Goal: Information Seeking & Learning: Learn about a topic

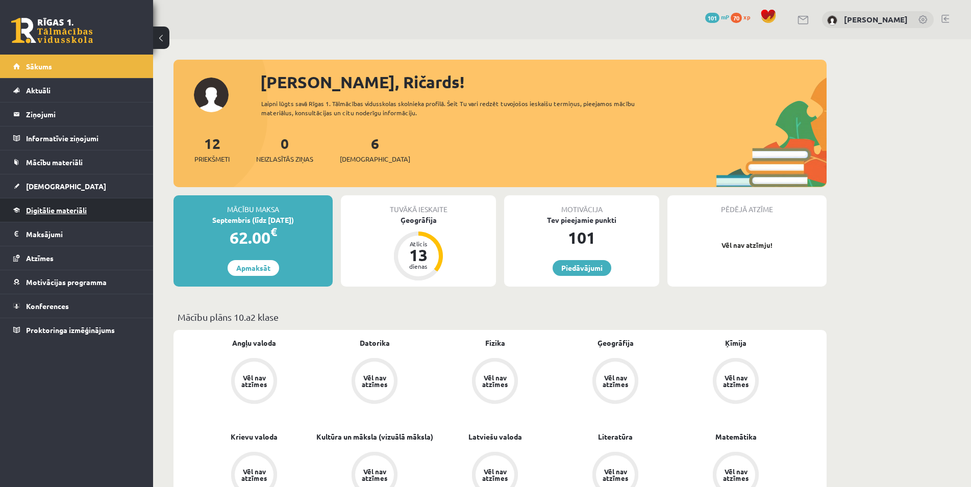
click at [48, 213] on span "Digitālie materiāli" at bounding box center [56, 210] width 61 height 9
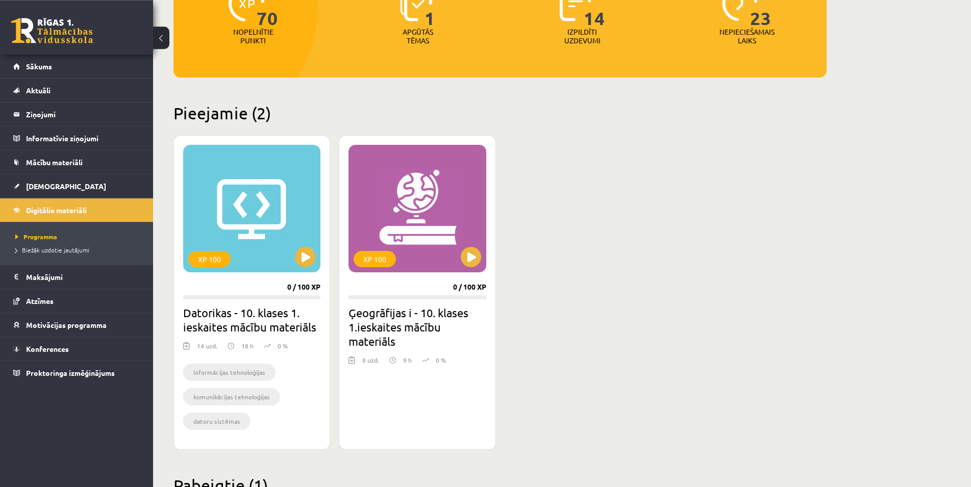
scroll to position [156, 0]
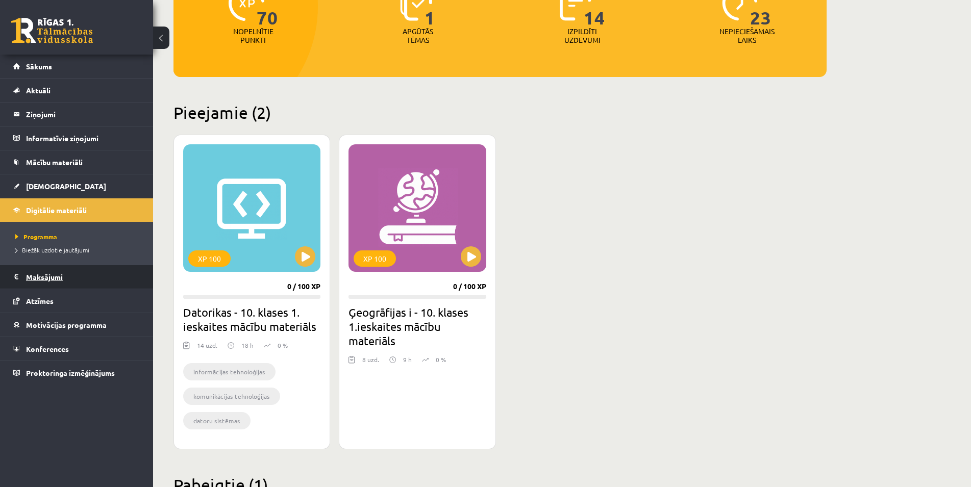
click at [72, 273] on legend "Maksājumi 0" at bounding box center [83, 276] width 114 height 23
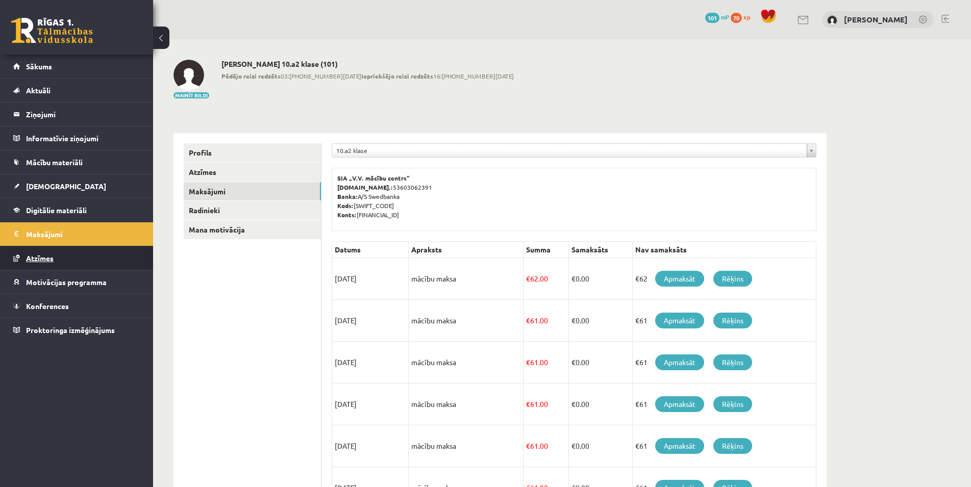
click at [81, 263] on link "Atzīmes" at bounding box center [76, 258] width 127 height 23
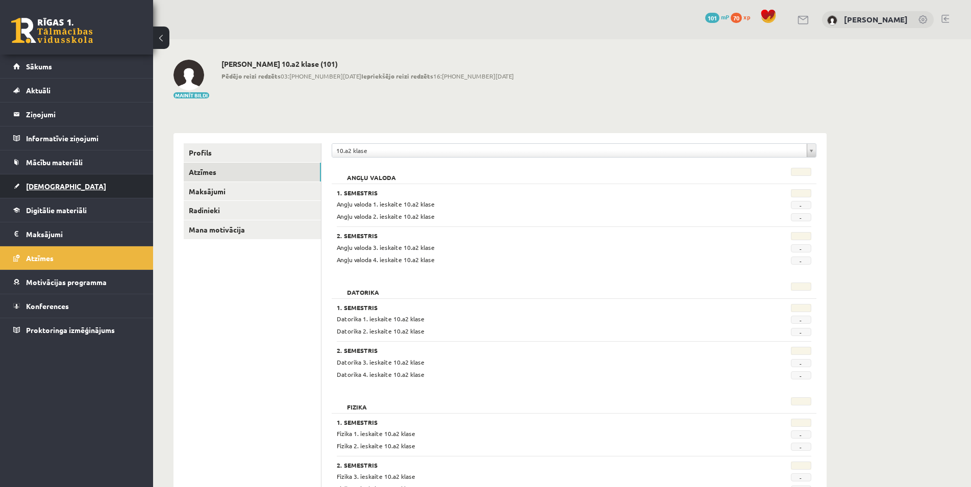
click at [51, 182] on span "[DEMOGRAPHIC_DATA]" at bounding box center [66, 186] width 80 height 9
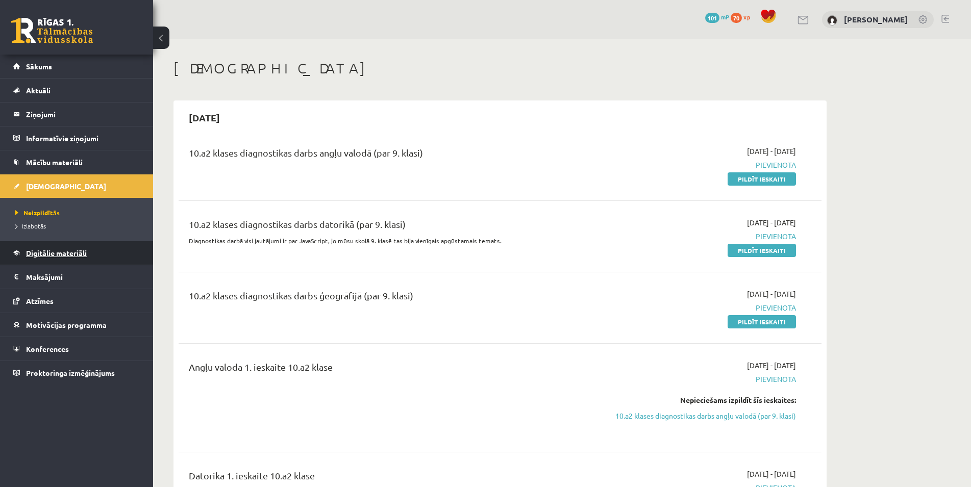
click at [42, 251] on span "Digitālie materiāli" at bounding box center [56, 253] width 61 height 9
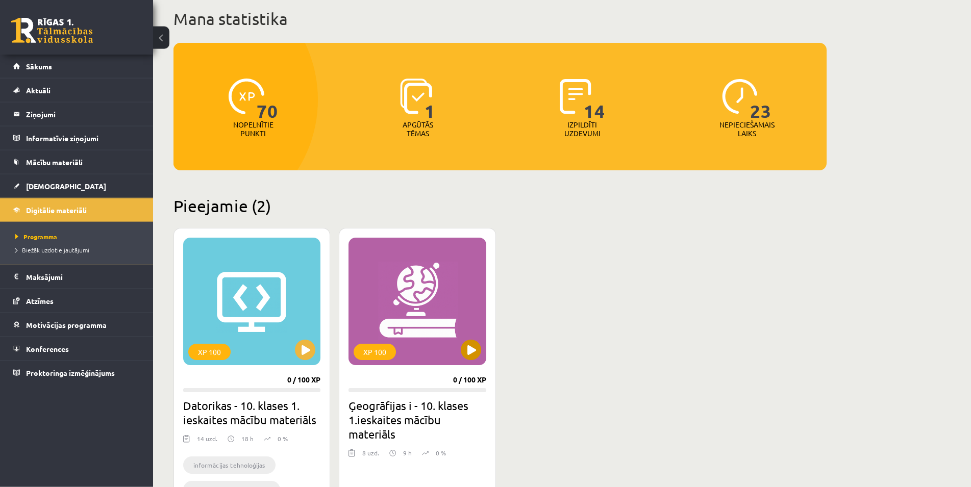
scroll to position [156, 0]
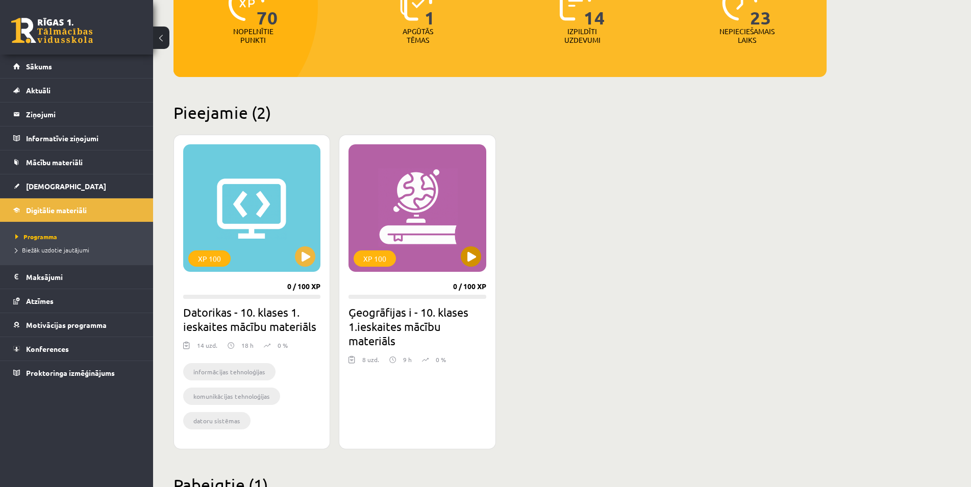
click at [459, 231] on div "XP 100" at bounding box center [417, 208] width 137 height 128
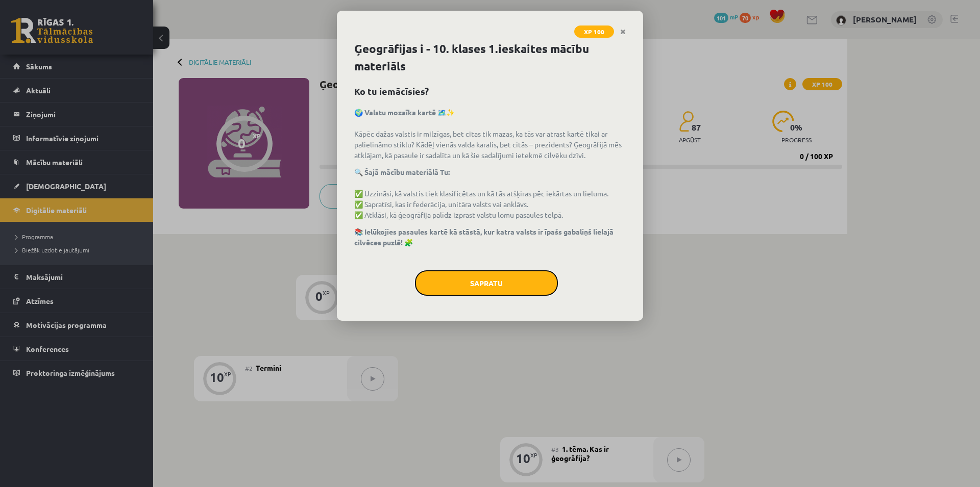
click at [507, 283] on button "Sapratu" at bounding box center [486, 284] width 143 height 26
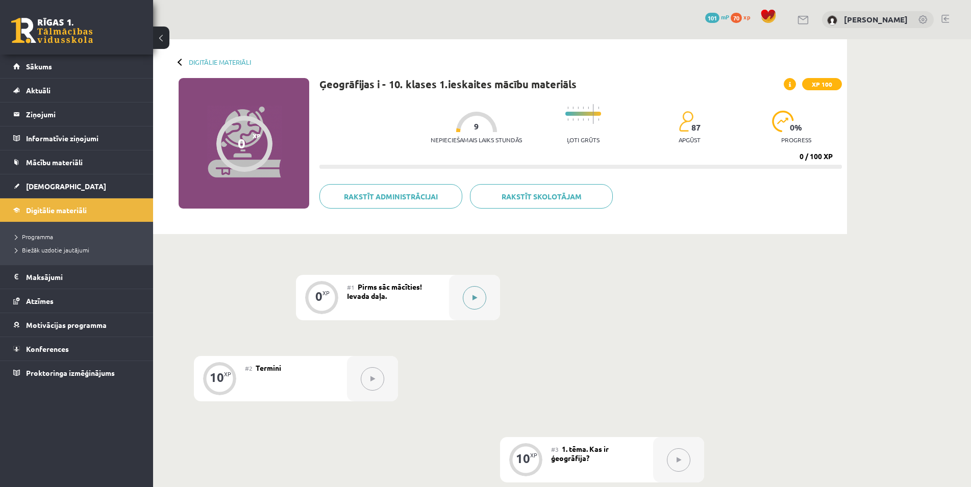
click at [475, 305] on button at bounding box center [474, 297] width 23 height 23
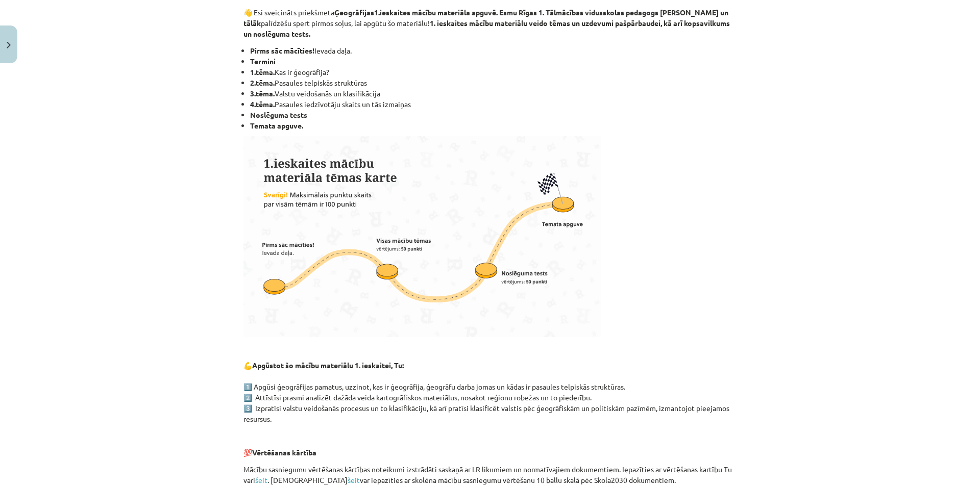
scroll to position [196, 0]
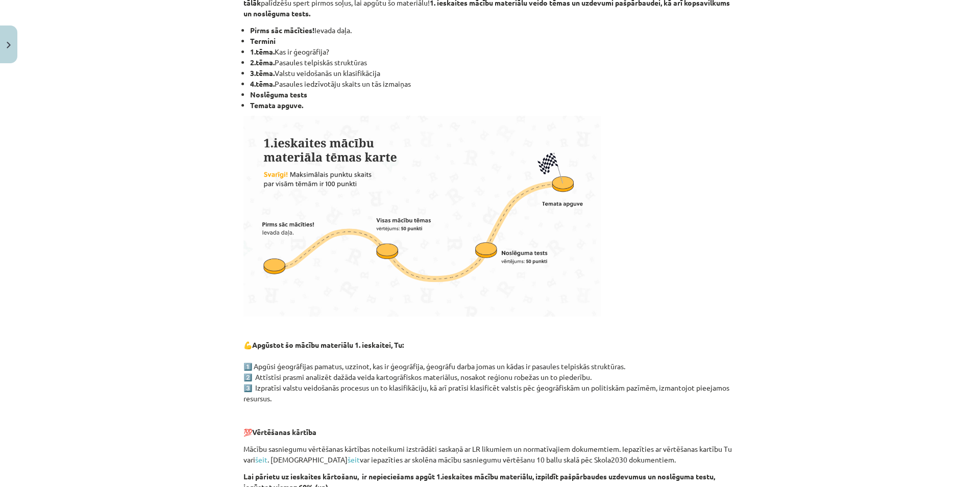
drag, startPoint x: 464, startPoint y: 55, endPoint x: 483, endPoint y: 56, distance: 18.9
click at [483, 56] on li "1.tēma. Kas ir ģeogrāfija?" at bounding box center [493, 51] width 486 height 11
click at [483, 57] on li "1.tēma. Kas ir ģeogrāfija?" at bounding box center [493, 51] width 486 height 11
drag, startPoint x: 333, startPoint y: 63, endPoint x: 317, endPoint y: 62, distance: 16.4
click at [317, 62] on li "2.tēma. Pasaules telpiskās struktūras" at bounding box center [493, 62] width 486 height 11
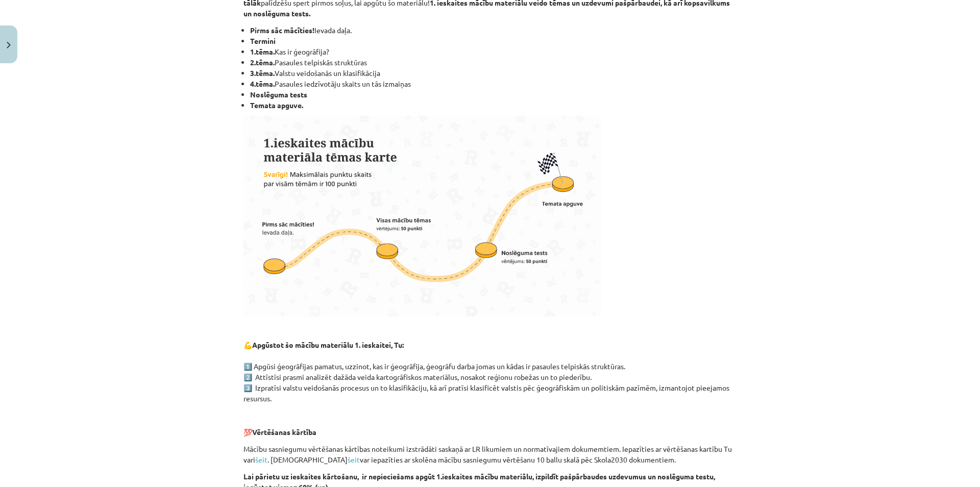
click at [401, 63] on li "2.tēma. Pasaules telpiskās struktūras" at bounding box center [493, 62] width 486 height 11
click at [435, 78] on li "3.tēma. Valstu veidošanās un klasifikācija" at bounding box center [493, 73] width 486 height 11
drag, startPoint x: 438, startPoint y: 74, endPoint x: 405, endPoint y: 92, distance: 37.2
click at [412, 92] on ul "Pirms sāc mācīties! Ievada daļa. Termini 1.tēma. Kas ir ģeogrāfija? 2.tēma. Pas…" at bounding box center [489, 68] width 493 height 86
click at [509, 57] on li "2.tēma. Pasaules telpiskās struktūras" at bounding box center [493, 62] width 486 height 11
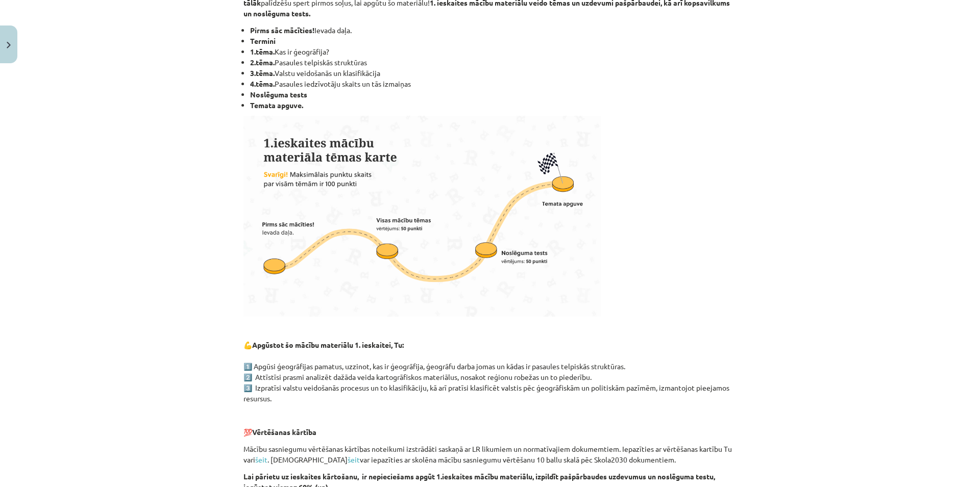
click at [423, 97] on li "Noslēguma tests" at bounding box center [493, 94] width 486 height 11
drag, startPoint x: 465, startPoint y: 86, endPoint x: 641, endPoint y: 61, distance: 176.8
click at [641, 61] on ul "Pirms sāc mācīties! Ievada daļa. Termini 1.tēma. Kas ir ģeogrāfija? 2.tēma. Pas…" at bounding box center [489, 68] width 493 height 86
click at [641, 61] on li "2.tēma. Pasaules telpiskās struktūras" at bounding box center [493, 62] width 486 height 11
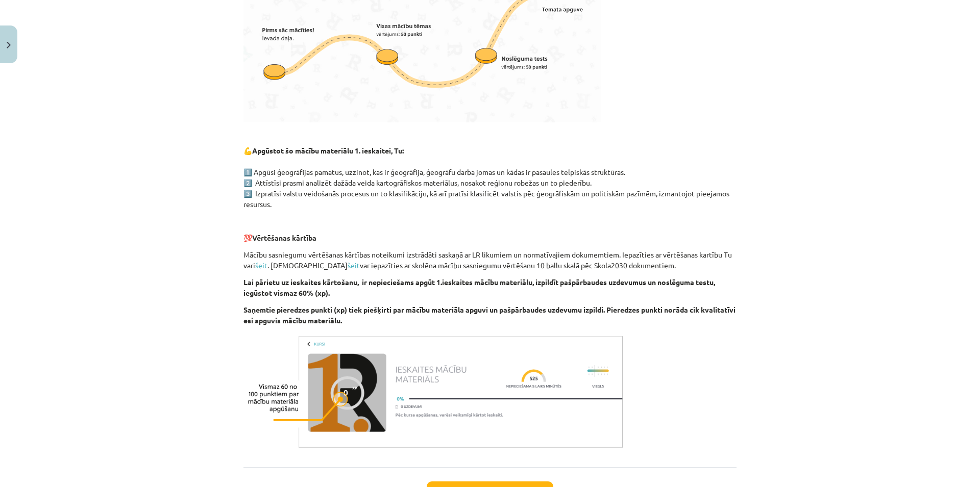
scroll to position [474, 0]
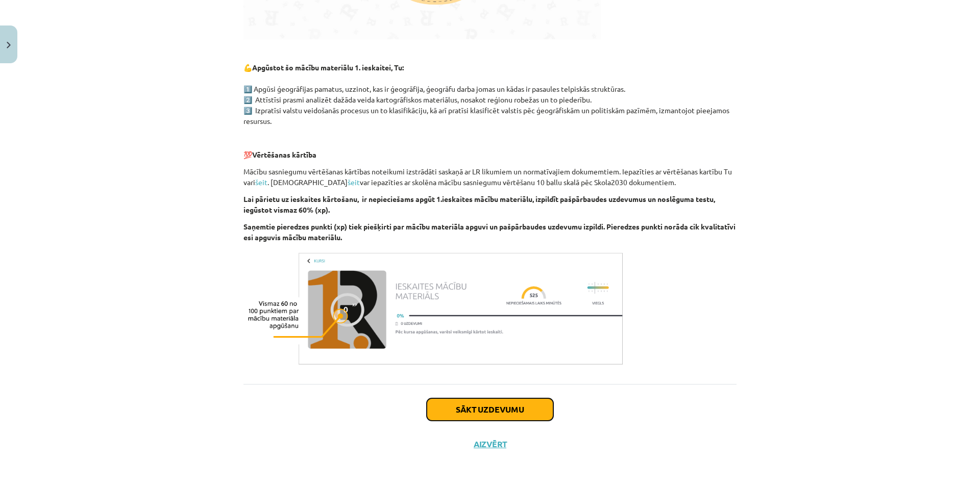
click at [534, 419] on button "Sākt uzdevumu" at bounding box center [490, 410] width 127 height 22
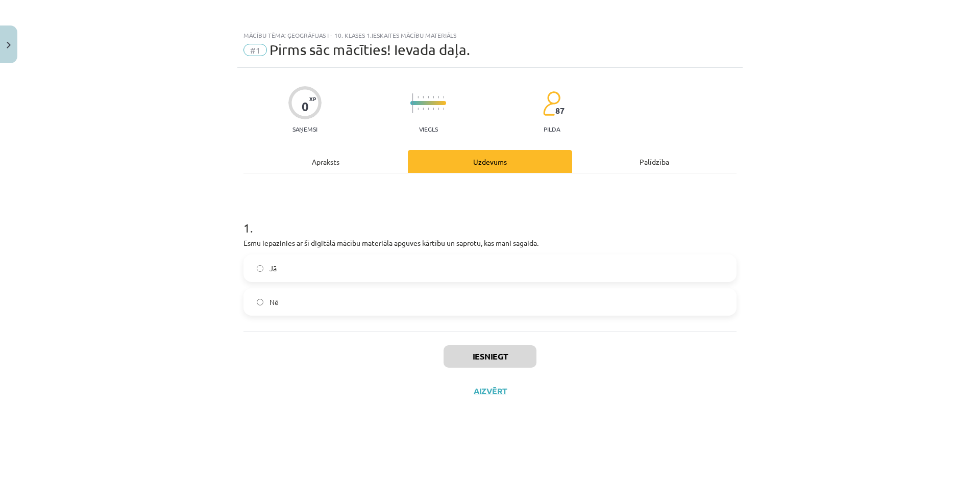
scroll to position [0, 0]
click at [349, 266] on label "Jā" at bounding box center [489, 269] width 491 height 26
click at [464, 351] on button "Iesniegt" at bounding box center [490, 357] width 93 height 22
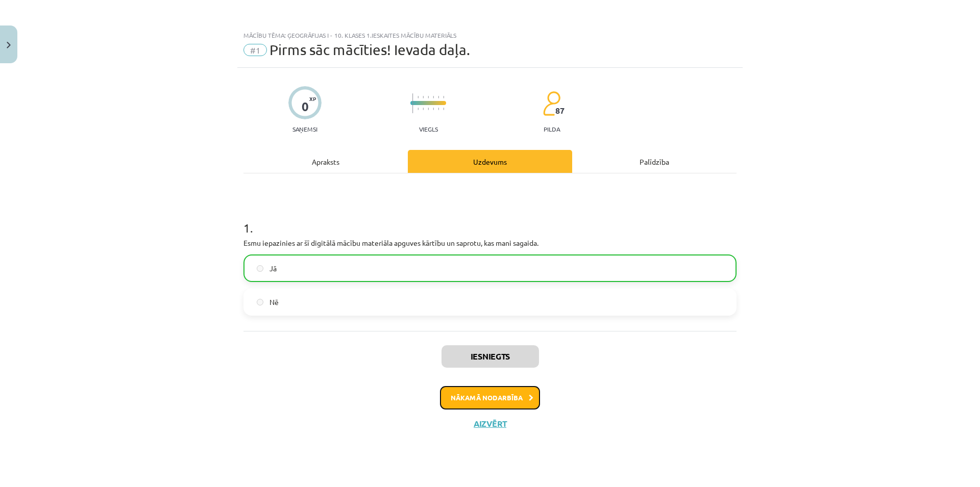
click at [474, 403] on button "Nākamā nodarbība" at bounding box center [490, 397] width 100 height 23
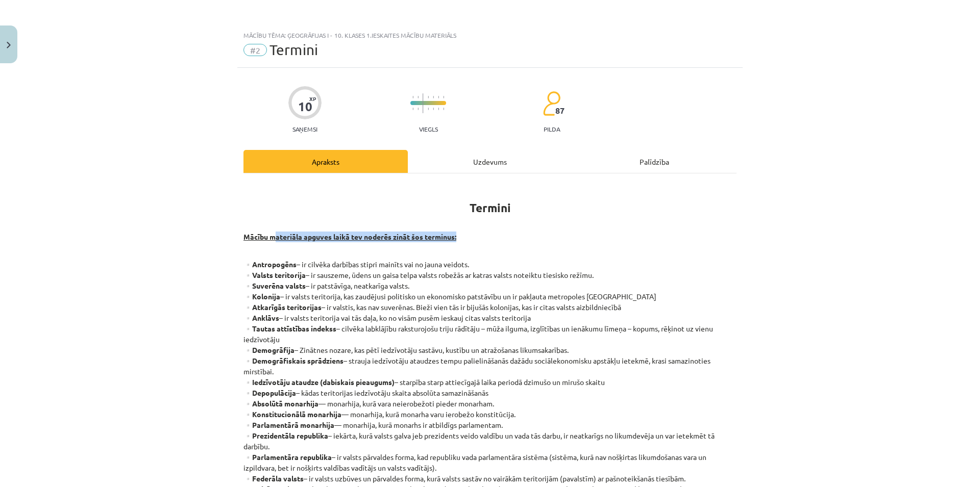
drag, startPoint x: 341, startPoint y: 233, endPoint x: 562, endPoint y: 235, distance: 220.5
click at [562, 235] on p "Mācību materiāla apguves laikā tev noderēs zināt šos terminus:" at bounding box center [489, 242] width 493 height 21
drag, startPoint x: 196, startPoint y: 273, endPoint x: 596, endPoint y: 266, distance: 399.7
click at [596, 266] on div "Mācību tēma: Ģeogrāfijas i - 10. klases 1.ieskaites mācību materiāls #2 Termini…" at bounding box center [490, 243] width 980 height 487
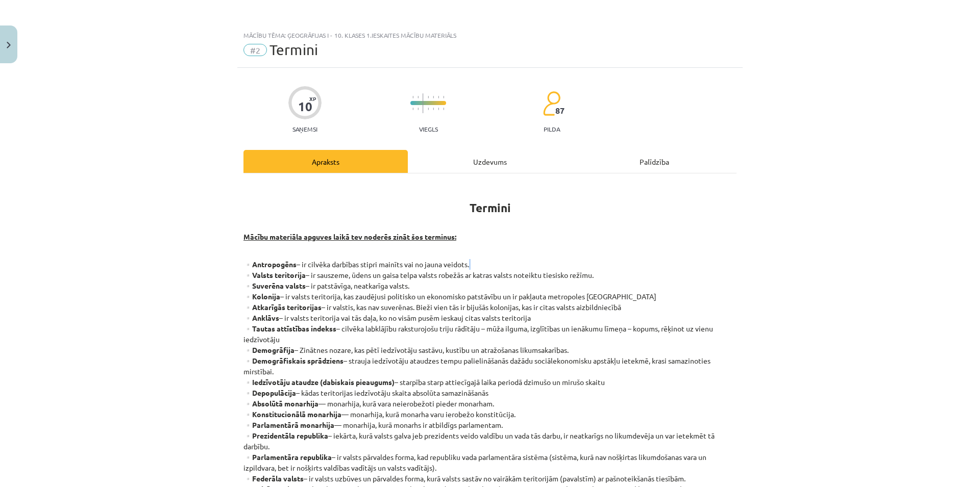
drag, startPoint x: 596, startPoint y: 266, endPoint x: 198, endPoint y: 271, distance: 397.6
click at [198, 272] on div "Mācību tēma: Ģeogrāfijas i - 10. klases 1.ieskaites mācību materiāls #2 Termini…" at bounding box center [490, 243] width 980 height 487
drag, startPoint x: 207, startPoint y: 265, endPoint x: 559, endPoint y: 260, distance: 352.7
click at [559, 260] on div "Mācību tēma: Ģeogrāfijas i - 10. klases 1.ieskaites mācību materiāls #2 Termini…" at bounding box center [490, 243] width 980 height 487
click at [559, 260] on p "▫️Antropogēns – ir cilvēka darbības stipri mainīts vai no jauna veidots. ▫️Vals…" at bounding box center [489, 387] width 493 height 257
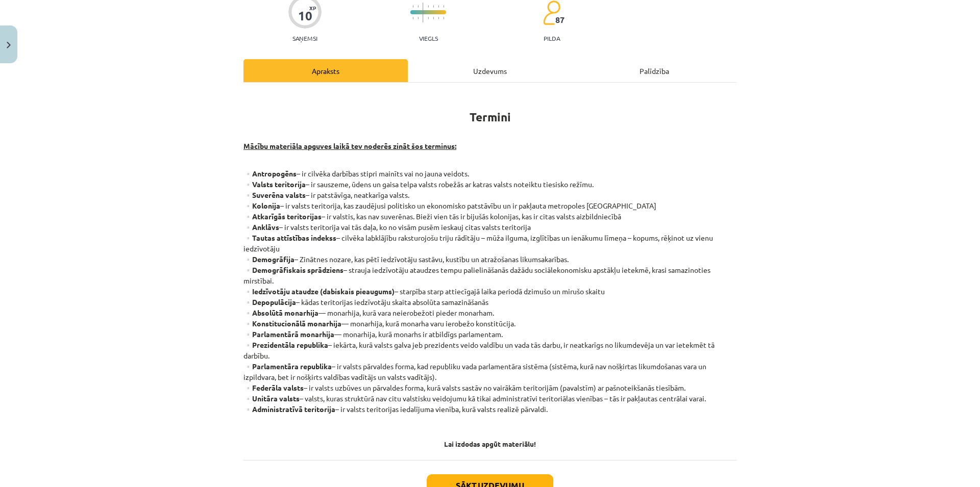
scroll to position [166, 0]
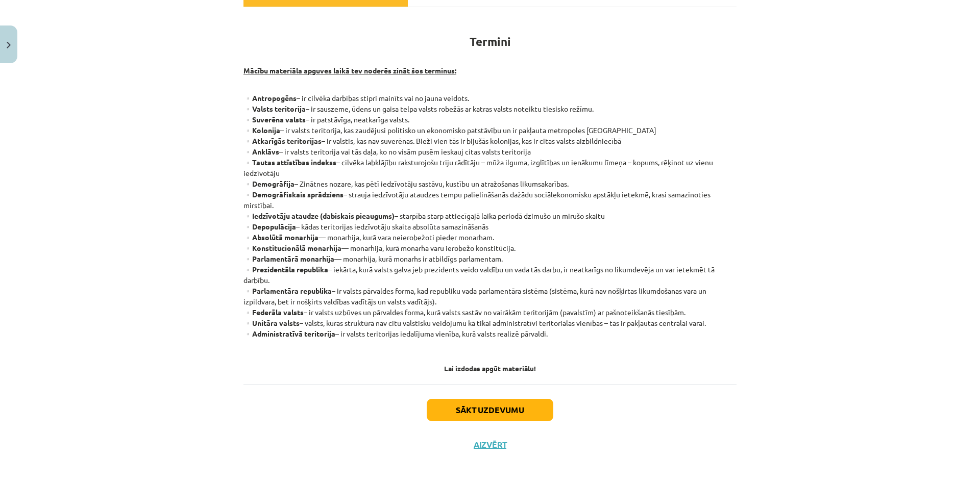
click at [245, 97] on strong "▫️Antropogēns" at bounding box center [269, 97] width 53 height 9
click at [473, 408] on button "Sākt uzdevumu" at bounding box center [490, 410] width 127 height 22
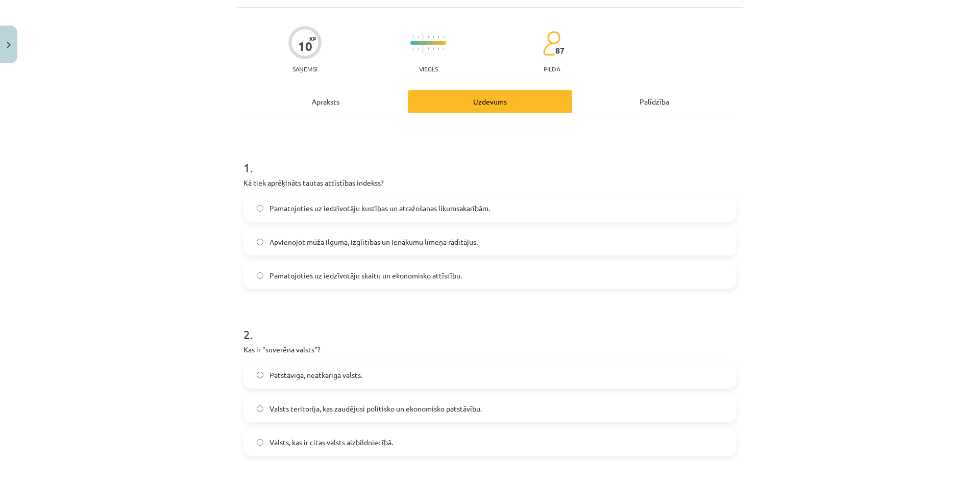
scroll to position [0, 0]
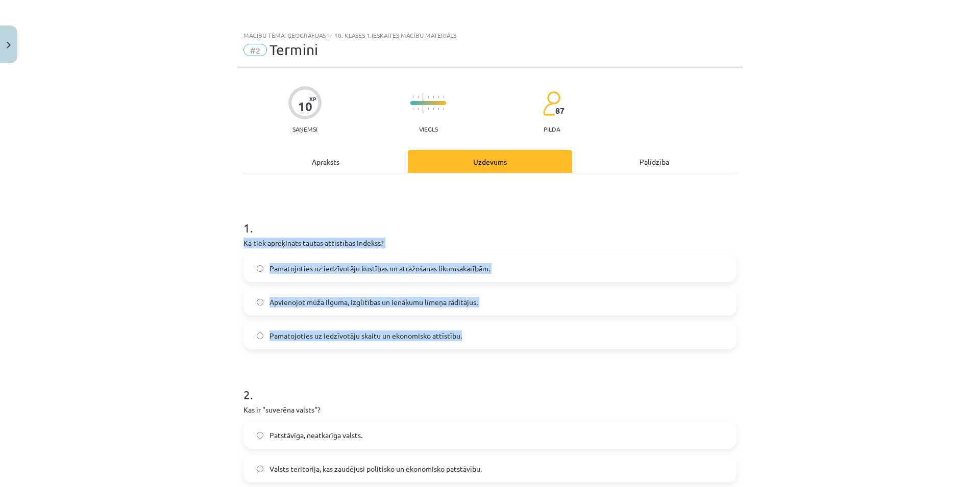
drag, startPoint x: 231, startPoint y: 250, endPoint x: 875, endPoint y: 331, distance: 648.8
click at [875, 331] on div "Mācību tēma: Ģeogrāfijas i - 10. klases 1.ieskaites mācību materiāls #2 Termini…" at bounding box center [490, 243] width 980 height 487
copy div "Kā tiek aprēķināts tautas attīstības indekss? Pamatojoties uz iedzīvotāju kustī…"
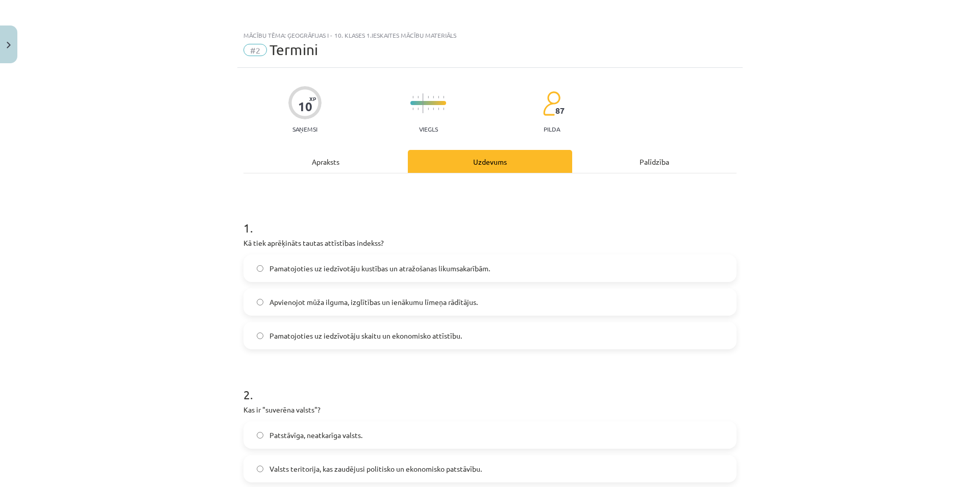
click at [413, 229] on h1 "1 ." at bounding box center [489, 219] width 493 height 32
click at [486, 300] on label "Apvienojot mūža ilguma, izglītības un ienākumu līmeņa rādītājus." at bounding box center [489, 302] width 491 height 26
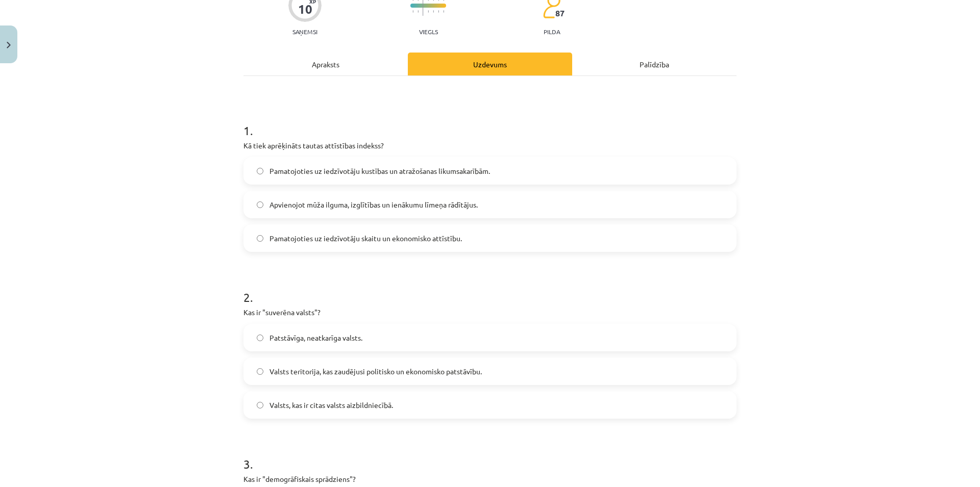
scroll to position [147, 0]
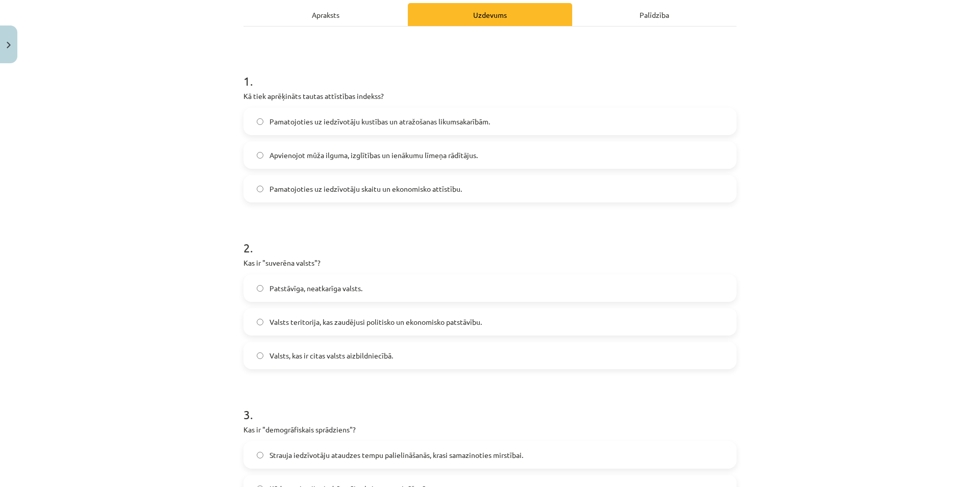
click at [354, 293] on span "Patstāvīga, neatkarīga valsts." at bounding box center [315, 288] width 93 height 11
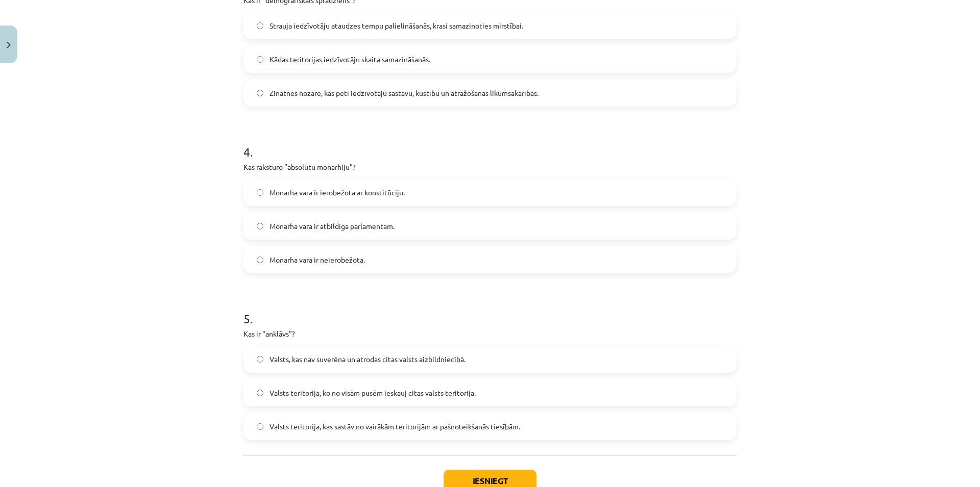
scroll to position [648, 0]
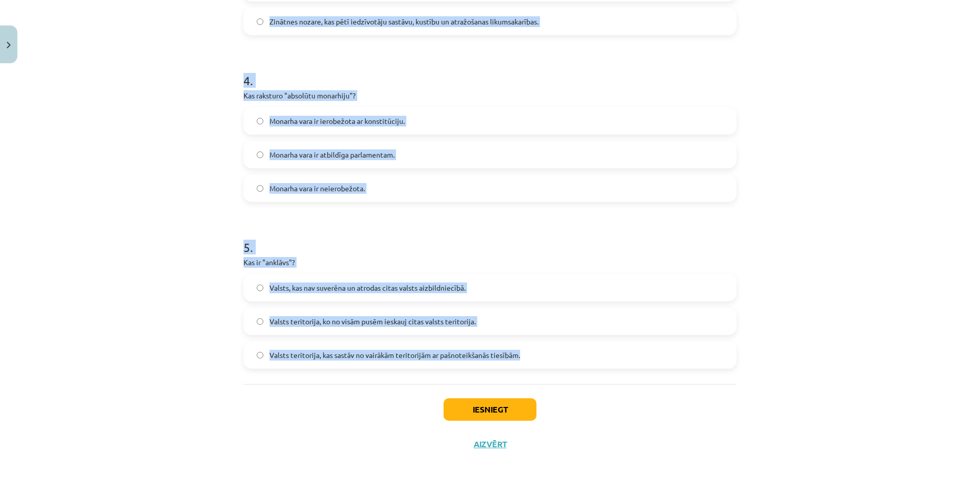
drag, startPoint x: 232, startPoint y: 86, endPoint x: 828, endPoint y: 349, distance: 651.7
click at [828, 349] on div "Mācību tēma: Ģeogrāfijas i - 10. klases 1.ieskaites mācību materiāls #2 Termini…" at bounding box center [490, 243] width 980 height 487
copy form "Kas ir "demogrāfiskais sprādziens"? Strauja iedzīvotāju ataudzes tempu palielin…"
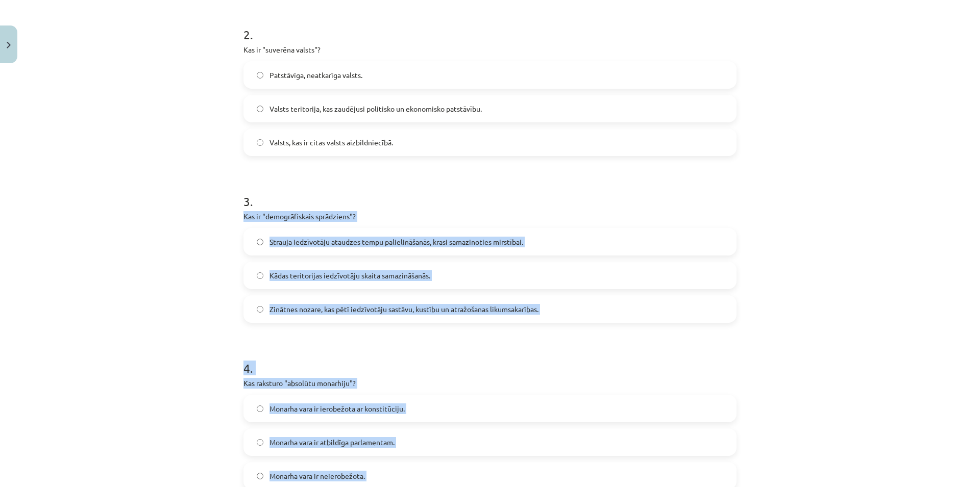
scroll to position [207, 0]
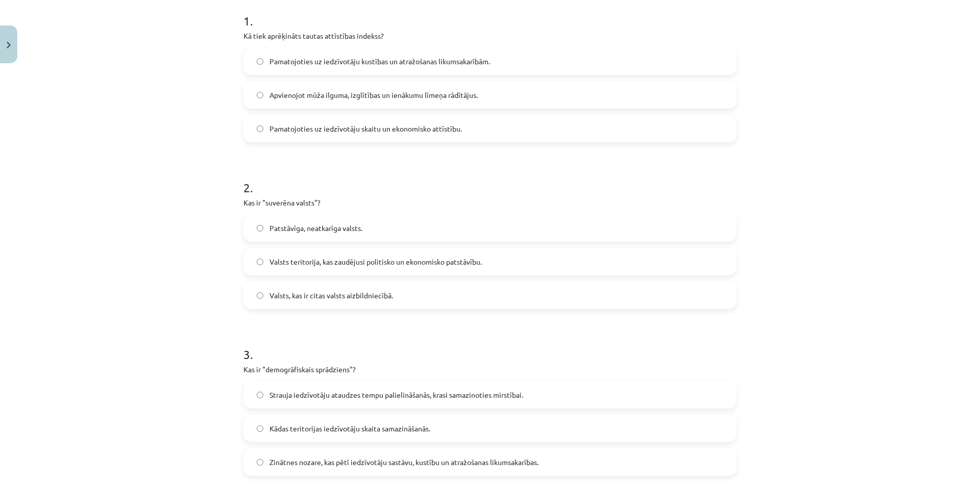
click at [398, 166] on h1 "2 ." at bounding box center [489, 179] width 493 height 32
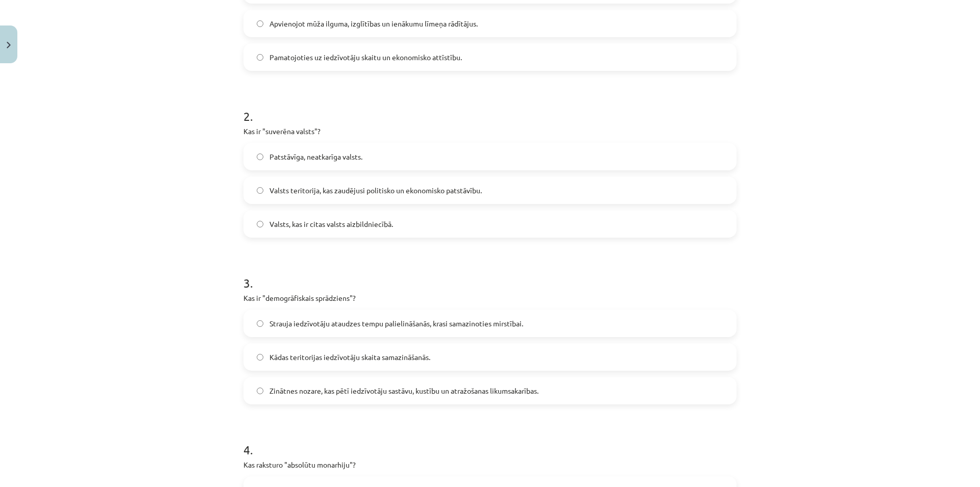
scroll to position [403, 0]
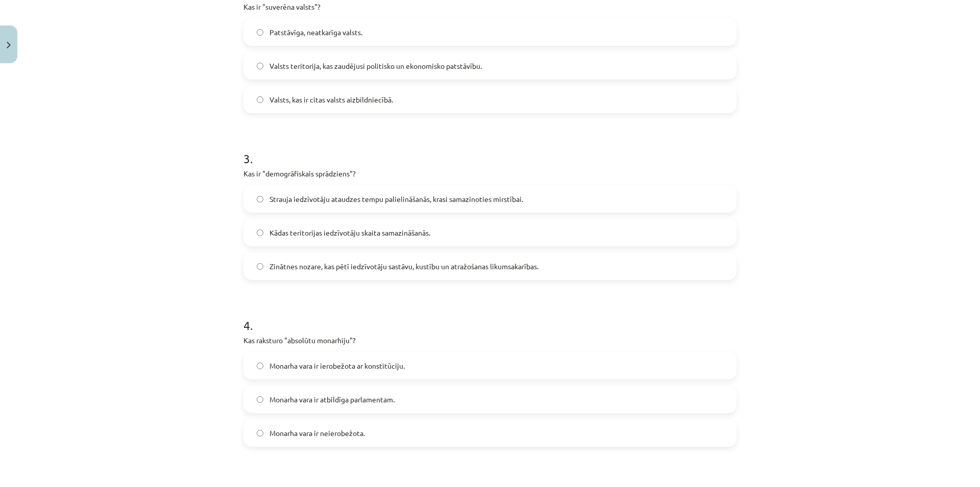
click at [337, 201] on span "Strauja iedzīvotāju ataudzes tempu palielināšanās, krasi samazinoties mirstībai." at bounding box center [396, 199] width 254 height 11
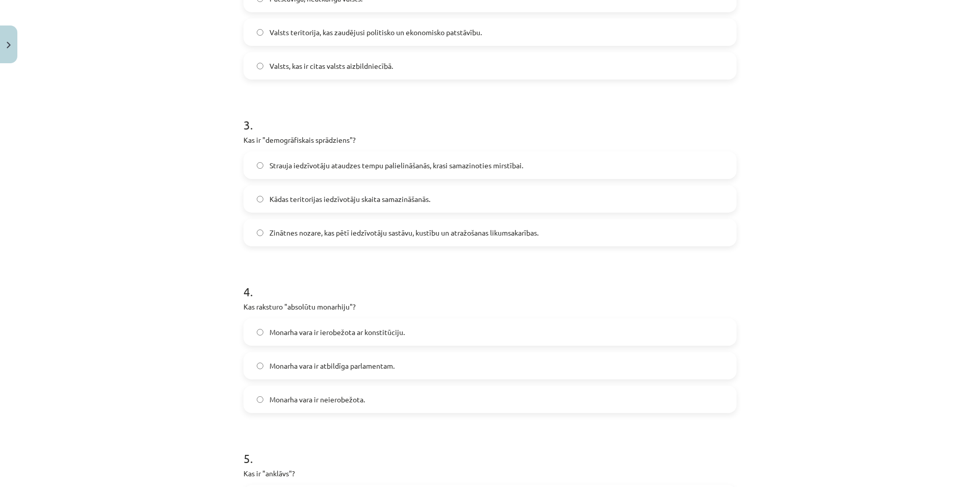
scroll to position [452, 0]
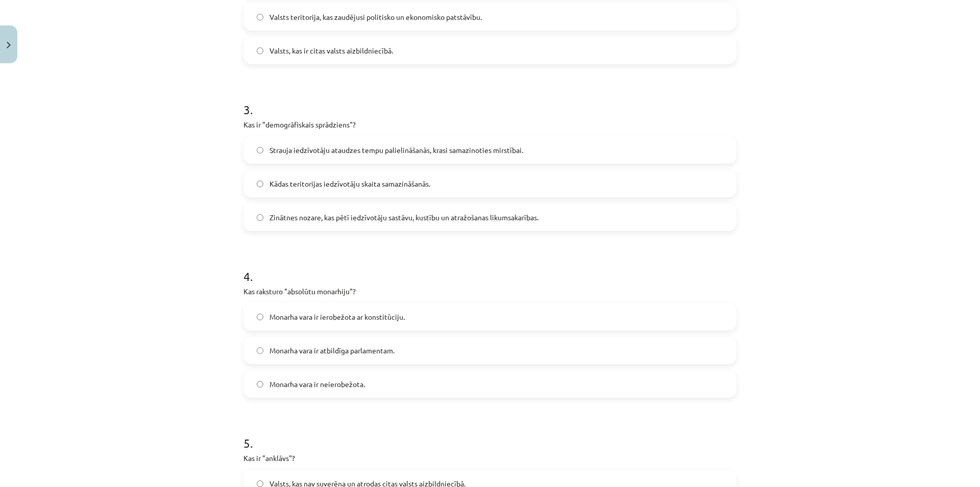
click at [405, 387] on label "Monarha vara ir neierobežota." at bounding box center [489, 385] width 491 height 26
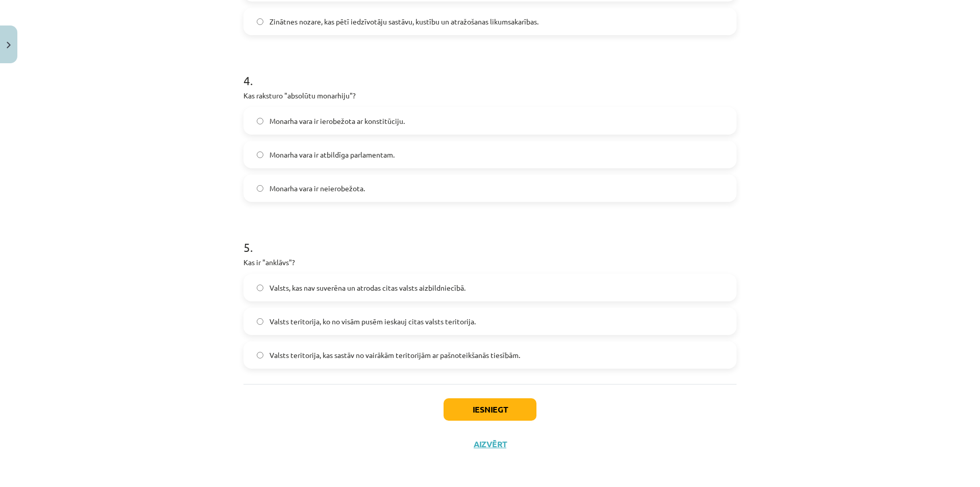
click at [356, 256] on div "5 . Kas ir "anklāvs"? Valsts, kas nav suverēna un atrodas citas valsts aizbildn…" at bounding box center [489, 296] width 493 height 146
click at [323, 360] on span "Valsts teritorija, kas sastāv no vairākām teritorijām ar pašnoteikšanās tiesībā…" at bounding box center [394, 355] width 251 height 11
click at [305, 321] on span "Valsts teritorija, ko no visām pusēm ieskauj citas valsts teritorija." at bounding box center [372, 321] width 206 height 11
click at [180, 300] on div "Mācību tēma: Ģeogrāfijas i - 10. klases 1.ieskaites mācību materiāls #2 Termini…" at bounding box center [490, 243] width 980 height 487
click at [460, 401] on button "Iesniegt" at bounding box center [490, 410] width 93 height 22
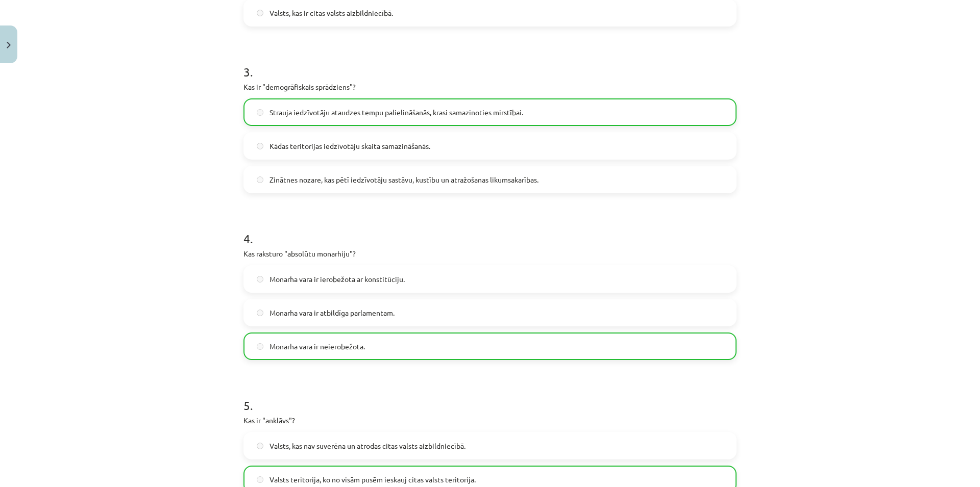
scroll to position [681, 0]
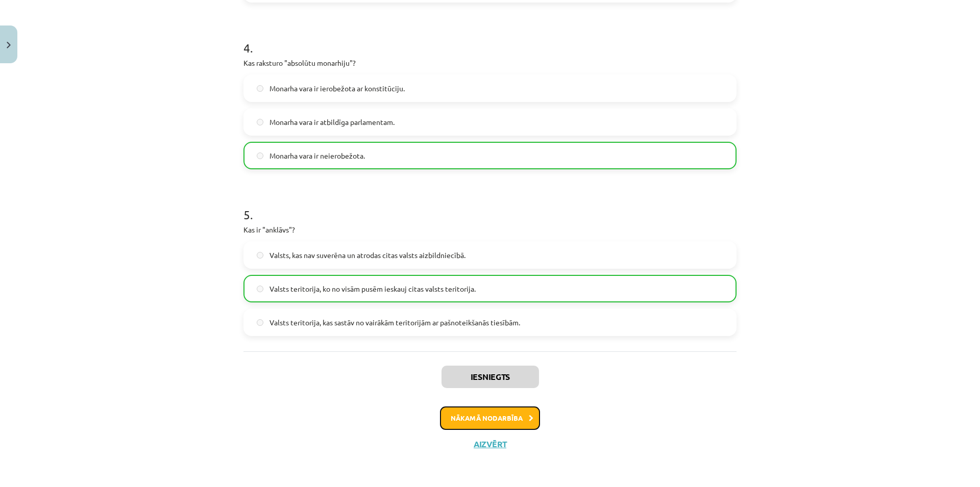
click at [498, 415] on button "Nākamā nodarbība" at bounding box center [490, 418] width 100 height 23
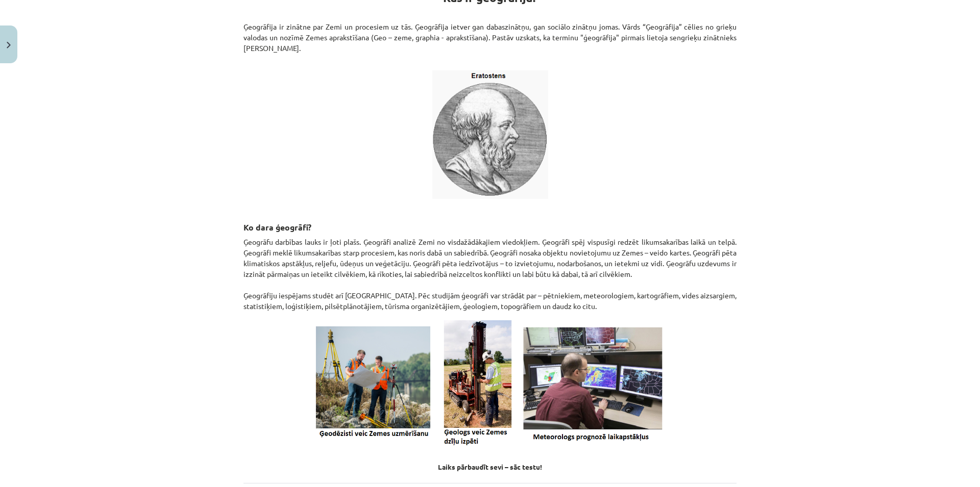
scroll to position [0, 0]
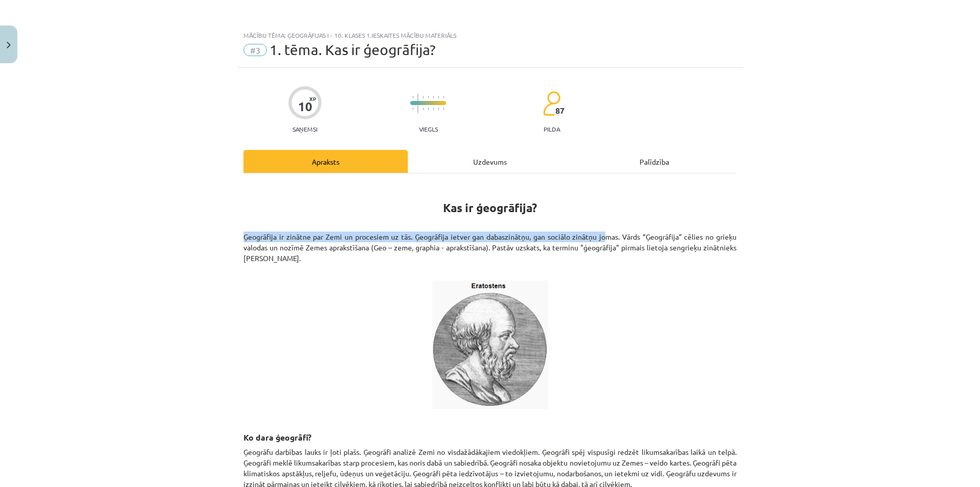
drag, startPoint x: 246, startPoint y: 235, endPoint x: 600, endPoint y: 232, distance: 354.2
click at [600, 232] on div "10 XP Saņemsi Viegls 87 pilda Apraksts Uzdevums Palīdzība Kas ir ģeogrāfija? Ģe…" at bounding box center [489, 419] width 505 height 703
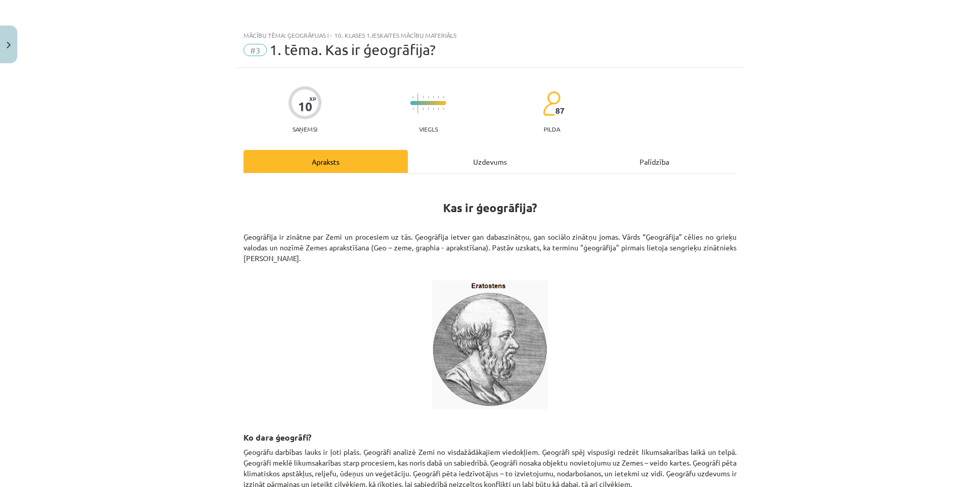
click at [600, 232] on p "Ģeogrāfija ir zinātne par Zemi un procesiem uz tās. Ģeogrāfija ietver gan dabas…" at bounding box center [489, 253] width 493 height 43
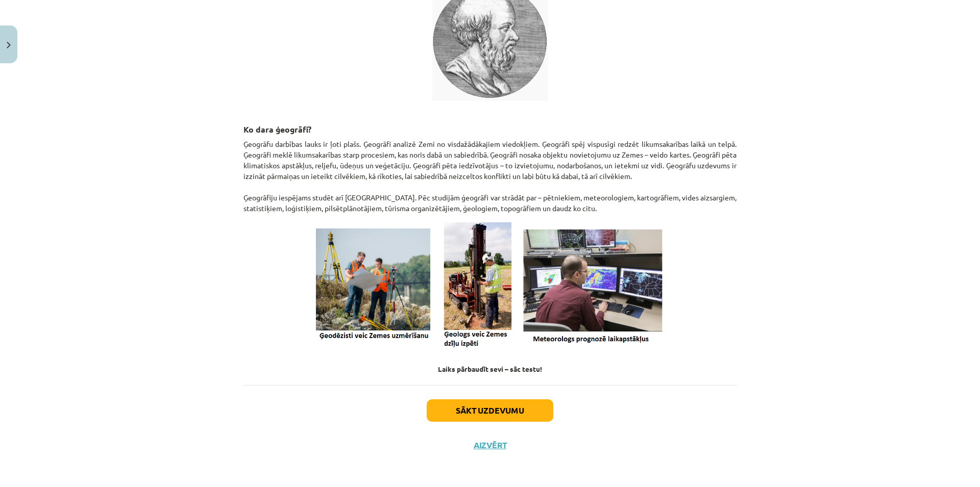
scroll to position [259, 0]
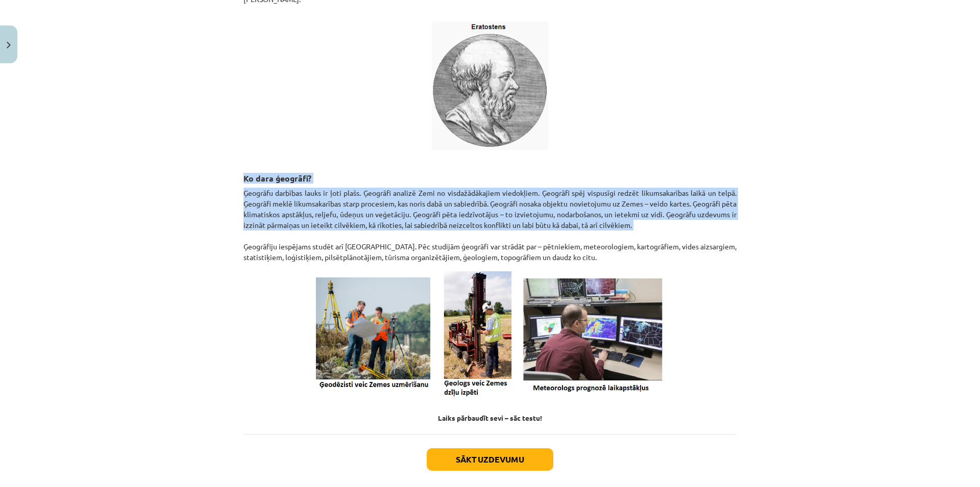
drag, startPoint x: 347, startPoint y: 180, endPoint x: 833, endPoint y: 232, distance: 489.7
click at [833, 232] on div "Mācību tēma: Ģeogrāfijas i - 10. klases 1.ieskaites mācību materiāls #3 1. tēma…" at bounding box center [490, 243] width 980 height 487
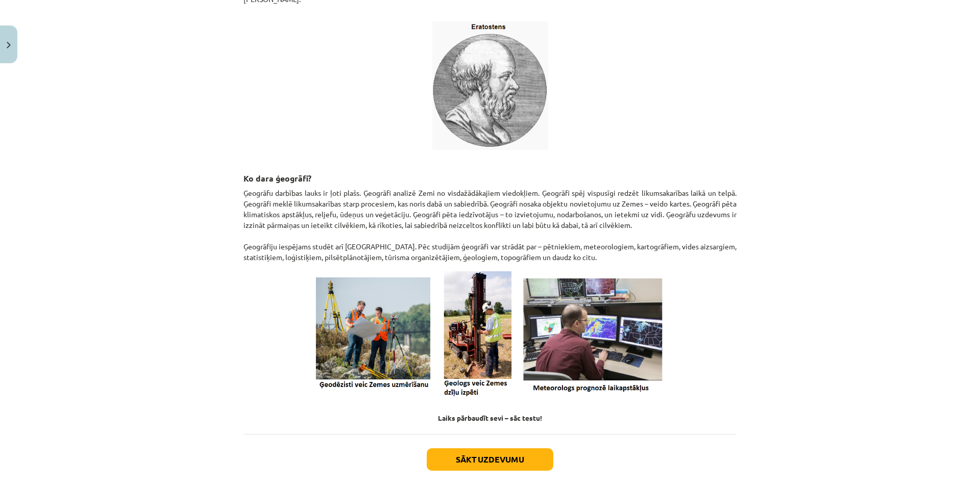
click at [833, 232] on div "Mācību tēma: Ģeogrāfijas i - 10. klases 1.ieskaites mācību materiāls #3 1. tēma…" at bounding box center [490, 243] width 980 height 487
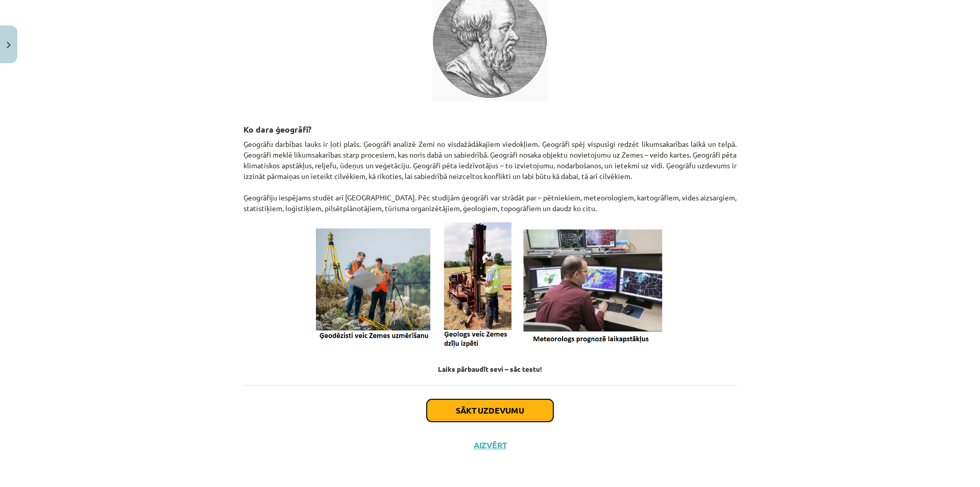
click at [517, 406] on button "Sākt uzdevumu" at bounding box center [490, 411] width 127 height 22
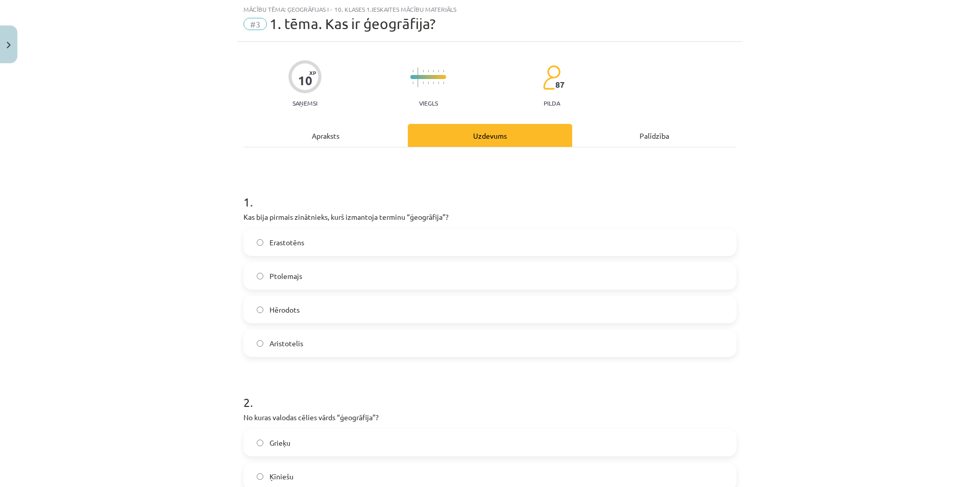
scroll to position [26, 0]
click at [315, 231] on label "Erastotēns" at bounding box center [489, 243] width 491 height 26
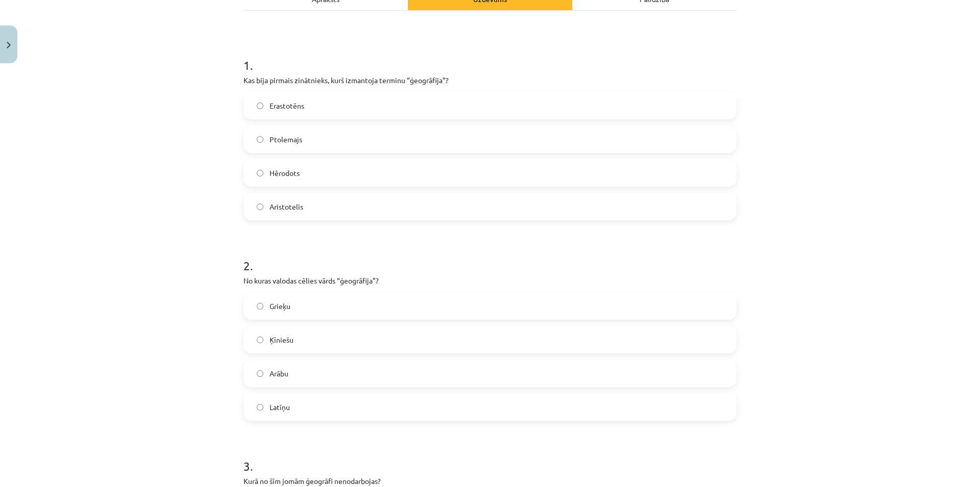
scroll to position [173, 0]
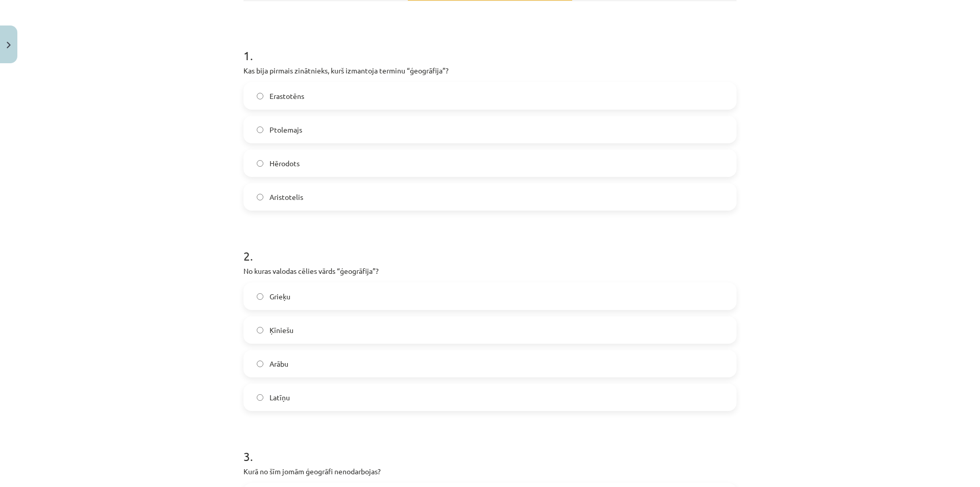
click at [330, 303] on label "Grieķu" at bounding box center [489, 297] width 491 height 26
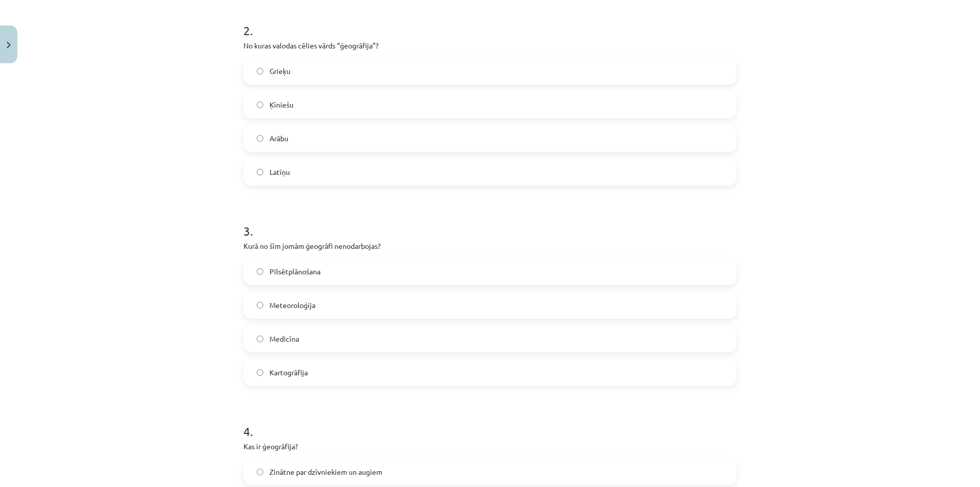
scroll to position [418, 0]
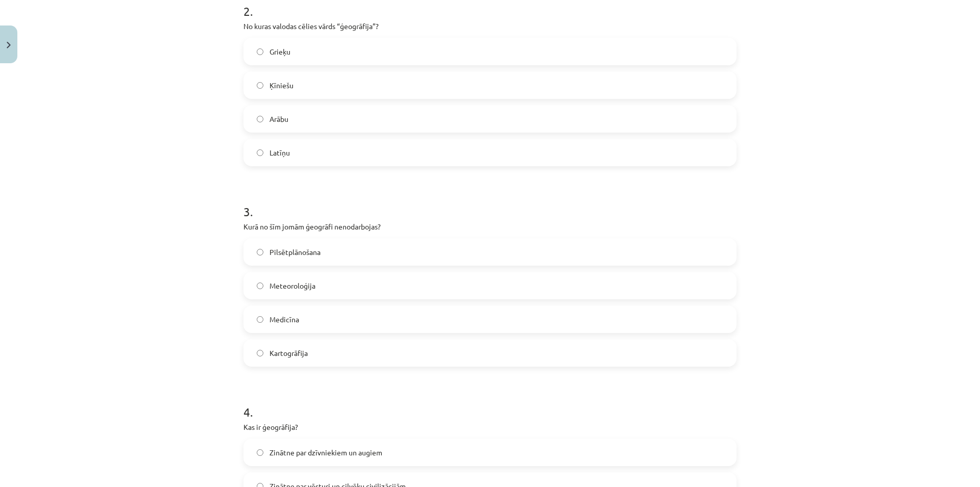
click at [322, 325] on label "Medicīna" at bounding box center [489, 320] width 491 height 26
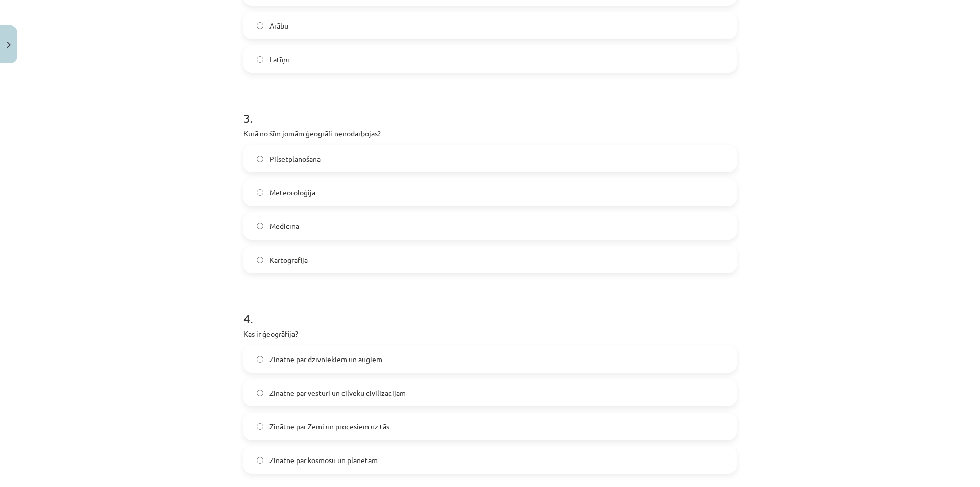
scroll to position [613, 0]
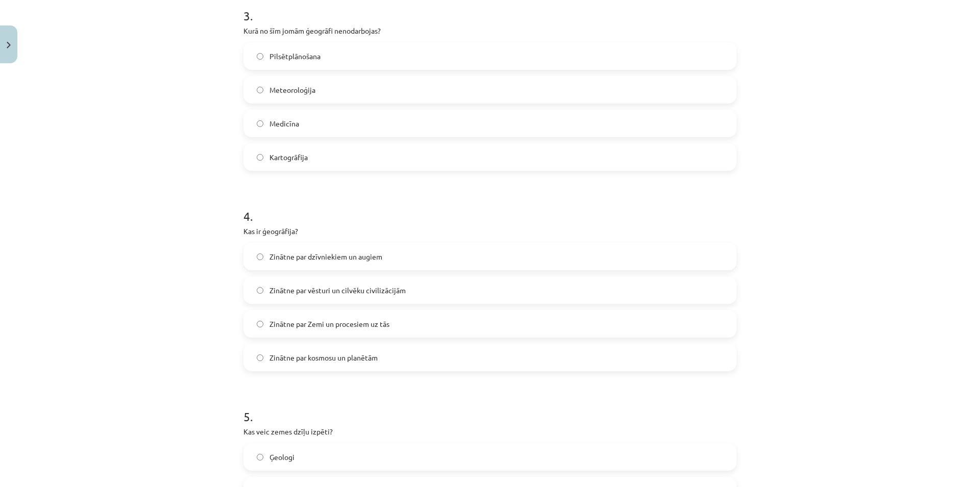
click at [416, 295] on label "Zinātne par vēsturi un cilvēku civilizācijām" at bounding box center [489, 291] width 491 height 26
click at [399, 341] on div "Zinātne par dzīvniekiem un augiem Zinātne par vēsturi un cilvēku civilizācijām …" at bounding box center [489, 307] width 493 height 129
click at [400, 317] on label "Zinātne par Zemi un procesiem uz tās" at bounding box center [489, 324] width 491 height 26
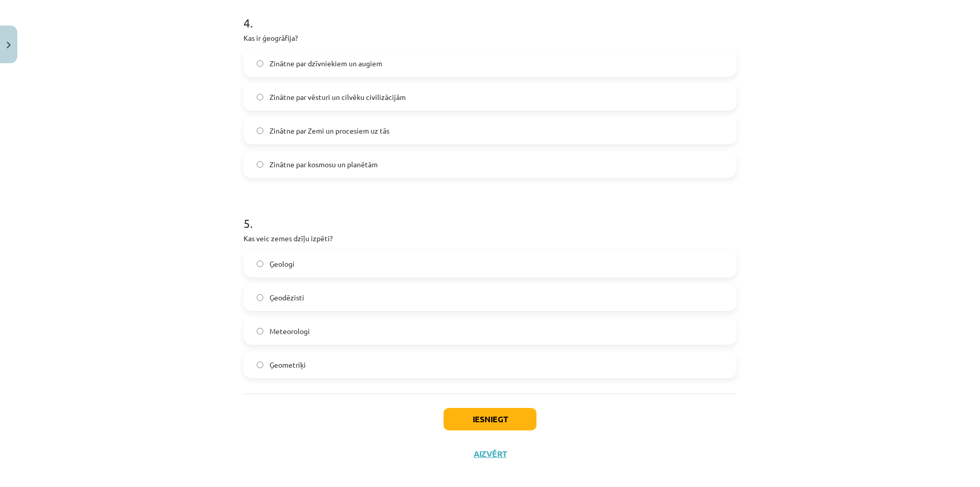
scroll to position [817, 0]
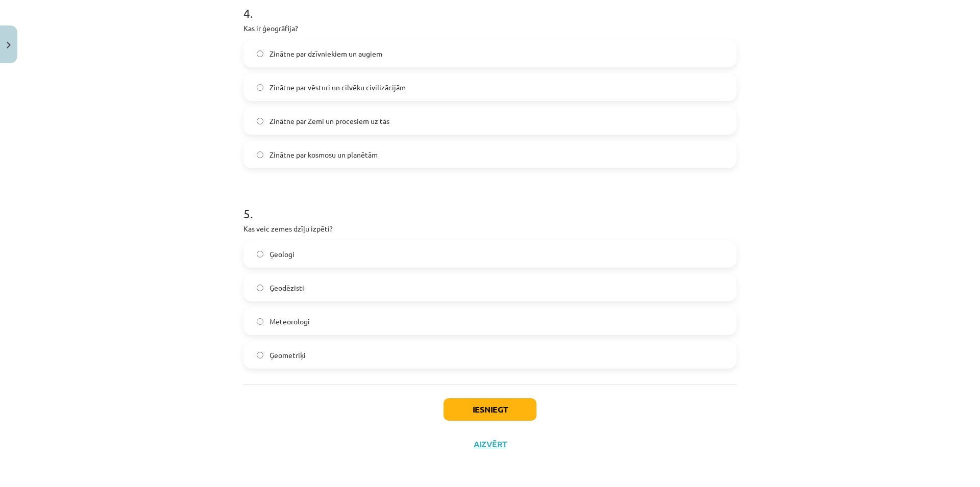
click at [369, 257] on label "Ģeologi" at bounding box center [489, 254] width 491 height 26
drag, startPoint x: 239, startPoint y: 229, endPoint x: 826, endPoint y: 357, distance: 601.2
click at [826, 357] on div "Mācību tēma: Ģeogrāfijas i - 10. klases 1.ieskaites mācību materiāls #3 1. tēma…" at bounding box center [490, 243] width 980 height 487
drag, startPoint x: 230, startPoint y: 232, endPoint x: 948, endPoint y: 396, distance: 736.6
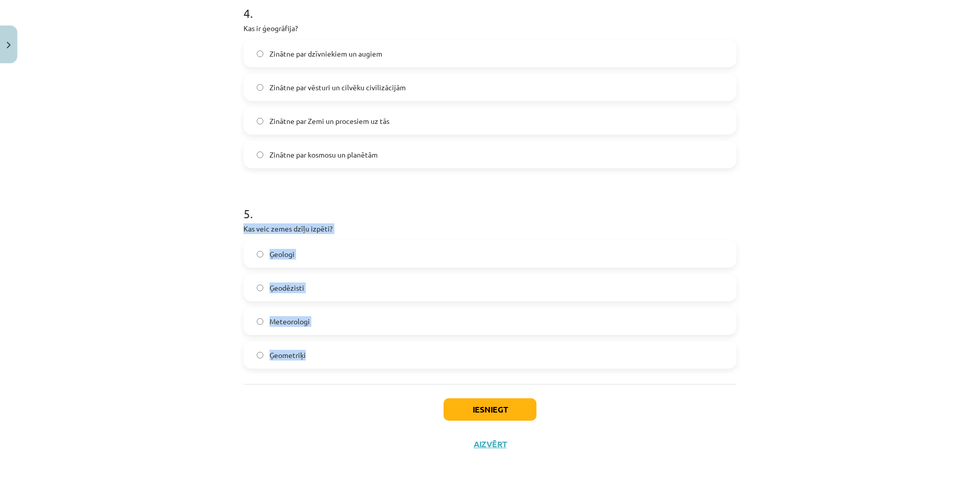
click at [948, 396] on div "Mācību tēma: Ģeogrāfijas i - 10. klases 1.ieskaites mācību materiāls #3 1. tēma…" at bounding box center [490, 243] width 980 height 487
click at [303, 326] on span "Meteorologi" at bounding box center [289, 321] width 40 height 11
drag, startPoint x: 227, startPoint y: 226, endPoint x: 791, endPoint y: 355, distance: 578.6
click at [791, 355] on div "Mācību tēma: Ģeogrāfijas i - 10. klases 1.ieskaites mācību materiāls #3 1. tēma…" at bounding box center [490, 243] width 980 height 487
copy div "Kas veic zemes dzīļu izpēti? Ģeologi Ģeodēzisti Meteorologi Ģeometriķi"
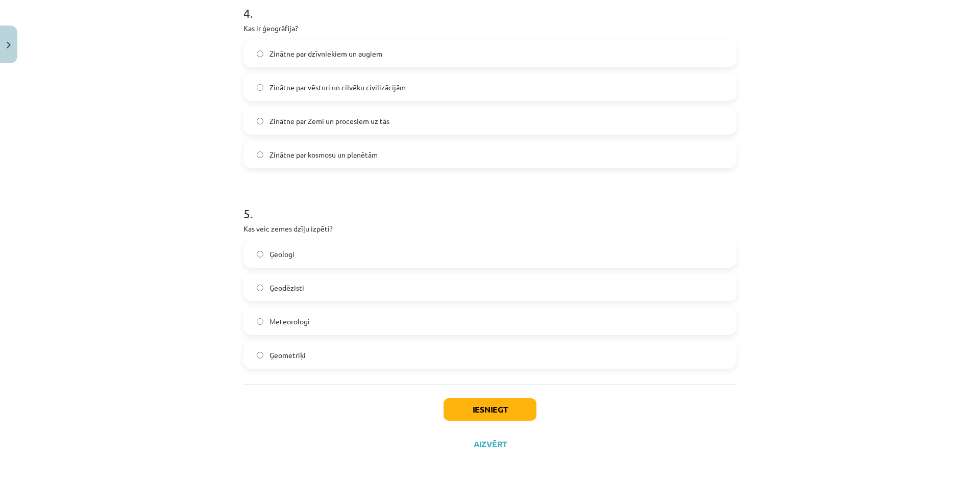
click at [63, 303] on div "Mācību tēma: Ģeogrāfijas i - 10. klases 1.ieskaites mācību materiāls #3 1. tēma…" at bounding box center [490, 243] width 980 height 487
click at [489, 409] on button "Iesniegt" at bounding box center [490, 410] width 93 height 22
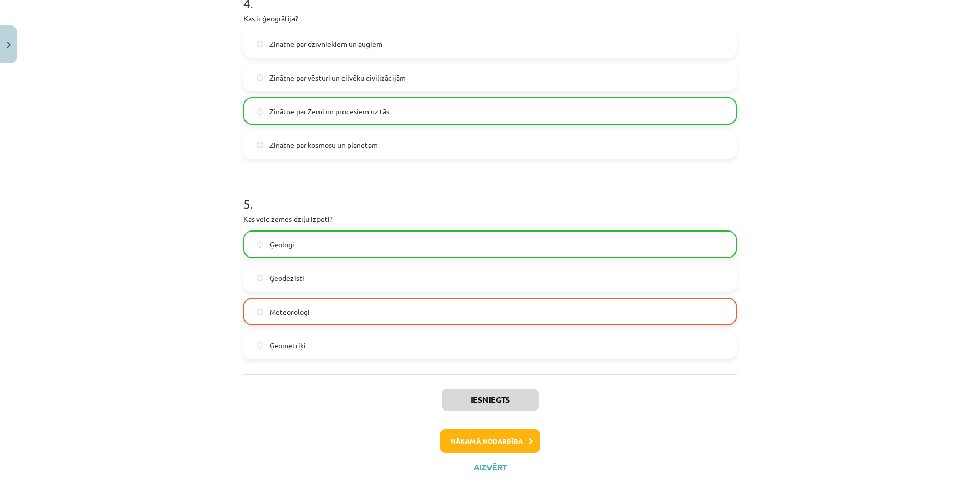
scroll to position [849, 0]
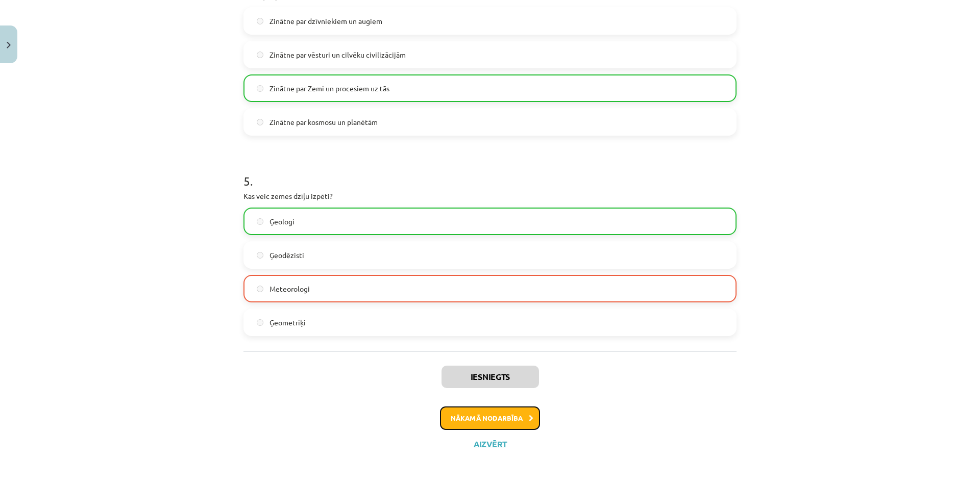
click at [486, 407] on button "Nākamā nodarbība" at bounding box center [490, 418] width 100 height 23
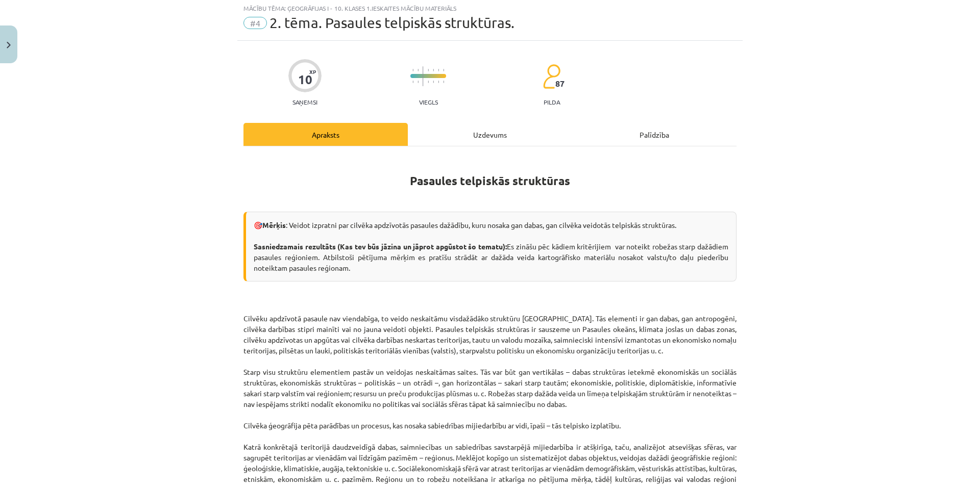
scroll to position [26, 0]
drag, startPoint x: 298, startPoint y: 225, endPoint x: 764, endPoint y: 219, distance: 465.5
click at [764, 219] on div "Mācību tēma: Ģeogrāfijas i - 10. klases 1.ieskaites mācību materiāls #4 2. tēma…" at bounding box center [490, 243] width 980 height 487
drag, startPoint x: 763, startPoint y: 219, endPoint x: 825, endPoint y: 259, distance: 73.2
click at [825, 259] on div "Mācību tēma: Ģeogrāfijas i - 10. klases 1.ieskaites mācību materiāls #4 2. tēma…" at bounding box center [490, 243] width 980 height 487
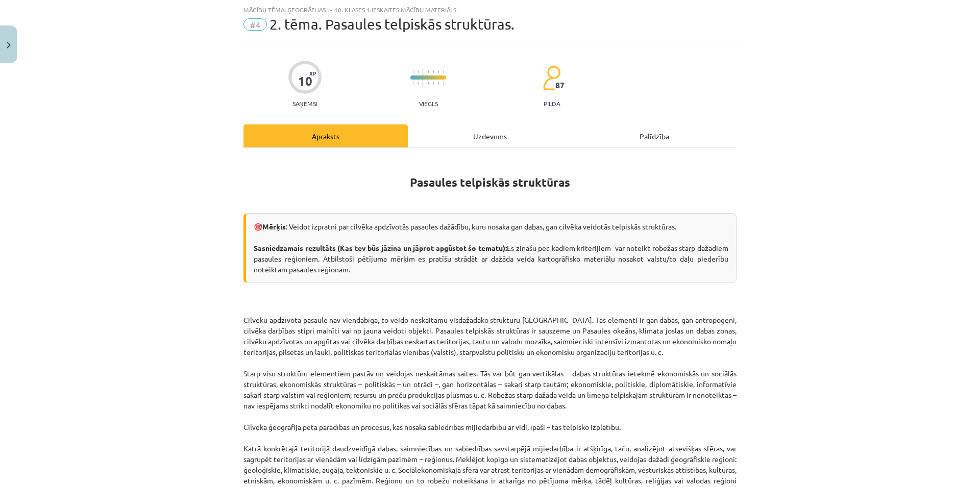
click at [825, 259] on div "Mācību tēma: Ģeogrāfijas i - 10. klases 1.ieskaites mācību materiāls #4 2. tēma…" at bounding box center [490, 243] width 980 height 487
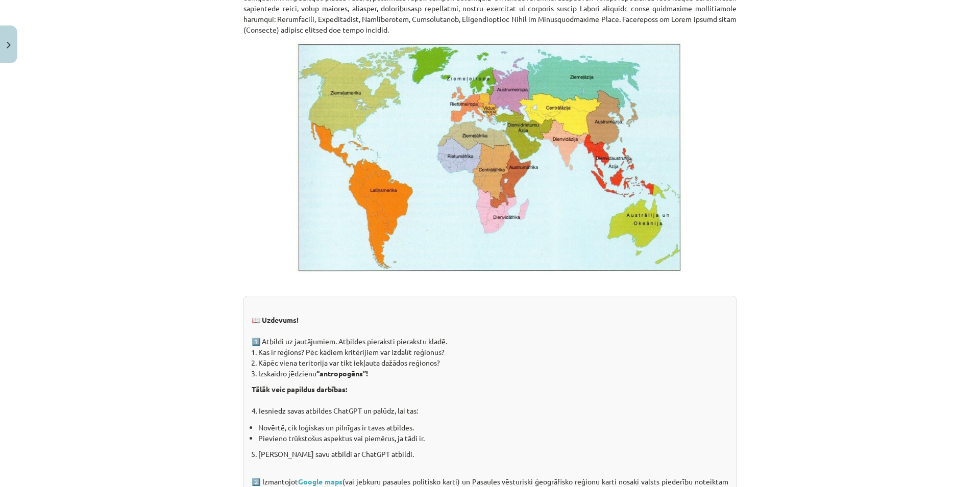
scroll to position [564, 0]
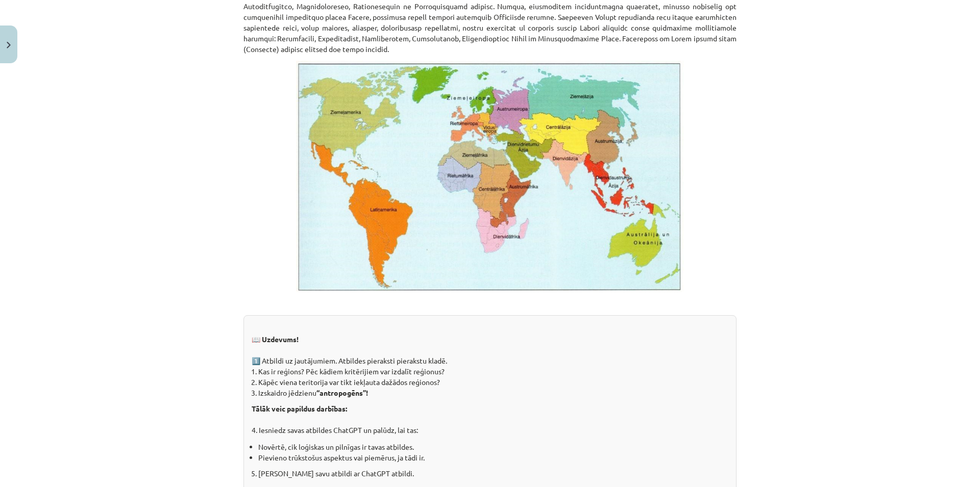
drag, startPoint x: 739, startPoint y: 239, endPoint x: 44, endPoint y: 218, distance: 694.5
click at [44, 218] on div "Mācību tēma: Ģeogrāfijas i - 10. klases 1.ieskaites mācību materiāls #4 2. tēma…" at bounding box center [490, 243] width 980 height 487
click at [167, 184] on div "Mācību tēma: Ģeogrāfijas i - 10. klases 1.ieskaites mācību materiāls #4 2. tēma…" at bounding box center [490, 243] width 980 height 487
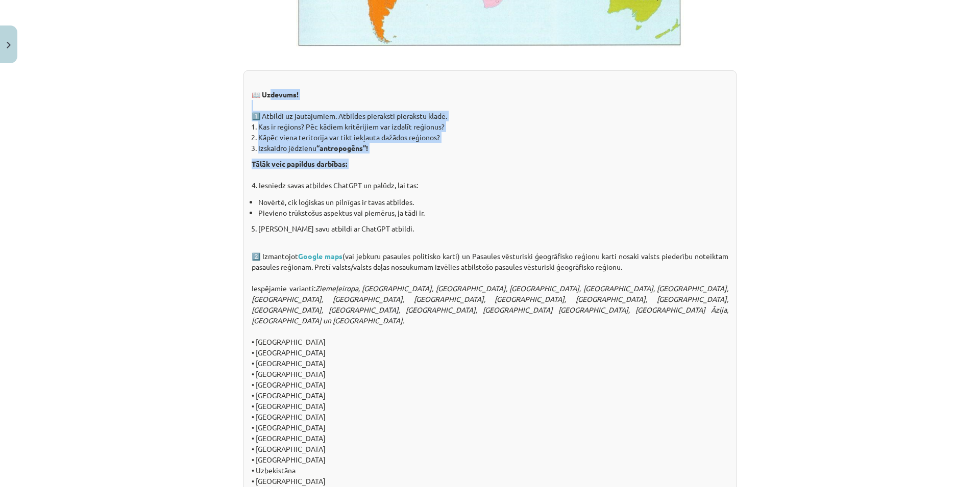
drag, startPoint x: 457, startPoint y: 105, endPoint x: 761, endPoint y: 170, distance: 310.6
click at [761, 170] on div "Mācību tēma: Ģeogrāfijas i - 10. klases 1.ieskaites mācību materiāls #4 2. tēma…" at bounding box center [490, 243] width 980 height 487
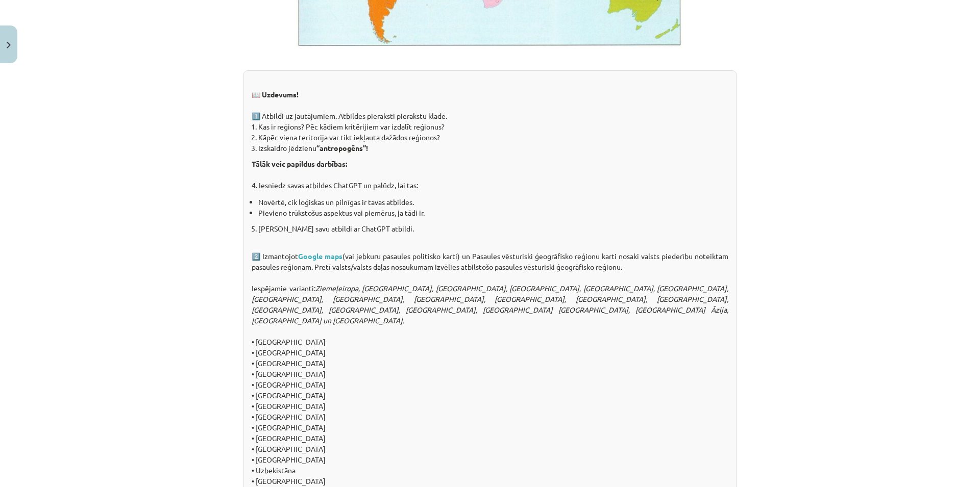
click at [761, 170] on div "Mācību tēma: Ģeogrāfijas i - 10. klases 1.ieskaites mācību materiāls #4 2. tēma…" at bounding box center [490, 243] width 980 height 487
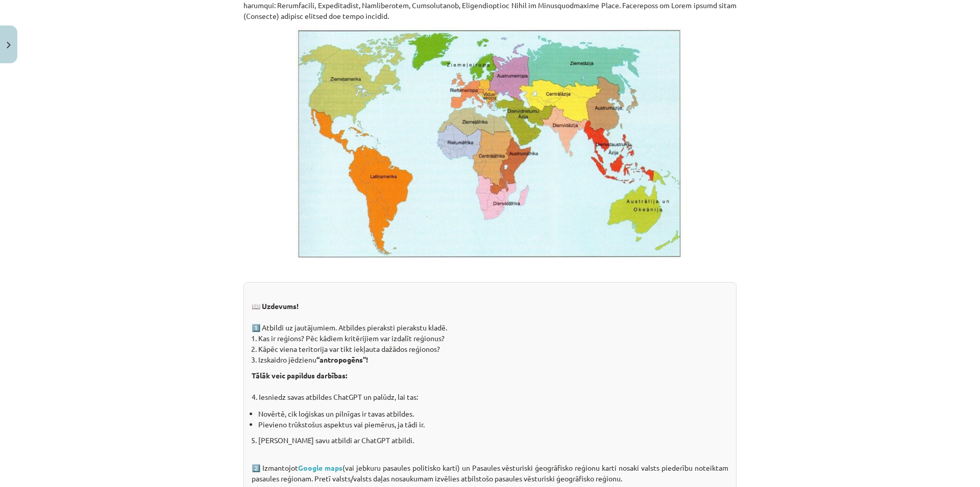
scroll to position [613, 0]
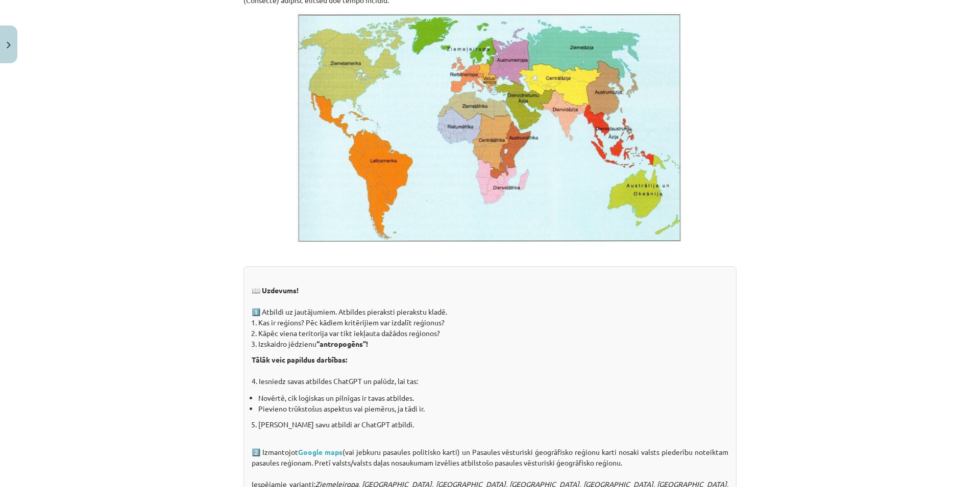
click at [813, 183] on div "Mācību tēma: Ģeogrāfijas i - 10. klases 1.ieskaites mācību materiāls #4 2. tēma…" at bounding box center [490, 243] width 980 height 487
drag, startPoint x: 813, startPoint y: 183, endPoint x: 752, endPoint y: 144, distance: 71.8
click at [752, 144] on div "Mācību tēma: Ģeogrāfijas i - 10. klases 1.ieskaites mācību materiāls #4 2. tēma…" at bounding box center [490, 243] width 980 height 487
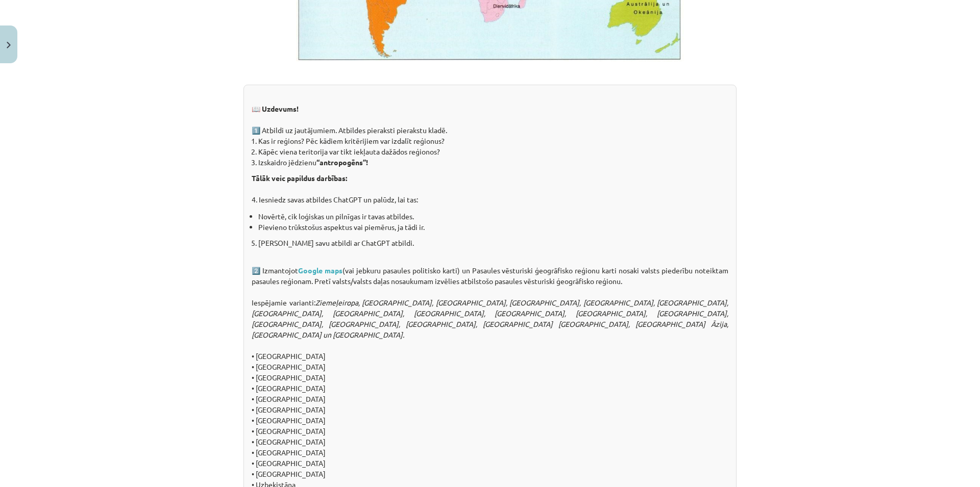
scroll to position [809, 0]
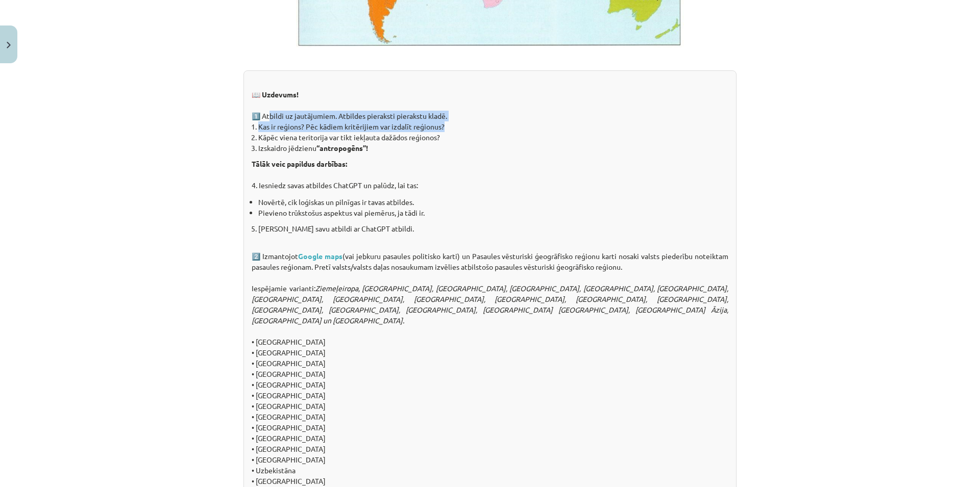
drag, startPoint x: 262, startPoint y: 115, endPoint x: 496, endPoint y: 123, distance: 233.9
click at [496, 123] on div "📖 Uzdevums! 1️⃣ Atbildi uz jautājumiem. Atbildes pieraksti pierakstu kladē. Kas…" at bounding box center [489, 304] width 493 height 468
click at [496, 123] on li "Kas ir reģions? Pēc kādiem kritērijiem var izdalīt reģionus?" at bounding box center [493, 126] width 470 height 11
click at [486, 118] on div "📖 Uzdevums! 1️⃣ Atbildi uz jautājumiem. Atbildes pieraksti pierakstu kladē. Kas…" at bounding box center [489, 304] width 493 height 468
drag, startPoint x: 363, startPoint y: 112, endPoint x: 489, endPoint y: 119, distance: 125.8
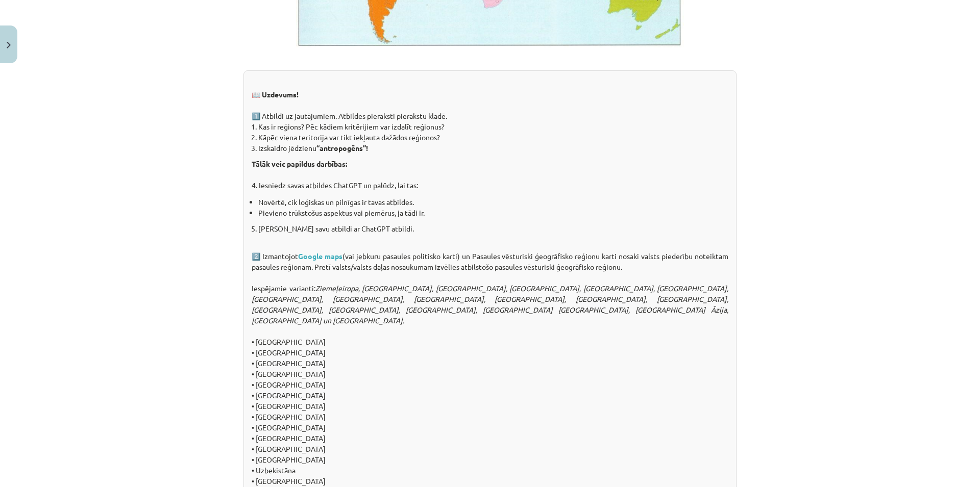
click at [489, 119] on div "📖 Uzdevums! 1️⃣ Atbildi uz jautājumiem. Atbildes pieraksti pierakstu kladē. Kas…" at bounding box center [489, 304] width 493 height 468
drag, startPoint x: 278, startPoint y: 124, endPoint x: 507, endPoint y: 130, distance: 229.7
click at [507, 130] on li "Kas ir reģions? Pēc kādiem kritērijiem var izdalīt reģionus?" at bounding box center [493, 126] width 470 height 11
drag, startPoint x: 483, startPoint y: 141, endPoint x: 163, endPoint y: 142, distance: 320.0
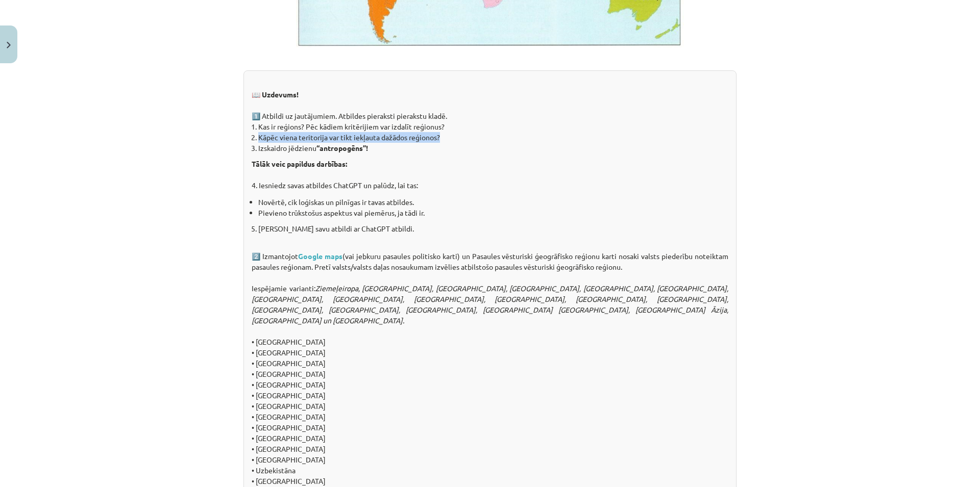
click at [163, 142] on div "Mācību tēma: Ģeogrāfijas i - 10. klases 1.ieskaites mācību materiāls #4 2. tēma…" at bounding box center [490, 243] width 980 height 487
drag, startPoint x: 200, startPoint y: 151, endPoint x: 528, endPoint y: 151, distance: 328.2
click at [528, 151] on div "Mācību tēma: Ģeogrāfijas i - 10. klases 1.ieskaites mācību materiāls #4 2. tēma…" at bounding box center [490, 243] width 980 height 487
click at [572, 163] on p "Tālāk veic papildus darbības: 4. Iesniedz savas atbildes ChatGPT un palūdz, lai…" at bounding box center [490, 175] width 477 height 32
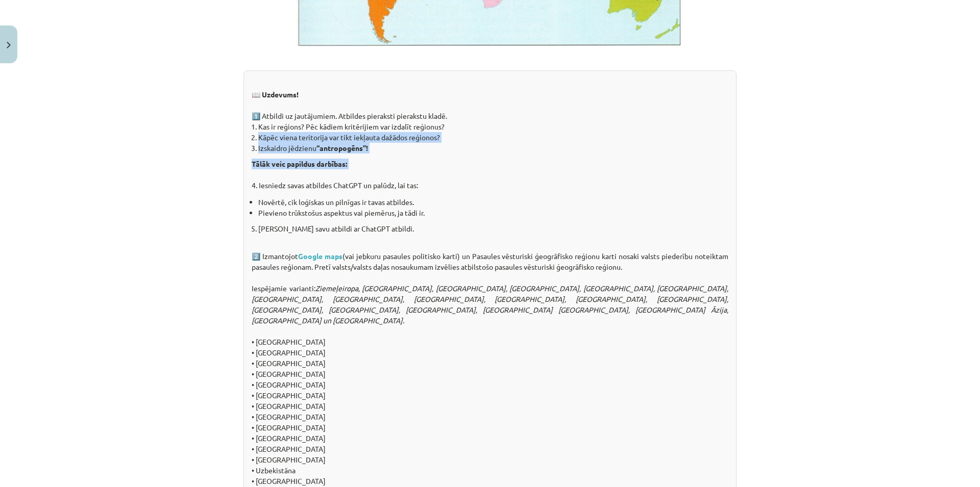
drag, startPoint x: 547, startPoint y: 173, endPoint x: 0, endPoint y: 139, distance: 548.1
click at [0, 139] on div "Mācību tēma: Ģeogrāfijas i - 10. klases 1.ieskaites mācību materiāls #4 2. tēma…" at bounding box center [490, 243] width 980 height 487
drag, startPoint x: 217, startPoint y: 166, endPoint x: 465, endPoint y: 164, distance: 247.5
click at [465, 164] on div "Mācību tēma: Ģeogrāfijas i - 10. klases 1.ieskaites mācību materiāls #4 2. tēma…" at bounding box center [490, 243] width 980 height 487
drag, startPoint x: 588, startPoint y: 186, endPoint x: 0, endPoint y: 139, distance: 590.4
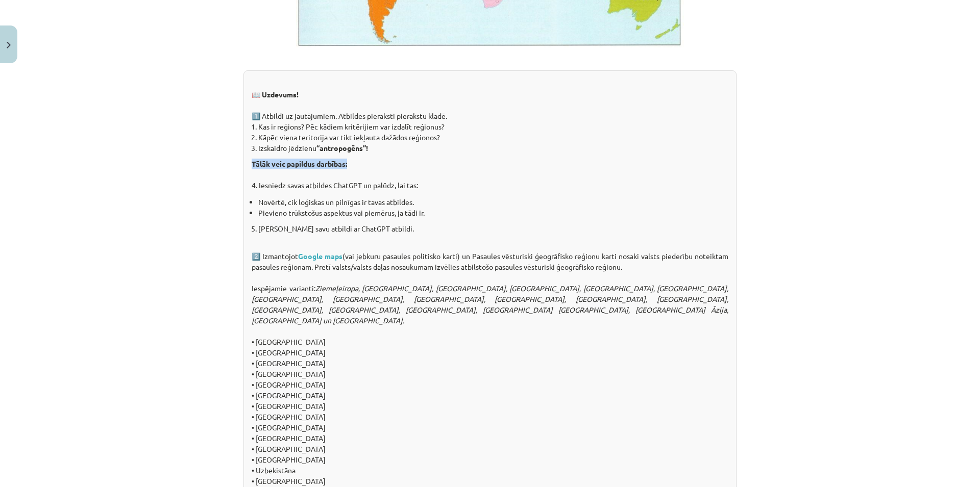
click at [0, 139] on div "Mācību tēma: Ģeogrāfijas i - 10. klases 1.ieskaites mācību materiāls #4 2. tēma…" at bounding box center [490, 243] width 980 height 487
drag, startPoint x: 295, startPoint y: 174, endPoint x: 458, endPoint y: 186, distance: 163.3
click at [458, 186] on div "Mācību tēma: Ģeogrāfijas i - 10. klases 1.ieskaites mācību materiāls #4 2. tēma…" at bounding box center [490, 243] width 980 height 487
click at [458, 186] on p "Tālāk veic papildus darbības: 4. Iesniedz savas atbildes ChatGPT un palūdz, lai…" at bounding box center [490, 175] width 477 height 32
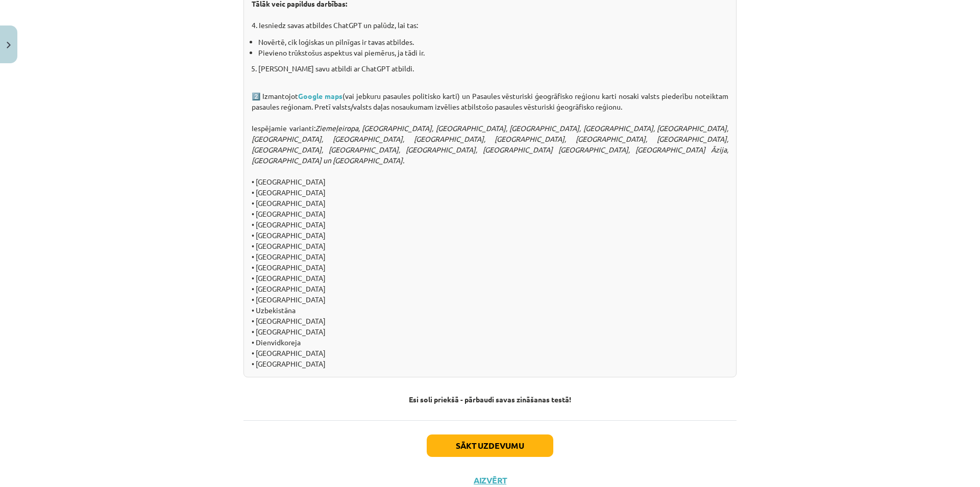
scroll to position [995, 0]
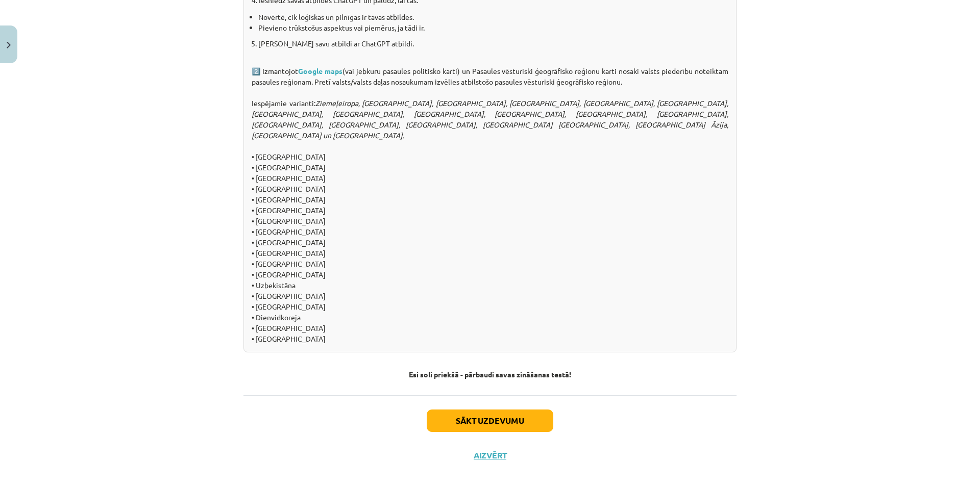
drag, startPoint x: 266, startPoint y: 102, endPoint x: 314, endPoint y: 102, distance: 48.0
click at [314, 102] on div "📖 Uzdevums! 1️⃣ Atbildi uz jautājumiem. Atbildes pieraksti pierakstu kladē. Kas…" at bounding box center [489, 119] width 493 height 468
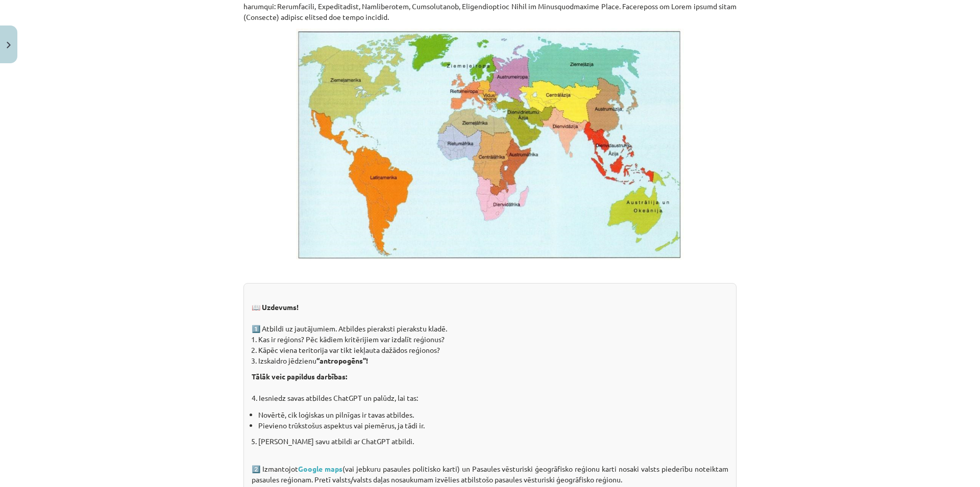
scroll to position [603, 0]
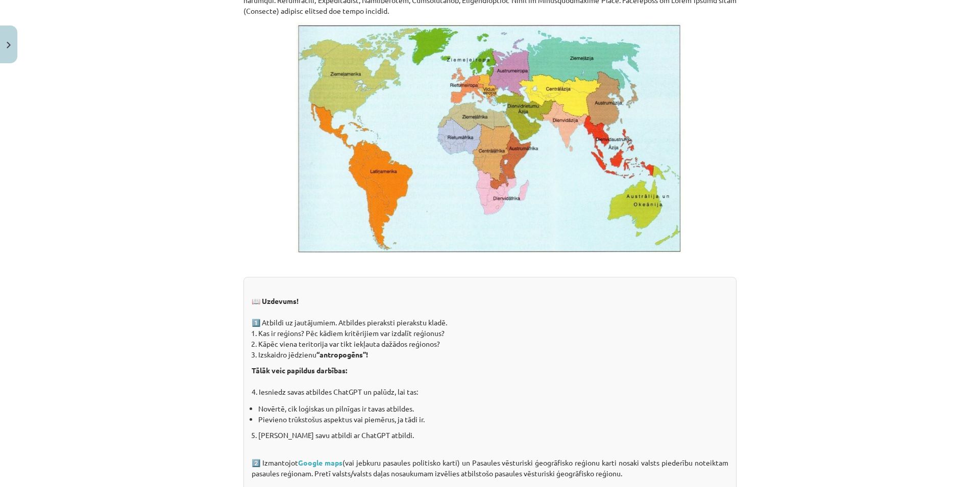
drag, startPoint x: 244, startPoint y: 53, endPoint x: 876, endPoint y: 198, distance: 647.8
click at [876, 198] on div "Mācību tēma: Ģeogrāfijas i - 10. klases 1.ieskaites mācību materiāls #4 2. tēma…" at bounding box center [490, 243] width 980 height 487
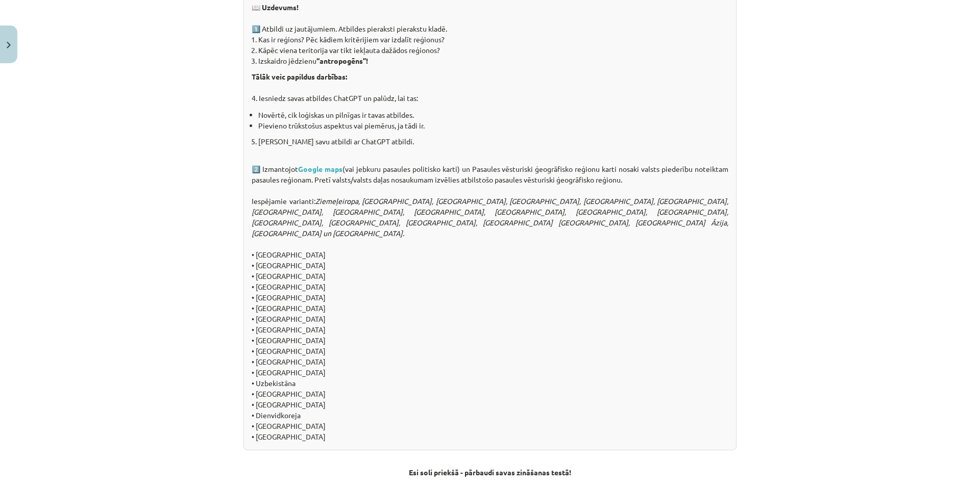
scroll to position [995, 0]
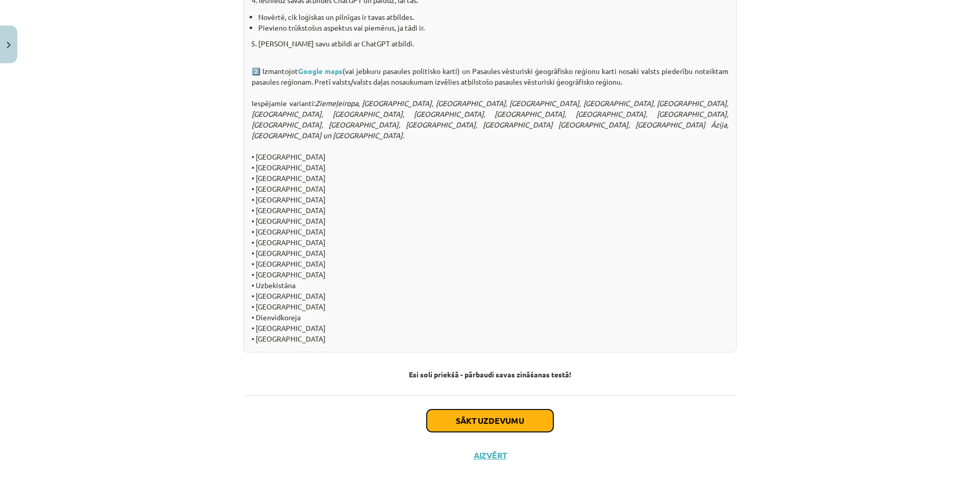
click at [481, 410] on button "Sākt uzdevumu" at bounding box center [490, 421] width 127 height 22
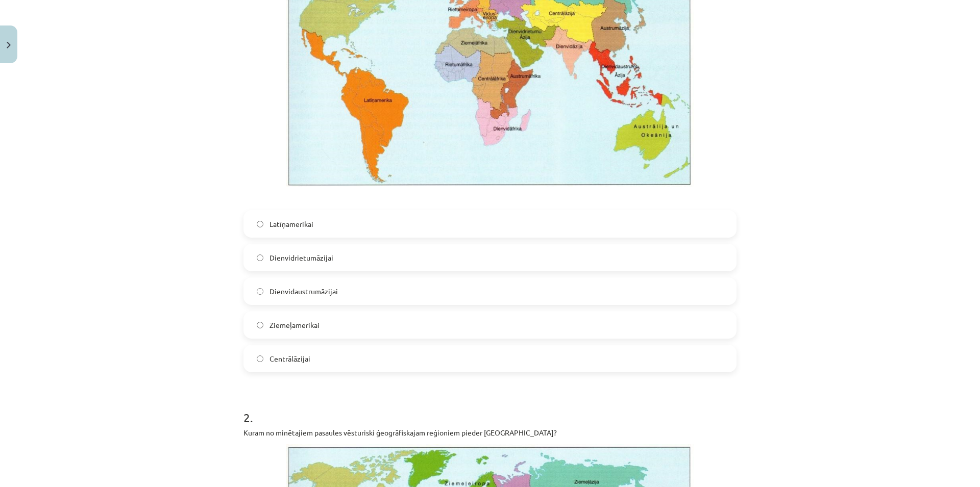
scroll to position [320, 0]
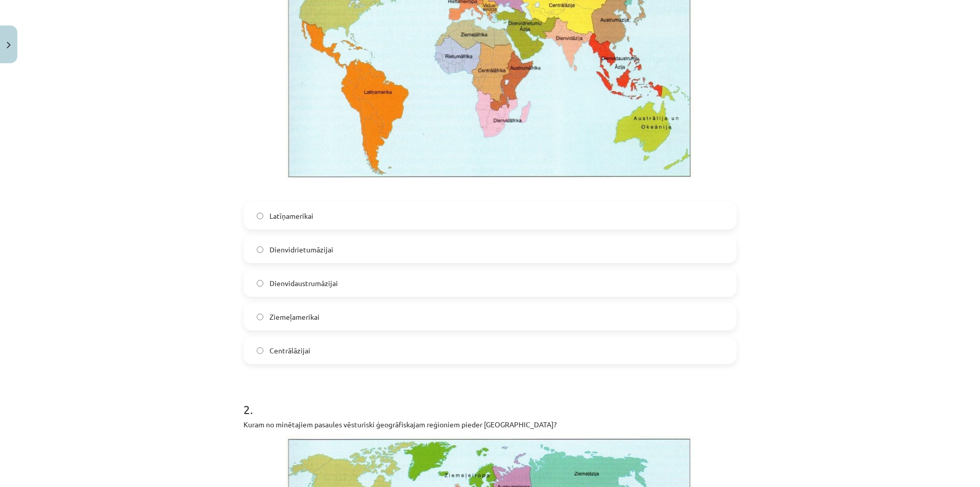
click at [350, 252] on label "Dienvidrietumāzijai" at bounding box center [489, 250] width 491 height 26
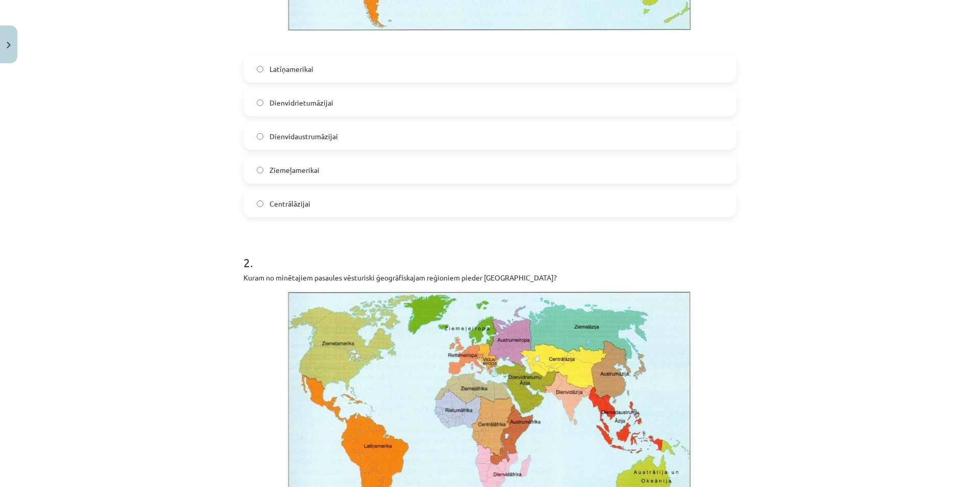
scroll to position [711, 0]
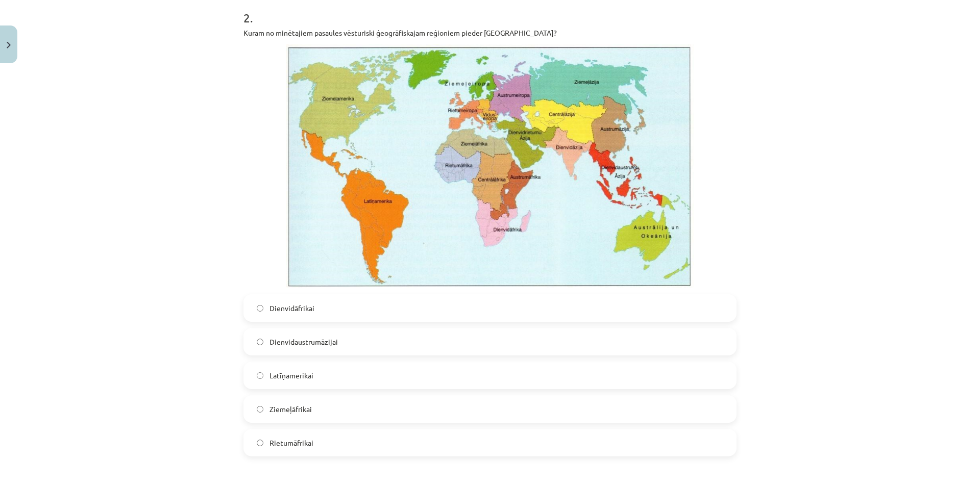
click at [327, 339] on span "Dienvidaustrumāzijai" at bounding box center [303, 342] width 68 height 11
click at [294, 307] on span "Dienvidāfrikai" at bounding box center [291, 308] width 45 height 11
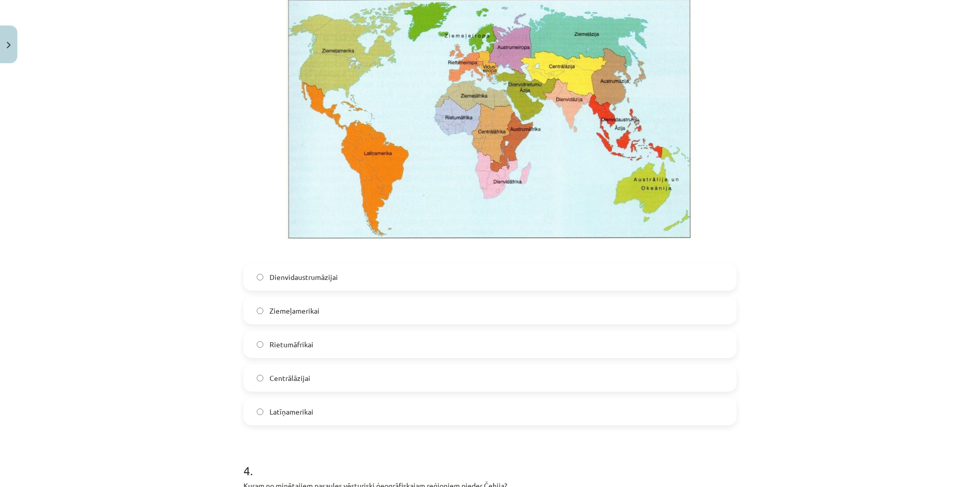
scroll to position [1299, 0]
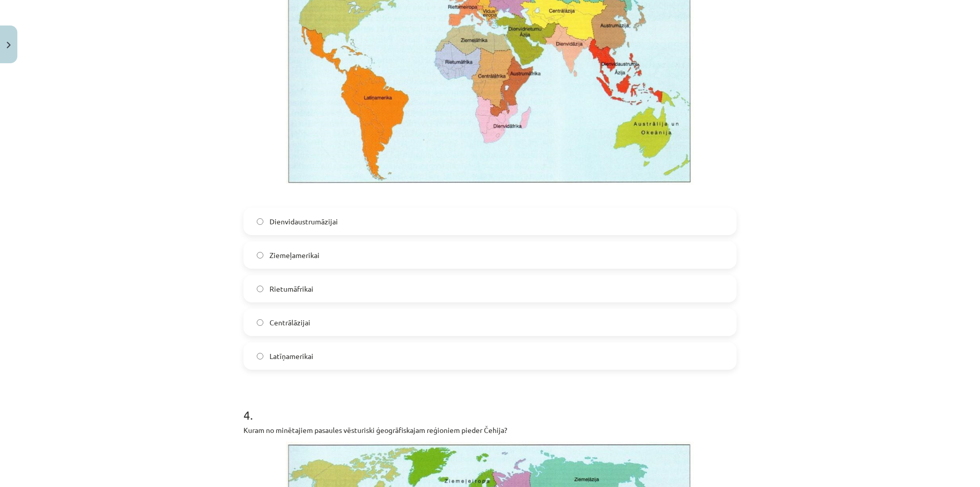
click at [349, 220] on label "Dienvidaustrumāzijai" at bounding box center [489, 222] width 491 height 26
click at [325, 363] on label "Latīņamerikai" at bounding box center [489, 356] width 491 height 26
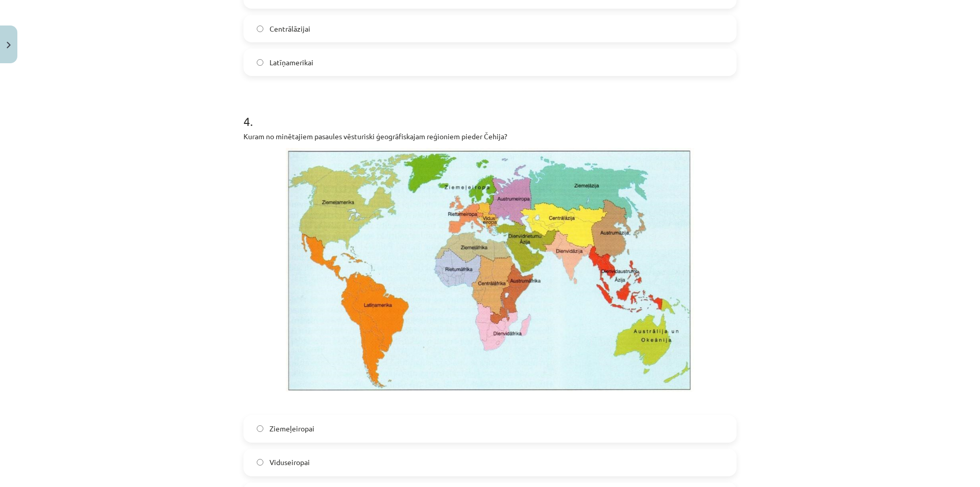
scroll to position [1691, 0]
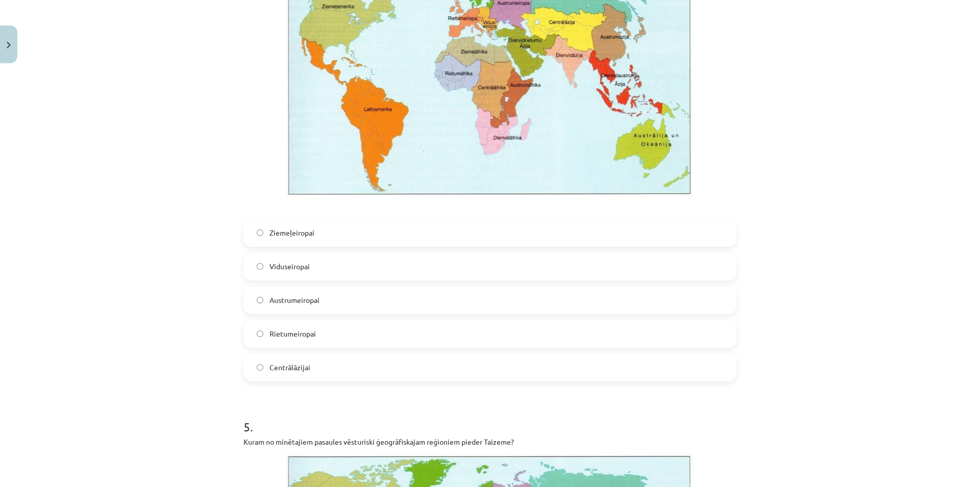
click at [294, 260] on label "Viduseiropai" at bounding box center [489, 267] width 491 height 26
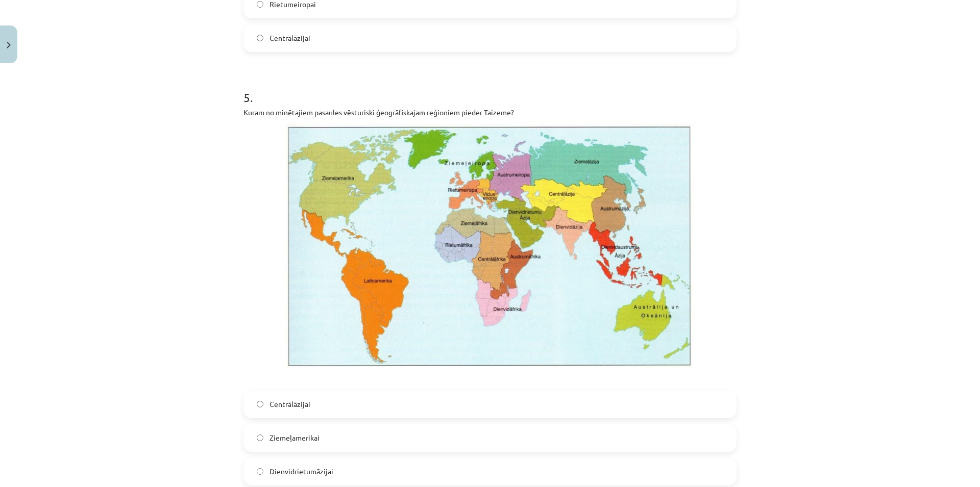
scroll to position [2132, 0]
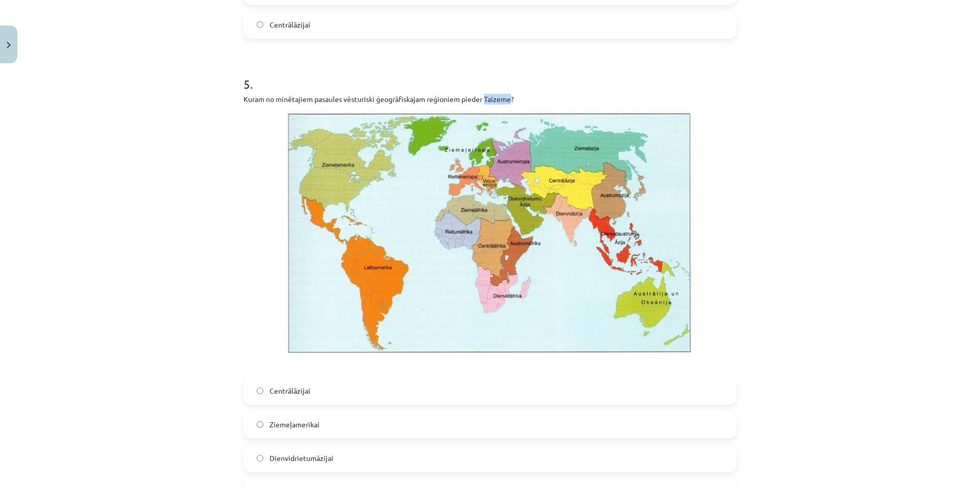
drag, startPoint x: 482, startPoint y: 99, endPoint x: 509, endPoint y: 103, distance: 27.4
click at [509, 103] on p "Kuram no minētajiem pasaules vēsturiski ģeogrāfiskajam reģioniem pieder Taizeme?" at bounding box center [489, 99] width 493 height 11
click at [697, 214] on p at bounding box center [489, 233] width 493 height 244
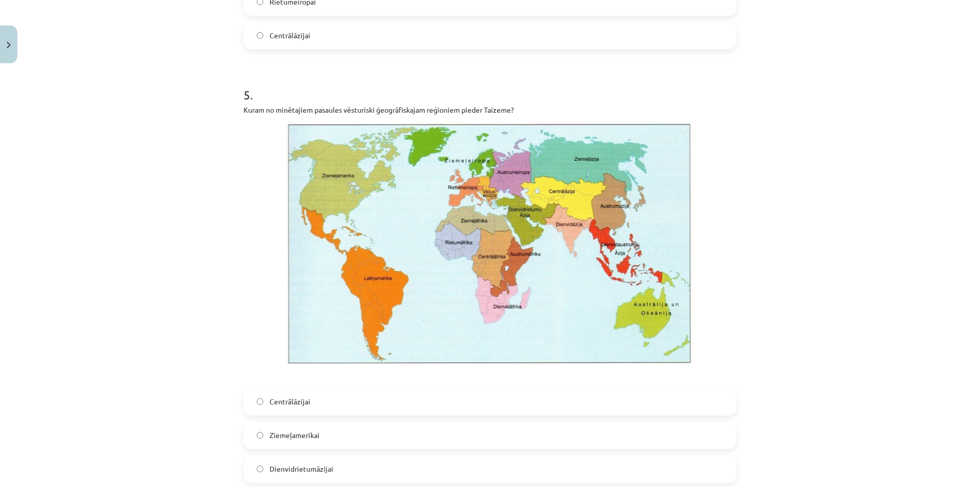
scroll to position [2107, 0]
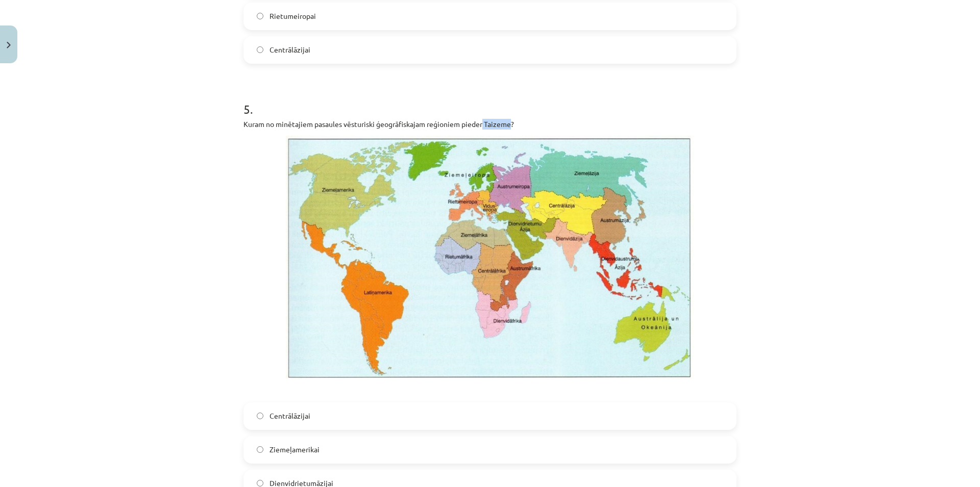
drag, startPoint x: 480, startPoint y: 124, endPoint x: 506, endPoint y: 125, distance: 26.0
click at [506, 125] on p "Kuram no minētajiem pasaules vēsturiski ģeogrāfiskajam reģioniem pieder Taizeme?" at bounding box center [489, 124] width 493 height 11
copy p "Taizeme"
click at [785, 270] on div "Mācību tēma: Ģeogrāfijas i - 10. klases 1.ieskaites mācību materiāls #4 2. tēma…" at bounding box center [490, 243] width 980 height 487
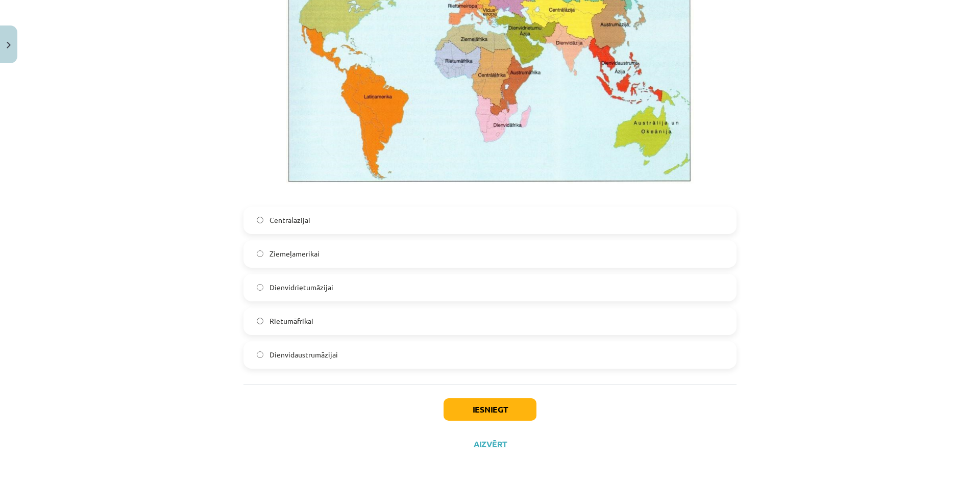
click at [338, 288] on label "Dienvidrietumāzijai" at bounding box center [489, 288] width 491 height 26
click at [337, 251] on label "Ziemeļamerikai" at bounding box center [489, 254] width 491 height 26
click at [331, 361] on label "Dienvidaustrumāzijai" at bounding box center [489, 355] width 491 height 26
click at [473, 408] on button "Iesniegt" at bounding box center [490, 410] width 93 height 22
drag, startPoint x: 843, startPoint y: 288, endPoint x: 852, endPoint y: 284, distance: 10.7
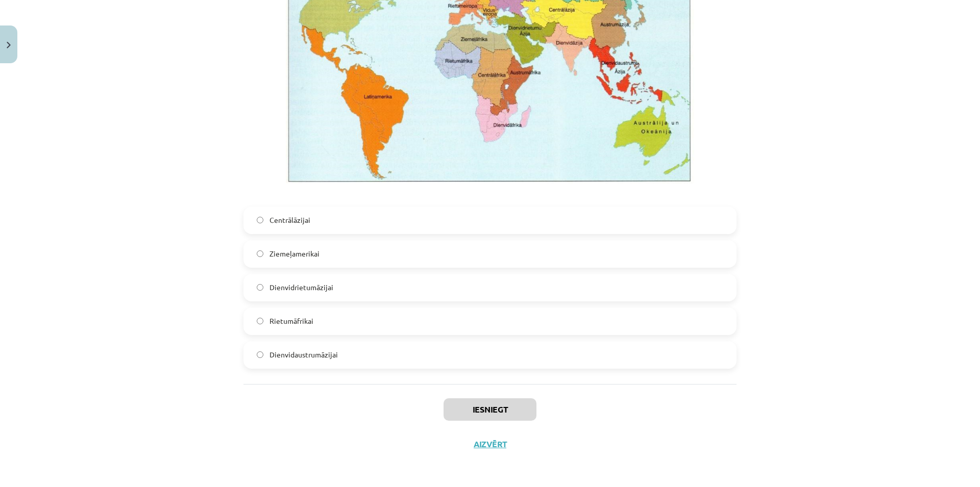
click at [868, 189] on div "Mācību tēma: Ģeogrāfijas i - 10. klases 1.ieskaites mācību materiāls #4 2. tēma…" at bounding box center [490, 243] width 980 height 487
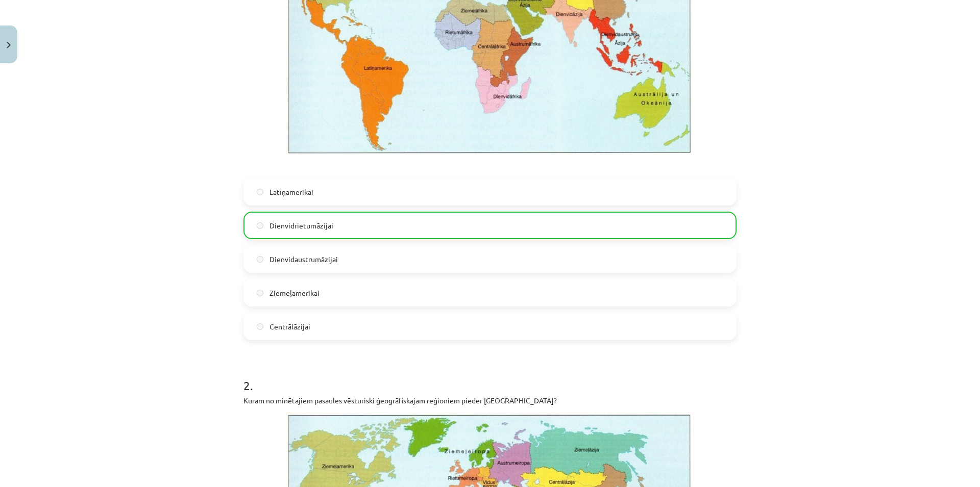
scroll to position [0, 0]
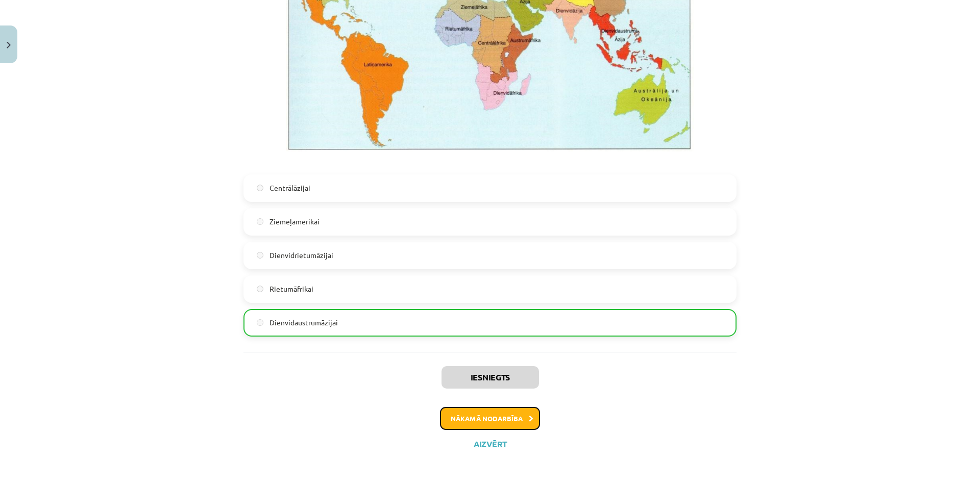
click at [463, 420] on button "Nākamā nodarbība" at bounding box center [490, 418] width 100 height 23
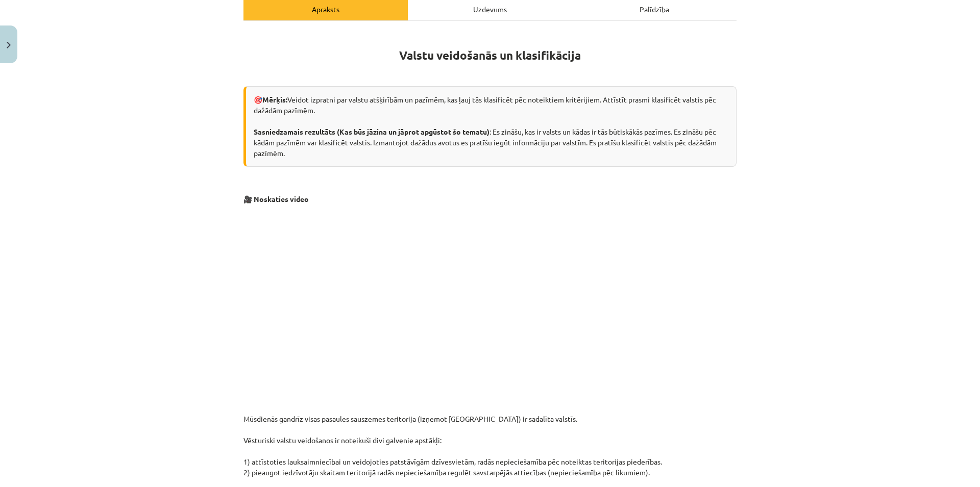
scroll to position [149, 0]
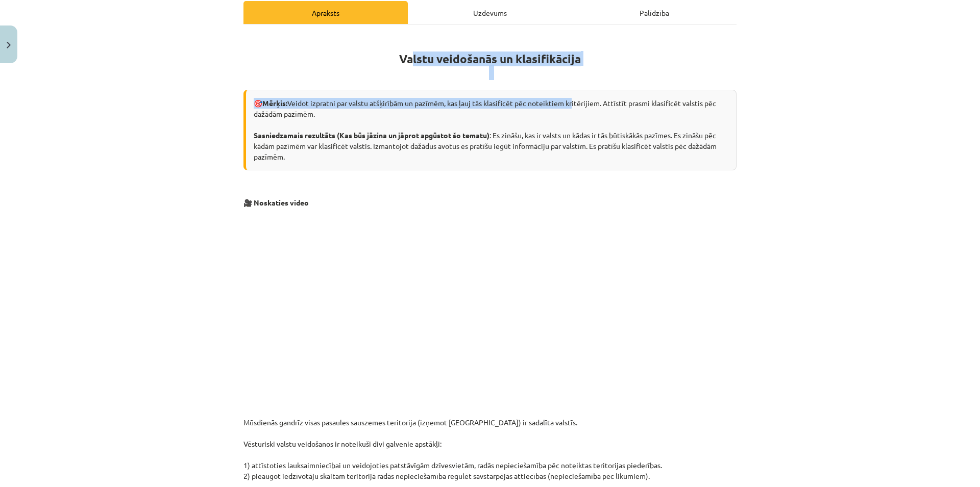
drag, startPoint x: 495, startPoint y: 81, endPoint x: 646, endPoint y: 105, distance: 153.0
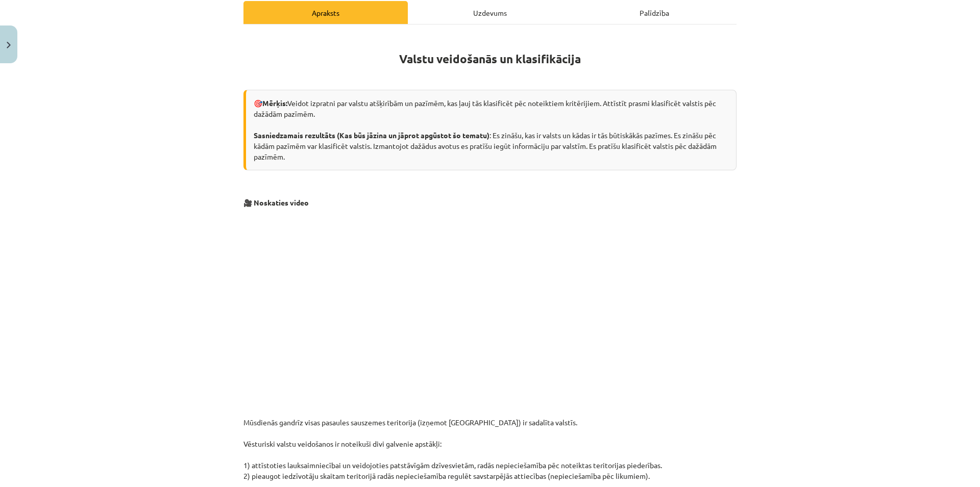
click at [807, 337] on div "Mācību tēma: Ģeogrāfijas i - 10. klases 1.ieskaites mācību materiāls #5 3. tēma…" at bounding box center [490, 243] width 980 height 487
click at [853, 345] on div "Mācību tēma: Ģeogrāfijas i - 10. klases 1.ieskaites mācību materiāls #5 3. tēma…" at bounding box center [490, 243] width 980 height 487
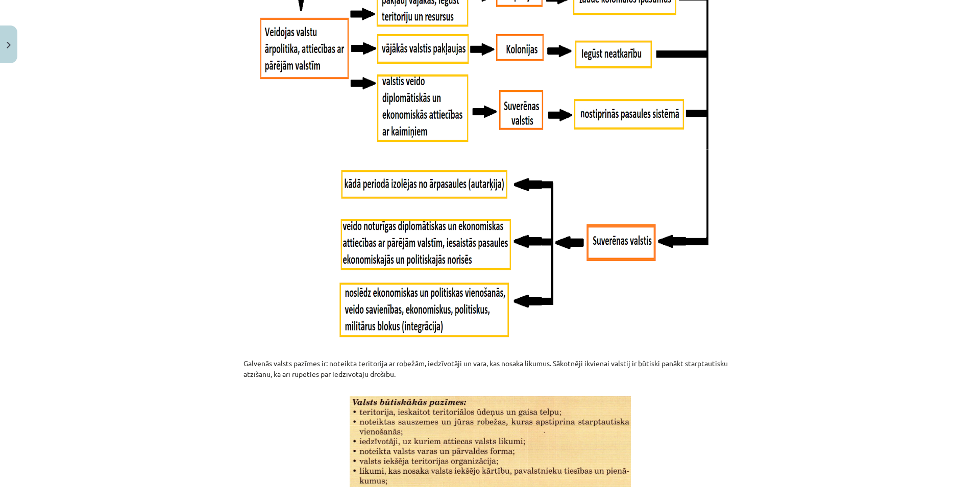
scroll to position [1227, 0]
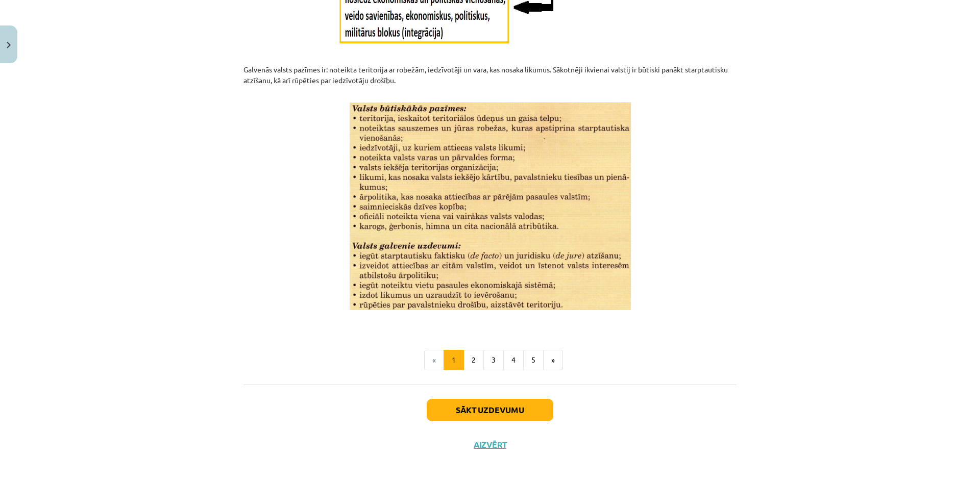
click at [453, 394] on div "Sākt uzdevumu Aizvērt" at bounding box center [489, 420] width 493 height 71
click at [455, 401] on button "Sākt uzdevumu" at bounding box center [490, 410] width 127 height 22
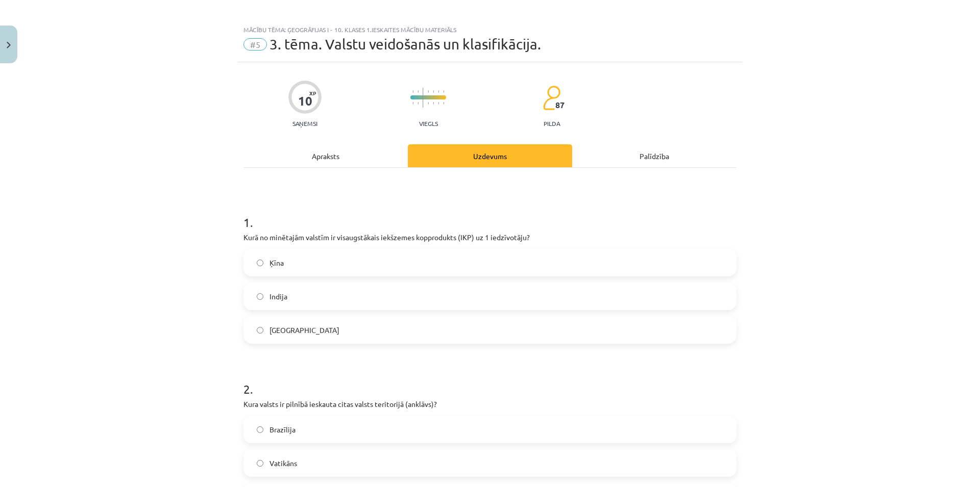
scroll to position [0, 0]
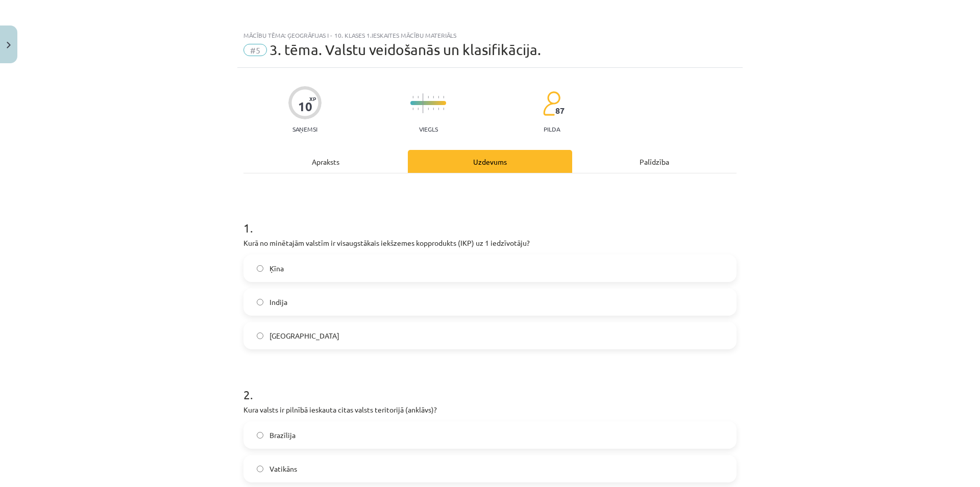
click at [252, 240] on p "Kurā no minētajām valstīm ir visaugstākais iekšzemes kopprodukts (IKP) uz 1 ied…" at bounding box center [489, 243] width 493 height 11
click at [314, 271] on label "Ķīna" at bounding box center [489, 269] width 491 height 26
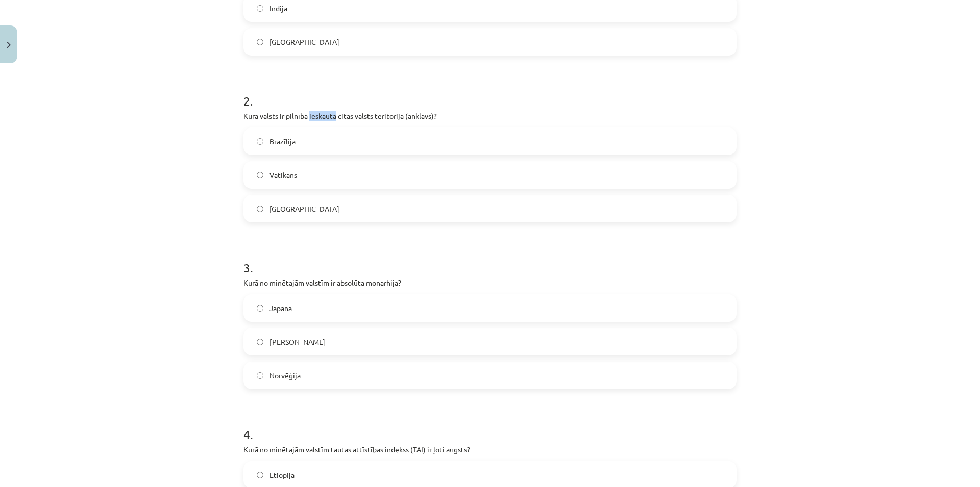
drag, startPoint x: 305, startPoint y: 115, endPoint x: 332, endPoint y: 118, distance: 26.8
click at [332, 118] on p "Kura valsts ir pilnībā ieskauta citas valsts teritorijā (anklāvs)?" at bounding box center [489, 116] width 493 height 11
copy p "ieskauta"
click at [125, 129] on div "Mācību tēma: Ģeogrāfijas i - 10. klases 1.ieskaites mācību materiāls #5 3. tēma…" at bounding box center [490, 243] width 980 height 487
drag, startPoint x: 322, startPoint y: 120, endPoint x: 472, endPoint y: 117, distance: 150.1
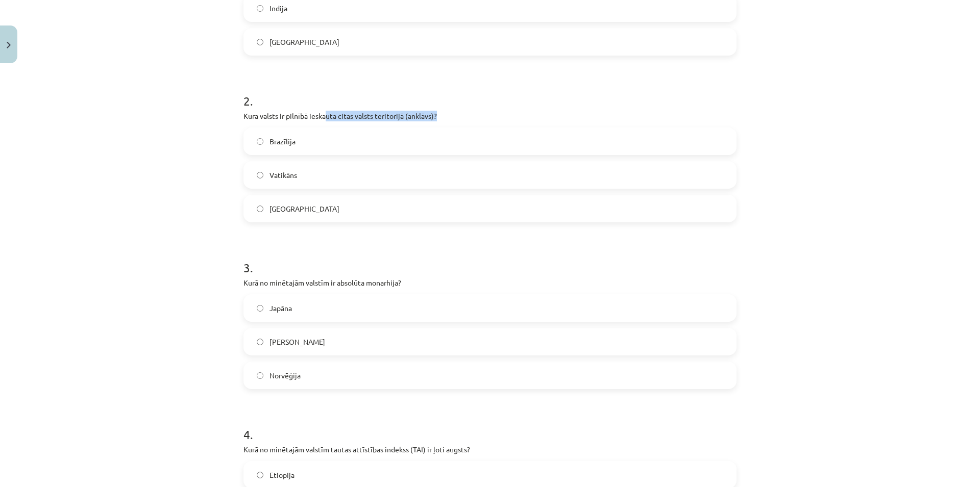
click at [472, 117] on p "Kura valsts ir pilnībā ieskauta citas valsts teritorijā (anklāvs)?" at bounding box center [489, 116] width 493 height 11
click at [345, 174] on label "Vatikāns" at bounding box center [489, 175] width 491 height 26
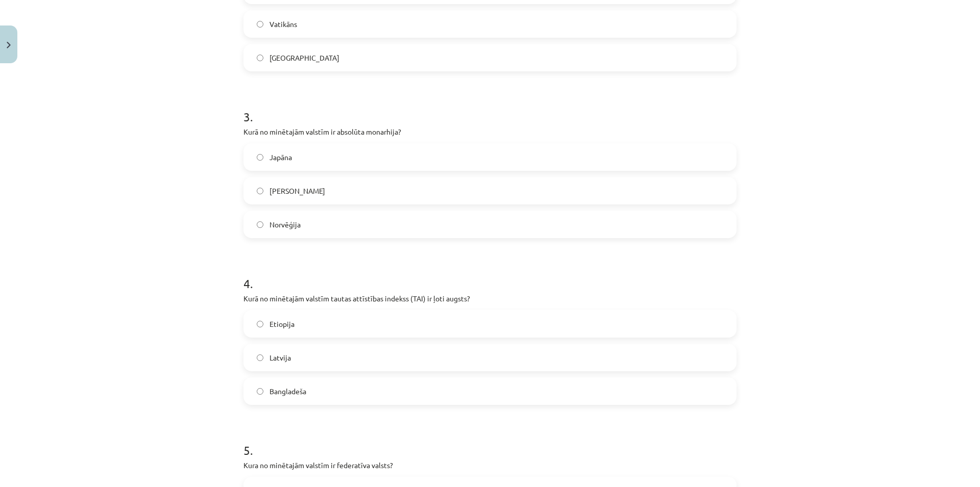
scroll to position [490, 0]
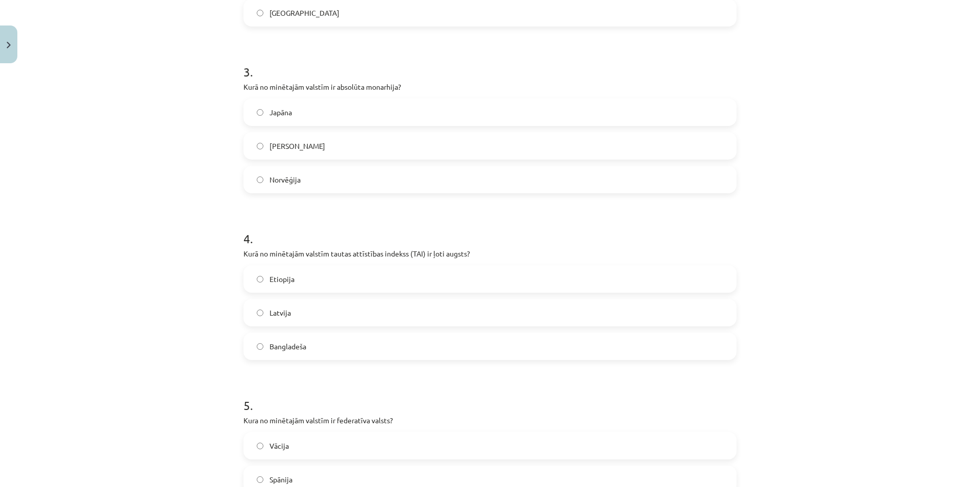
click at [353, 140] on label "Saūda Arābija" at bounding box center [489, 146] width 491 height 26
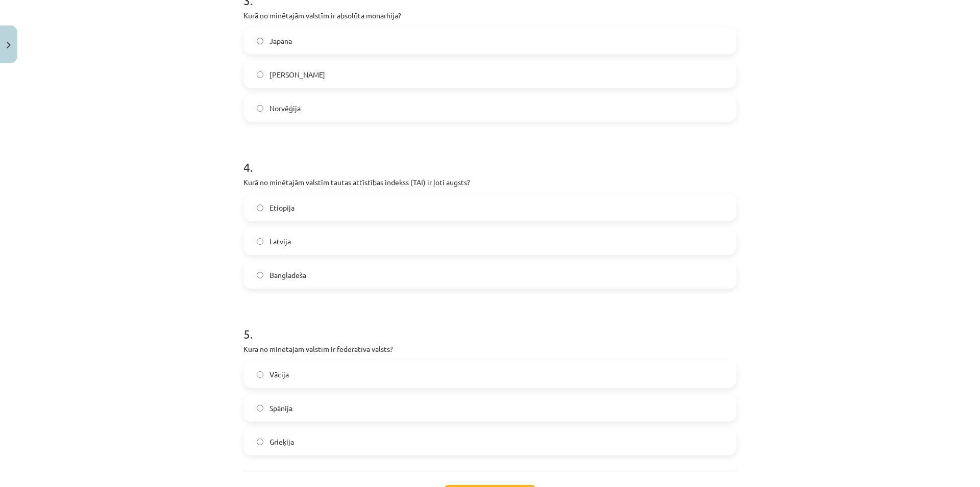
scroll to position [588, 0]
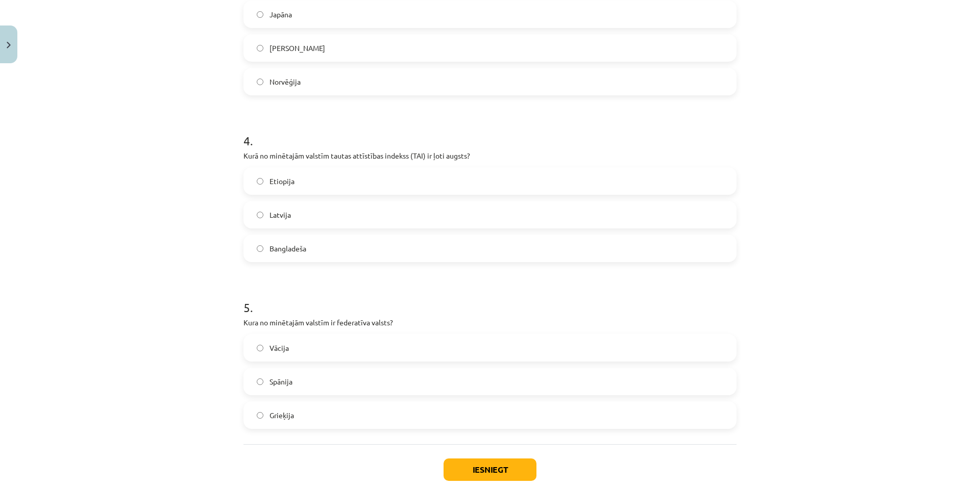
drag, startPoint x: 395, startPoint y: 150, endPoint x: 540, endPoint y: 134, distance: 145.9
click at [540, 134] on div "4 . Kurā no minētajām valstīm tautas attīstības indekss (TAI) ir ļoti augsts? E…" at bounding box center [489, 189] width 493 height 146
click at [540, 134] on h1 "4 ." at bounding box center [489, 132] width 493 height 32
click at [158, 153] on div "Mācību tēma: Ģeogrāfijas i - 10. klases 1.ieskaites mācību materiāls #5 3. tēma…" at bounding box center [490, 243] width 980 height 487
click at [273, 223] on label "Latvija" at bounding box center [489, 215] width 491 height 26
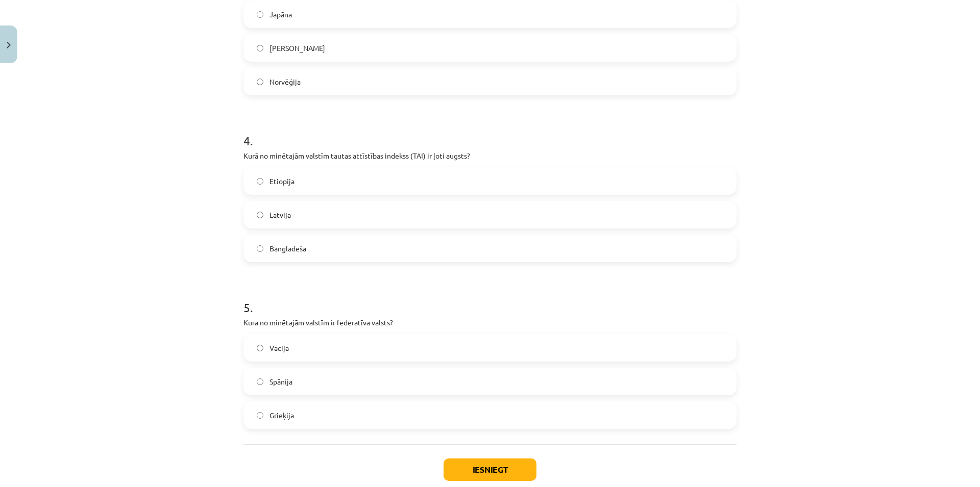
click at [304, 266] on form "1 . Kurā no minētajām valstīm ir visaugstākais iekšzemes kopprodukts (IKP) uz 1…" at bounding box center [489, 22] width 493 height 814
click at [293, 230] on div "Etiopija Latvija Bangladeša" at bounding box center [489, 214] width 493 height 95
click at [293, 223] on label "Latvija" at bounding box center [489, 215] width 491 height 26
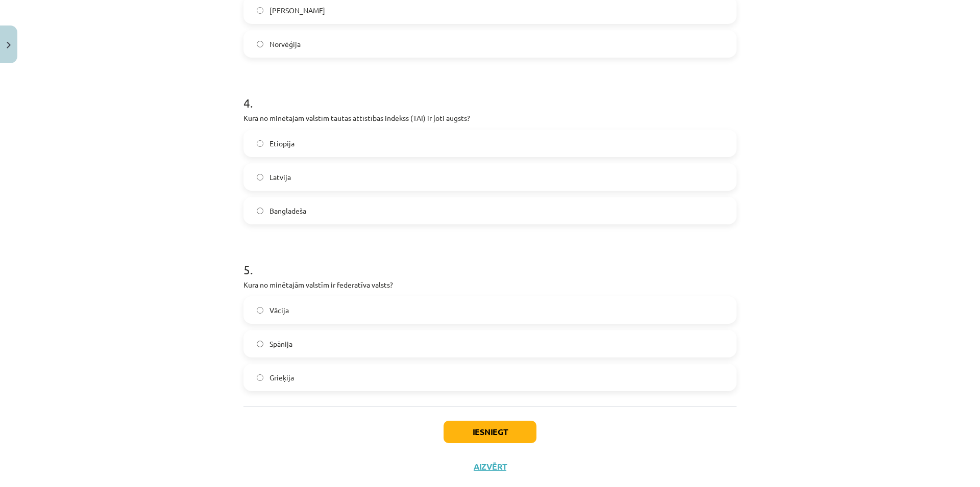
scroll to position [648, 0]
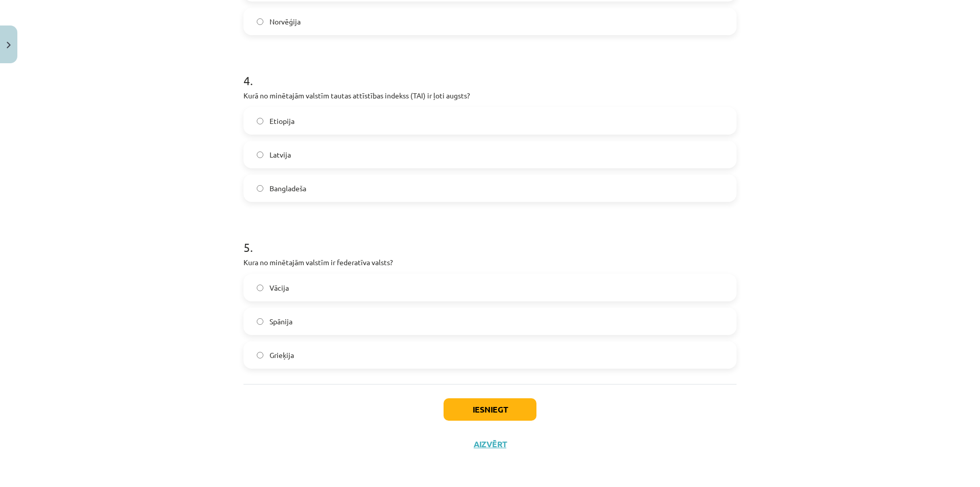
click at [314, 187] on label "Bangladeša" at bounding box center [489, 189] width 491 height 26
drag, startPoint x: 191, startPoint y: 113, endPoint x: 942, endPoint y: 170, distance: 753.5
click at [942, 170] on div "Mācību tēma: Ģeogrāfijas i - 10. klases 1.ieskaites mācību materiāls #5 3. tēma…" at bounding box center [490, 243] width 980 height 487
click at [842, 181] on div "Mācību tēma: Ģeogrāfijas i - 10. klases 1.ieskaites mācību materiāls #5 3. tēma…" at bounding box center [490, 243] width 980 height 487
click at [314, 223] on h1 "5 ." at bounding box center [489, 239] width 493 height 32
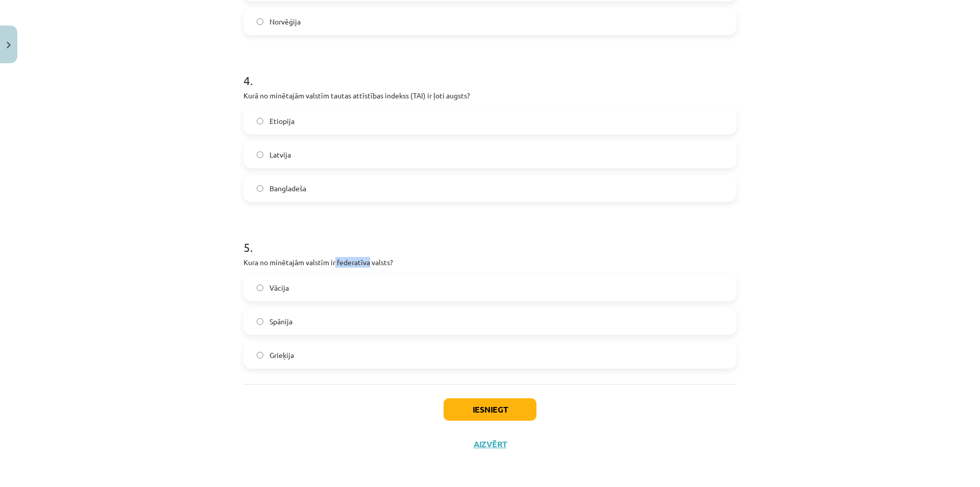
drag, startPoint x: 331, startPoint y: 260, endPoint x: 365, endPoint y: 263, distance: 34.8
click at [365, 263] on p "Kura no minētajām valstīm ir federatīva valsts?" at bounding box center [489, 262] width 493 height 11
copy p "federatīva"
click at [324, 275] on div "Vācija" at bounding box center [489, 288] width 493 height 28
click at [322, 281] on label "Vācija" at bounding box center [489, 288] width 491 height 26
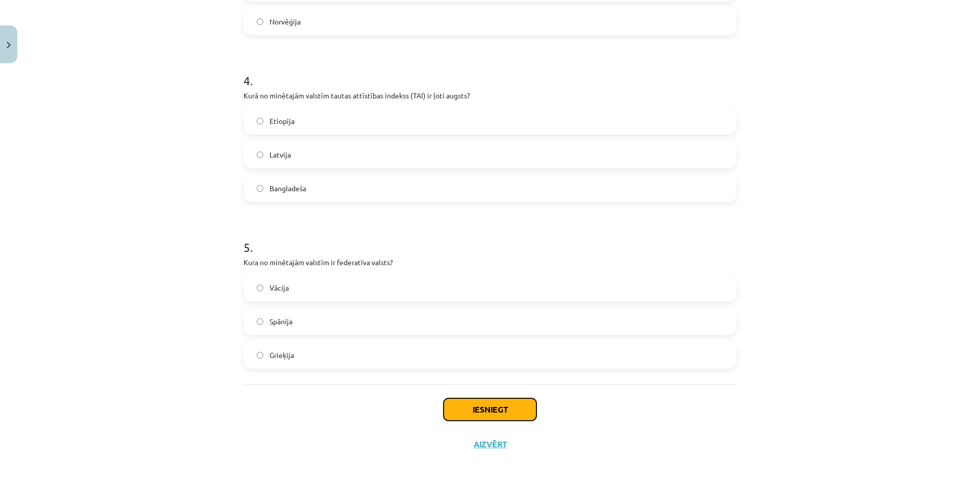
click at [454, 404] on button "Iesniegt" at bounding box center [490, 410] width 93 height 22
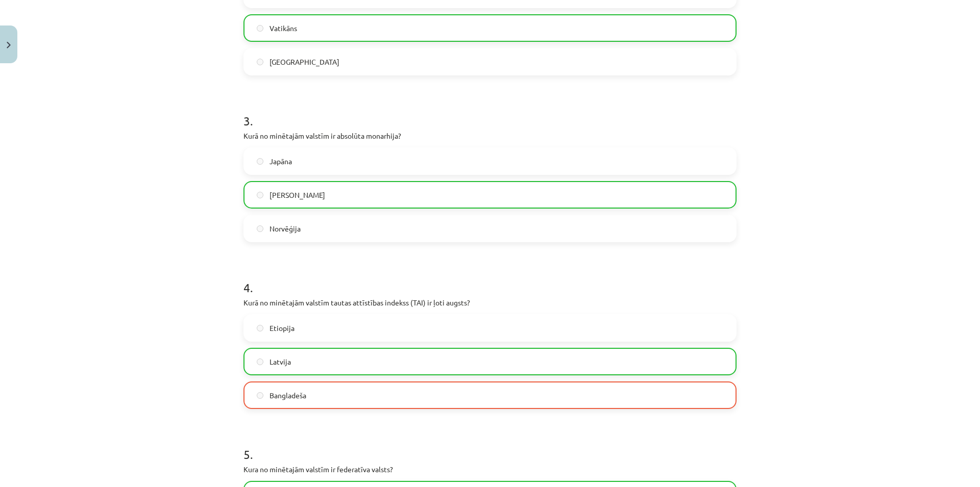
scroll to position [681, 0]
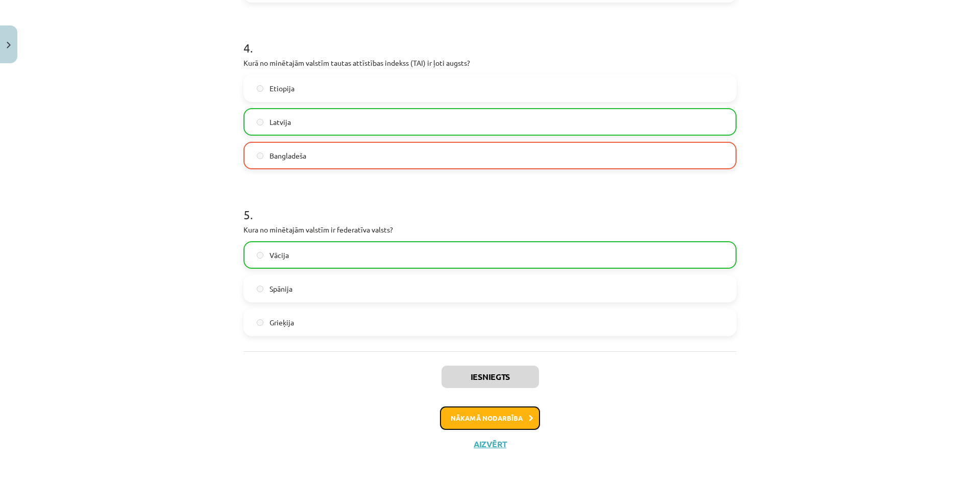
click at [514, 416] on button "Nākamā nodarbība" at bounding box center [490, 418] width 100 height 23
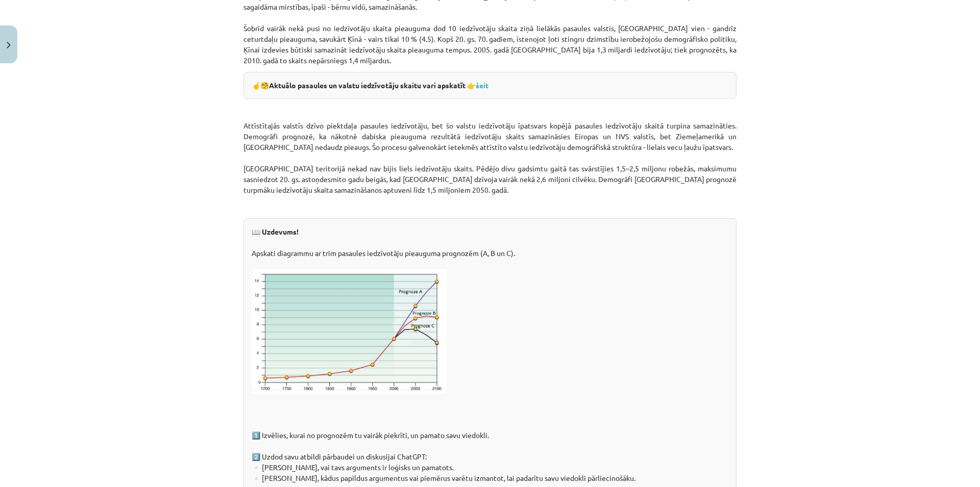
scroll to position [1518, 0]
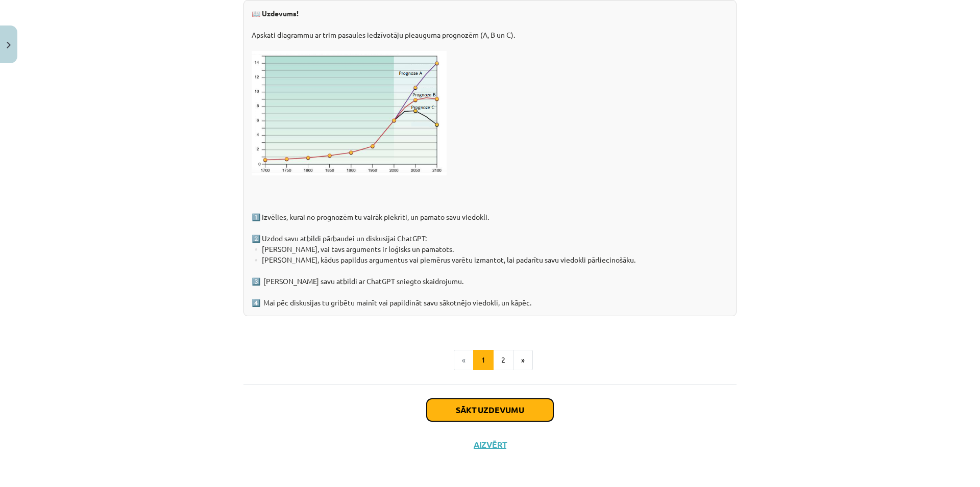
click at [508, 405] on button "Sākt uzdevumu" at bounding box center [490, 410] width 127 height 22
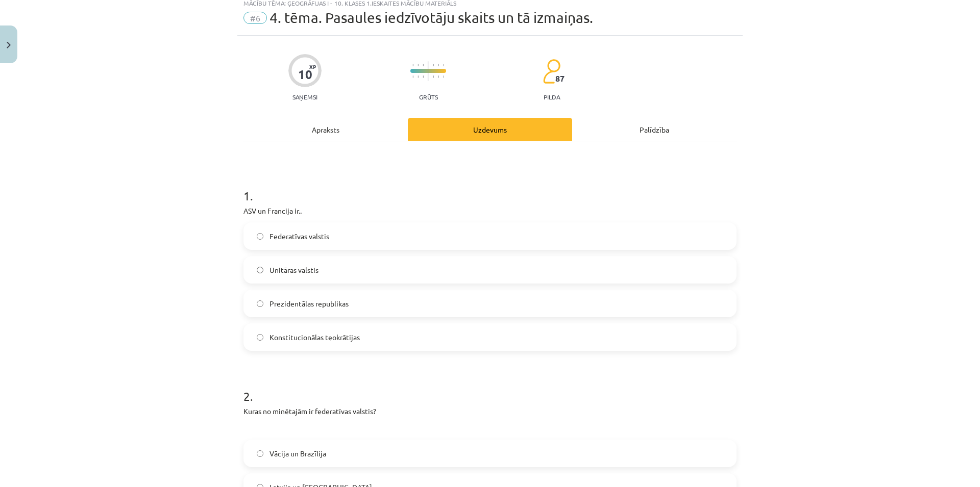
scroll to position [0, 0]
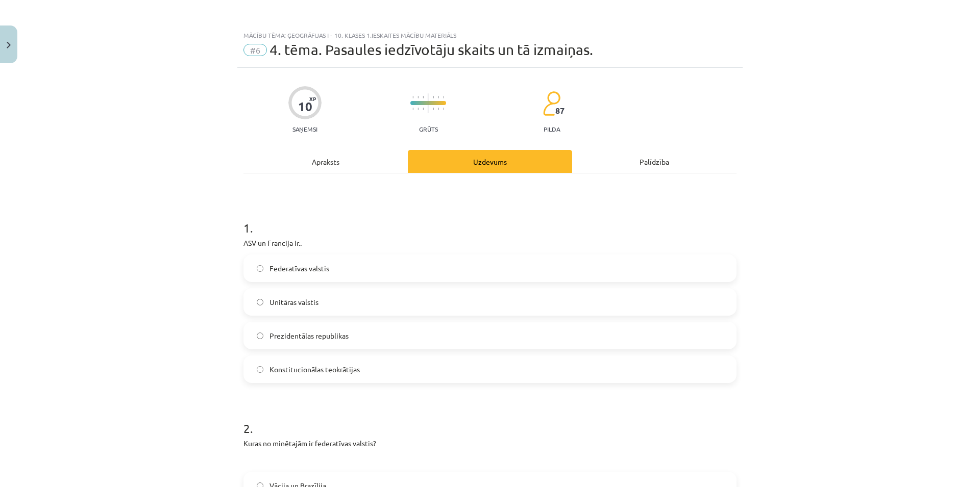
click at [371, 331] on label "Prezidentālas republikas" at bounding box center [489, 336] width 491 height 26
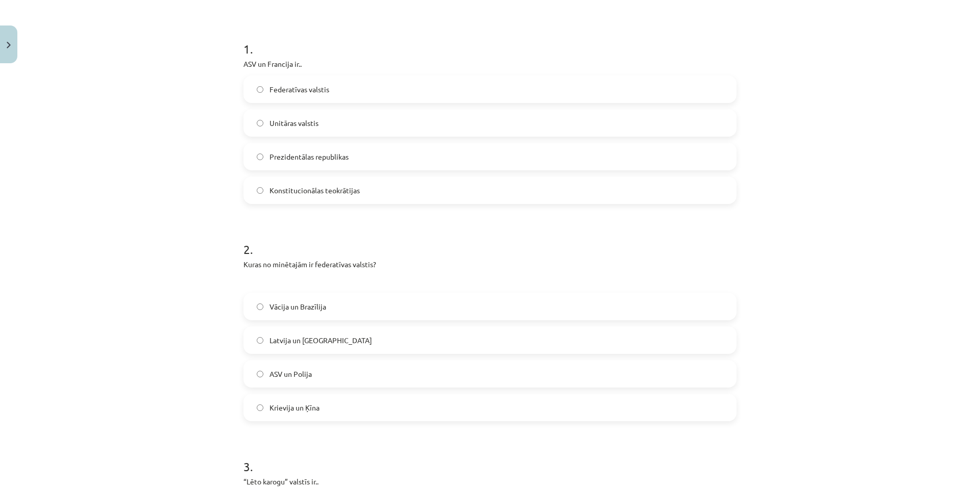
scroll to position [196, 0]
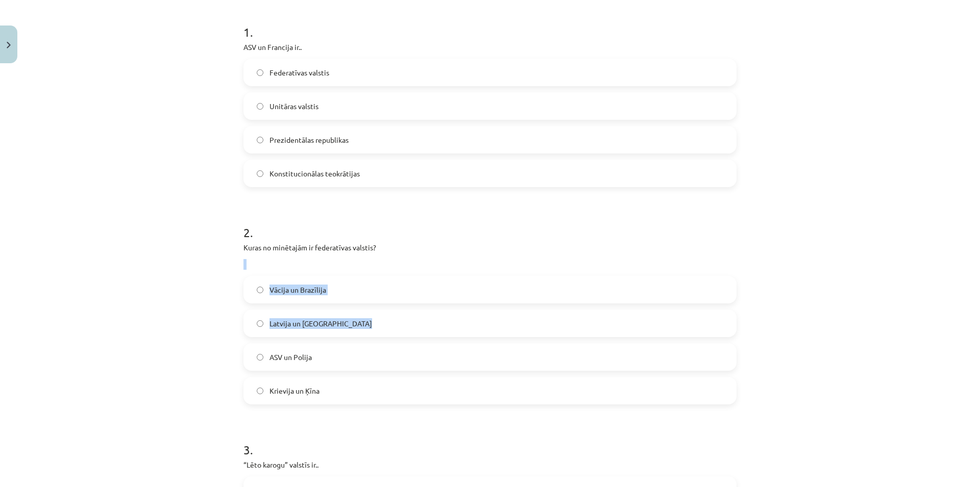
drag, startPoint x: 168, startPoint y: 260, endPoint x: 212, endPoint y: 359, distance: 108.8
click at [212, 359] on div "Mācību tēma: Ģeogrāfijas i - 10. klases 1.ieskaites mācību materiāls #6 4. tēma…" at bounding box center [490, 243] width 980 height 487
drag, startPoint x: 237, startPoint y: 252, endPoint x: 811, endPoint y: 382, distance: 587.8
click at [811, 382] on div "Mācību tēma: Ģeogrāfijas i - 10. klases 1.ieskaites mācību materiāls #6 4. tēma…" at bounding box center [490, 243] width 980 height 487
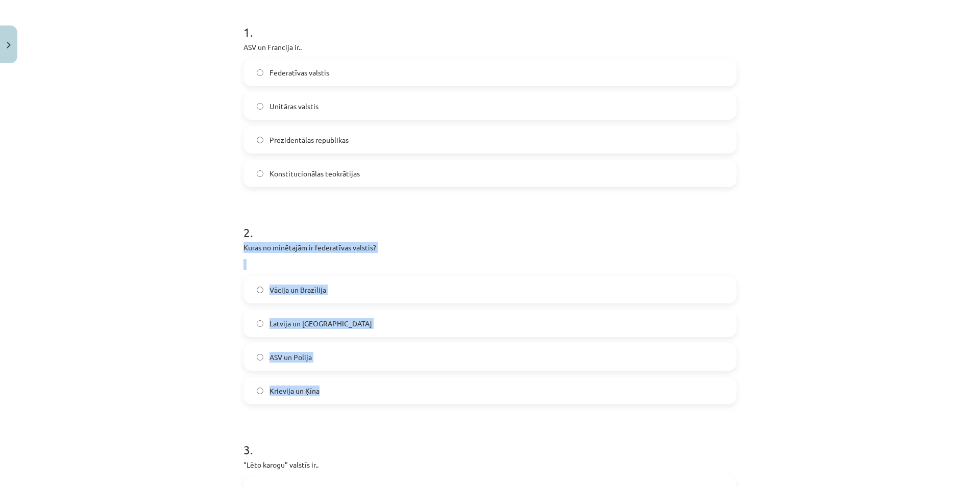
copy div "Kuras no minētajām ir federatīvas valstis? Vācija un Brazīlija Latvija un Lietu…"
click at [322, 286] on label "Vācija un Brazīlija" at bounding box center [489, 290] width 491 height 26
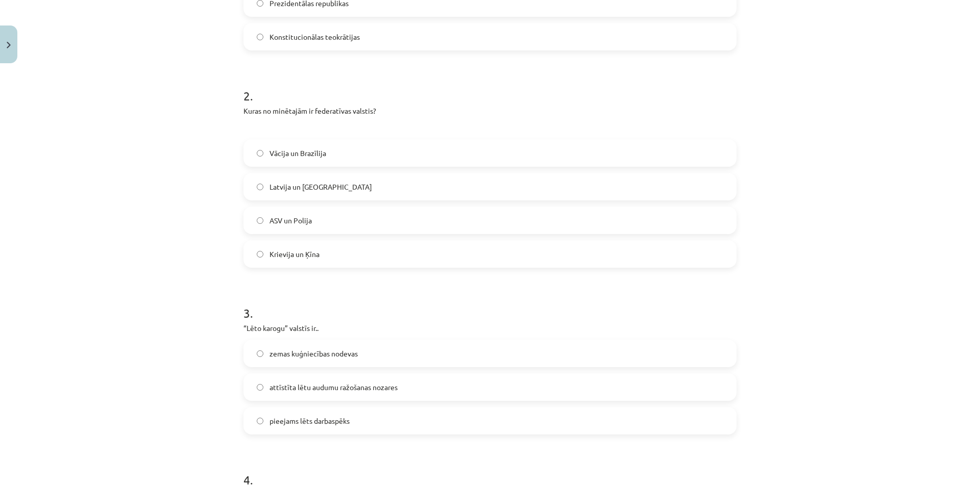
scroll to position [441, 0]
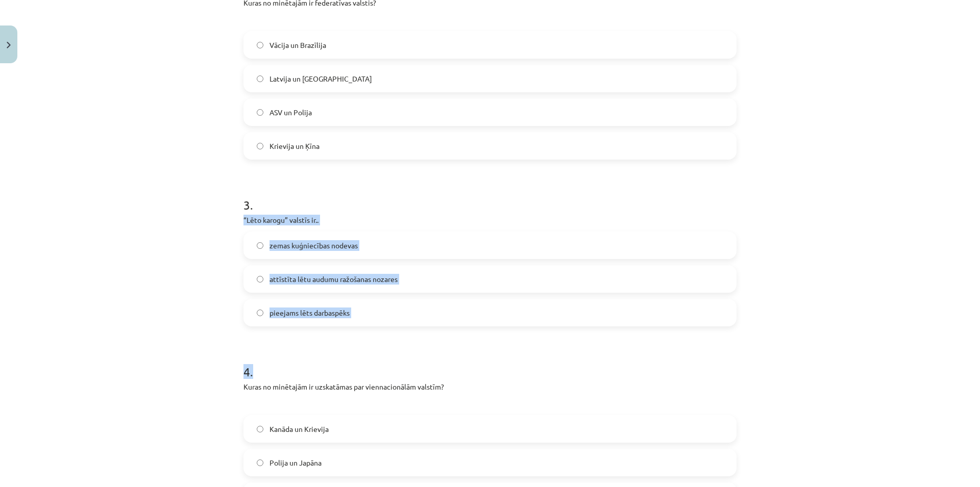
drag, startPoint x: 239, startPoint y: 218, endPoint x: 905, endPoint y: 355, distance: 679.6
click at [905, 355] on div "Mācību tēma: Ģeogrāfijas i - 10. klases 1.ieskaites mācību materiāls #6 4. tēma…" at bounding box center [490, 243] width 980 height 487
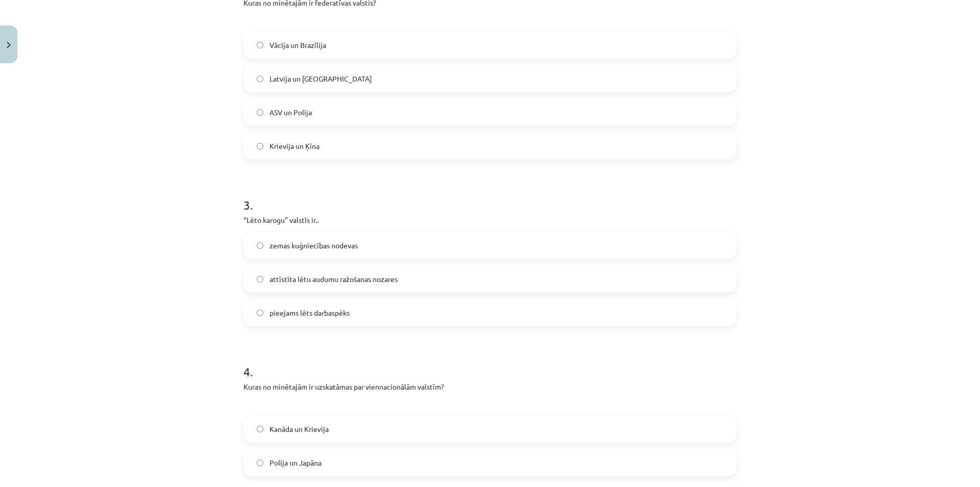
click at [900, 351] on div "Mācību tēma: Ģeogrāfijas i - 10. klases 1.ieskaites mācību materiāls #6 4. tēma…" at bounding box center [490, 243] width 980 height 487
drag, startPoint x: 354, startPoint y: 238, endPoint x: 759, endPoint y: 296, distance: 408.8
click at [694, 296] on div "Mācību tēma: Ģeogrāfijas i - 10. klases 1.ieskaites mācību materiāls #6 4. tēma…" at bounding box center [490, 243] width 980 height 487
click at [874, 255] on div "Mācību tēma: Ģeogrāfijas i - 10. klases 1.ieskaites mācību materiāls #6 4. tēma…" at bounding box center [490, 243] width 980 height 487
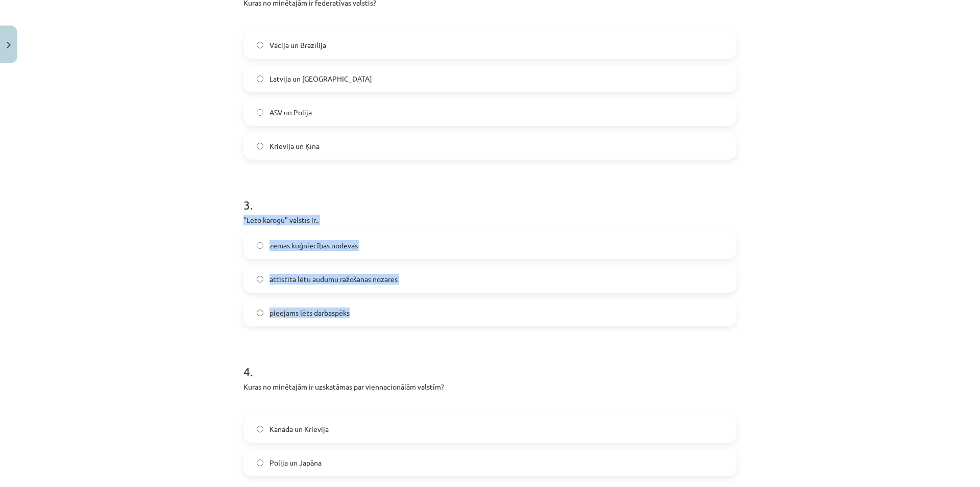
drag, startPoint x: 236, startPoint y: 218, endPoint x: 812, endPoint y: 321, distance: 584.9
click at [812, 321] on div "Mācību tēma: Ģeogrāfijas i - 10. klases 1.ieskaites mācību materiāls #6 4. tēma…" at bounding box center [490, 243] width 980 height 487
copy div "“Lēto karogu” valstīs ir.. zemas kuģniecības nodevas attīstīta lētu audumu ražo…"
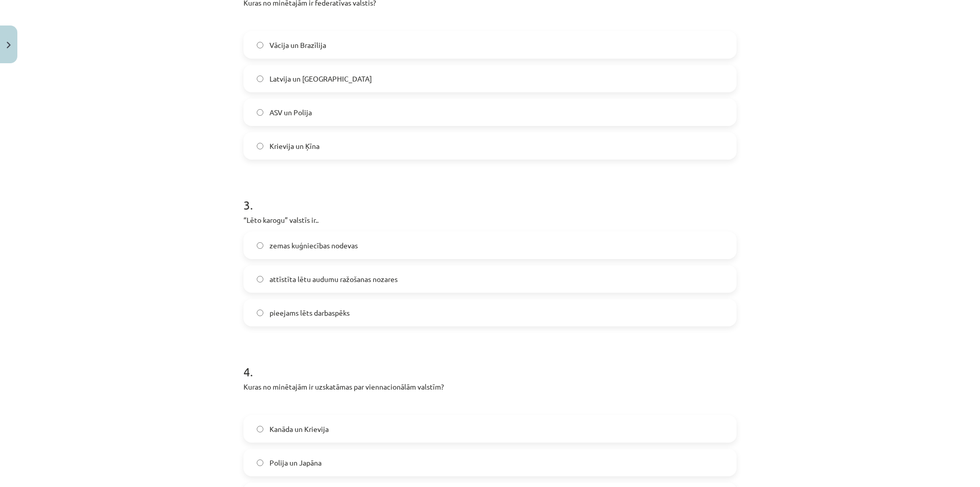
click at [192, 218] on div "Mācību tēma: Ģeogrāfijas i - 10. klases 1.ieskaites mācību materiāls #6 4. tēma…" at bounding box center [490, 243] width 980 height 487
click at [465, 281] on label "attīstīta lētu audumu ražošanas nozares" at bounding box center [489, 279] width 491 height 26
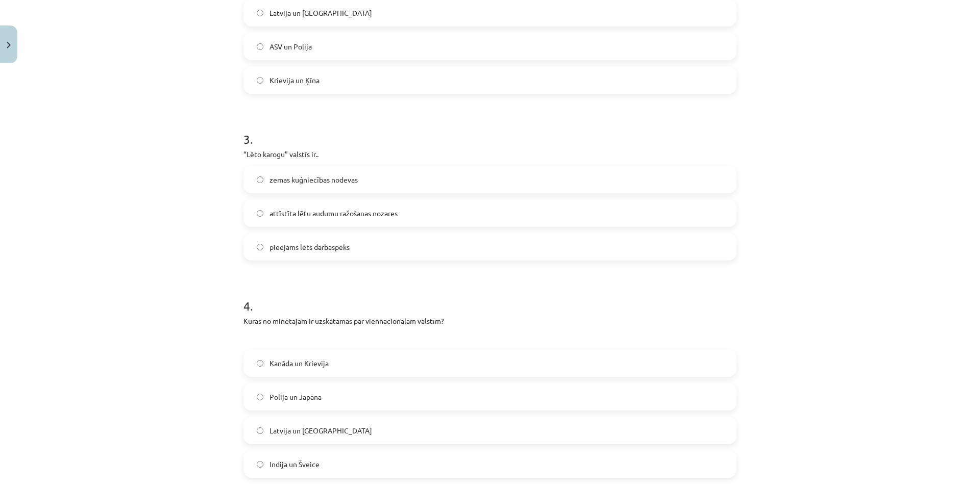
scroll to position [588, 0]
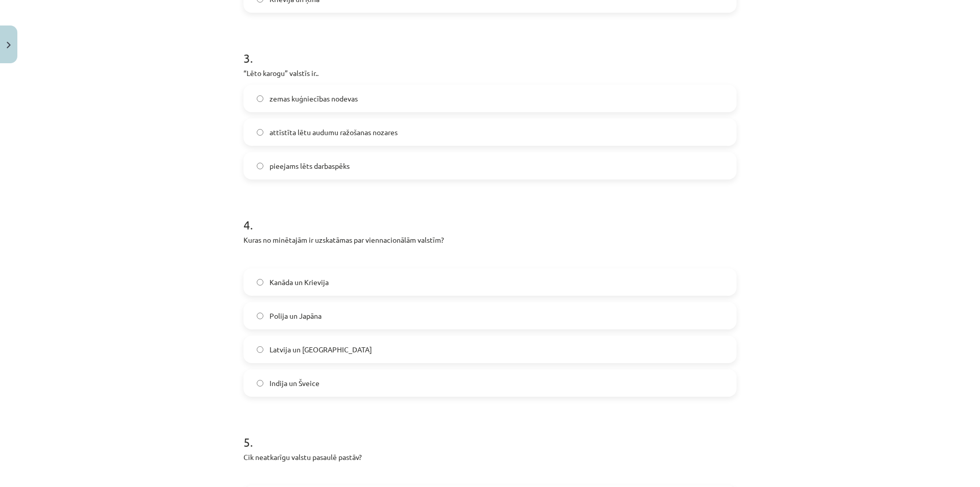
click at [358, 96] on label "zemas kuģniecības nodevas" at bounding box center [489, 99] width 491 height 26
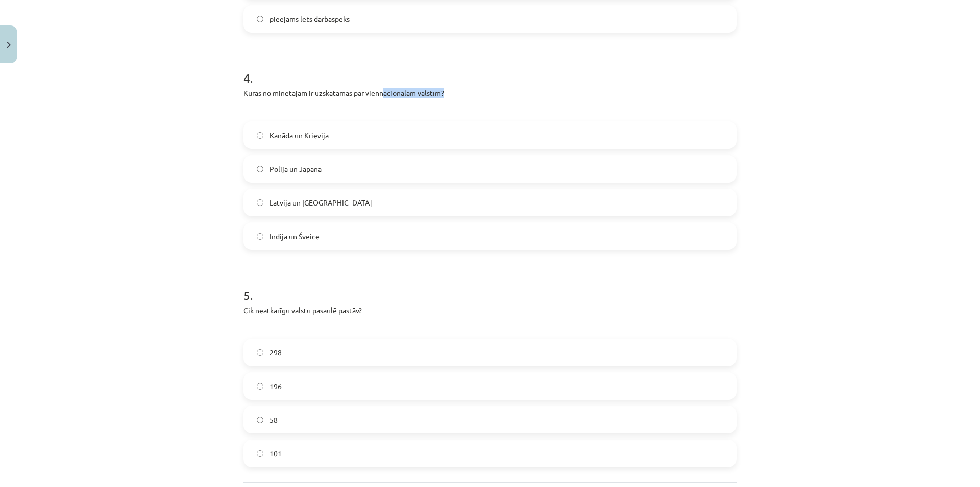
drag, startPoint x: 440, startPoint y: 89, endPoint x: 380, endPoint y: 91, distance: 60.8
click at [380, 91] on p "Kuras no minētajām ir uzskatāmas par viennacionālām valstīm?" at bounding box center [489, 93] width 493 height 11
drag, startPoint x: 366, startPoint y: 88, endPoint x: 587, endPoint y: 85, distance: 221.5
click at [587, 85] on div "4 . Kuras no minētajām ir uzskatāmas par viennacionālām valstīm? Kanāda un Krie…" at bounding box center [489, 151] width 493 height 197
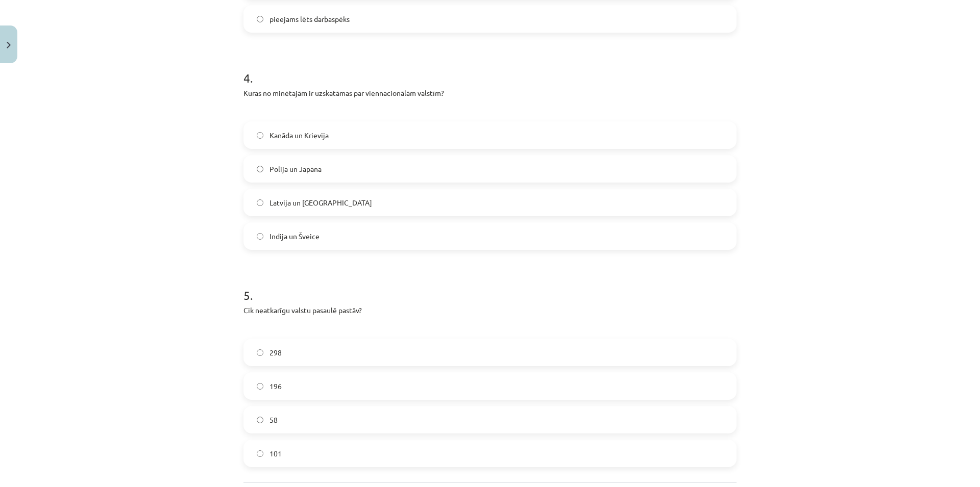
click at [587, 85] on div "4 . Kuras no minētajām ir uzskatāmas par viennacionālām valstīm? Kanāda un Krie…" at bounding box center [489, 151] width 493 height 197
drag, startPoint x: 468, startPoint y: 93, endPoint x: 229, endPoint y: 98, distance: 238.9
click at [229, 98] on div "Mācību tēma: Ģeogrāfijas i - 10. klases 1.ieskaites mācību materiāls #6 4. tēma…" at bounding box center [490, 243] width 980 height 487
drag, startPoint x: 229, startPoint y: 98, endPoint x: 656, endPoint y: 100, distance: 427.7
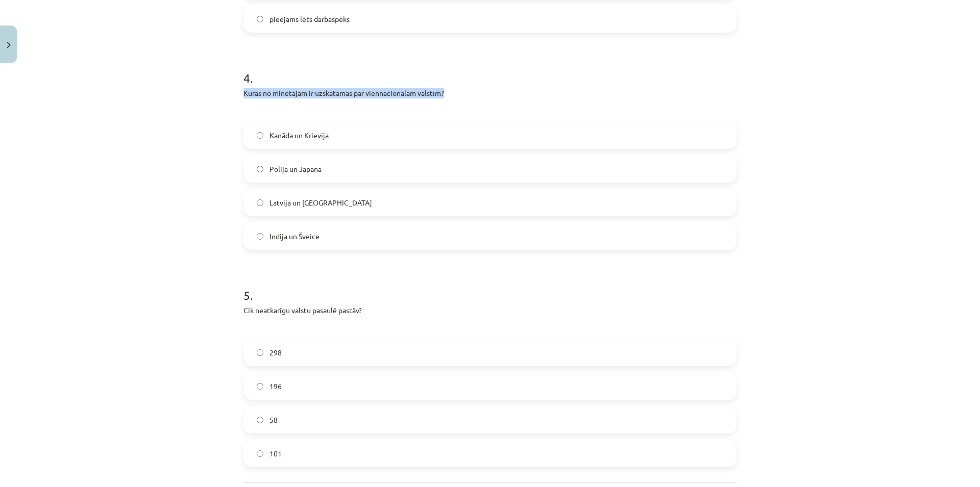
click at [656, 100] on div "Mācību tēma: Ģeogrāfijas i - 10. klases 1.ieskaites mācību materiāls #6 4. tēma…" at bounding box center [490, 243] width 980 height 487
click at [676, 87] on div "4 . Kuras no minētajām ir uzskatāmas par viennacionālām valstīm? Kanāda un Krie…" at bounding box center [489, 151] width 493 height 197
drag, startPoint x: 305, startPoint y: 146, endPoint x: 160, endPoint y: 150, distance: 145.0
click at [160, 150] on div "Mācību tēma: Ģeogrāfijas i - 10. klases 1.ieskaites mācību materiāls #6 4. tēma…" at bounding box center [490, 243] width 980 height 487
click at [159, 150] on div "Mācību tēma: Ģeogrāfijas i - 10. klases 1.ieskaites mācību materiāls #6 4. tēma…" at bounding box center [490, 243] width 980 height 487
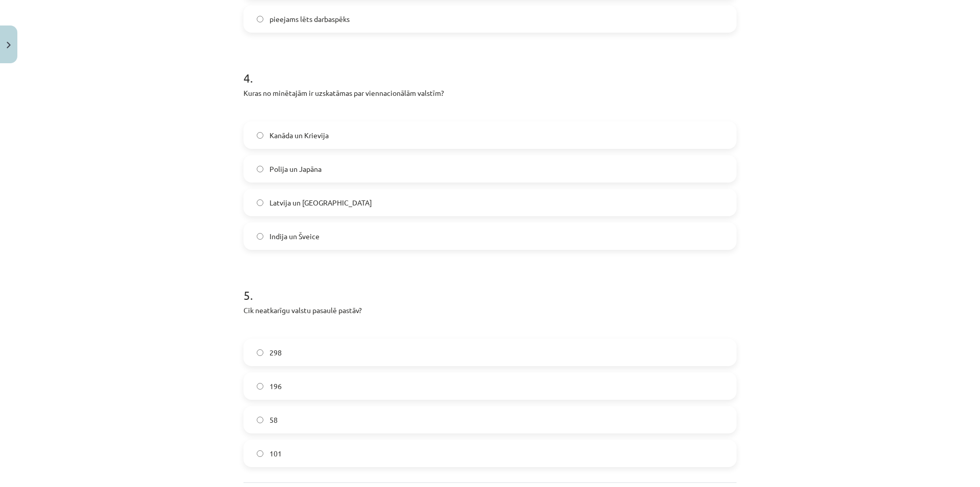
drag, startPoint x: 161, startPoint y: 151, endPoint x: 979, endPoint y: 132, distance: 818.9
click at [979, 132] on div "Mācību tēma: Ģeogrāfijas i - 10. klases 1.ieskaites mācību materiāls #6 4. tēma…" at bounding box center [490, 243] width 980 height 487
click at [939, 143] on div "Mācību tēma: Ģeogrāfijas i - 10. klases 1.ieskaites mācību materiāls #6 4. tēma…" at bounding box center [490, 243] width 980 height 487
click at [350, 170] on label "Polija un Japāna" at bounding box center [489, 169] width 491 height 26
click at [353, 202] on label "Latvija un ASV" at bounding box center [489, 203] width 491 height 26
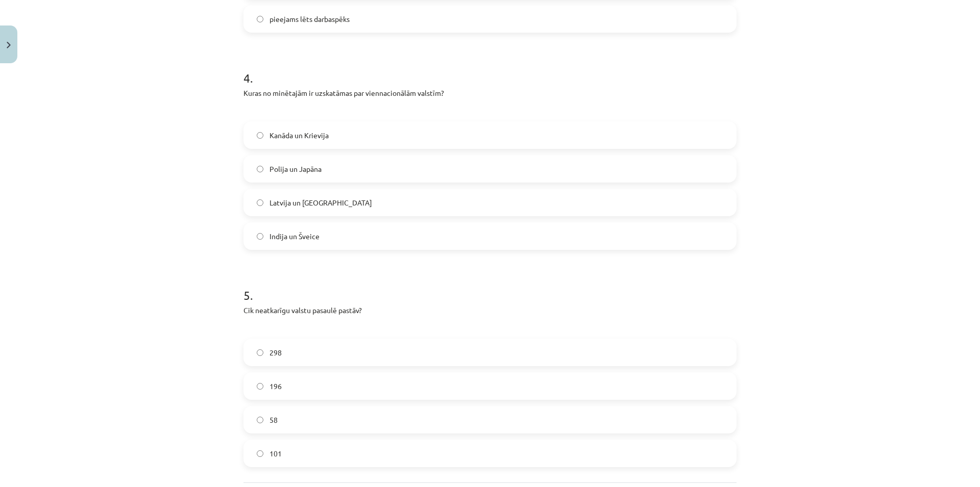
click at [356, 234] on label "Indija un Šveice" at bounding box center [489, 237] width 491 height 26
click at [297, 133] on span "Kanāda un Krievija" at bounding box center [298, 135] width 59 height 11
drag, startPoint x: 412, startPoint y: 95, endPoint x: 364, endPoint y: 94, distance: 47.5
click at [364, 94] on p "Kuras no minētajām ir uzskatāmas par viennacionālām valstīm?" at bounding box center [489, 93] width 493 height 11
click at [125, 159] on div "Mācību tēma: Ģeogrāfijas i - 10. klases 1.ieskaites mācību materiāls #6 4. tēma…" at bounding box center [490, 243] width 980 height 487
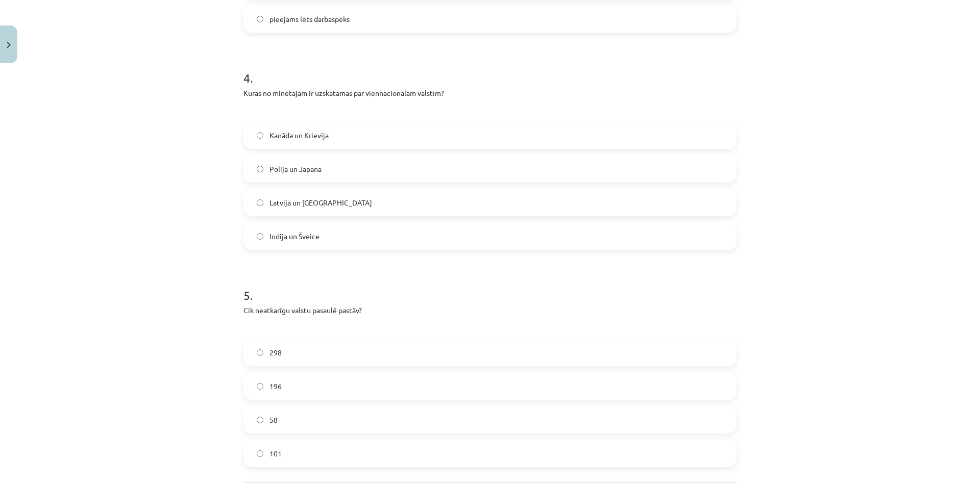
click at [345, 199] on label "Latvija un ASV" at bounding box center [489, 203] width 491 height 26
click at [346, 233] on label "Indija un Šveice" at bounding box center [489, 237] width 491 height 26
click at [313, 167] on span "Polija un Japāna" at bounding box center [295, 169] width 52 height 11
click at [318, 144] on label "Kanāda un Krievija" at bounding box center [489, 135] width 491 height 26
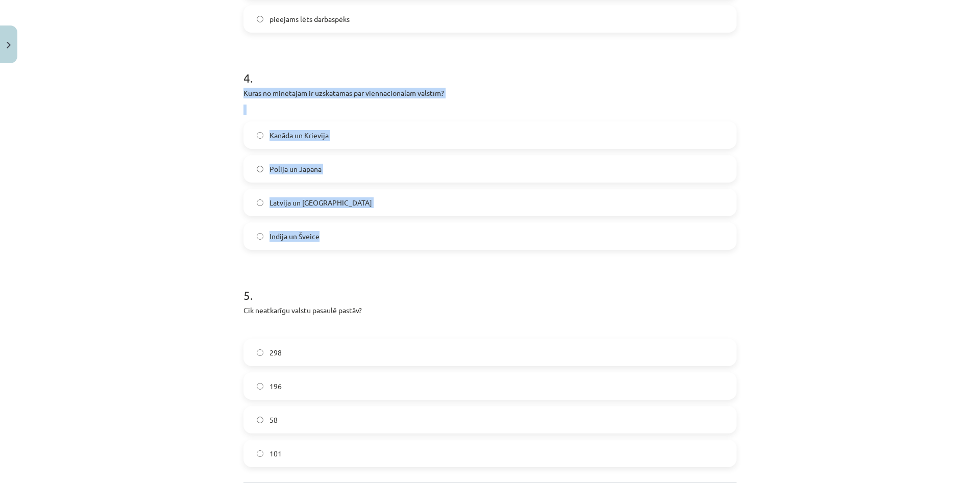
drag, startPoint x: 248, startPoint y: 93, endPoint x: 937, endPoint y: 231, distance: 702.2
click at [937, 231] on div "Mācību tēma: Ģeogrāfijas i - 10. klases 1.ieskaites mācību materiāls #6 4. tēma…" at bounding box center [490, 243] width 980 height 487
copy div "Kuras no minētajām ir uzskatāmas par viennacionālām valstīm? Kanāda un Krievija…"
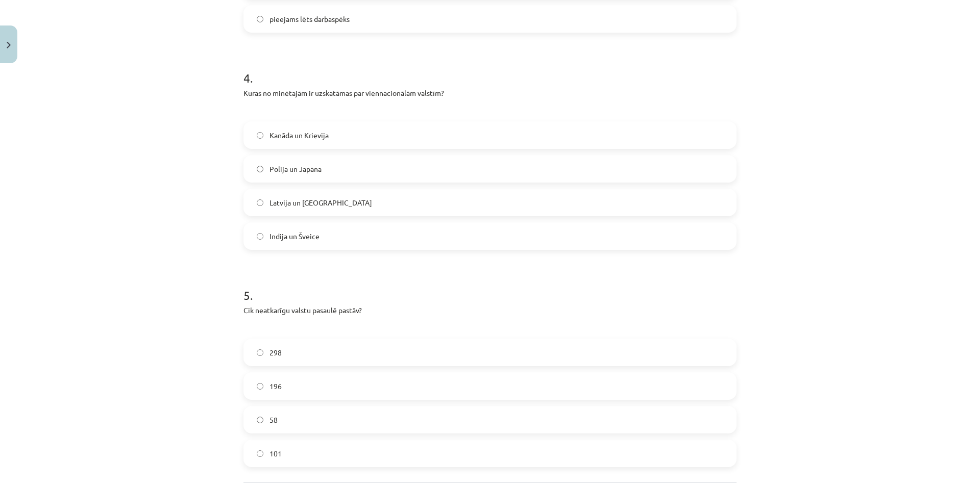
click at [168, 141] on div "Mācību tēma: Ģeogrāfijas i - 10. klases 1.ieskaites mācību materiāls #6 4. tēma…" at bounding box center [490, 243] width 980 height 487
click at [358, 231] on label "Indija un Šveice" at bounding box center [489, 237] width 491 height 26
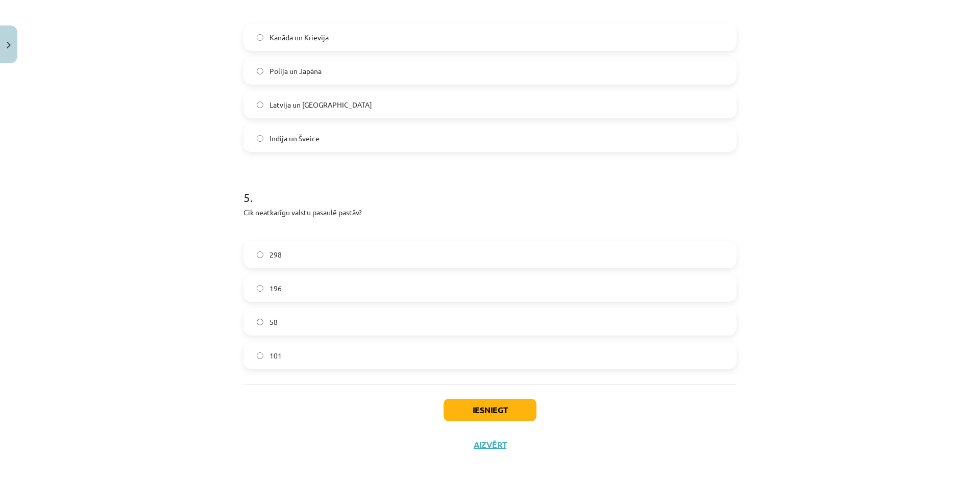
scroll to position [784, 0]
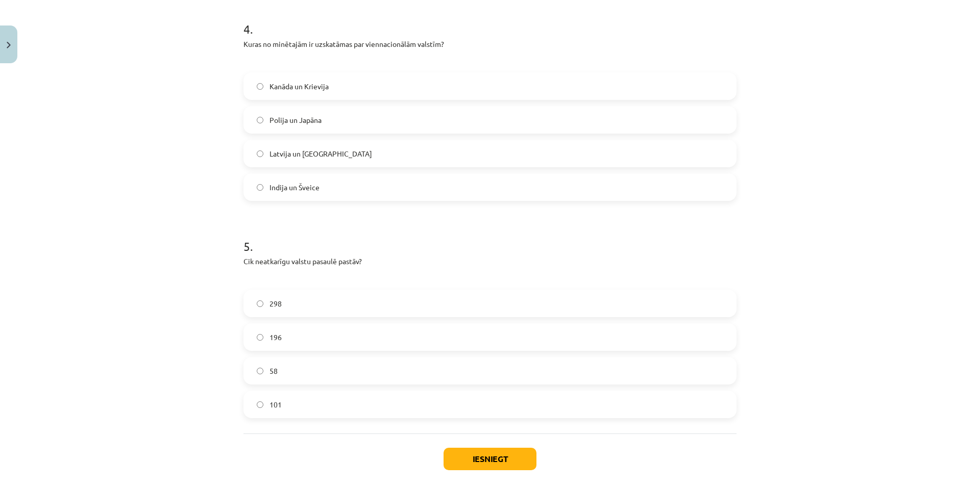
click at [365, 152] on label "Latvija un ASV" at bounding box center [489, 154] width 491 height 26
click at [326, 89] on label "Kanāda un Krievija" at bounding box center [489, 86] width 491 height 26
click at [331, 113] on label "Polija un Japāna" at bounding box center [489, 120] width 491 height 26
click at [276, 154] on span "Latvija un ASV" at bounding box center [320, 154] width 103 height 11
click at [501, 88] on label "Kanāda un Krievija" at bounding box center [489, 86] width 491 height 26
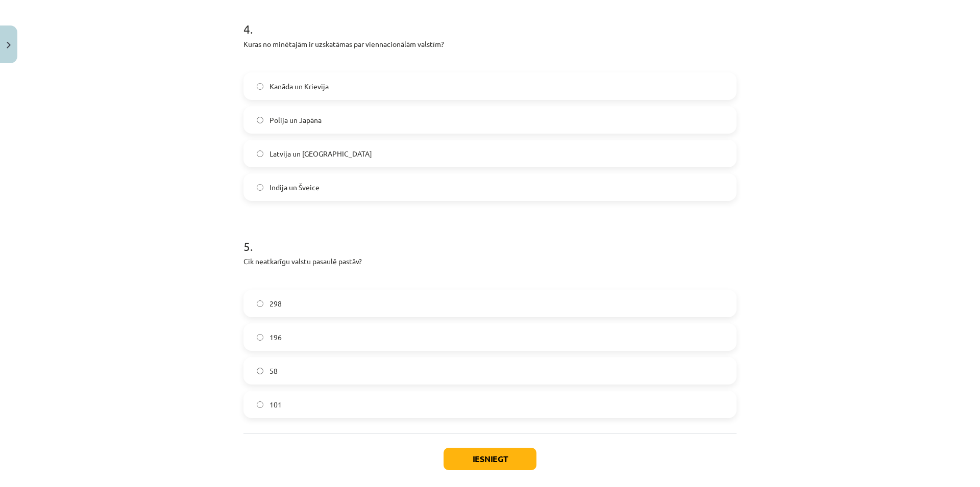
click at [355, 150] on label "Latvija un ASV" at bounding box center [489, 154] width 491 height 26
click at [305, 189] on span "Indija un Šveice" at bounding box center [294, 187] width 50 height 11
click at [289, 162] on label "Latvija un ASV" at bounding box center [489, 154] width 491 height 26
click at [303, 191] on span "Indija un Šveice" at bounding box center [294, 187] width 50 height 11
click at [209, 117] on div "Mācību tēma: Ģeogrāfijas i - 10. klases 1.ieskaites mācību materiāls #6 4. tēma…" at bounding box center [490, 243] width 980 height 487
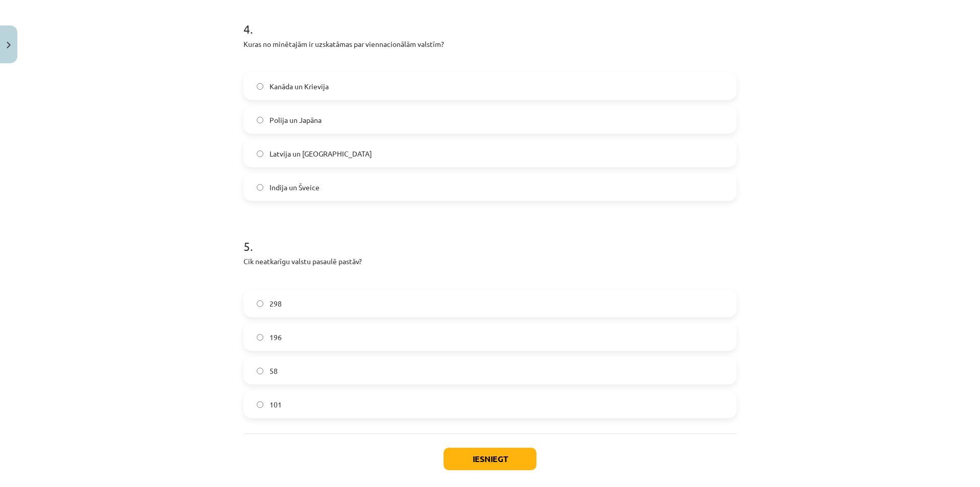
click at [364, 128] on label "Polija un Japāna" at bounding box center [489, 120] width 491 height 26
click at [353, 92] on label "Kanāda un Krievija" at bounding box center [489, 86] width 491 height 26
click at [345, 113] on label "Polija un Japāna" at bounding box center [489, 120] width 491 height 26
click at [349, 93] on label "Kanāda un Krievija" at bounding box center [489, 86] width 491 height 26
click at [344, 119] on label "Polija un Japāna" at bounding box center [489, 120] width 491 height 26
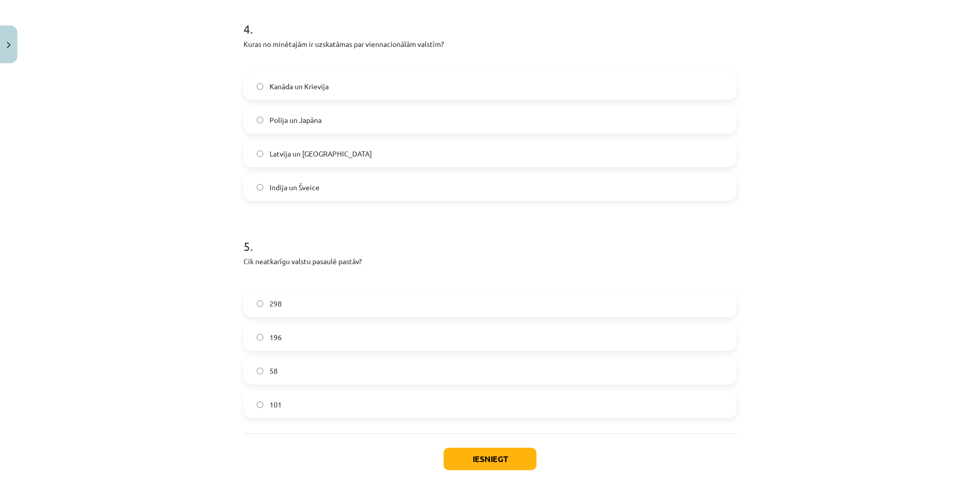
click at [352, 86] on label "Kanāda un Krievija" at bounding box center [489, 86] width 491 height 26
click at [346, 137] on div "Kanāda un Krievija Polija un Japāna Latvija un ASV Indija un Šveice" at bounding box center [489, 136] width 493 height 129
click at [353, 92] on label "Kanāda un Krievija" at bounding box center [489, 86] width 491 height 26
click at [349, 138] on div "Kanāda un Krievija Polija un Japāna Latvija un ASV Indija un Šveice" at bounding box center [489, 136] width 493 height 129
click at [349, 126] on label "Polija un Japāna" at bounding box center [489, 120] width 491 height 26
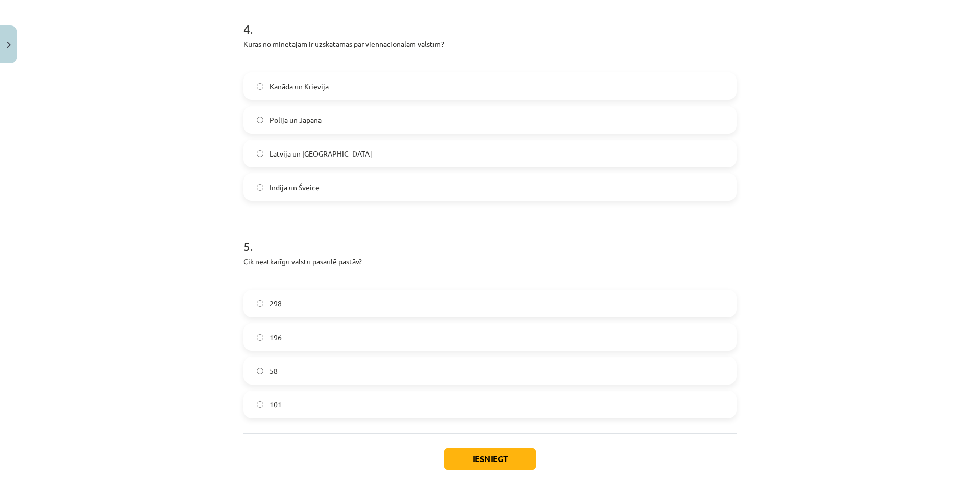
click at [364, 93] on label "Kanāda un Krievija" at bounding box center [489, 86] width 491 height 26
click at [352, 118] on label "Polija un Japāna" at bounding box center [489, 120] width 491 height 26
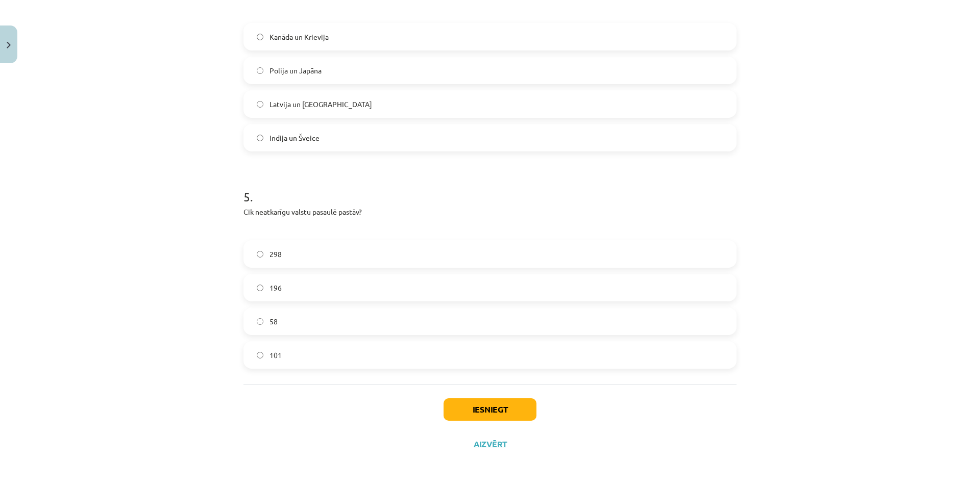
click at [350, 259] on label "298" at bounding box center [489, 254] width 491 height 26
click at [294, 284] on label "196" at bounding box center [489, 288] width 491 height 26
click at [303, 261] on label "298" at bounding box center [489, 254] width 491 height 26
click at [304, 295] on label "196" at bounding box center [489, 288] width 491 height 26
click at [307, 256] on label "298" at bounding box center [489, 254] width 491 height 26
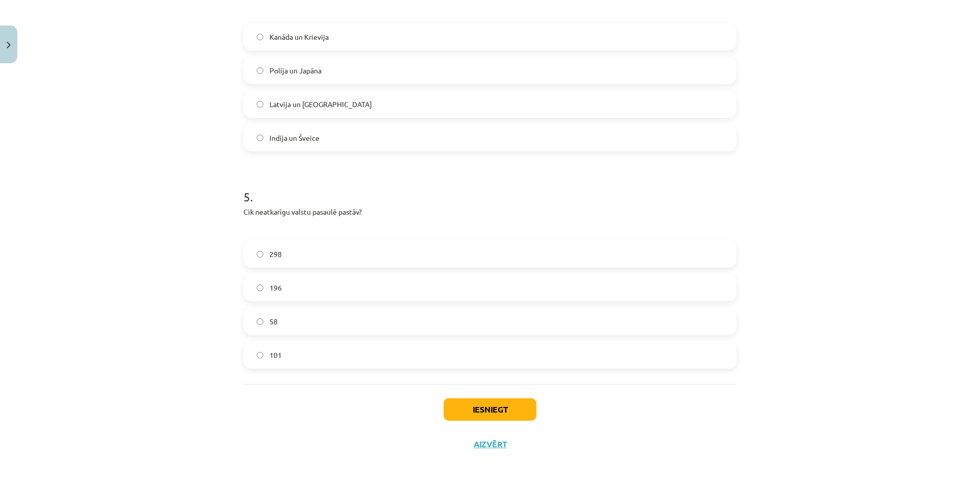
click at [310, 295] on label "196" at bounding box center [489, 288] width 491 height 26
drag, startPoint x: 314, startPoint y: 266, endPoint x: 314, endPoint y: 286, distance: 19.9
click at [314, 269] on div "298 196 58 101" at bounding box center [489, 304] width 493 height 129
click at [316, 292] on label "196" at bounding box center [489, 288] width 491 height 26
click at [322, 254] on label "298" at bounding box center [489, 254] width 491 height 26
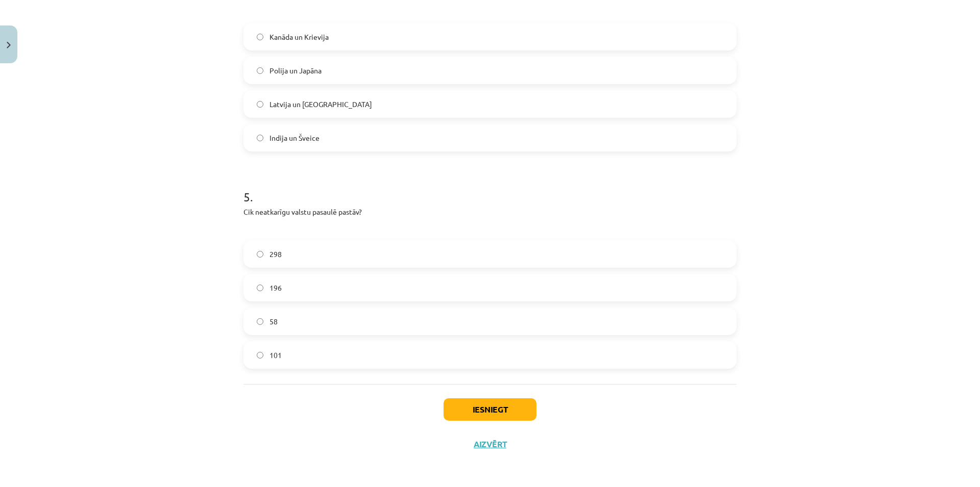
click at [330, 288] on label "196" at bounding box center [489, 288] width 491 height 26
click at [498, 405] on button "Iesniegt" at bounding box center [490, 410] width 93 height 22
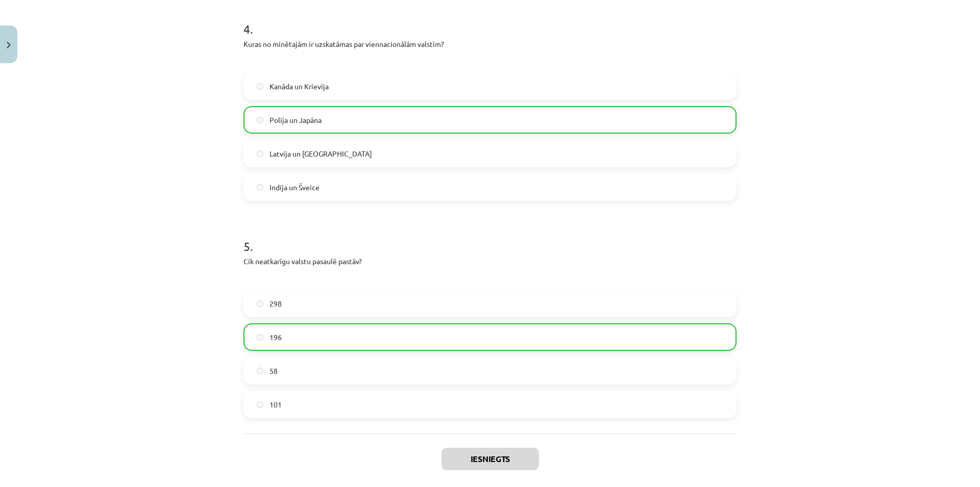
scroll to position [866, 0]
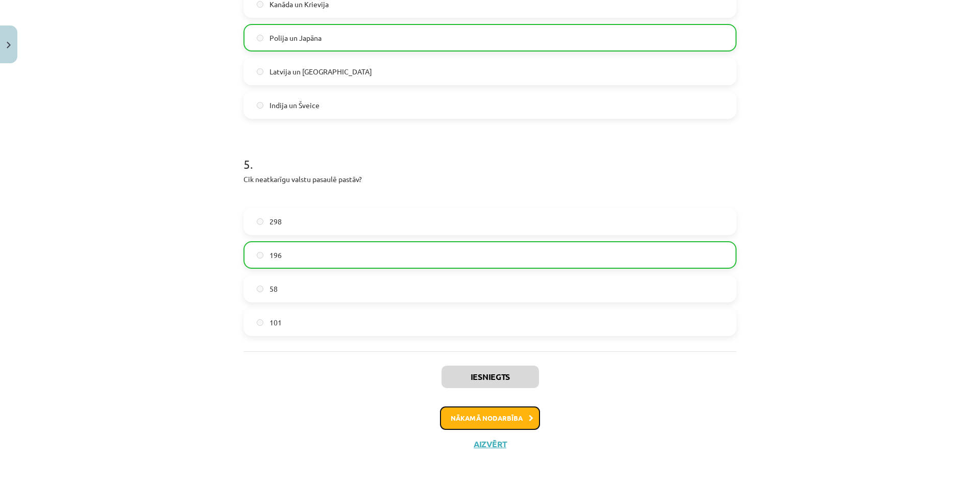
click at [463, 425] on button "Nākamā nodarbība" at bounding box center [490, 418] width 100 height 23
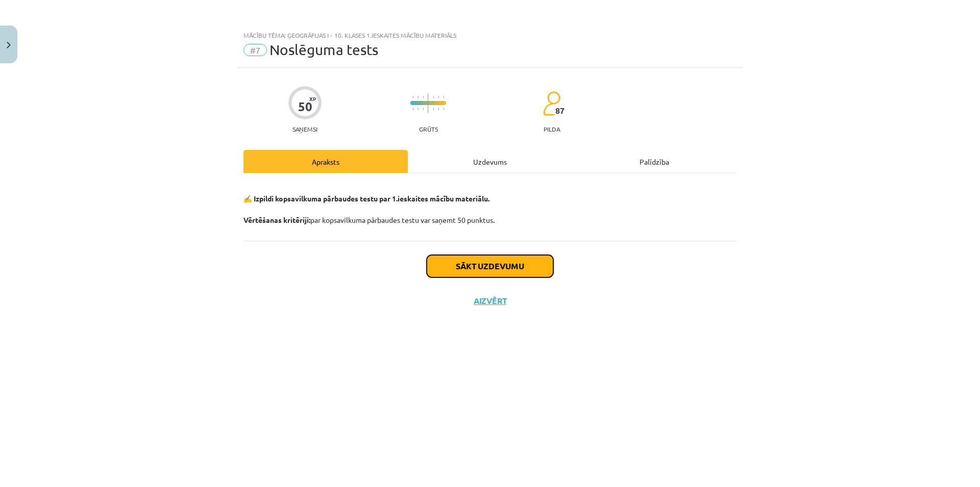
click at [459, 268] on button "Sākt uzdevumu" at bounding box center [490, 266] width 127 height 22
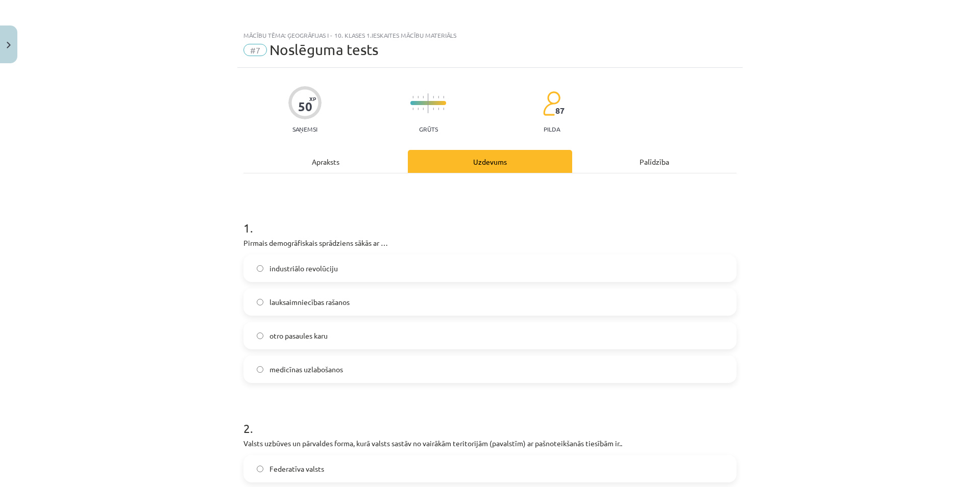
click at [372, 271] on label "industriālo revolūciju" at bounding box center [489, 269] width 491 height 26
click at [344, 340] on label "otro pasaules karu" at bounding box center [489, 336] width 491 height 26
click at [343, 304] on span "lauksaimniecības rašanos" at bounding box center [309, 302] width 80 height 11
click at [343, 378] on label "medicīnas uzlabošanos" at bounding box center [489, 370] width 491 height 26
click at [261, 271] on label "industriālo revolūciju" at bounding box center [489, 269] width 491 height 26
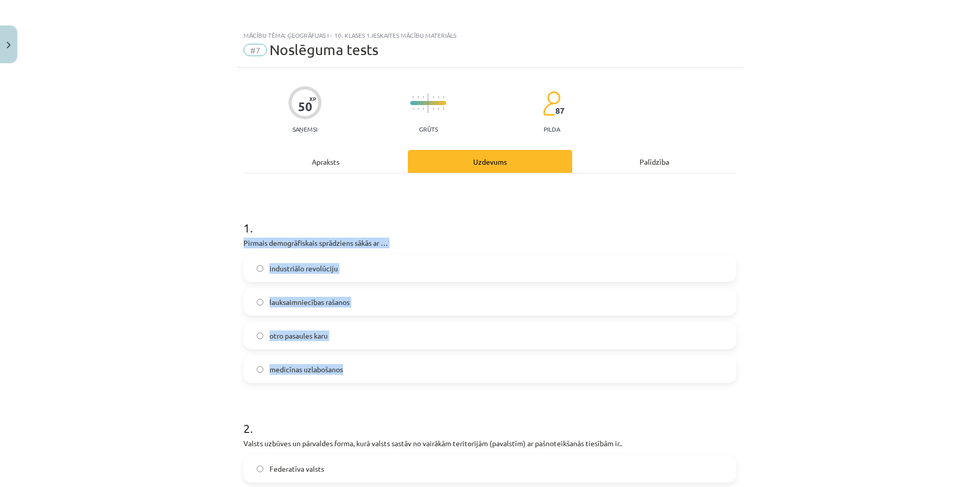
drag, startPoint x: 240, startPoint y: 244, endPoint x: 906, endPoint y: 387, distance: 681.8
click at [906, 387] on div "Mācību tēma: Ģeogrāfijas i - 10. klases 1.ieskaites mācību materiāls #7 Noslēgu…" at bounding box center [490, 243] width 980 height 487
copy div "Pirmais demogrāfiskais sprādziens sākās ar … industriālo revolūciju lauksaimnie…"
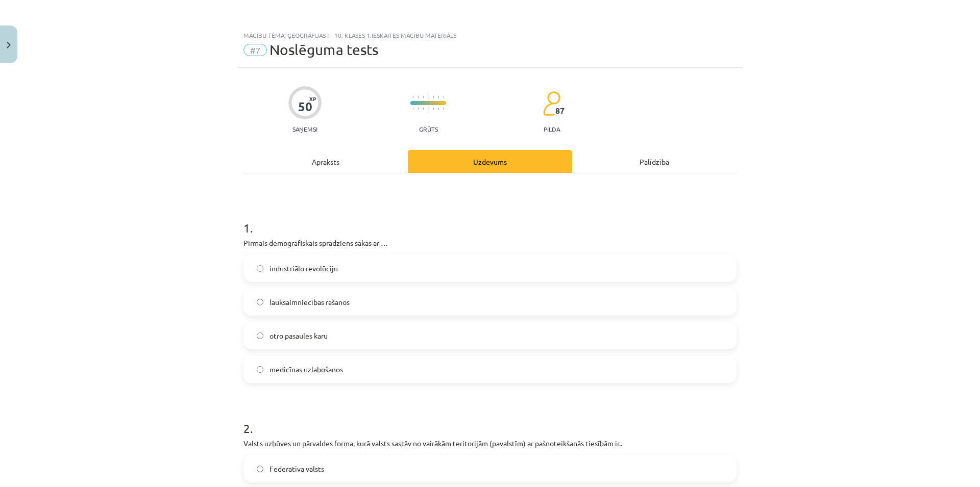
click at [330, 214] on h1 "1 ." at bounding box center [489, 219] width 493 height 32
drag, startPoint x: 267, startPoint y: 244, endPoint x: 424, endPoint y: 240, distance: 156.2
click at [424, 240] on p "Pirmais demogrāfiskais sprādziens sākās ar …" at bounding box center [489, 243] width 493 height 11
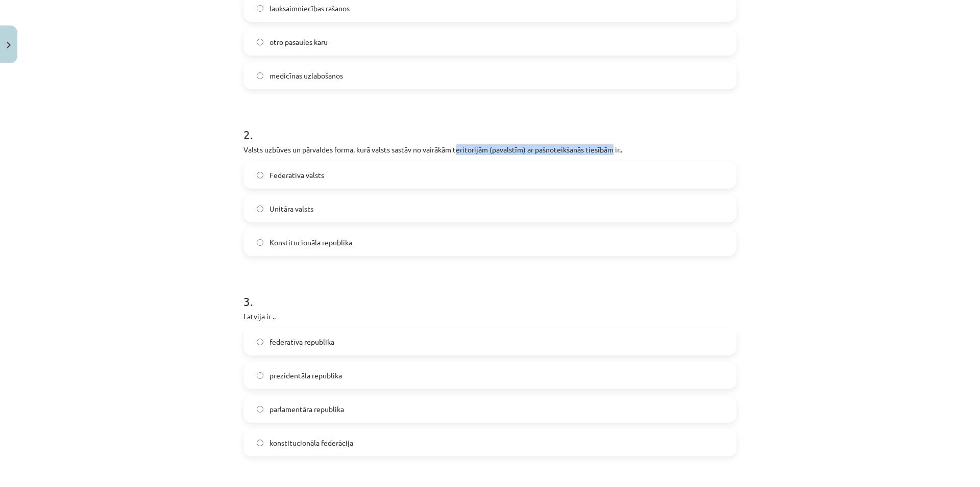
drag, startPoint x: 488, startPoint y: 151, endPoint x: 613, endPoint y: 151, distance: 124.5
click at [613, 151] on p "Valsts uzbūves un pārvaldes forma, kurā valsts sastāv no vairākām teritorijām (…" at bounding box center [489, 149] width 493 height 11
click at [652, 147] on p "Valsts uzbūves un pārvaldes forma, kurā valsts sastāv no vairākām teritorijām (…" at bounding box center [489, 149] width 493 height 11
click at [404, 179] on label "Federatīva valsts" at bounding box center [489, 175] width 491 height 26
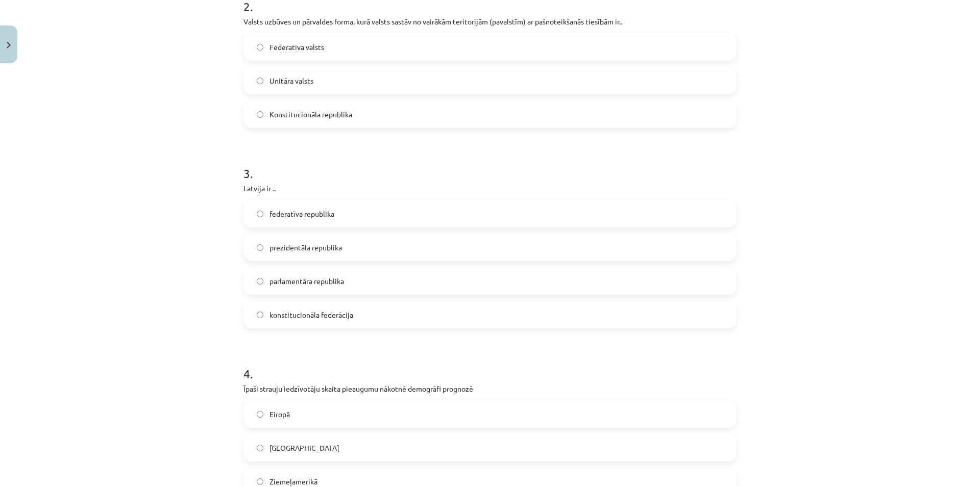
scroll to position [441, 0]
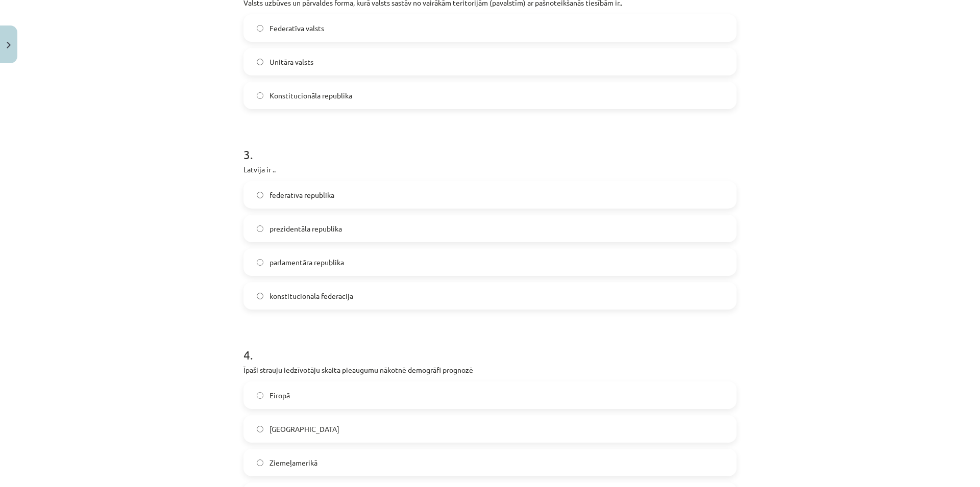
click at [328, 199] on span "federatīva republika" at bounding box center [301, 195] width 65 height 11
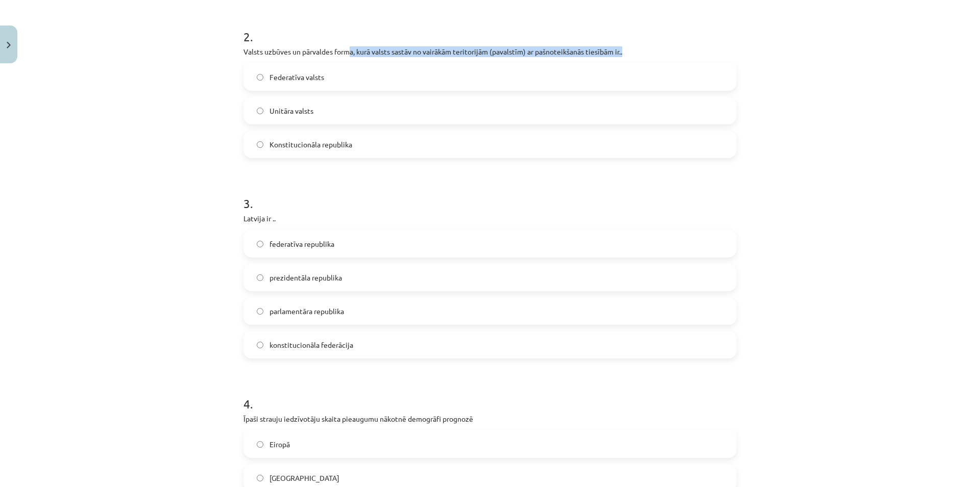
drag, startPoint x: 347, startPoint y: 52, endPoint x: 775, endPoint y: 46, distance: 428.8
click at [775, 46] on div "Mācību tēma: Ģeogrāfijas i - 10. klases 1.ieskaites mācību materiāls #7 Noslēgu…" at bounding box center [490, 243] width 980 height 487
click at [341, 283] on label "prezidentāla republika" at bounding box center [489, 278] width 491 height 26
click at [290, 289] on label "prezidentāla republika" at bounding box center [489, 278] width 491 height 26
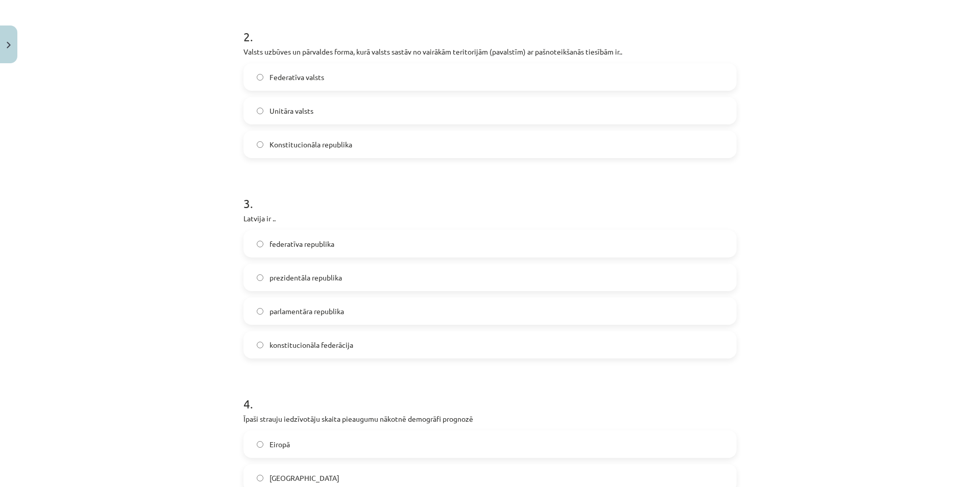
click at [327, 316] on span "parlamentāra republika" at bounding box center [306, 311] width 75 height 11
click at [342, 343] on span "konstitucionāla federācija" at bounding box center [311, 345] width 84 height 11
click at [379, 315] on label "parlamentāra republika" at bounding box center [489, 312] width 491 height 26
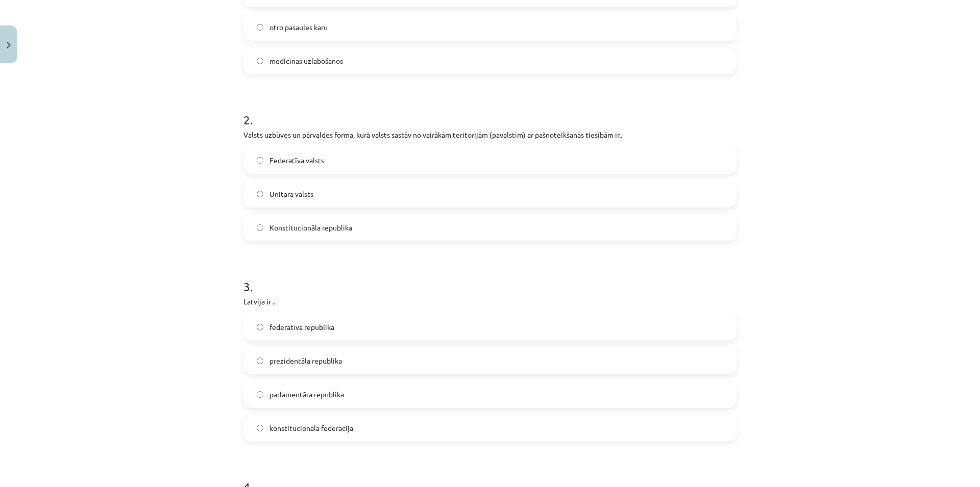
scroll to position [294, 0]
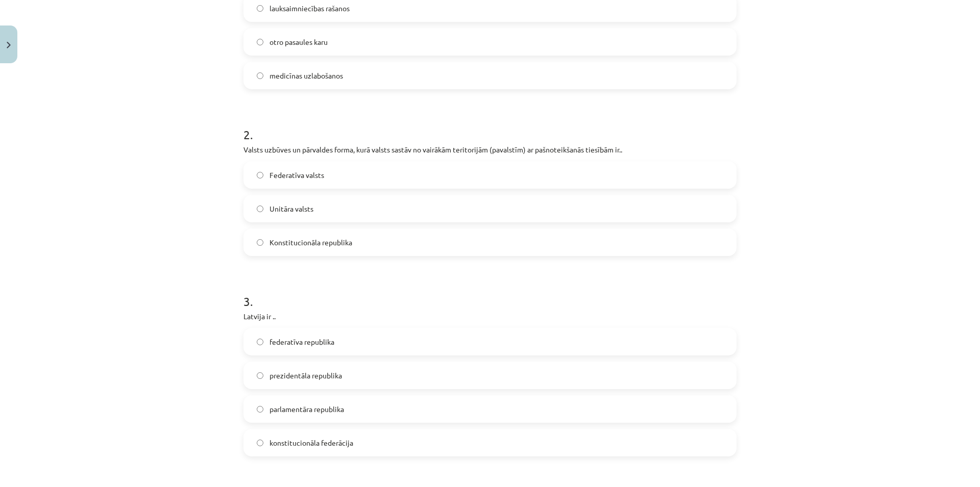
click at [326, 248] on label "Konstitucionāla republika" at bounding box center [489, 243] width 491 height 26
click at [381, 211] on label "Unitāra valsts" at bounding box center [489, 209] width 491 height 26
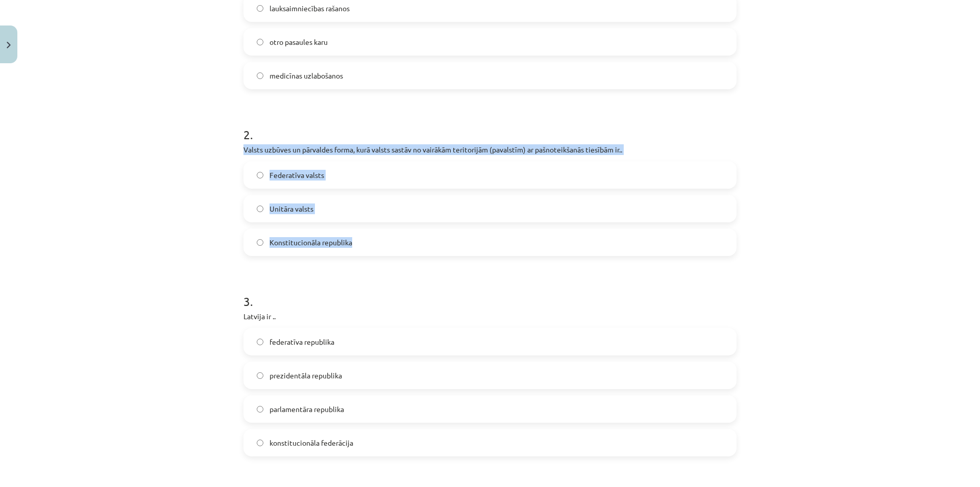
drag, startPoint x: 241, startPoint y: 150, endPoint x: 912, endPoint y: 226, distance: 674.9
click at [912, 226] on div "Mācību tēma: Ģeogrāfijas i - 10. klases 1.ieskaites mācību materiāls #7 Noslēgu…" at bounding box center [490, 243] width 980 height 487
click at [298, 181] on label "Federatīva valsts" at bounding box center [489, 175] width 491 height 26
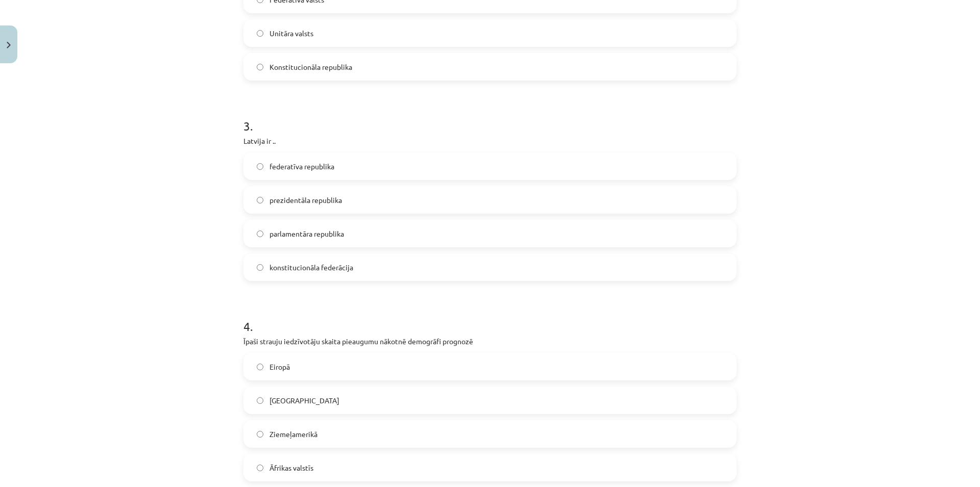
scroll to position [588, 0]
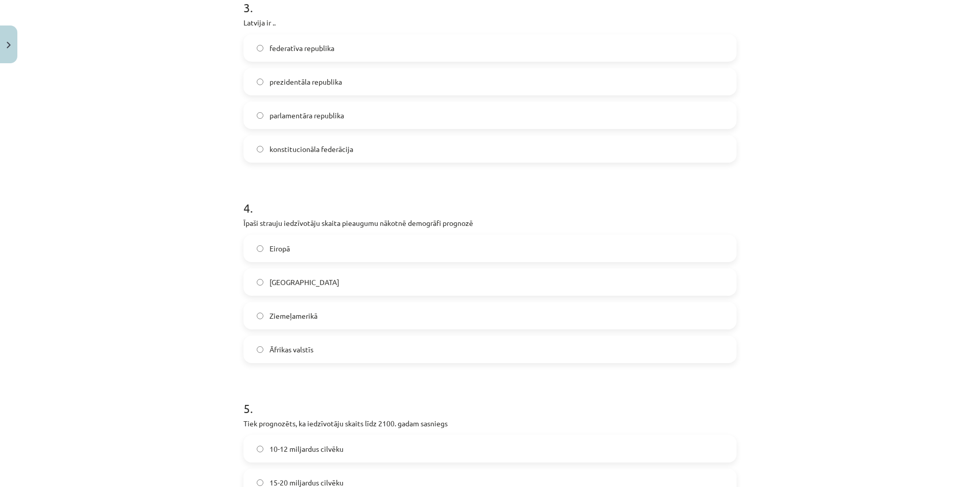
click at [871, 237] on div "Mācību tēma: Ģeogrāfijas i - 10. klases 1.ieskaites mācību materiāls #7 Noslēgu…" at bounding box center [490, 243] width 980 height 487
drag, startPoint x: 479, startPoint y: 218, endPoint x: 351, endPoint y: 201, distance: 129.3
click at [349, 201] on div "4 . Īpaši strauju iedzīvotāju skaita pieaugumu nākotnē demogrāfi prognozē Eirop…" at bounding box center [489, 273] width 493 height 180
click at [351, 201] on h1 "4 ." at bounding box center [489, 199] width 493 height 32
click at [286, 354] on span "Āfrikas valstīs" at bounding box center [291, 350] width 44 height 11
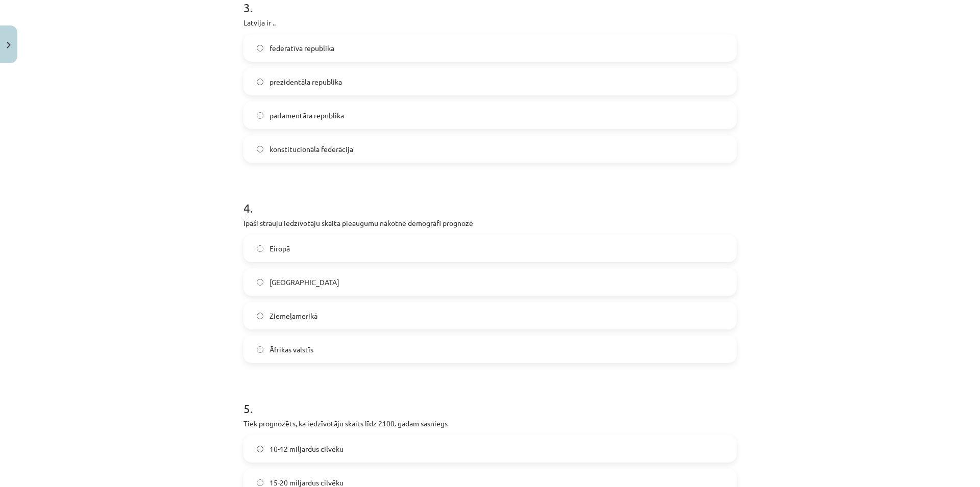
click at [297, 283] on label "Ķīnā" at bounding box center [489, 282] width 491 height 26
click at [298, 314] on span "Ziemeļamerikā" at bounding box center [293, 316] width 48 height 11
click at [317, 249] on label "Eiropā" at bounding box center [489, 249] width 491 height 26
click at [318, 320] on label "Ziemeļamerikā" at bounding box center [489, 316] width 491 height 26
drag, startPoint x: 335, startPoint y: 256, endPoint x: 335, endPoint y: 273, distance: 17.4
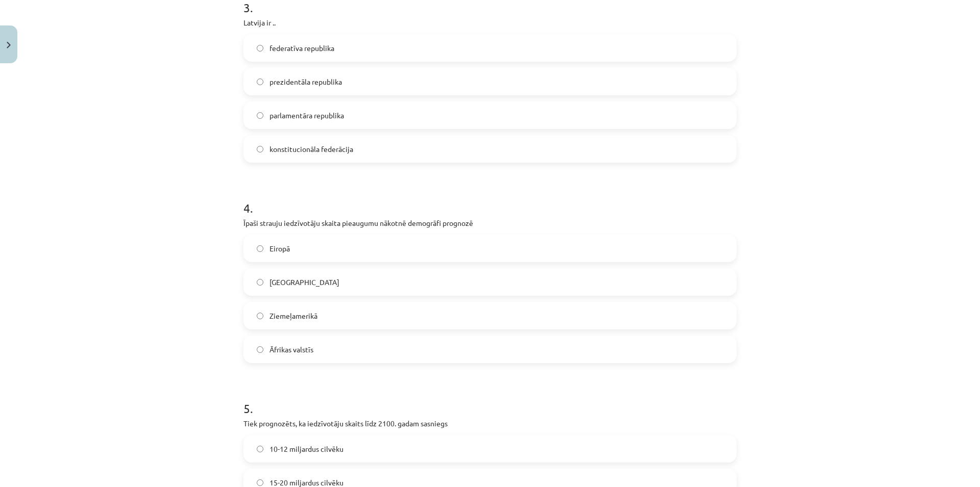
click at [335, 265] on div "Eiropā Ķīnā Ziemeļamerikā Āfrikas valstīs" at bounding box center [489, 299] width 493 height 129
click at [333, 318] on label "Ziemeļamerikā" at bounding box center [489, 316] width 491 height 26
click at [334, 246] on label "Eiropā" at bounding box center [489, 249] width 491 height 26
click at [336, 263] on div "Eiropā Ķīnā Ziemeļamerikā Āfrikas valstīs" at bounding box center [489, 299] width 493 height 129
click at [340, 312] on label "Ziemeļamerikā" at bounding box center [489, 316] width 491 height 26
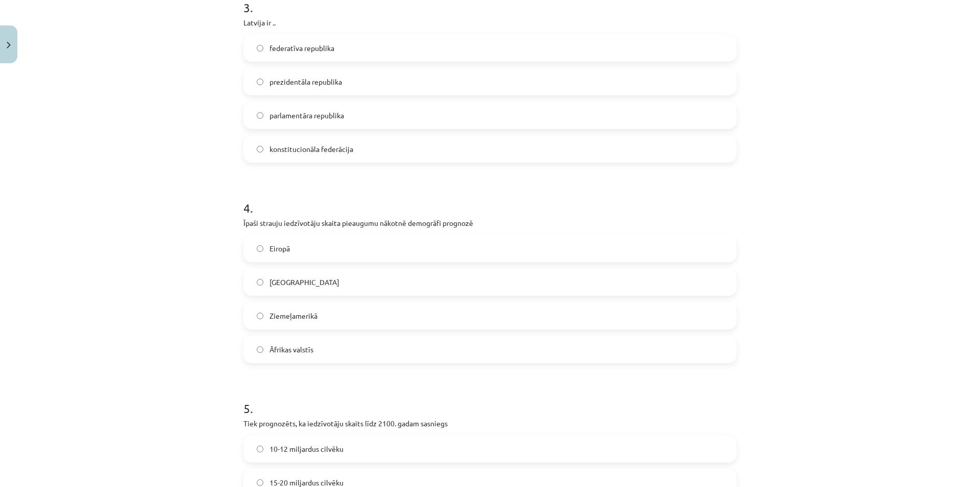
click at [264, 257] on label "Eiropā" at bounding box center [489, 249] width 491 height 26
click at [265, 311] on label "Ziemeļamerikā" at bounding box center [489, 316] width 491 height 26
click at [289, 239] on label "Eiropā" at bounding box center [489, 249] width 491 height 26
click at [299, 324] on label "Ziemeļamerikā" at bounding box center [489, 316] width 491 height 26
click at [375, 258] on label "Eiropā" at bounding box center [489, 249] width 491 height 26
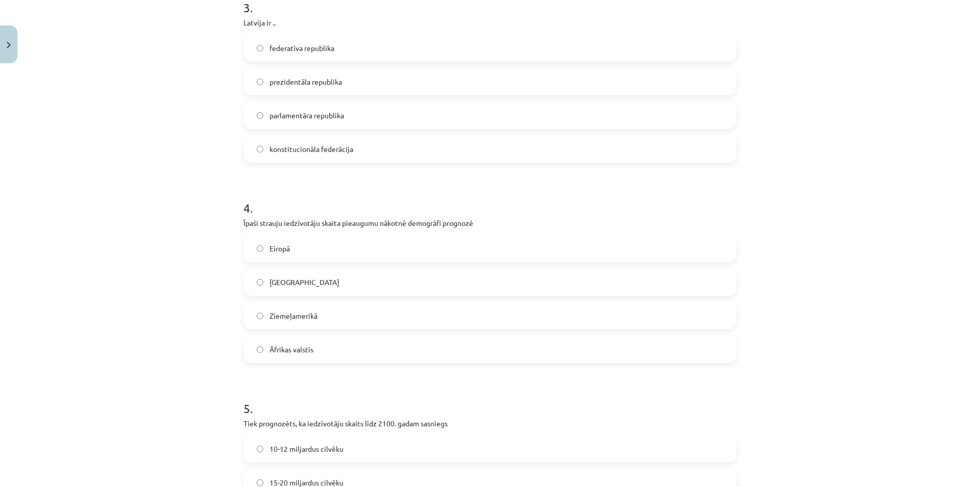
click at [357, 314] on label "Ziemeļamerikā" at bounding box center [489, 316] width 491 height 26
click at [364, 265] on div "Eiropā Ķīnā Ziemeļamerikā Āfrikas valstīs" at bounding box center [489, 299] width 493 height 129
click at [383, 317] on label "Ziemeļamerikā" at bounding box center [489, 316] width 491 height 26
click at [368, 347] on label "Āfrikas valstīs" at bounding box center [489, 350] width 491 height 26
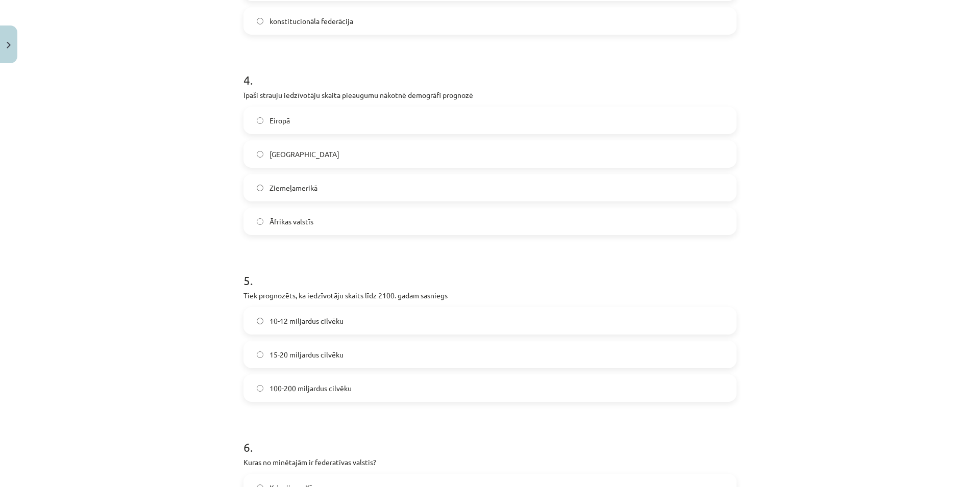
scroll to position [833, 0]
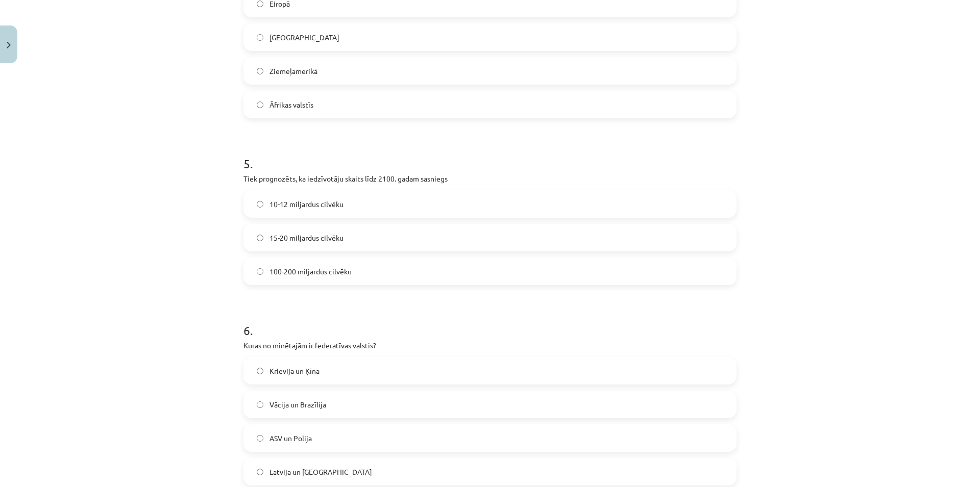
click at [364, 203] on label "10-12 miljardus cilvēku" at bounding box center [489, 204] width 491 height 26
click at [386, 269] on label "100-200 miljardus cilvēku" at bounding box center [489, 272] width 491 height 26
click at [399, 248] on label "15-20 miljardus cilvēku" at bounding box center [489, 238] width 491 height 26
click at [292, 211] on label "10-12 miljardus cilvēku" at bounding box center [489, 204] width 491 height 26
click at [323, 271] on span "100-200 miljardus cilvēku" at bounding box center [310, 271] width 82 height 11
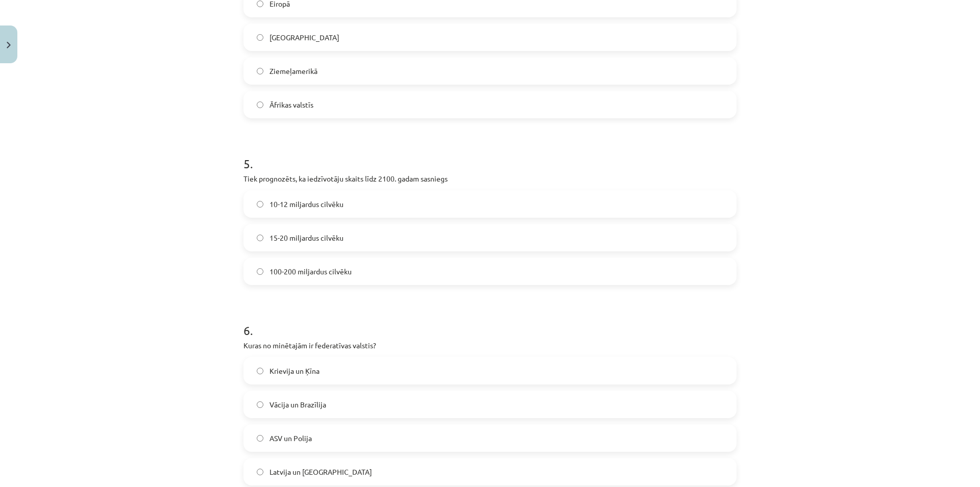
click at [314, 237] on span "15-20 miljardus cilvēku" at bounding box center [306, 238] width 74 height 11
click at [320, 265] on label "100-200 miljardus cilvēku" at bounding box center [489, 272] width 491 height 26
click at [286, 206] on span "10-12 miljardus cilvēku" at bounding box center [306, 204] width 74 height 11
click at [310, 239] on span "15-20 miljardus cilvēku" at bounding box center [306, 238] width 74 height 11
click at [338, 271] on span "100-200 miljardus cilvēku" at bounding box center [310, 271] width 82 height 11
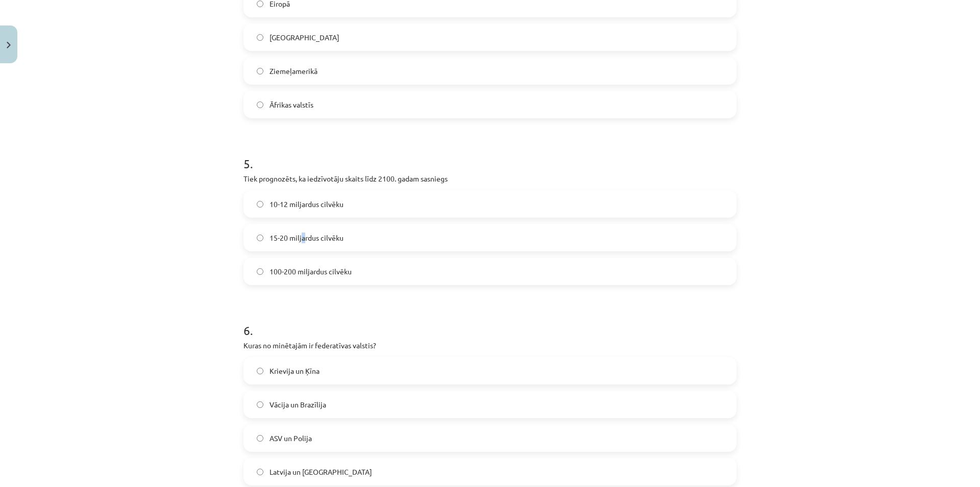
click at [299, 236] on span "15-20 miljardus cilvēku" at bounding box center [306, 238] width 74 height 11
click at [301, 283] on label "100-200 miljardus cilvēku" at bounding box center [489, 272] width 491 height 26
click at [278, 244] on label "15-20 miljardus cilvēku" at bounding box center [489, 238] width 491 height 26
click at [307, 266] on span "100-200 miljardus cilvēku" at bounding box center [310, 271] width 82 height 11
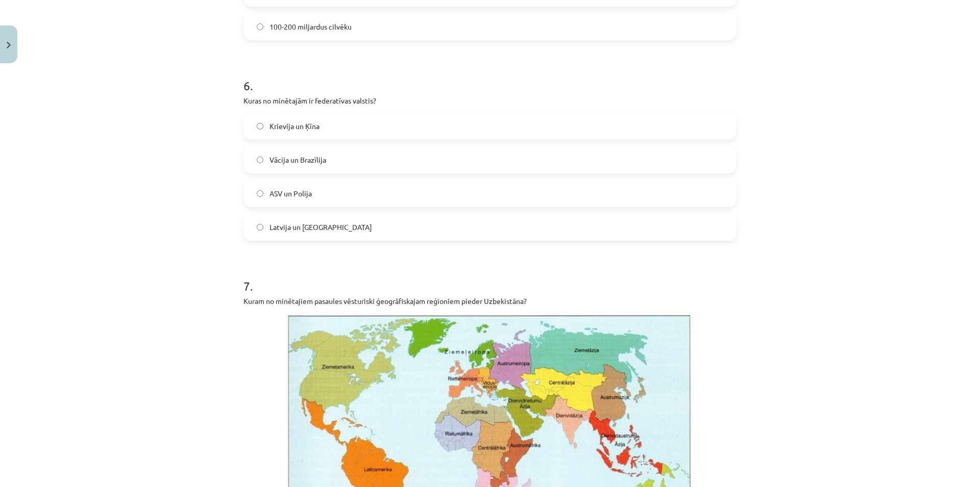
scroll to position [931, 0]
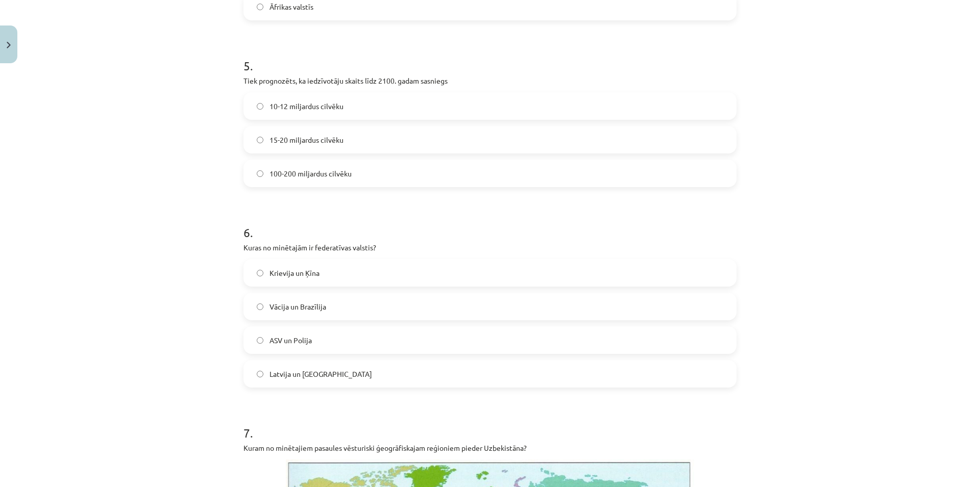
click at [389, 146] on label "15-20 miljardus cilvēku" at bounding box center [489, 140] width 491 height 26
click at [375, 178] on label "100-200 miljardus cilvēku" at bounding box center [489, 174] width 491 height 26
click at [388, 142] on label "15-20 miljardus cilvēku" at bounding box center [489, 140] width 491 height 26
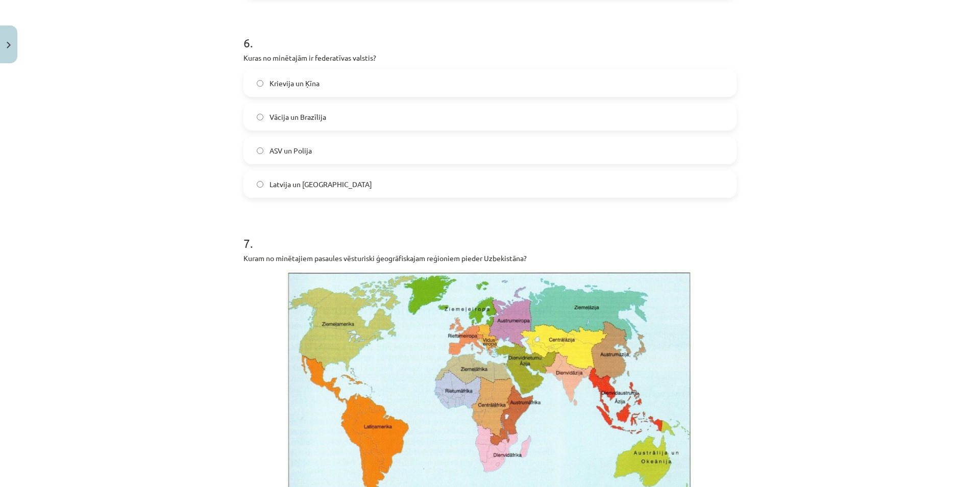
scroll to position [1127, 0]
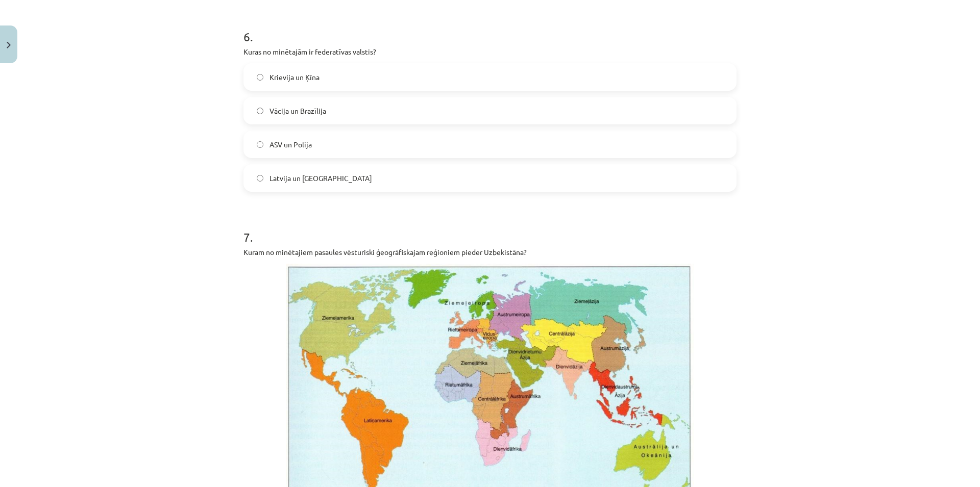
click at [398, 118] on label "Vācija un Brazīlija" at bounding box center [489, 111] width 491 height 26
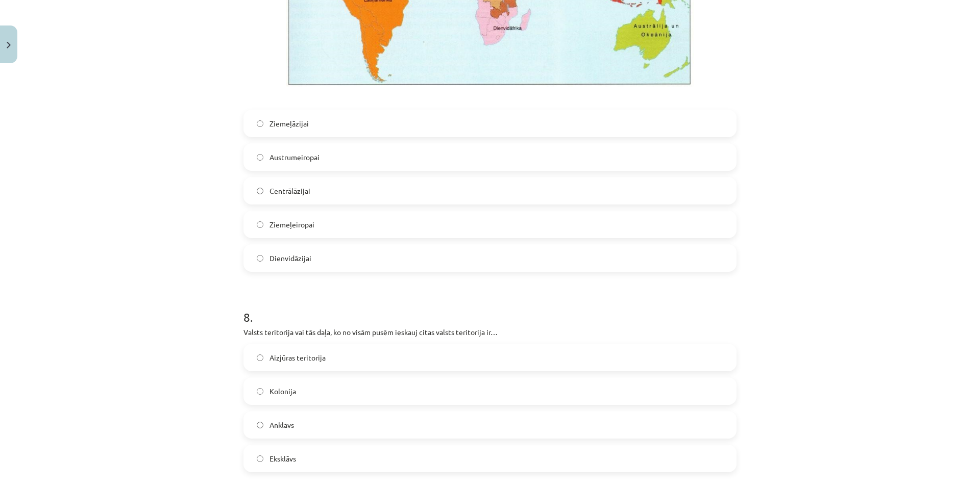
scroll to position [1568, 0]
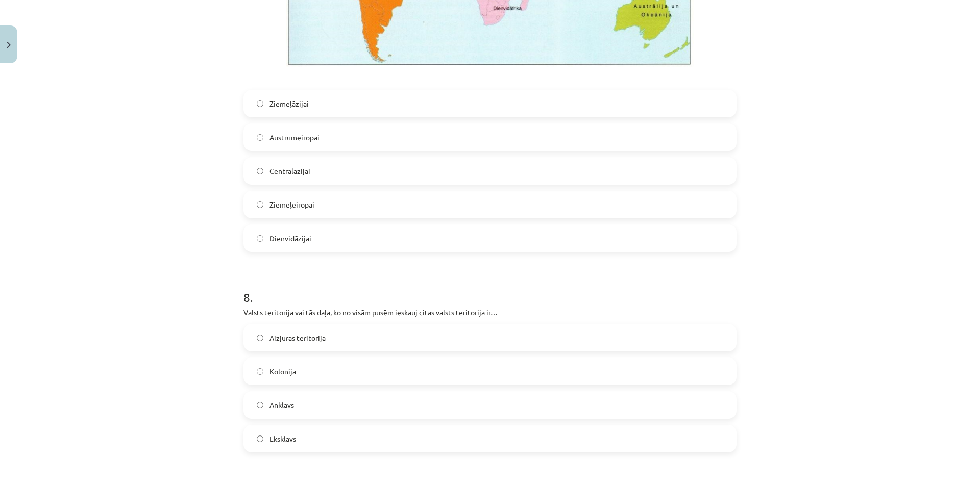
click at [362, 139] on label "Austrumeiropai" at bounding box center [489, 138] width 491 height 26
click at [359, 168] on label "Centrālāzijai" at bounding box center [489, 171] width 491 height 26
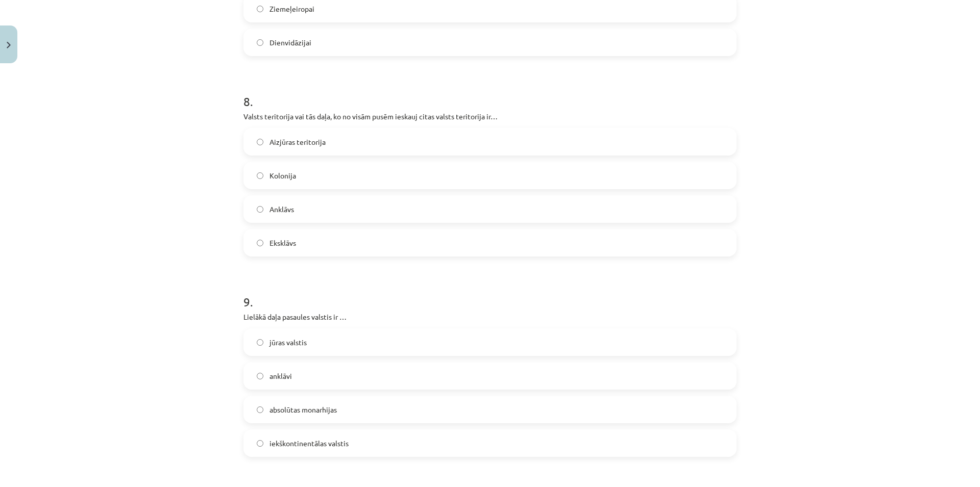
click at [324, 209] on label "Anklāvs" at bounding box center [489, 210] width 491 height 26
click at [335, 137] on label "Aizjūras teritorija" at bounding box center [489, 142] width 491 height 26
click at [340, 173] on label "Kolonija" at bounding box center [489, 176] width 491 height 26
click at [351, 209] on label "Anklāvs" at bounding box center [489, 210] width 491 height 26
click at [350, 249] on label "Eksklāvs" at bounding box center [489, 243] width 491 height 26
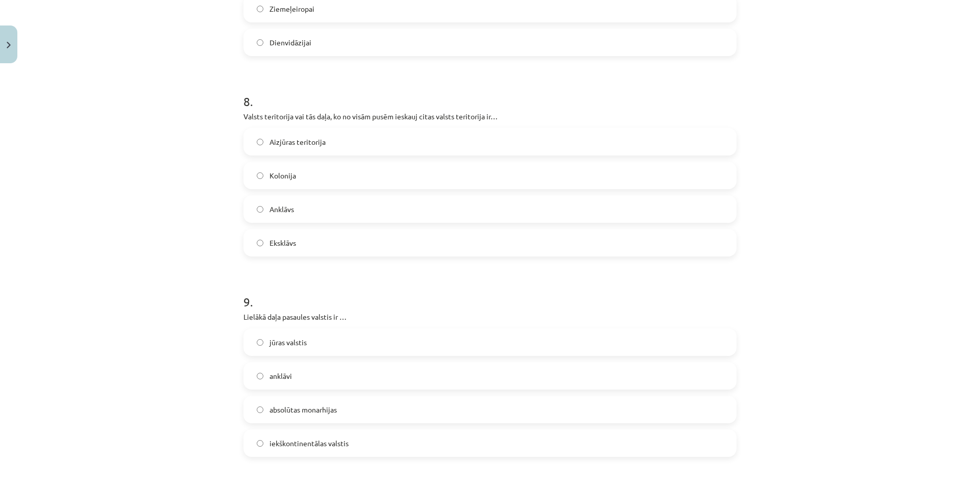
click at [350, 222] on label "Anklāvs" at bounding box center [489, 210] width 491 height 26
click at [352, 235] on label "Eksklāvs" at bounding box center [489, 243] width 491 height 26
click at [351, 199] on label "Anklāvs" at bounding box center [489, 210] width 491 height 26
click at [353, 237] on label "Eksklāvs" at bounding box center [489, 243] width 491 height 26
click at [356, 208] on label "Anklāvs" at bounding box center [489, 210] width 491 height 26
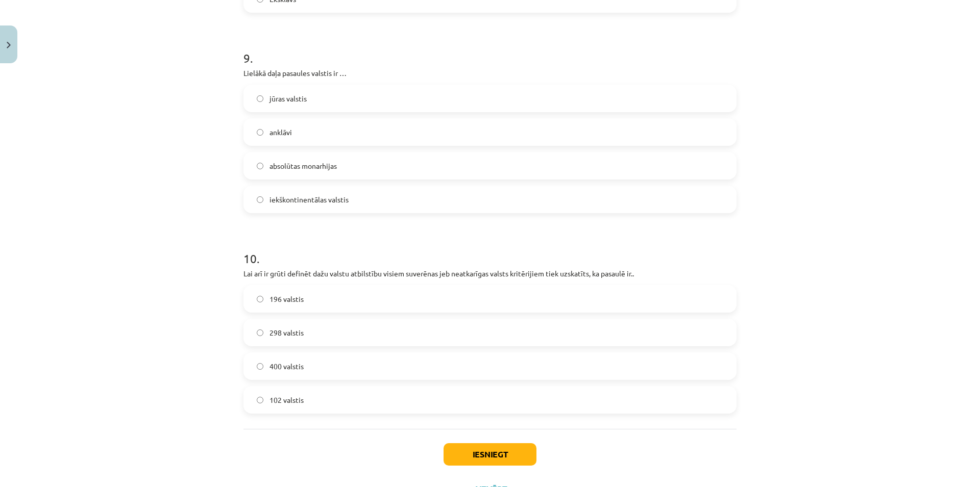
scroll to position [2009, 0]
click at [389, 201] on label "iekškontinentālas valstis" at bounding box center [489, 199] width 491 height 26
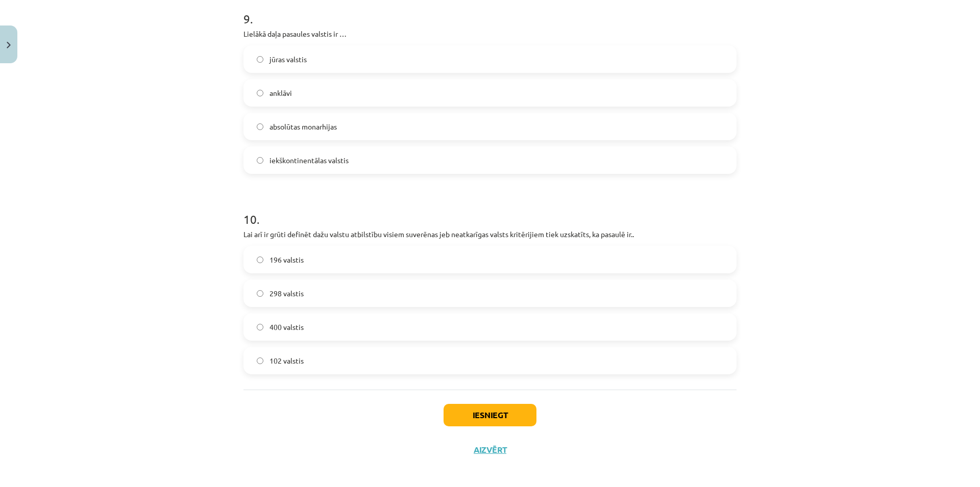
scroll to position [2053, 0]
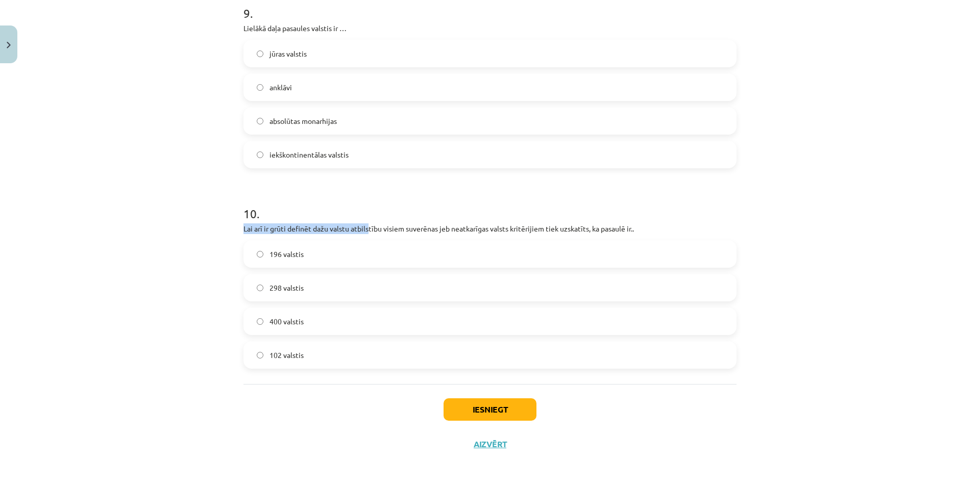
drag, startPoint x: 364, startPoint y: 226, endPoint x: 627, endPoint y: 212, distance: 263.2
click at [627, 212] on div "10 . Lai arī ir grūti definēt dažu valstu atbilstību visiem suverēnas jeb neatk…" at bounding box center [489, 279] width 493 height 180
click at [627, 212] on h1 "10 ." at bounding box center [489, 205] width 493 height 32
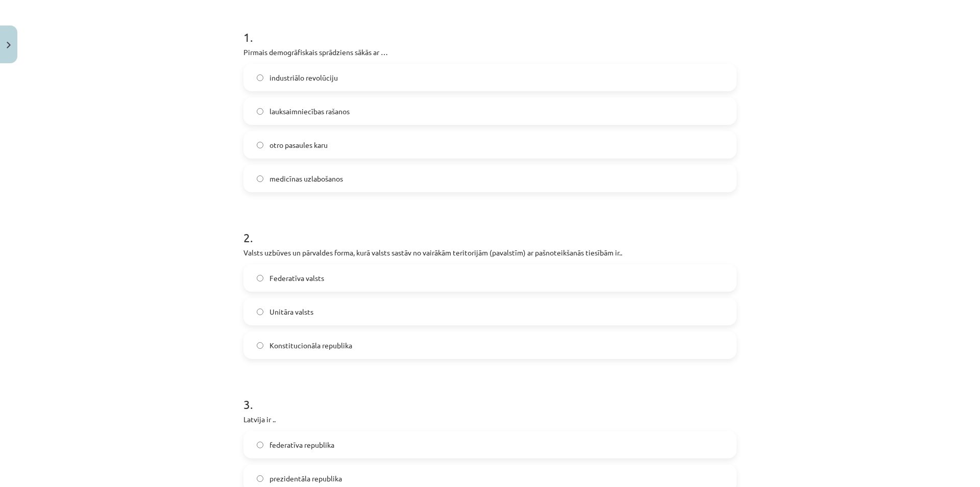
scroll to position [0, 0]
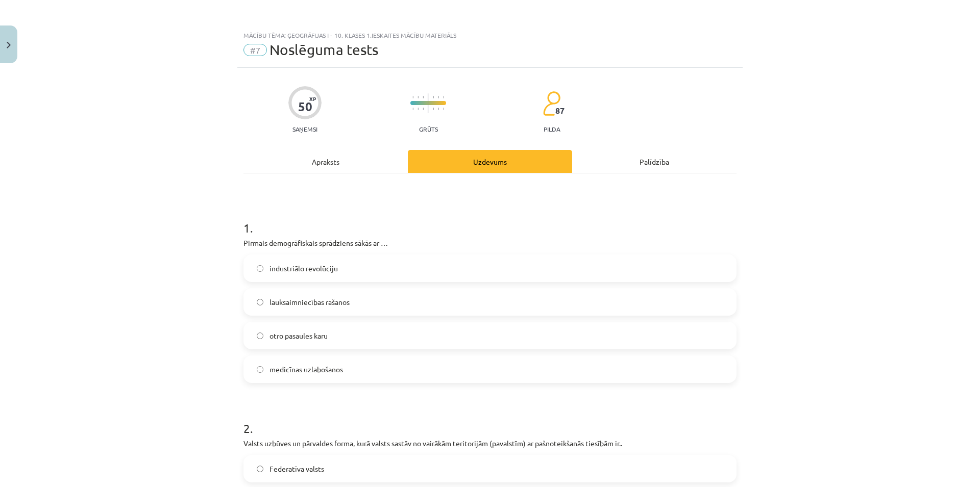
click at [335, 162] on div "Apraksts" at bounding box center [325, 161] width 164 height 23
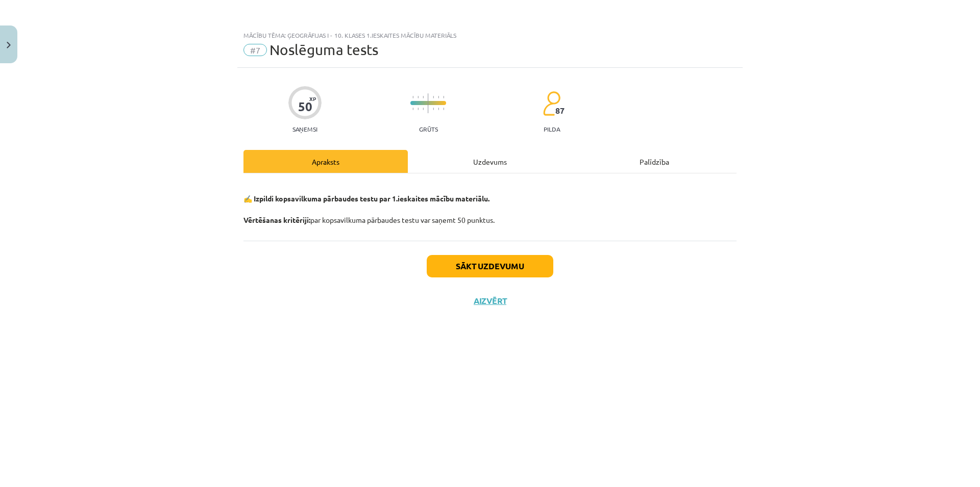
click at [466, 158] on div "Uzdevums" at bounding box center [490, 161] width 164 height 23
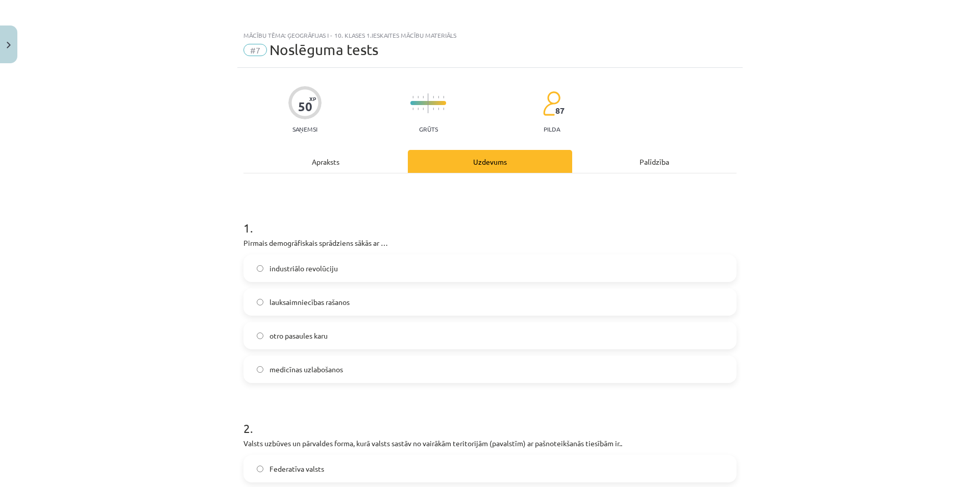
click at [341, 171] on div "Apraksts" at bounding box center [325, 161] width 164 height 23
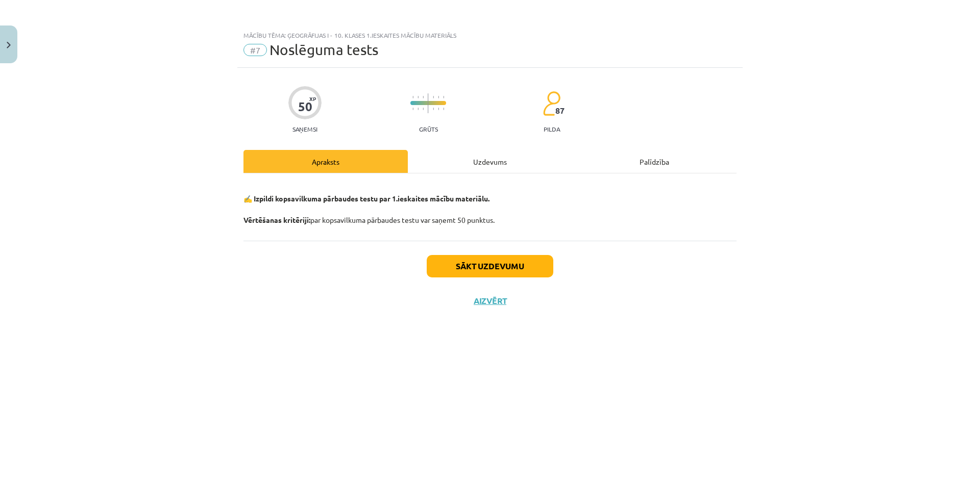
click at [458, 179] on div "✍️ Izpildi kopsavilkuma pārbaudes testu par 1.ieskaites mācību materiālu. Vērtē…" at bounding box center [489, 207] width 493 height 67
click at [482, 166] on div "Uzdevums" at bounding box center [490, 161] width 164 height 23
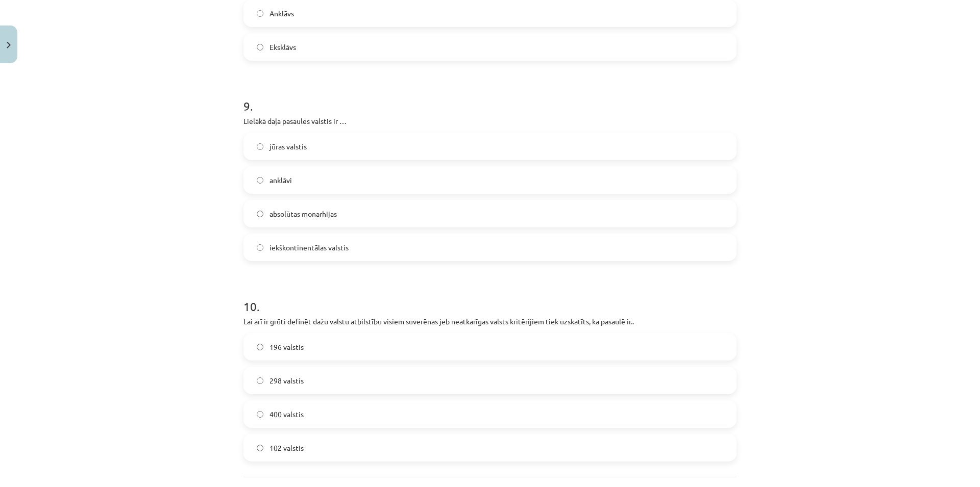
scroll to position [2053, 0]
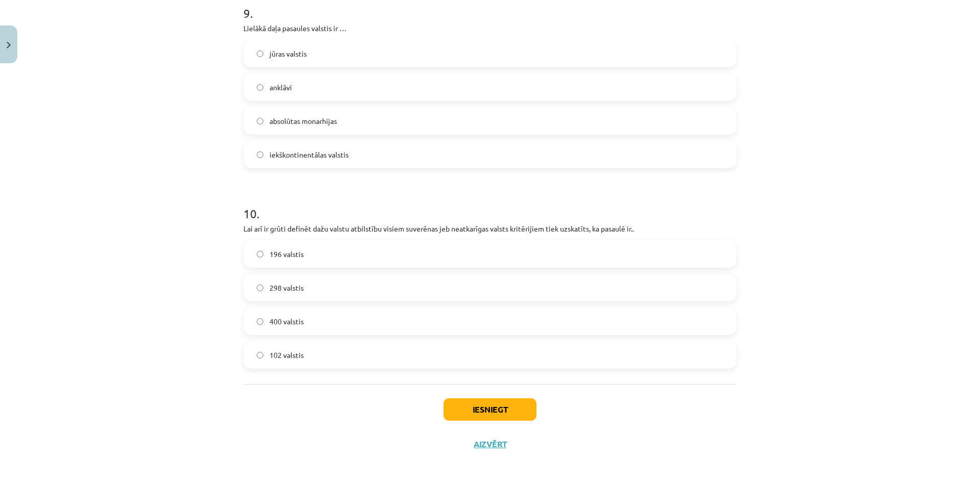
click at [381, 258] on label "196 valstis" at bounding box center [489, 254] width 491 height 26
click at [497, 410] on button "Iesniegt" at bounding box center [490, 410] width 93 height 22
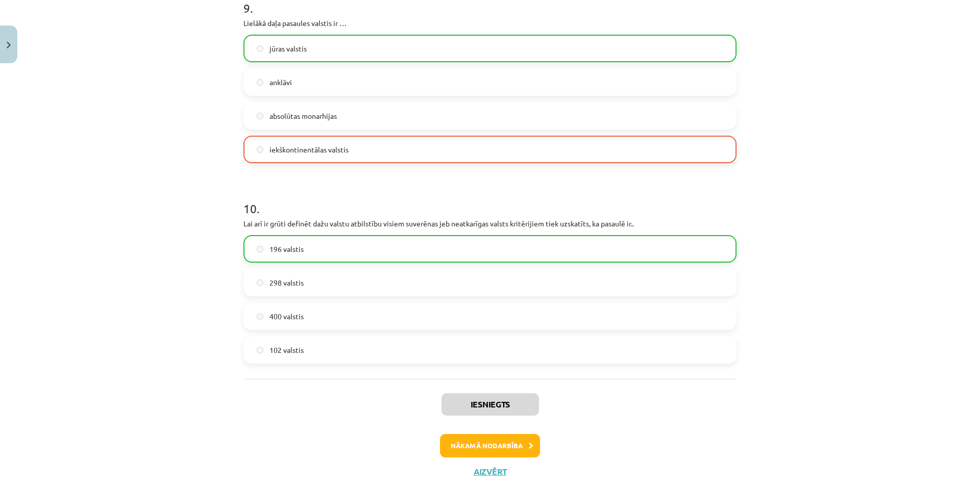
scroll to position [2085, 0]
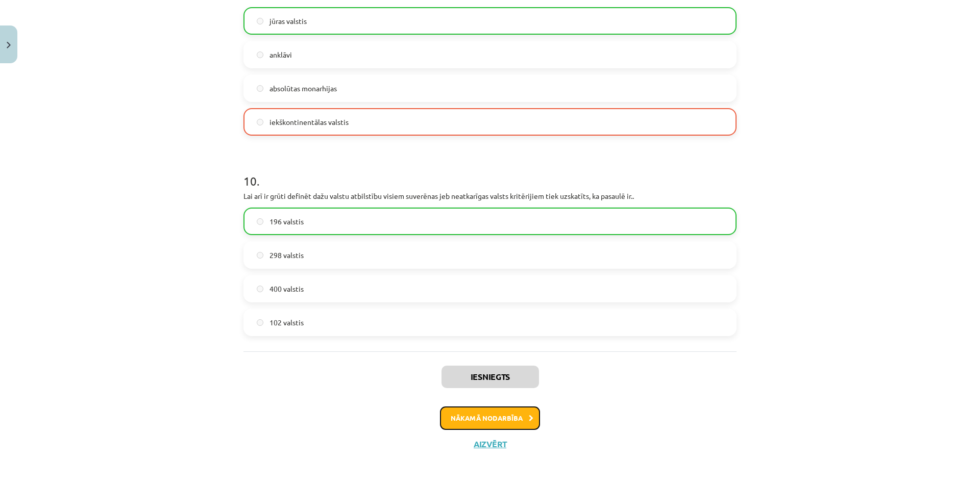
click at [494, 420] on button "Nākamā nodarbība" at bounding box center [490, 418] width 100 height 23
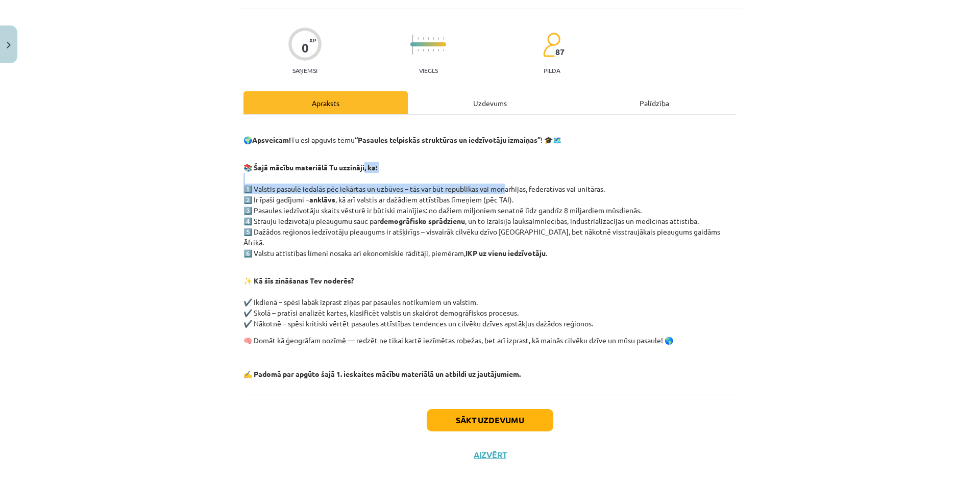
drag, startPoint x: 361, startPoint y: 167, endPoint x: 502, endPoint y: 186, distance: 142.6
click at [502, 186] on p "📚 Šajā mācību materiālā Tu uzzināji, ka: 1️⃣ Valstis pasaulē iedalās pēc iekārt…" at bounding box center [489, 205] width 493 height 107
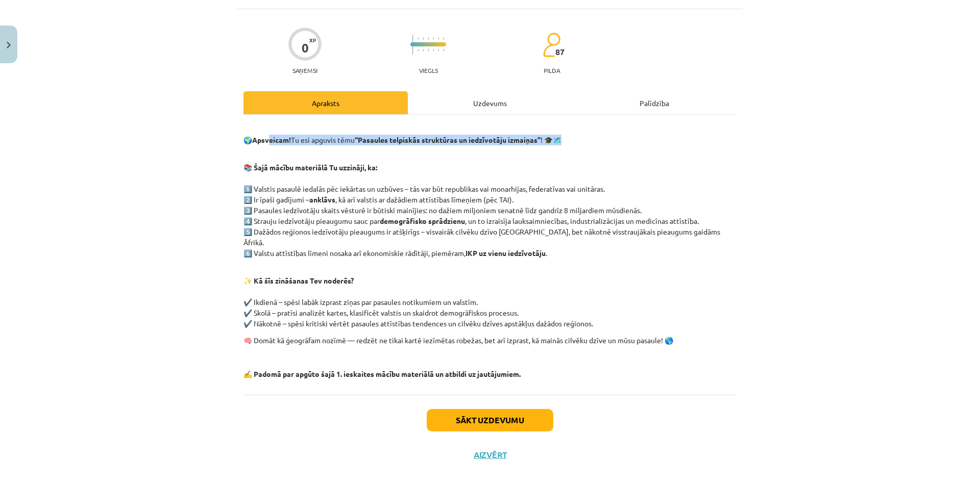
drag, startPoint x: 268, startPoint y: 145, endPoint x: 699, endPoint y: 144, distance: 430.3
click at [699, 144] on div "🌍 Apsveicam! Tu esi apguvis tēmu “Pasaules telpiskās struktūras un iedzīvotāju …" at bounding box center [489, 252] width 493 height 256
click at [784, 151] on div "Mācību tēma: Ģeogrāfijas i - 10. klases 1.ieskaites mācību materiāls #8 Temata …" at bounding box center [490, 243] width 980 height 487
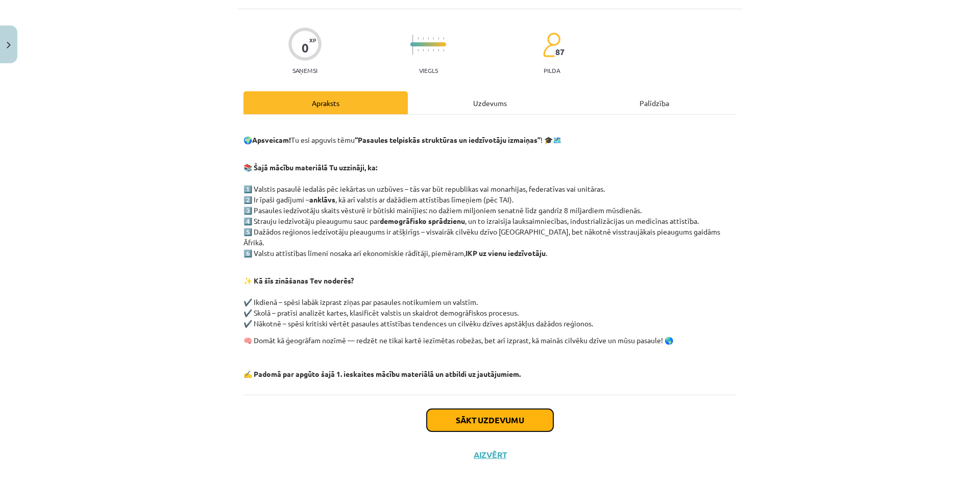
click at [532, 413] on button "Sākt uzdevumu" at bounding box center [490, 420] width 127 height 22
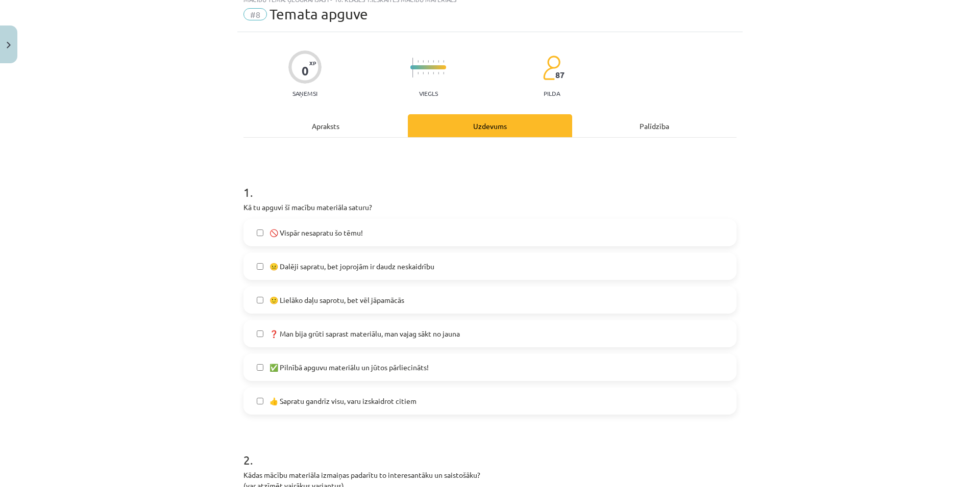
scroll to position [49, 0]
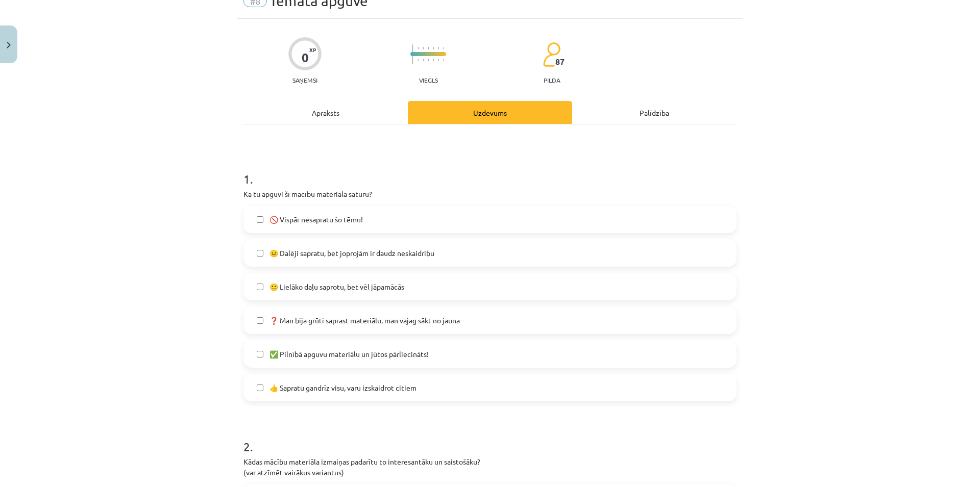
click at [550, 362] on label "✅ Pilnībā apguvu materiālu un jūtos pārliecināts!" at bounding box center [489, 354] width 491 height 26
click at [375, 294] on label "🙂 Lielāko daļu saprotu, bet vēl jāpamācās" at bounding box center [489, 287] width 491 height 26
click at [342, 284] on span "🙂 Lielāko daļu saprotu, bet vēl jāpamācās" at bounding box center [336, 287] width 135 height 11
drag, startPoint x: 353, startPoint y: 355, endPoint x: 366, endPoint y: 345, distance: 16.7
click at [375, 327] on div "🚫 Vispār nesapratu šo tēmu! 😐 Dalēji sapratu, bet joprojām ir daudz neskaidrību…" at bounding box center [489, 304] width 493 height 196
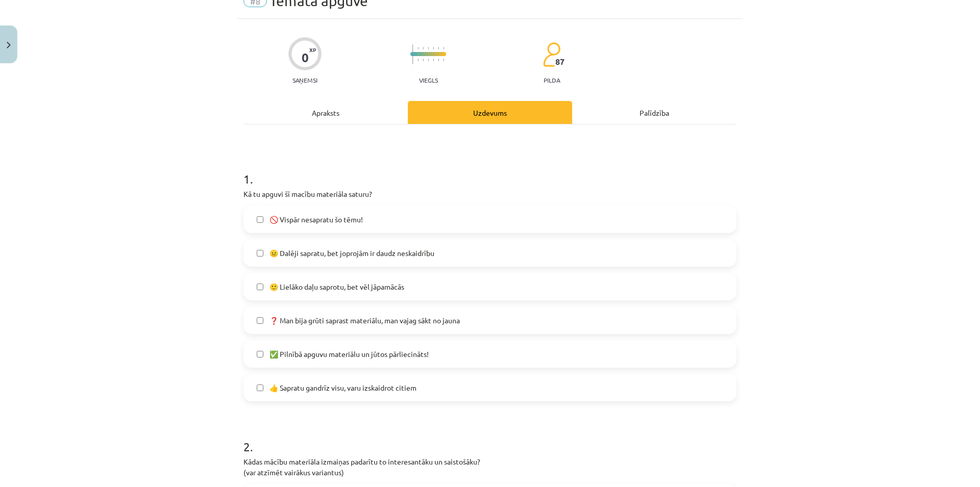
drag, startPoint x: 378, startPoint y: 365, endPoint x: 388, endPoint y: 355, distance: 14.1
click at [384, 360] on label "✅ Pilnībā apguvu materiālu un jūtos pārliecināts!" at bounding box center [489, 354] width 491 height 26
click at [388, 355] on span "✅ Pilnībā apguvu materiālu un jūtos pārliecināts!" at bounding box center [348, 354] width 159 height 11
click at [378, 227] on label "🚫 Vispār nesapratu šo tēmu!" at bounding box center [489, 220] width 491 height 26
click at [376, 260] on label "😐 Dalēji sapratu, bet joprojām ir daudz neskaidrību" at bounding box center [489, 253] width 491 height 26
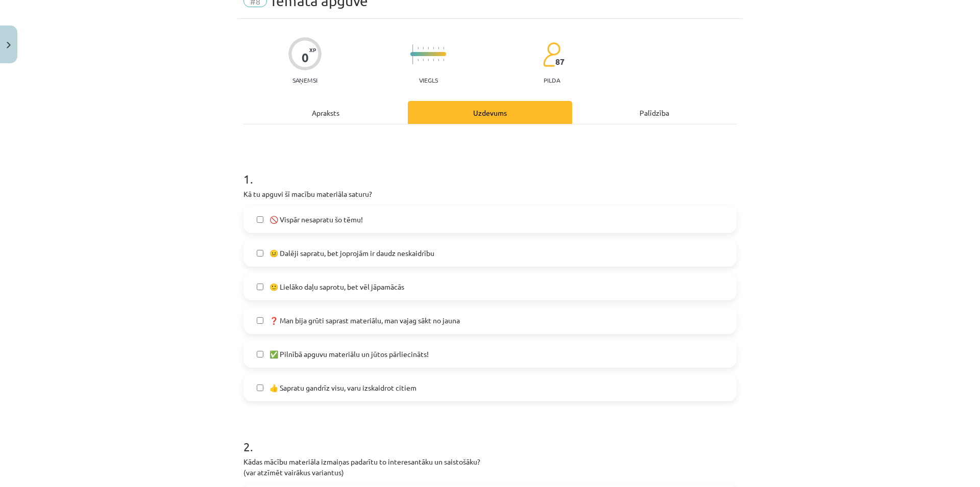
click at [367, 328] on label "❓ Man bija grūti saprast materiālu, man vajag sākt no jauna" at bounding box center [489, 321] width 491 height 26
click at [365, 396] on label "👍 Sapratu gandrīz visu, varu izskaidrot citiem" at bounding box center [489, 388] width 491 height 26
click at [303, 243] on label "😐 Dalēji sapratu, bet joprojām ir daudz neskaidrību" at bounding box center [489, 253] width 491 height 26
click at [307, 229] on label "🚫 Vispār nesapratu šo tēmu!" at bounding box center [489, 220] width 491 height 26
click at [292, 312] on label "❓ Man bija grūti saprast materiālu, man vajag sākt no jauna" at bounding box center [489, 321] width 491 height 26
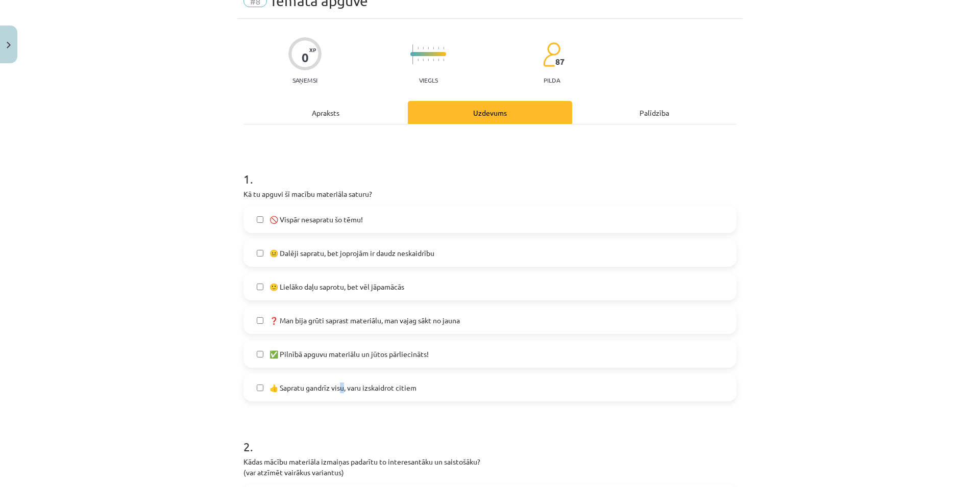
click at [339, 398] on label "👍 Sapratu gandrīz visu, varu izskaidrot citiem" at bounding box center [489, 388] width 491 height 26
click at [436, 290] on label "🙂 Lielāko daļu saprotu, bet vēl jāpamācās" at bounding box center [489, 287] width 491 height 26
click at [372, 358] on span "✅ Pilnībā apguvu materiālu un jūtos pārliecināts!" at bounding box center [348, 354] width 159 height 11
click at [381, 356] on span "✅ Pilnībā apguvu materiālu un jūtos pārliecināts!" at bounding box center [348, 354] width 159 height 11
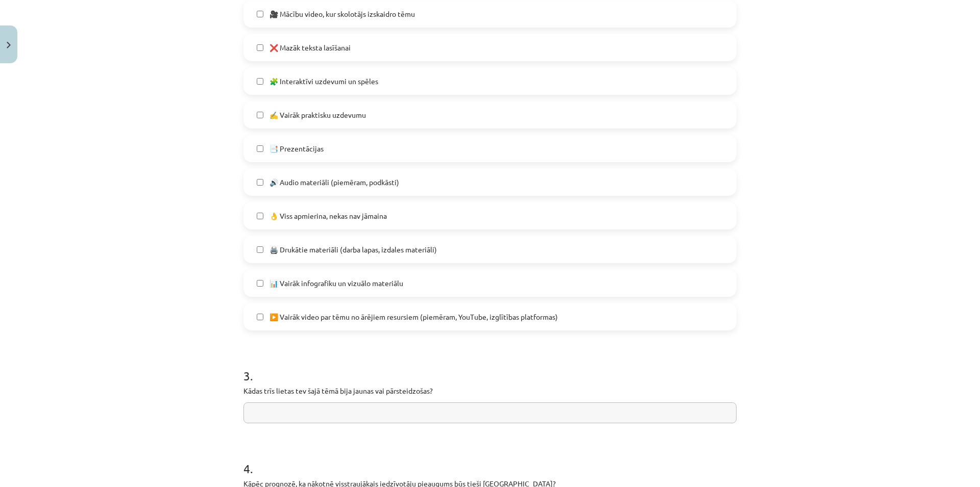
scroll to position [659, 0]
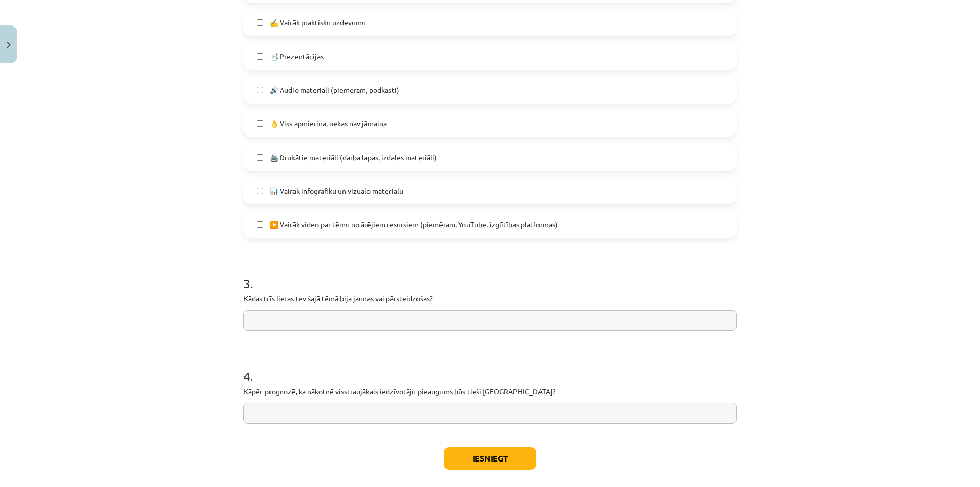
click at [440, 279] on h1 "3 ." at bounding box center [489, 275] width 493 height 32
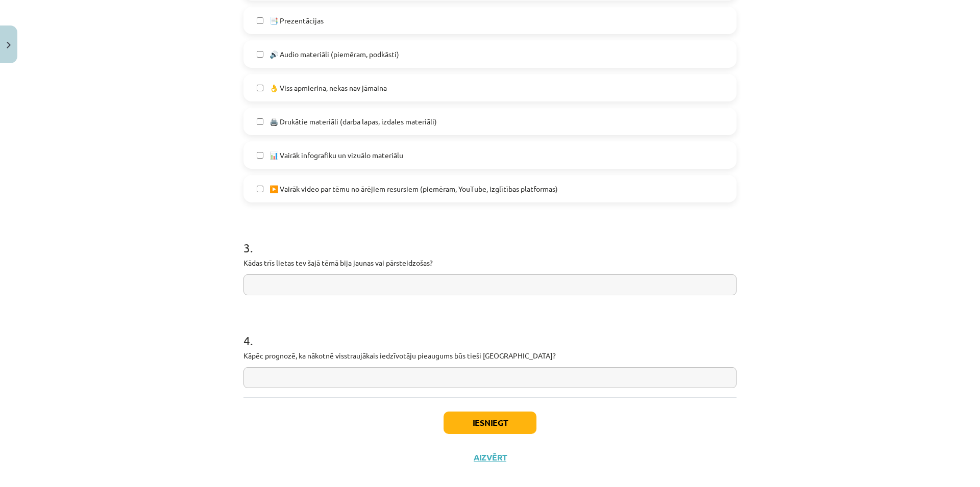
scroll to position [708, 0]
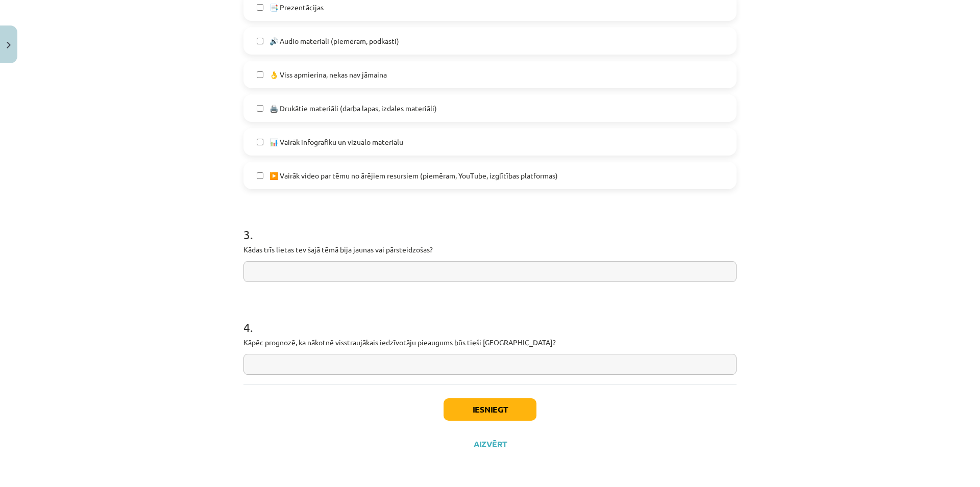
click at [458, 269] on input "text" at bounding box center [489, 271] width 493 height 21
click at [448, 272] on input "text" at bounding box center [489, 271] width 493 height 21
click at [469, 360] on input "text" at bounding box center [489, 364] width 493 height 21
drag, startPoint x: 455, startPoint y: 366, endPoint x: 435, endPoint y: 367, distance: 20.0
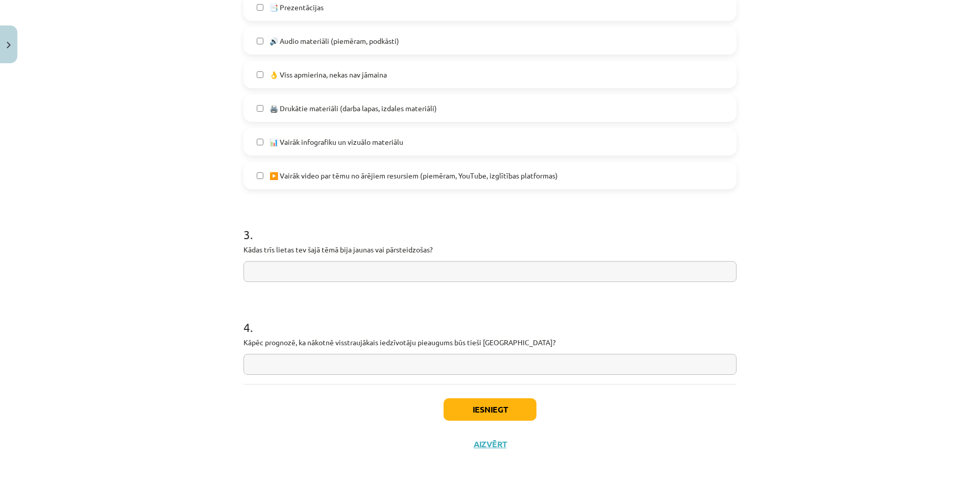
click at [435, 367] on input "text" at bounding box center [489, 364] width 493 height 21
drag, startPoint x: 232, startPoint y: 348, endPoint x: 592, endPoint y: 337, distance: 359.5
click at [592, 337] on div "Mācību tēma: Ģeogrāfijas i - 10. klases 1.ieskaites mācību materiāls #8 Temata …" at bounding box center [490, 243] width 980 height 487
click at [294, 384] on div "Iesniegt Aizvērt" at bounding box center [489, 419] width 493 height 71
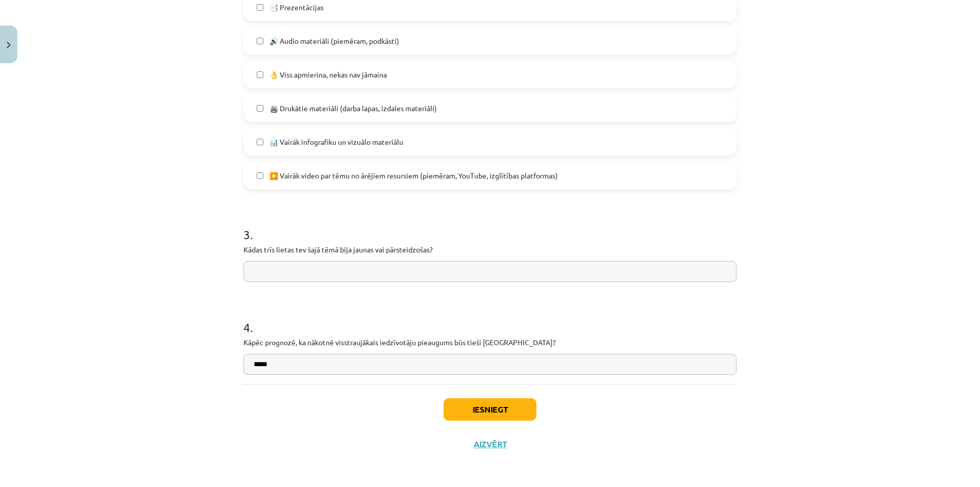
click at [299, 363] on input "*****" at bounding box center [489, 364] width 493 height 21
type input "********"
click at [325, 270] on input "text" at bounding box center [489, 271] width 493 height 21
click at [373, 227] on h1 "3 ." at bounding box center [489, 226] width 493 height 32
click at [305, 273] on input "text" at bounding box center [489, 271] width 493 height 21
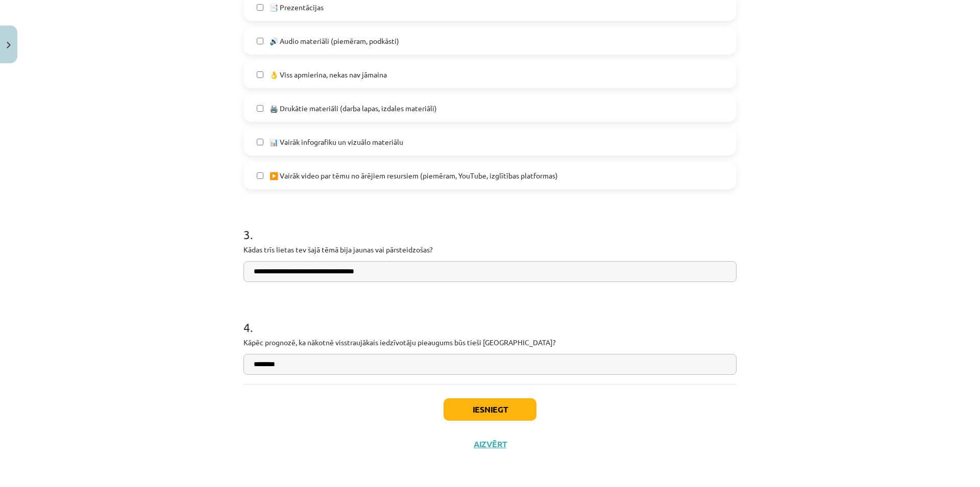
click at [395, 273] on input "**********" at bounding box center [489, 271] width 493 height 21
click at [372, 318] on h1 "4 ." at bounding box center [489, 319] width 493 height 32
click at [414, 273] on input "**********" at bounding box center [489, 271] width 493 height 21
click at [297, 371] on input "********" at bounding box center [489, 364] width 493 height 21
click at [520, 270] on input "**********" at bounding box center [489, 271] width 493 height 21
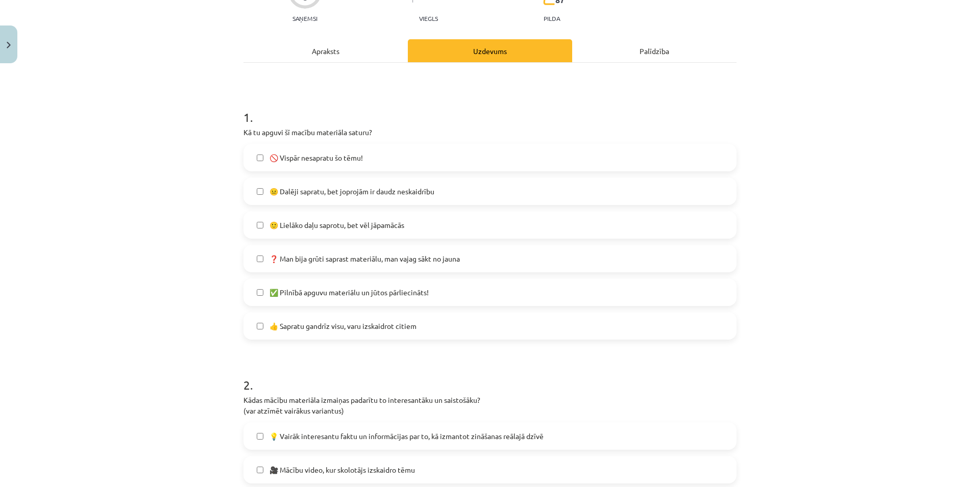
scroll to position [0, 0]
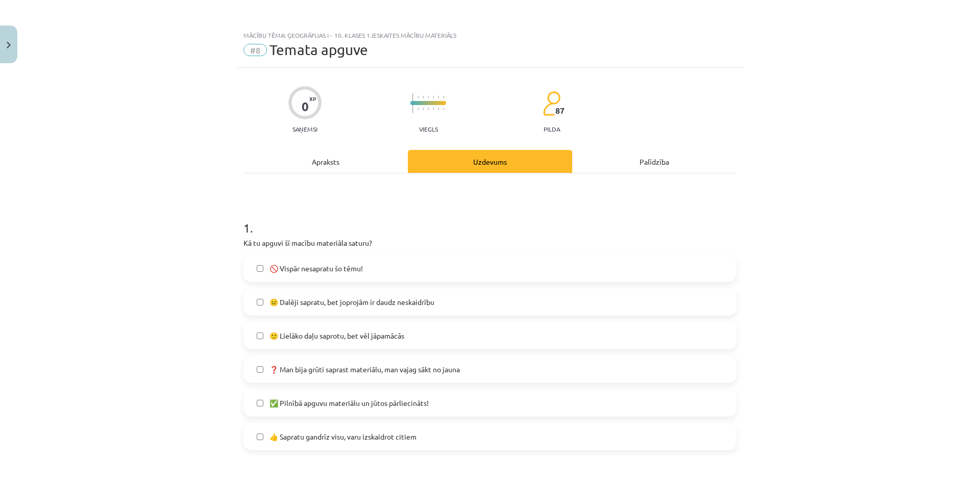
type input "**********"
click at [253, 50] on span "#8" at bounding box center [254, 50] width 23 height 12
click at [247, 48] on span "#8" at bounding box center [254, 50] width 23 height 12
click at [313, 159] on div "Apraksts" at bounding box center [325, 161] width 164 height 23
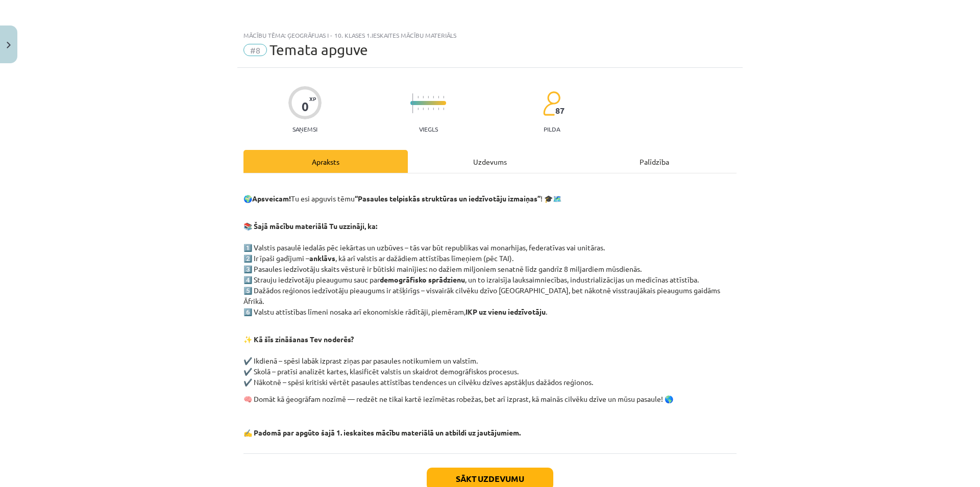
click at [485, 166] on div "Uzdevums" at bounding box center [490, 161] width 164 height 23
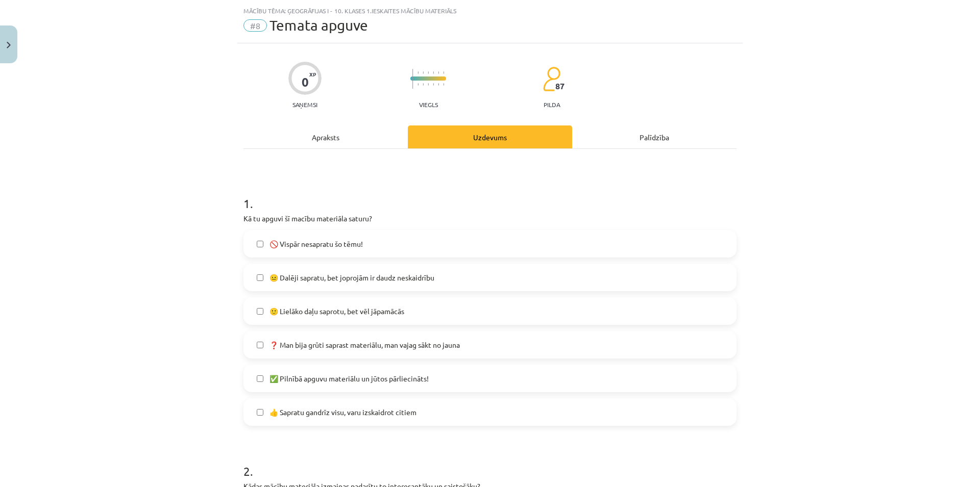
scroll to position [26, 0]
click at [416, 80] on div at bounding box center [428, 84] width 36 height 8
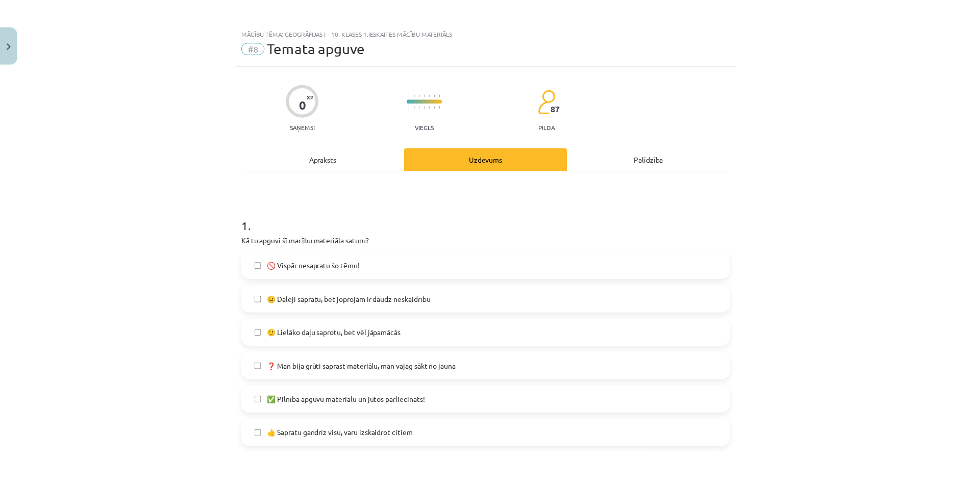
scroll to position [0, 0]
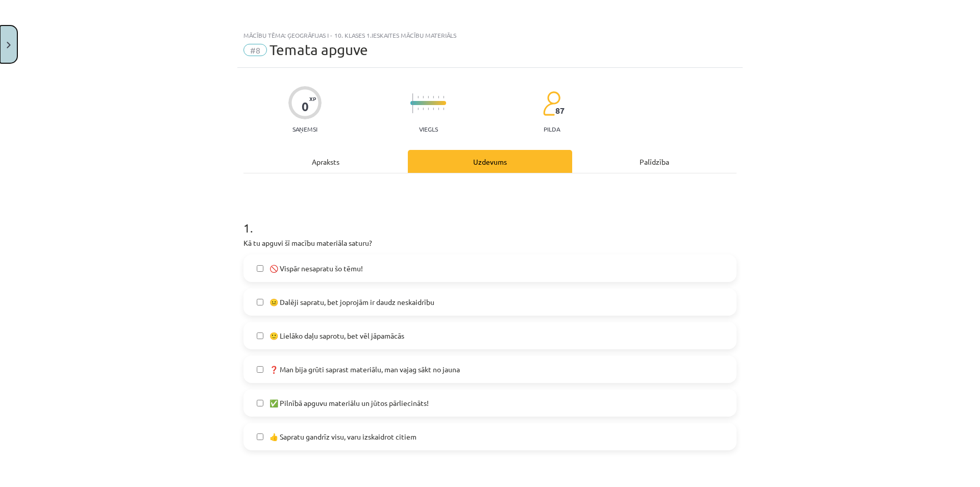
click at [0, 39] on button "Close" at bounding box center [8, 45] width 17 height 38
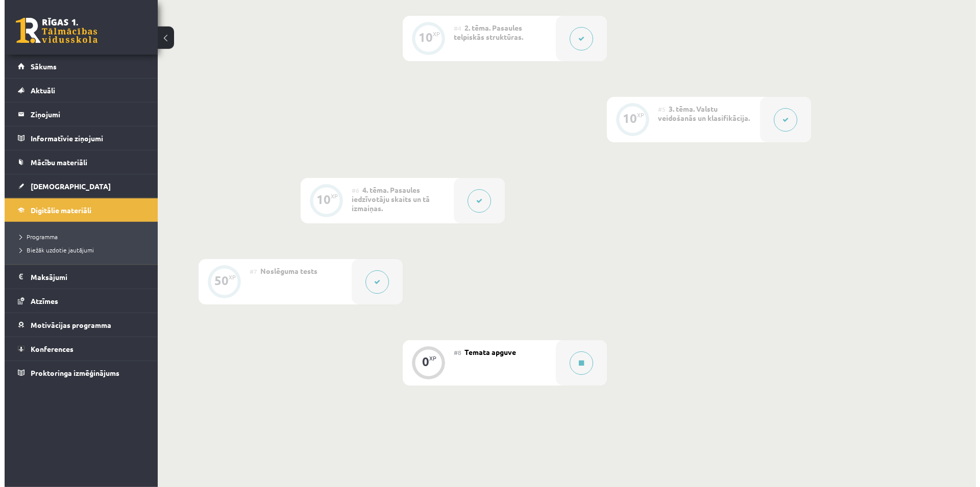
scroll to position [424, 0]
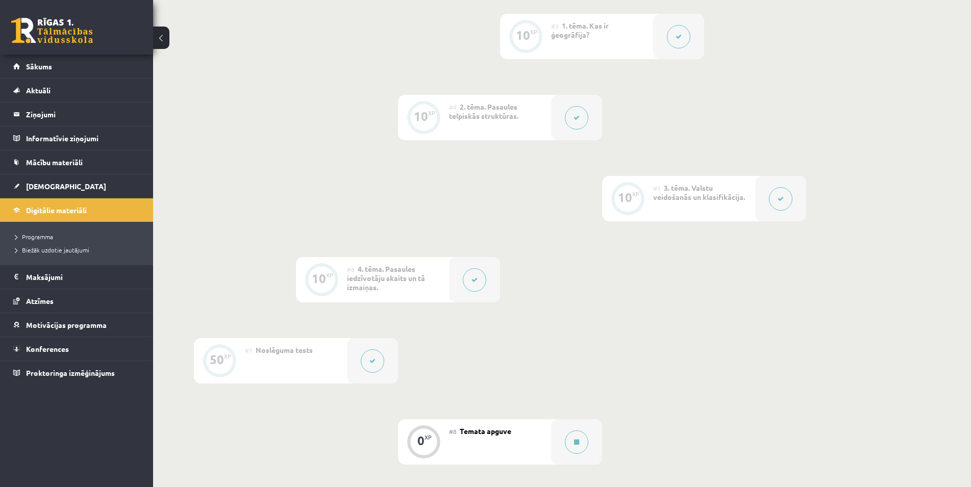
click at [778, 199] on icon at bounding box center [781, 199] width 6 height 6
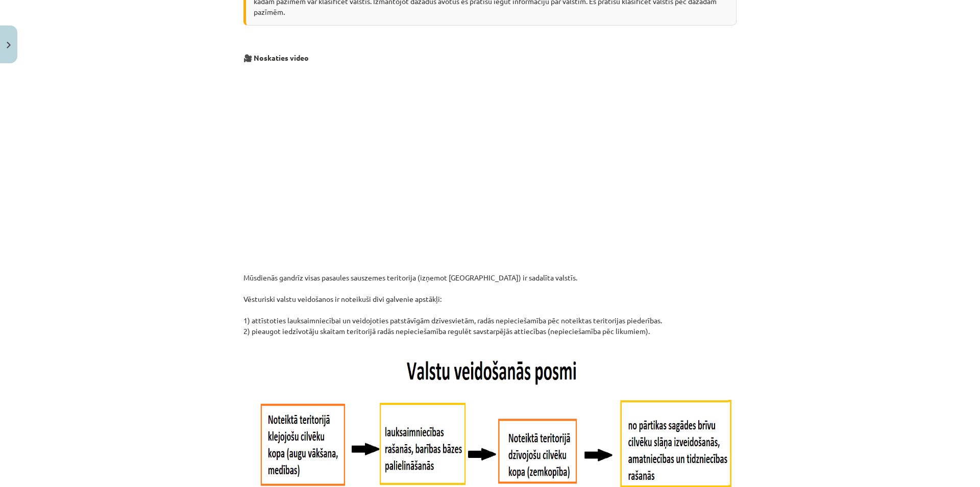
scroll to position [0, 0]
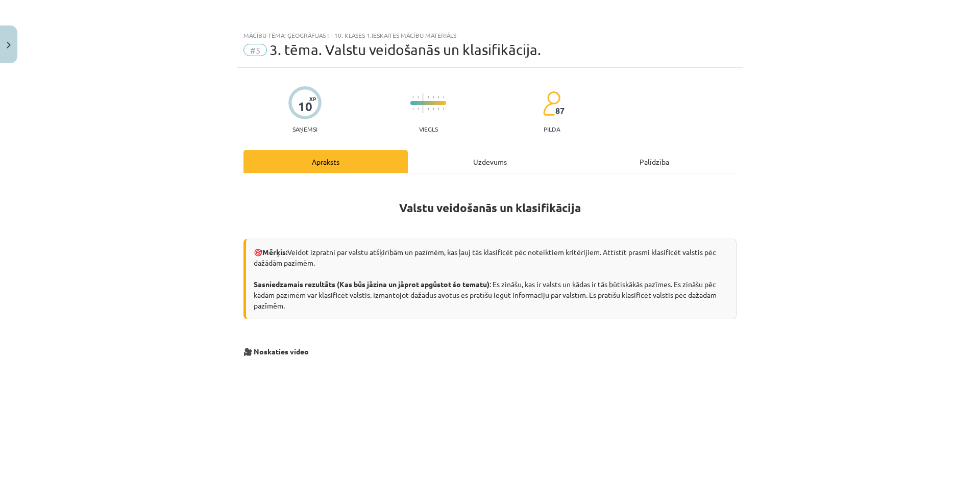
click at [483, 164] on div "Uzdevums" at bounding box center [490, 161] width 164 height 23
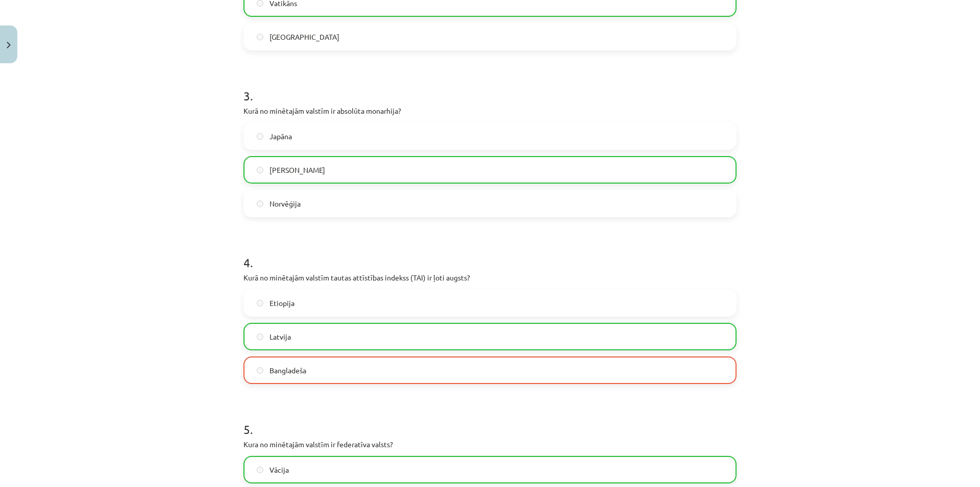
scroll to position [681, 0]
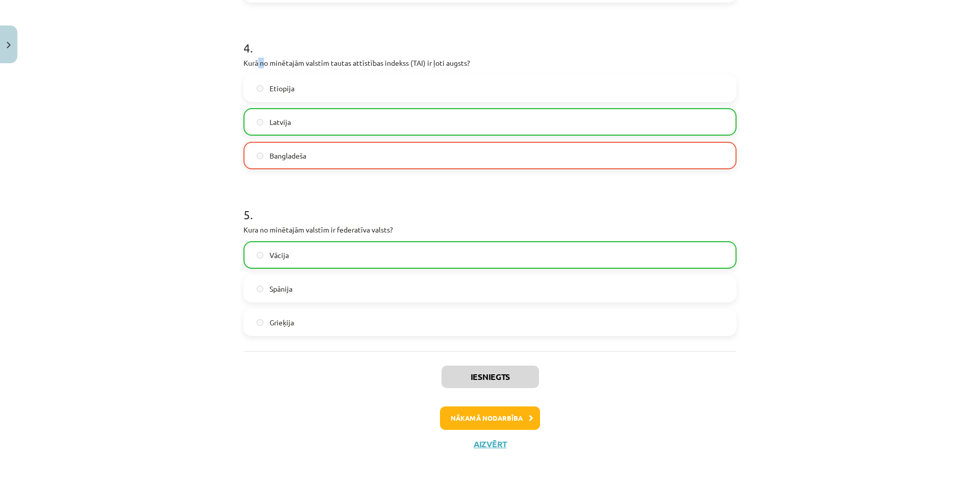
drag, startPoint x: 253, startPoint y: 63, endPoint x: 267, endPoint y: 64, distance: 14.9
click at [265, 65] on p "Kurā no minētajām valstīm tautas attīstības indekss (TAI) ir ļoti augsts?" at bounding box center [489, 63] width 493 height 11
drag, startPoint x: 345, startPoint y: 63, endPoint x: 486, endPoint y: 60, distance: 141.4
click at [486, 60] on p "Kurā no minētajām valstīm tautas attīstības indekss (TAI) ir ļoti augsts?" at bounding box center [489, 63] width 493 height 11
click at [796, 154] on div "Mācību tēma: Ģeogrāfijas i - 10. klases 1.ieskaites mācību materiāls #5 3. tēma…" at bounding box center [490, 243] width 980 height 487
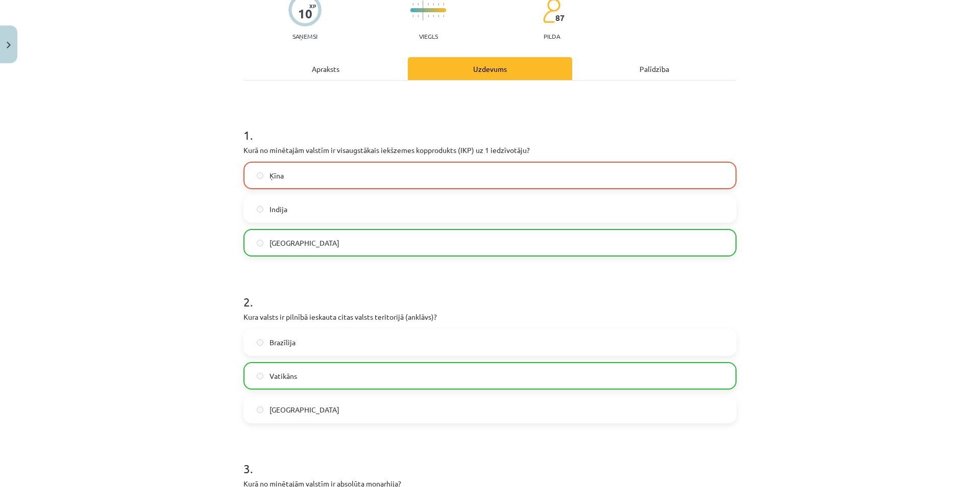
scroll to position [0, 0]
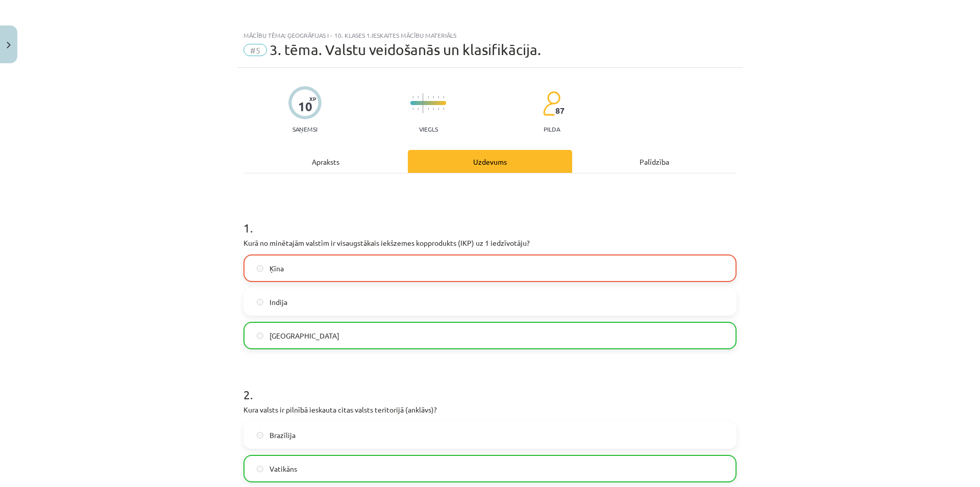
click at [321, 167] on div "Apraksts" at bounding box center [325, 161] width 164 height 23
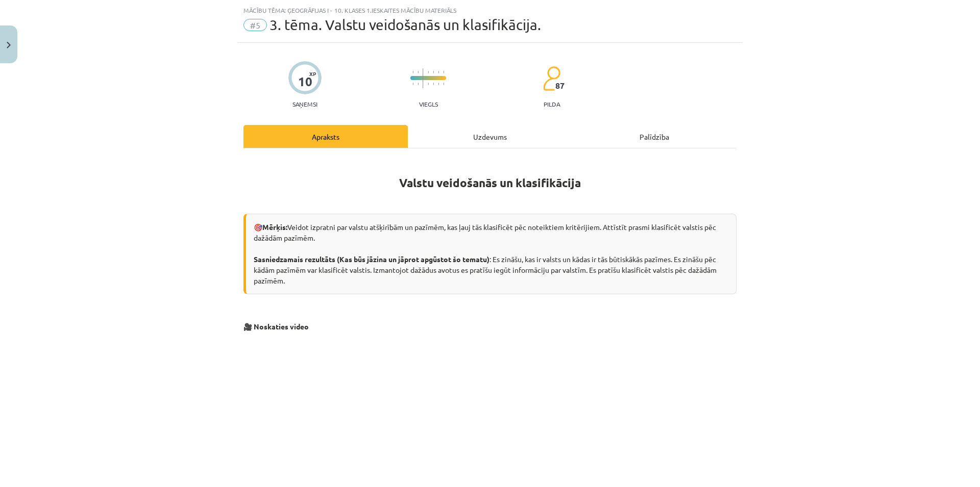
scroll to position [26, 0]
click at [2, 42] on button "Close" at bounding box center [8, 45] width 17 height 38
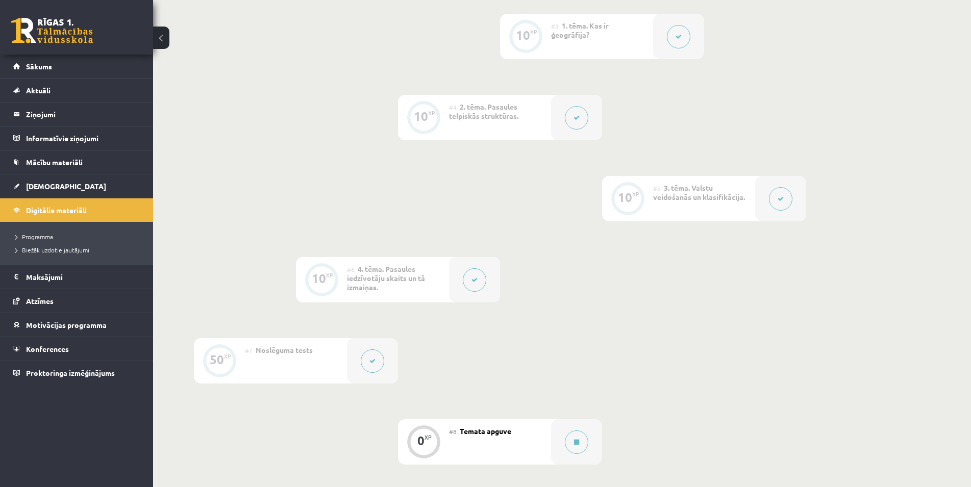
click at [582, 122] on button at bounding box center [576, 117] width 23 height 23
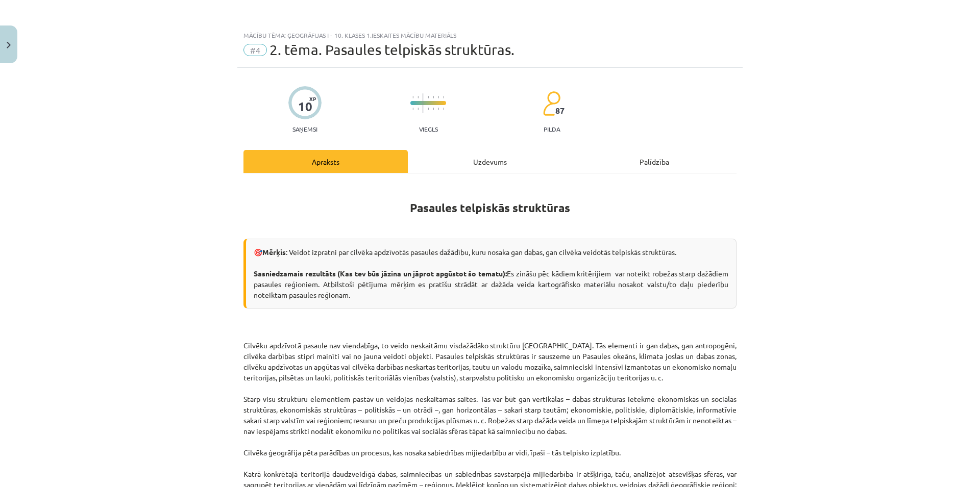
click at [475, 169] on div "Uzdevums" at bounding box center [490, 161] width 164 height 23
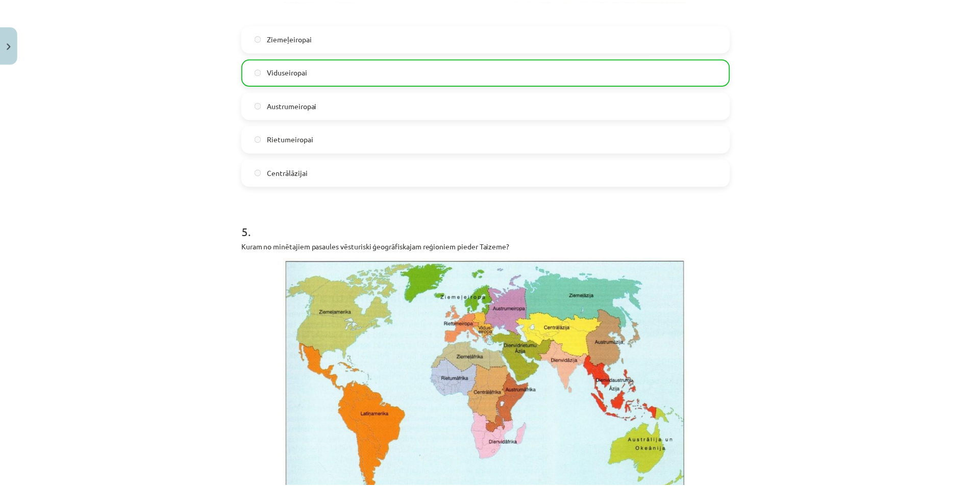
scroll to position [2336, 0]
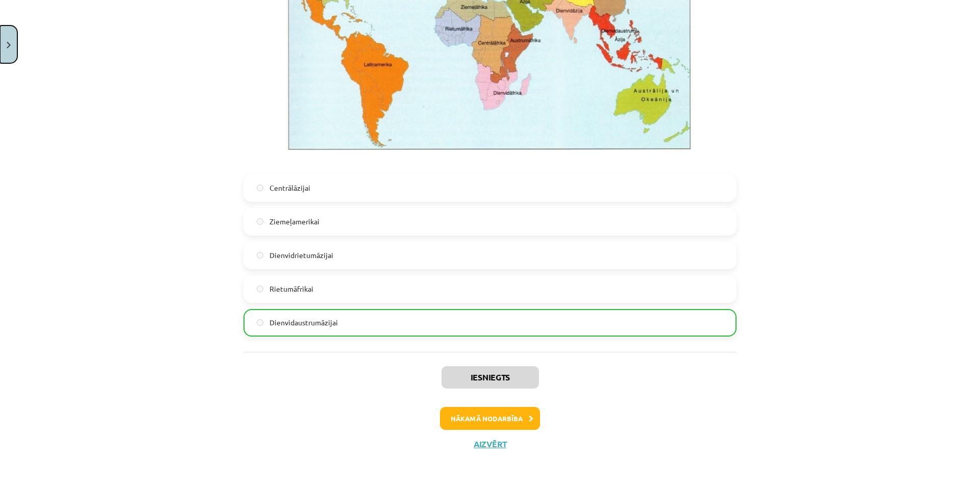
click at [5, 44] on button "Close" at bounding box center [8, 45] width 17 height 38
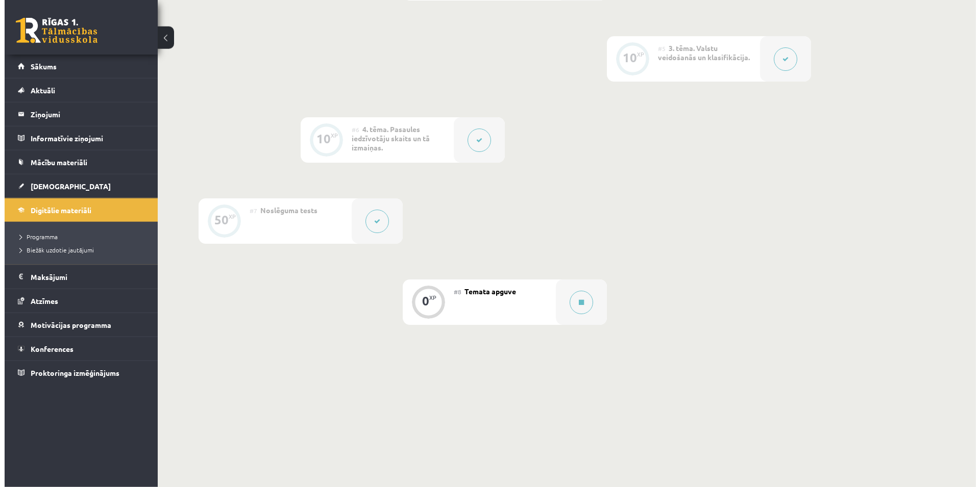
scroll to position [580, 0]
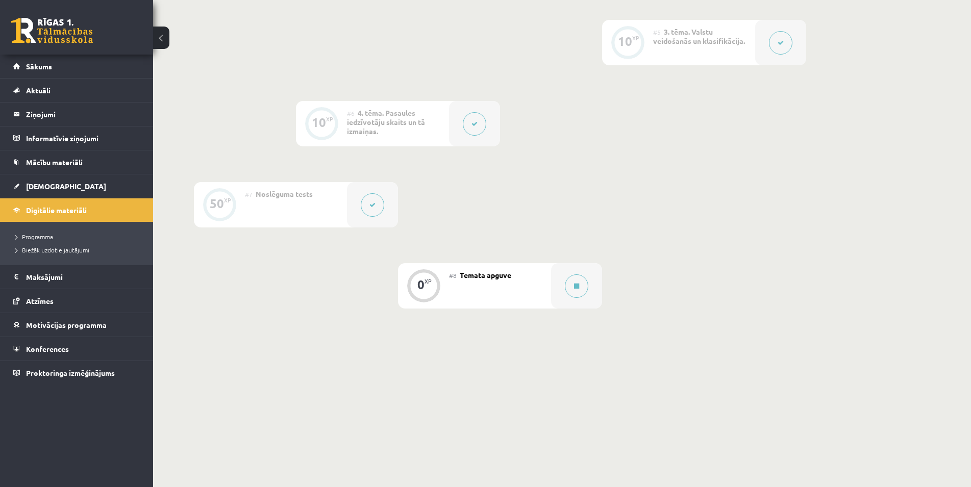
click at [471, 123] on button at bounding box center [474, 123] width 23 height 23
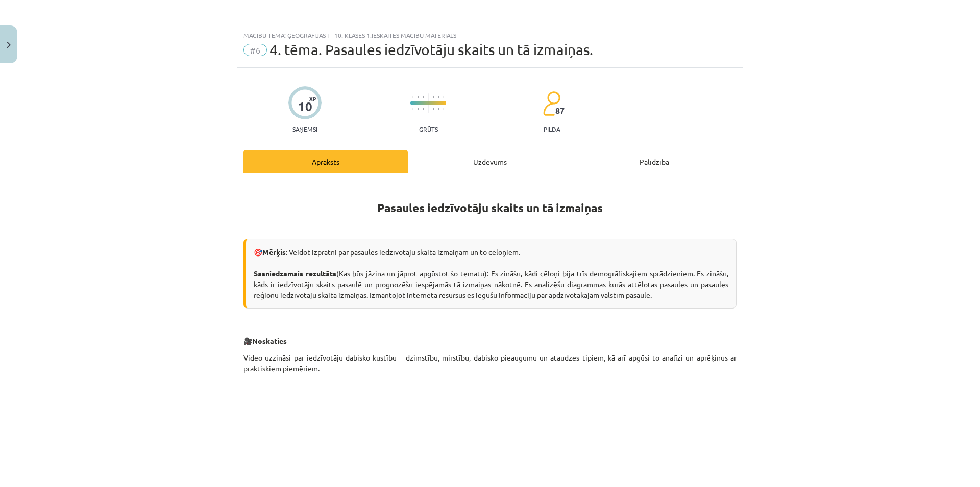
click at [470, 167] on div "Uzdevums" at bounding box center [490, 161] width 164 height 23
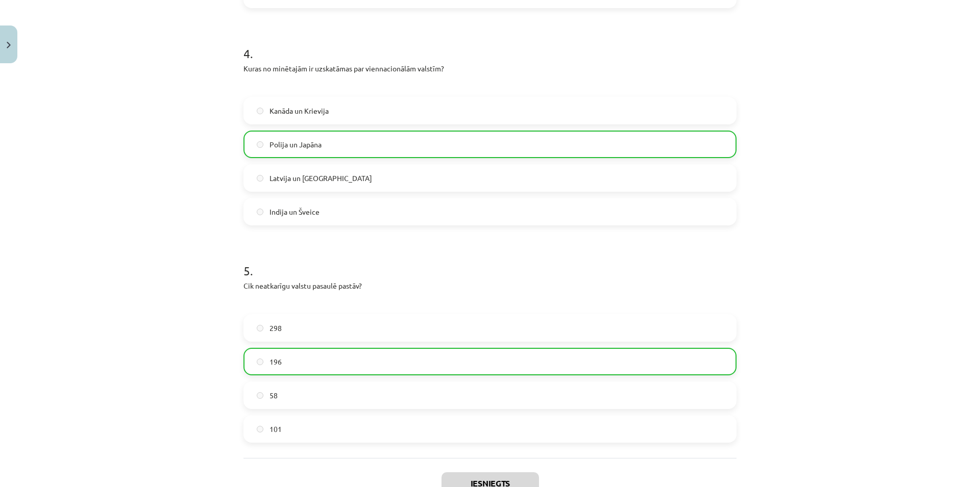
scroll to position [866, 0]
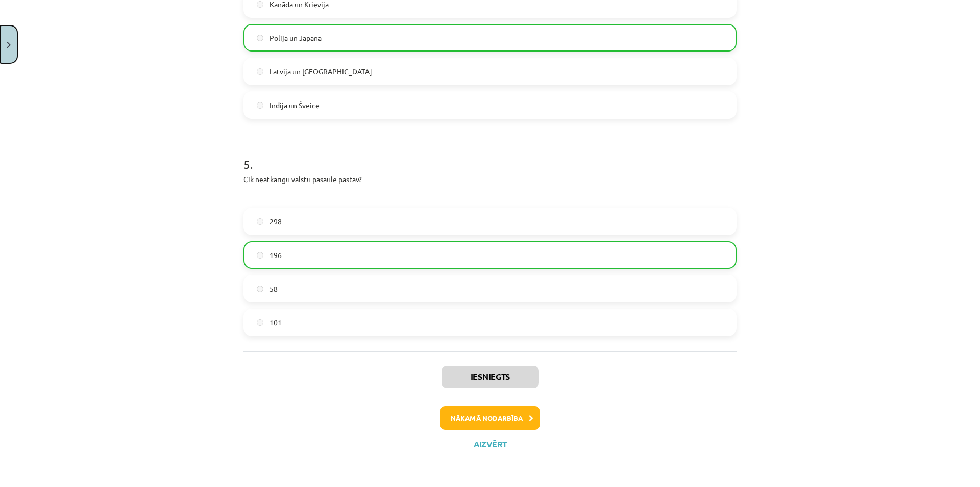
click at [8, 40] on button "Close" at bounding box center [8, 45] width 17 height 38
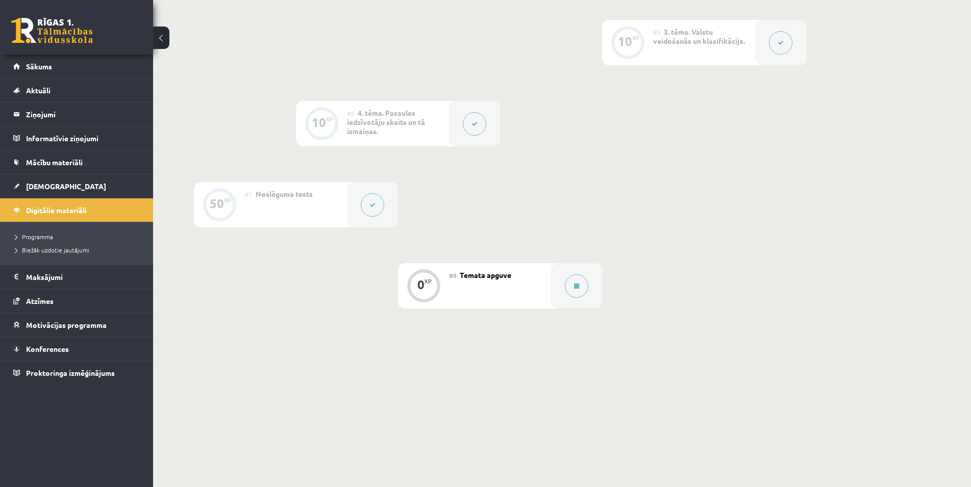
click at [515, 280] on div "#8 Temata apguve" at bounding box center [500, 285] width 102 height 45
click at [420, 289] on div "0" at bounding box center [421, 284] width 7 height 9
click at [487, 275] on span "Temata apguve" at bounding box center [486, 275] width 52 height 9
click at [379, 206] on button at bounding box center [372, 204] width 23 height 23
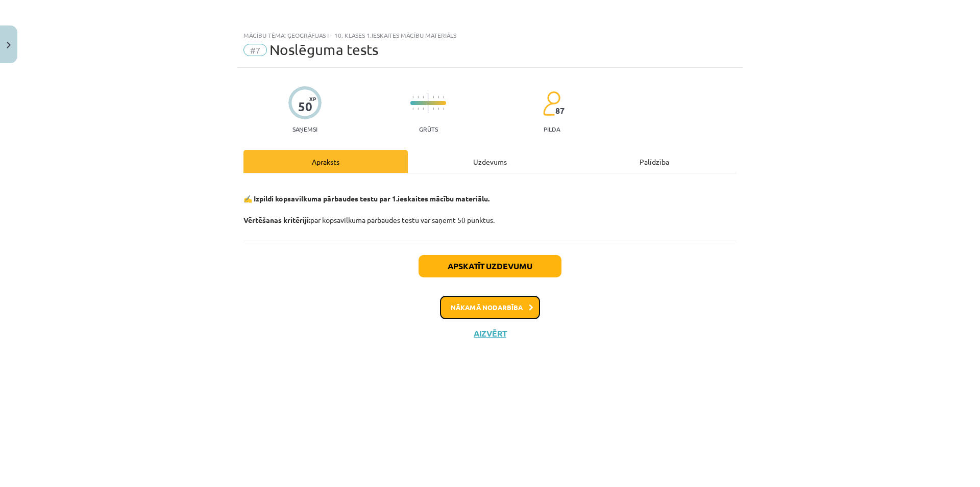
click at [492, 302] on button "Nākamā nodarbība" at bounding box center [490, 307] width 100 height 23
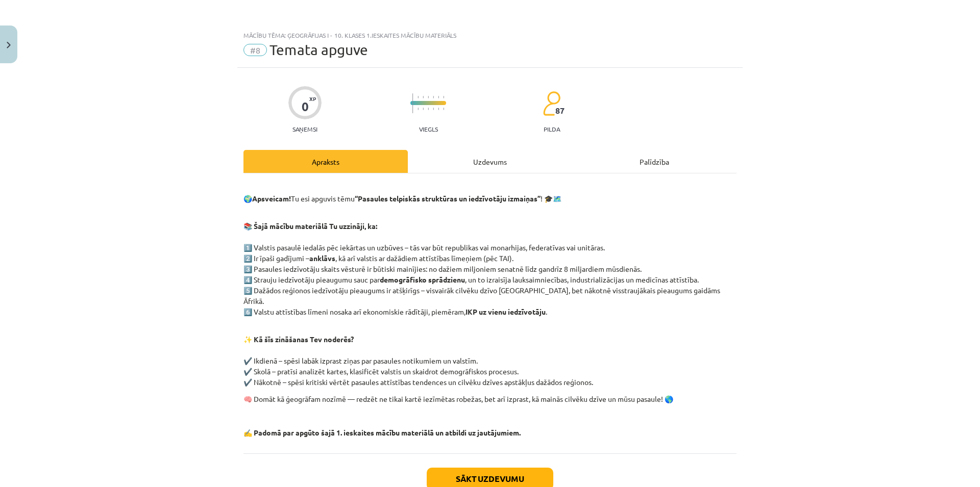
click at [447, 163] on div "Uzdevums" at bounding box center [490, 161] width 164 height 23
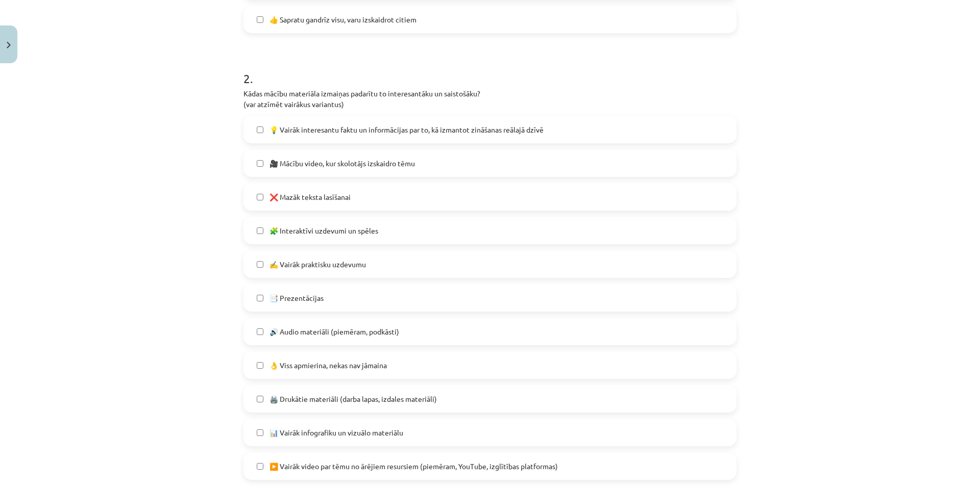
scroll to position [708, 0]
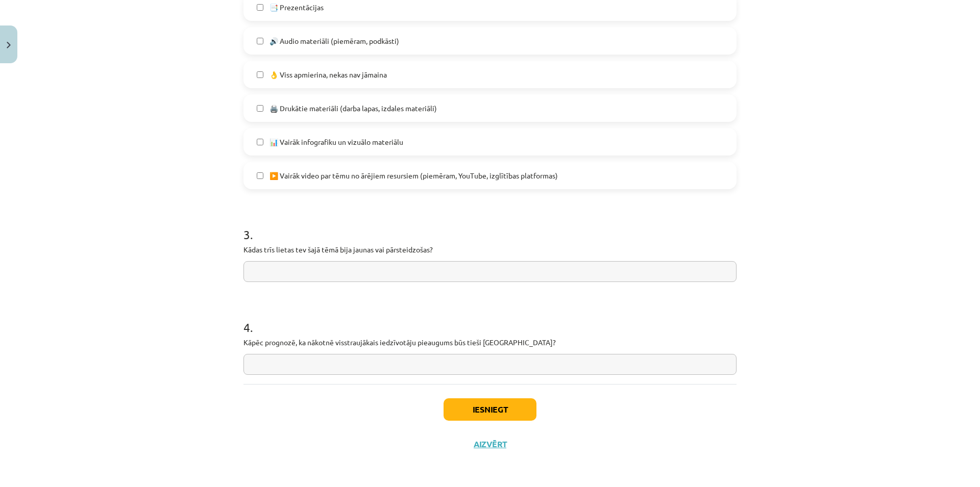
click at [824, 228] on div "Mācību tēma: Ģeogrāfijas i - 10. klases 1.ieskaites mācību materiāls #8 Temata …" at bounding box center [490, 243] width 980 height 487
click at [340, 278] on input "text" at bounding box center [489, 271] width 493 height 21
paste input "**********"
click at [417, 273] on input "**********" at bounding box center [489, 271] width 493 height 21
paste input "**********"
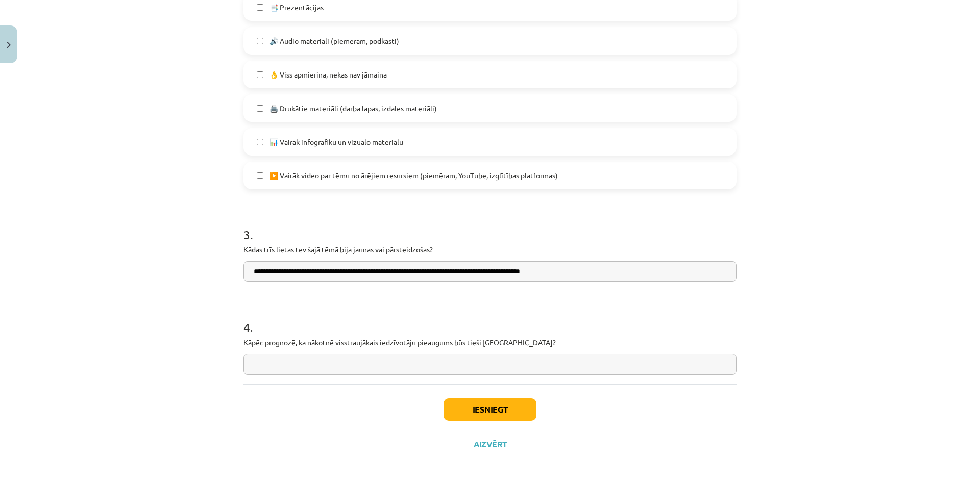
click at [251, 272] on input "**********" at bounding box center [489, 271] width 493 height 21
click at [384, 272] on input "**********" at bounding box center [489, 271] width 493 height 21
click at [612, 263] on input "**********" at bounding box center [489, 271] width 493 height 21
paste input "**********"
click at [572, 276] on input "**********" at bounding box center [489, 271] width 493 height 21
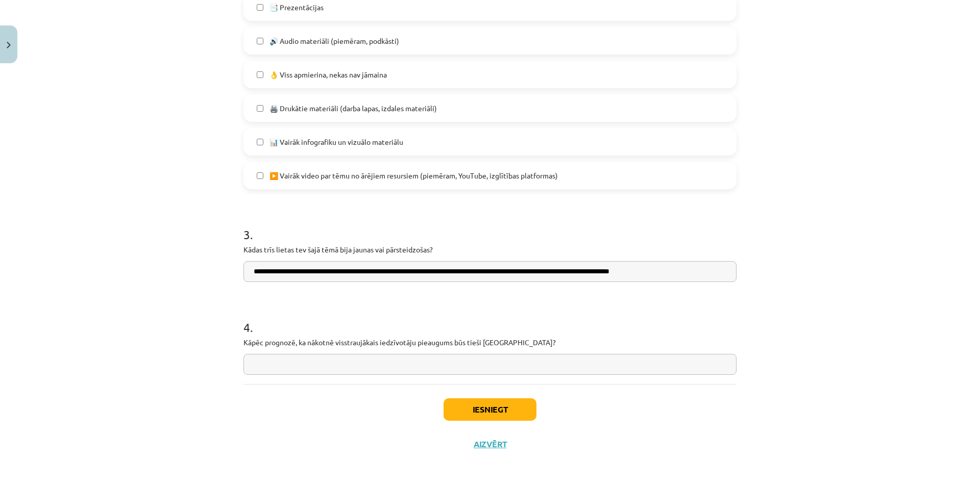
click at [575, 274] on input "**********" at bounding box center [489, 271] width 493 height 21
type input "**********"
click at [766, 135] on div "Mācību tēma: Ģeogrāfijas i - 10. klases 1.ieskaites mācību materiāls #8 Temata …" at bounding box center [490, 243] width 980 height 487
drag, startPoint x: 233, startPoint y: 343, endPoint x: 368, endPoint y: 347, distance: 134.8
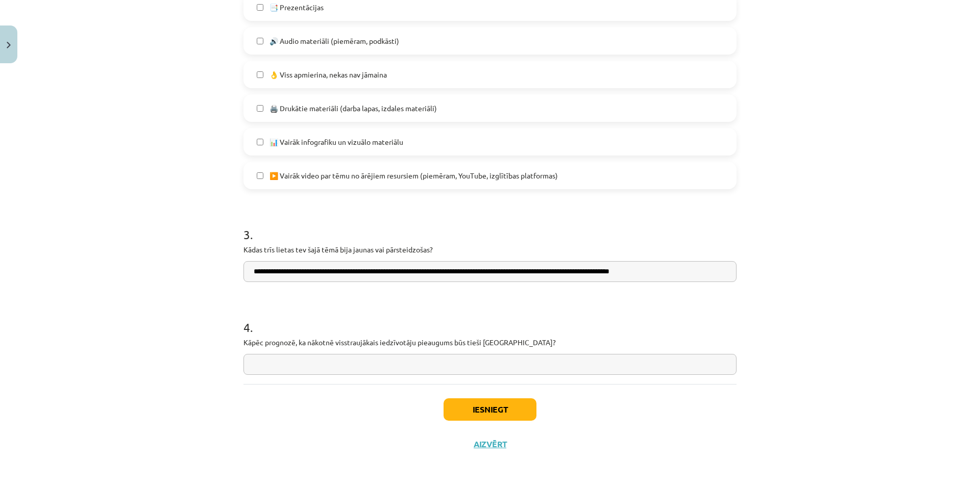
click at [367, 363] on input "text" at bounding box center [489, 364] width 493 height 21
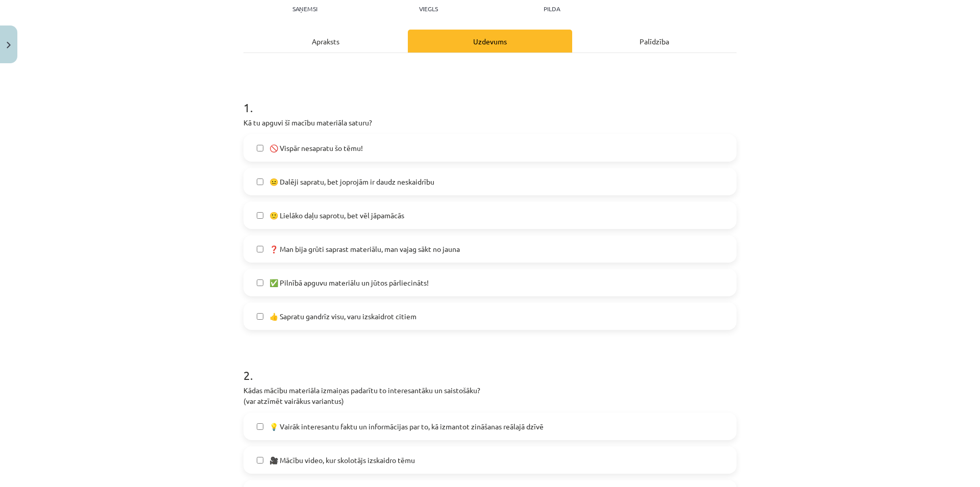
scroll to position [414, 0]
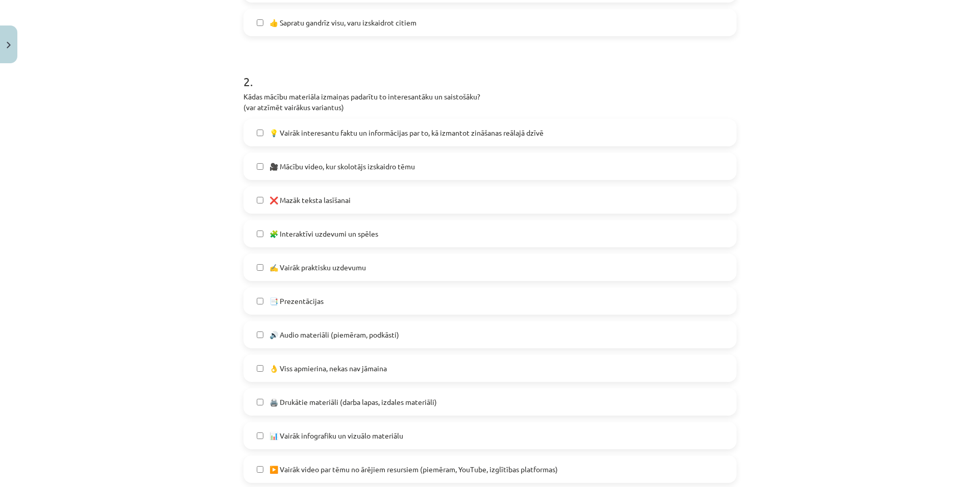
click at [336, 370] on span "👌 Viss apmierina, nekas nav jāmaina" at bounding box center [327, 368] width 117 height 11
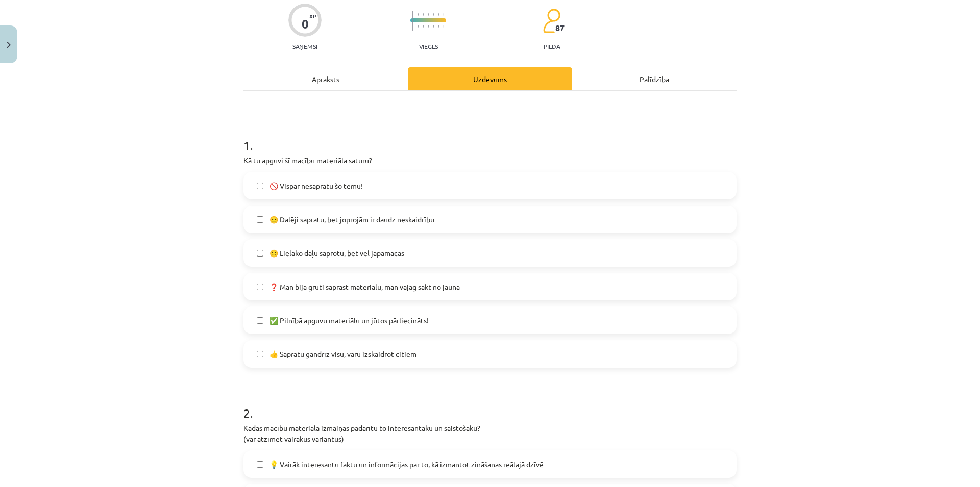
scroll to position [71, 0]
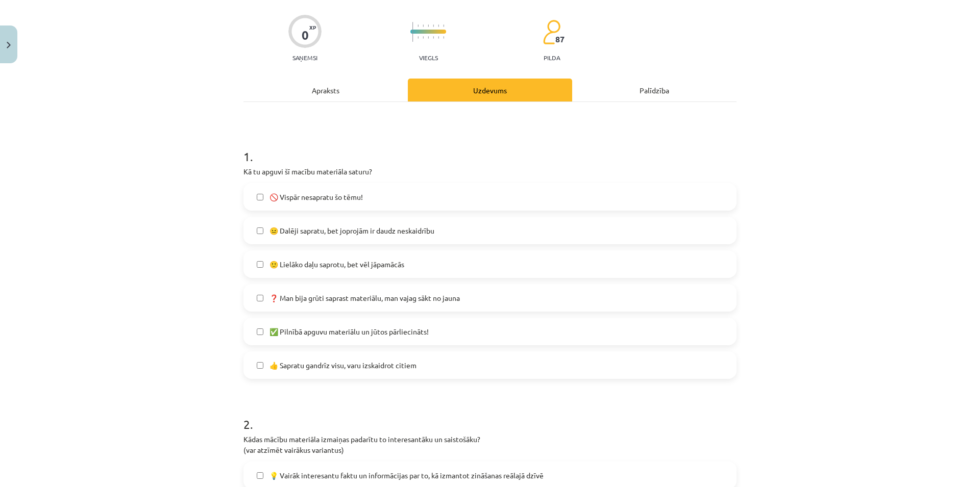
click at [414, 273] on label "🙂 Lielāko daļu saprotu, bet vēl jāpamācās" at bounding box center [489, 265] width 491 height 26
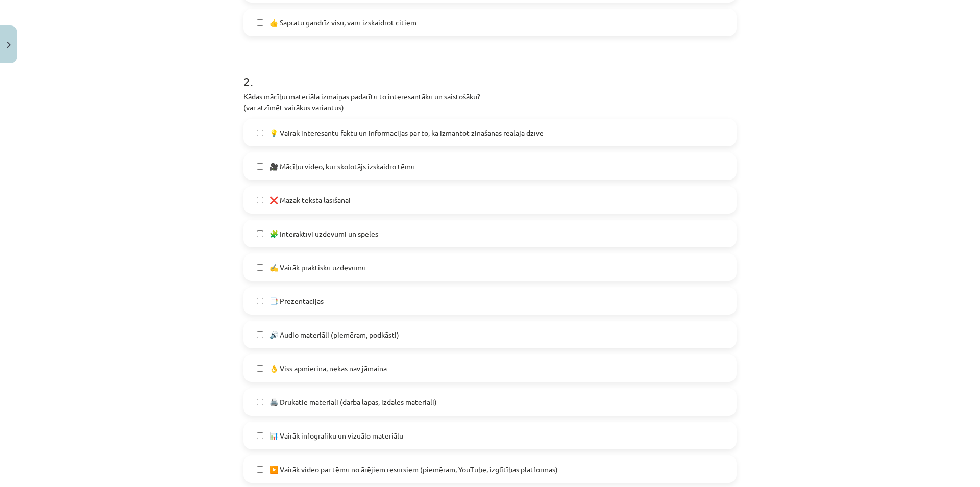
scroll to position [708, 0]
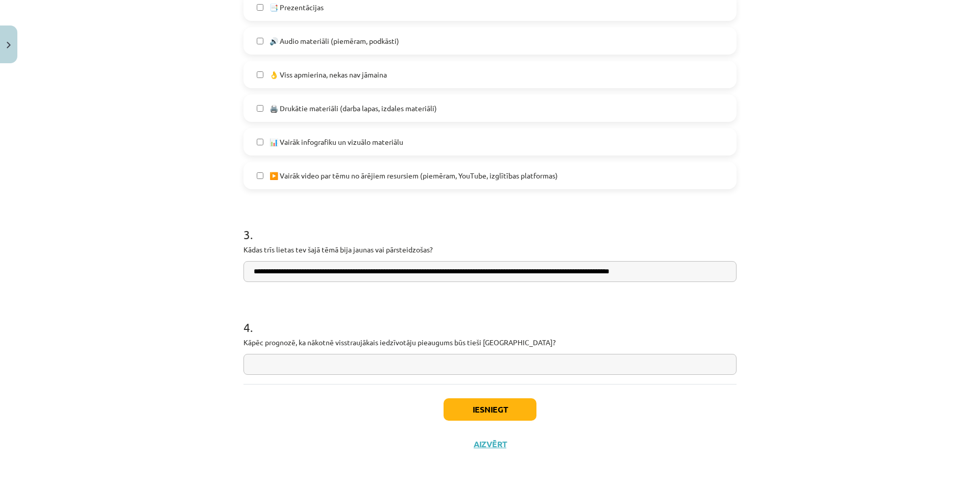
click at [339, 360] on input "text" at bounding box center [489, 364] width 493 height 21
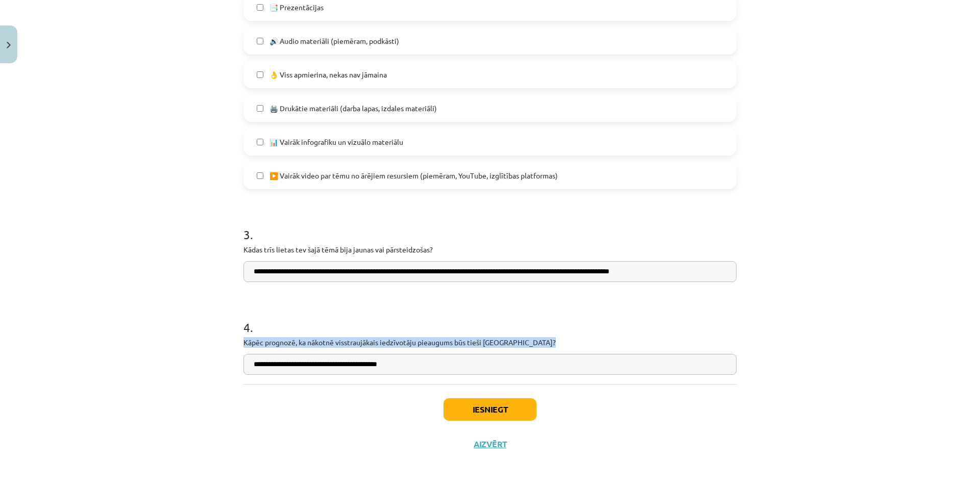
drag, startPoint x: 251, startPoint y: 343, endPoint x: 399, endPoint y: 372, distance: 151.2
drag, startPoint x: 453, startPoint y: 370, endPoint x: 136, endPoint y: 349, distance: 317.6
click at [243, 354] on input "**********" at bounding box center [489, 364] width 493 height 21
drag, startPoint x: 420, startPoint y: 364, endPoint x: 276, endPoint y: 366, distance: 143.9
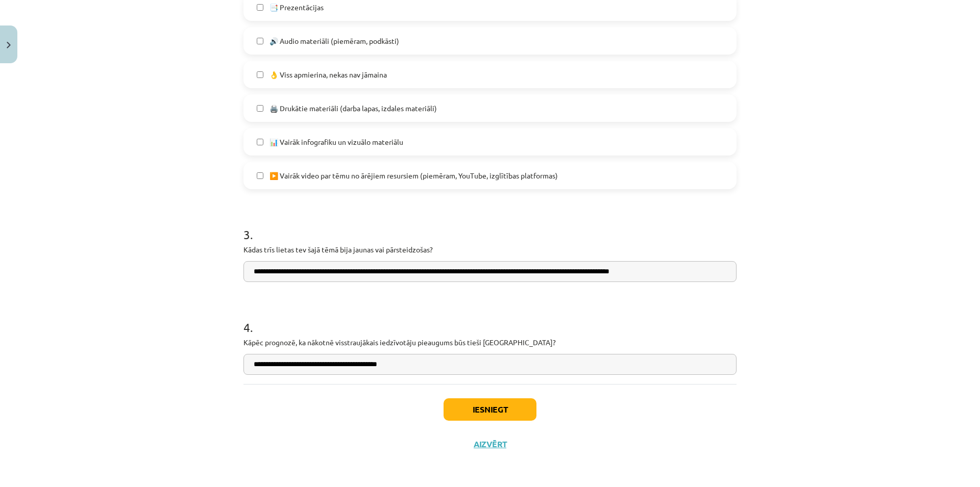
click at [276, 366] on input "**********" at bounding box center [489, 364] width 493 height 21
paste input "text"
click at [279, 365] on input "**********" at bounding box center [489, 364] width 493 height 21
click at [275, 365] on input "**********" at bounding box center [489, 364] width 493 height 21
click at [304, 365] on input "**********" at bounding box center [489, 364] width 493 height 21
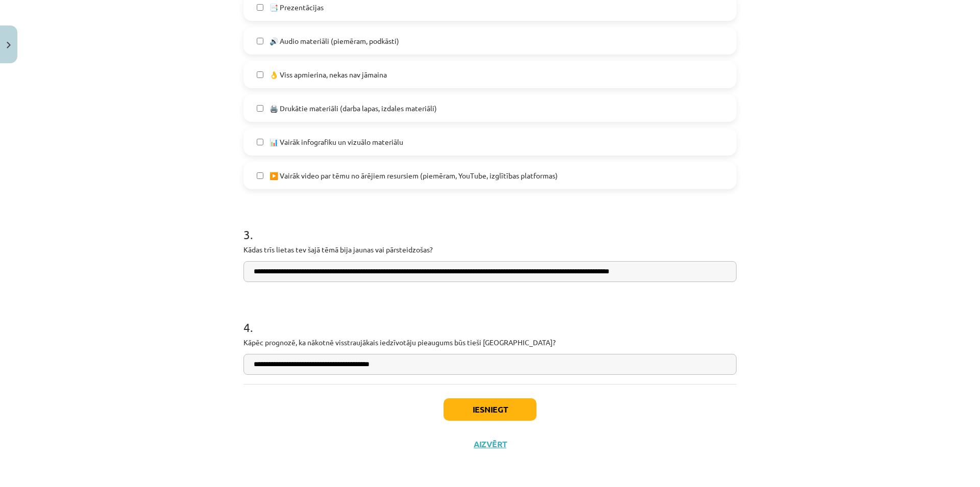
drag, startPoint x: 309, startPoint y: 366, endPoint x: 322, endPoint y: 366, distance: 13.3
click at [322, 366] on input "**********" at bounding box center [489, 364] width 493 height 21
drag, startPoint x: 330, startPoint y: 364, endPoint x: 302, endPoint y: 366, distance: 28.7
click at [302, 366] on input "**********" at bounding box center [489, 364] width 493 height 21
drag, startPoint x: 331, startPoint y: 365, endPoint x: 303, endPoint y: 364, distance: 28.1
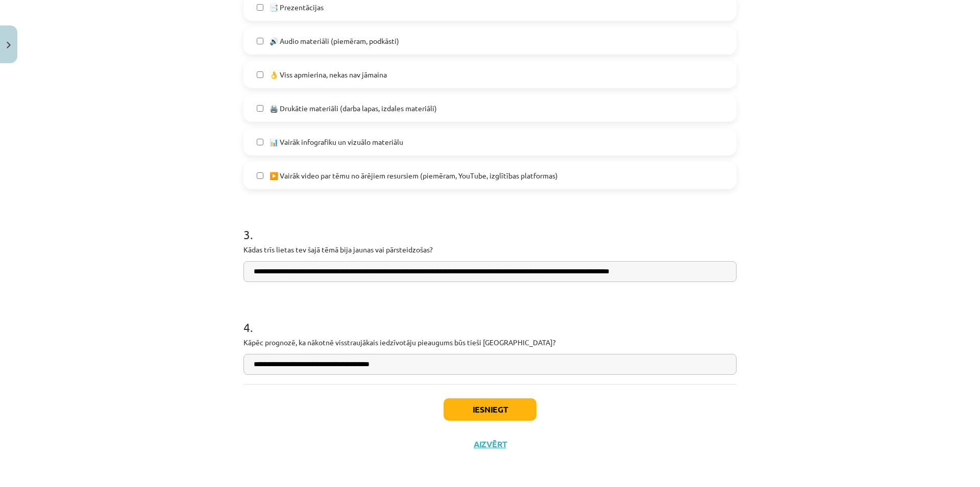
click at [303, 364] on input "**********" at bounding box center [489, 364] width 493 height 21
click at [412, 355] on input "**********" at bounding box center [489, 364] width 493 height 21
click at [498, 355] on input "**********" at bounding box center [489, 364] width 493 height 21
type input "**********"
click at [557, 310] on h1 "4 ." at bounding box center [489, 319] width 493 height 32
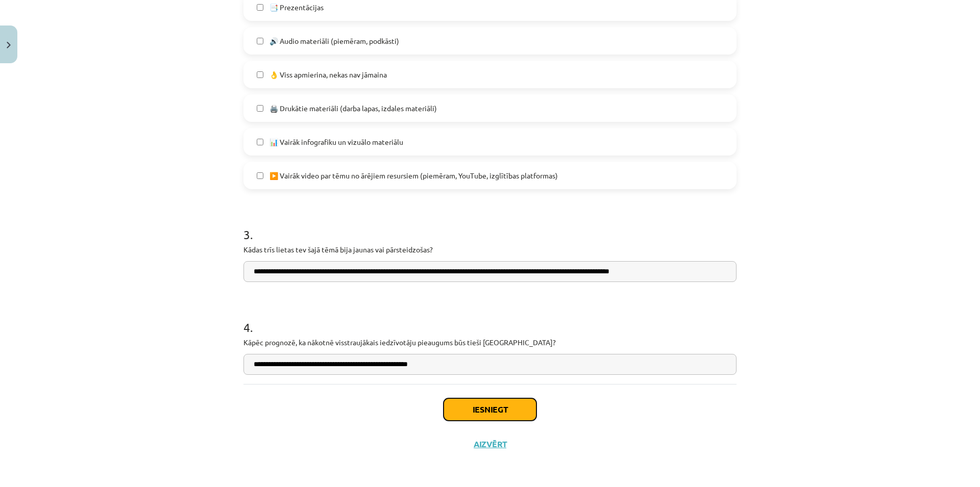
click at [494, 413] on button "Iesniegt" at bounding box center [490, 410] width 93 height 22
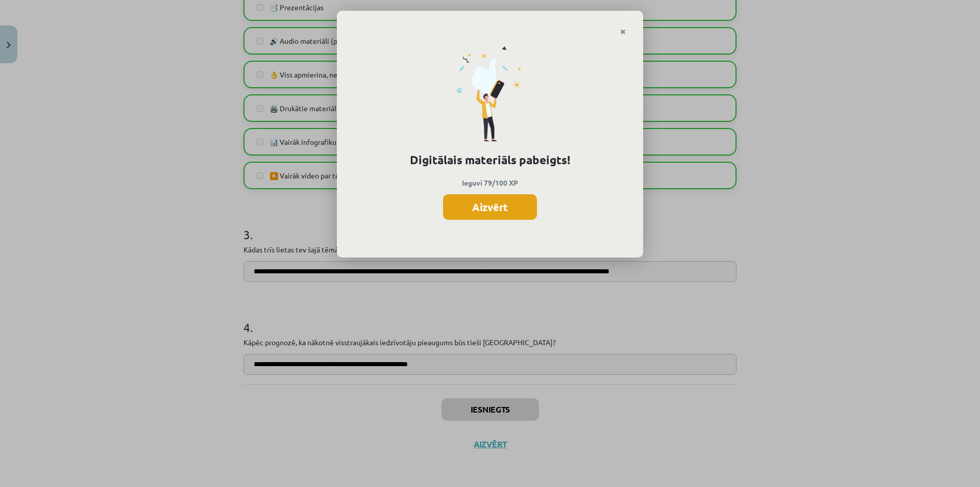
click at [504, 210] on button "Aizvērt" at bounding box center [490, 207] width 94 height 26
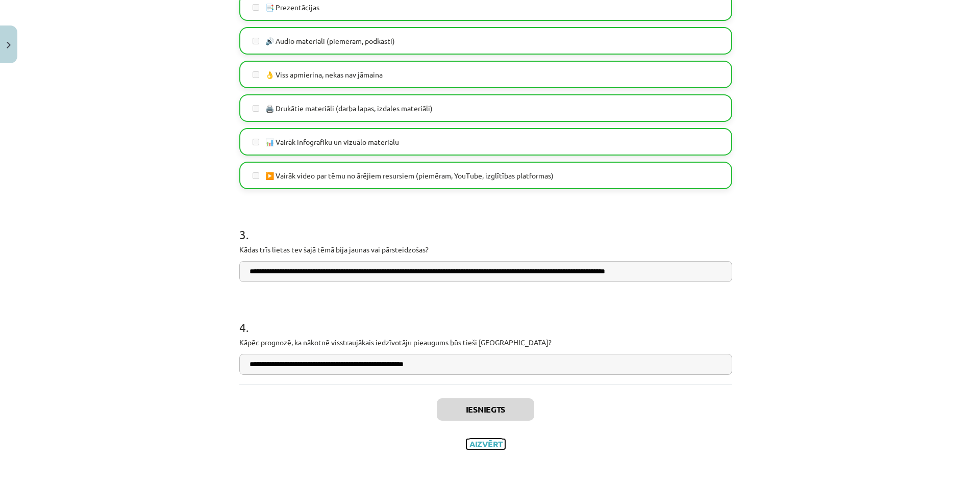
click at [492, 443] on button "Aizvērt" at bounding box center [486, 444] width 39 height 10
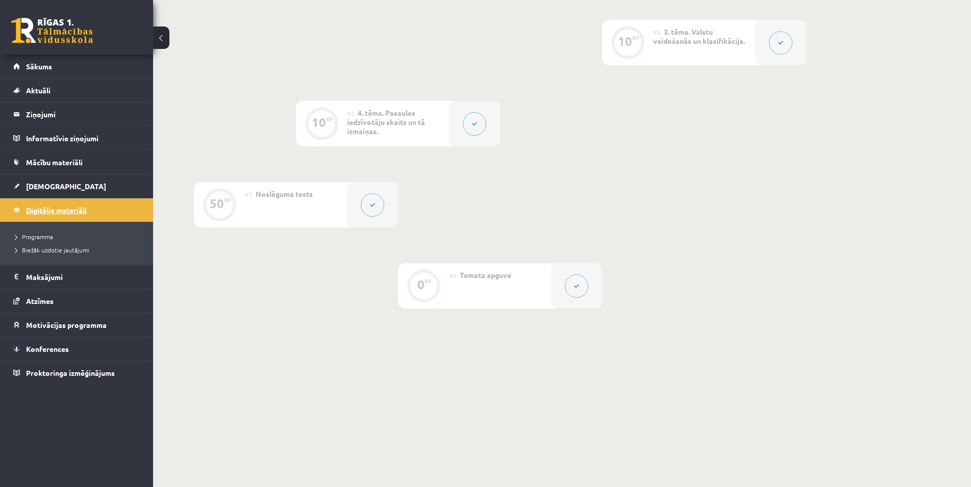
click at [59, 215] on link "Digitālie materiāli" at bounding box center [76, 210] width 127 height 23
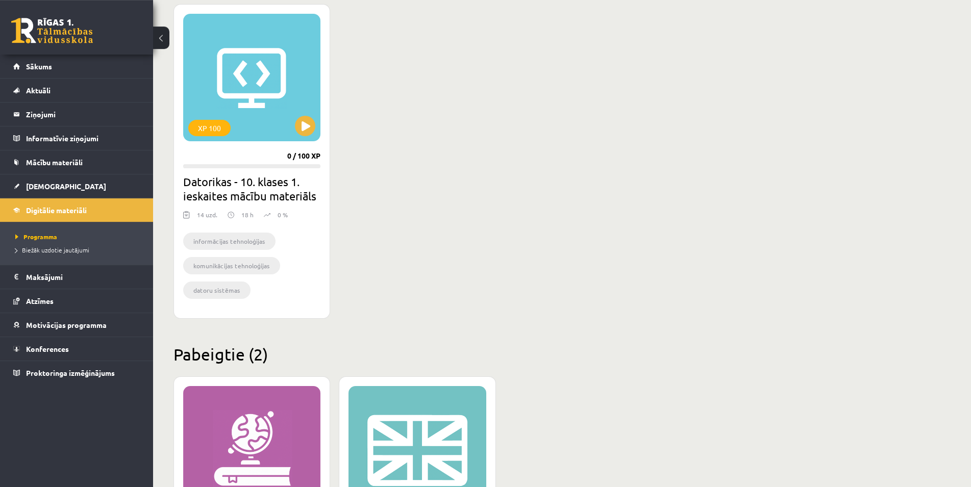
scroll to position [312, 0]
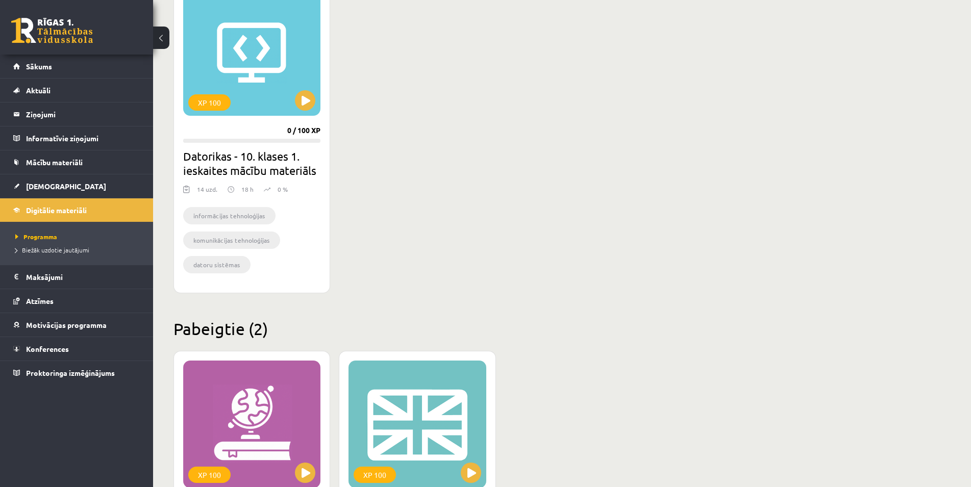
click at [229, 189] on img at bounding box center [231, 190] width 7 height 10
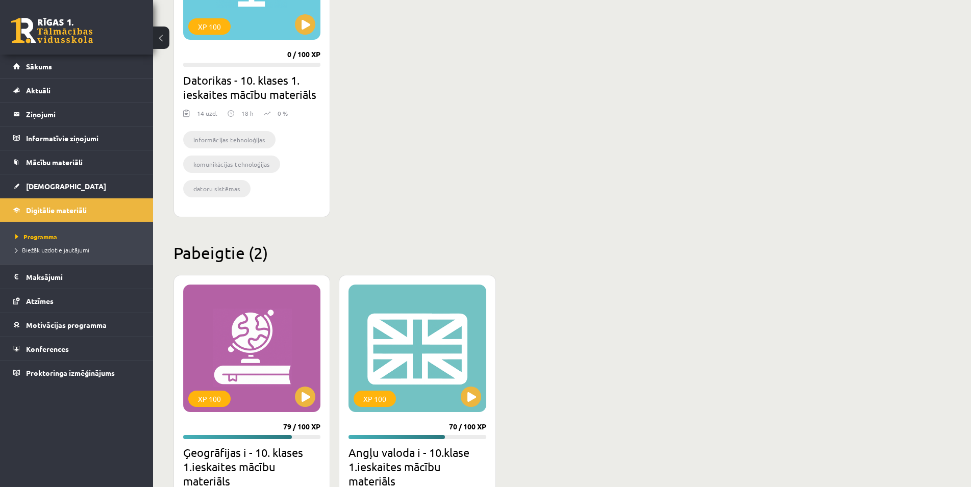
scroll to position [213, 0]
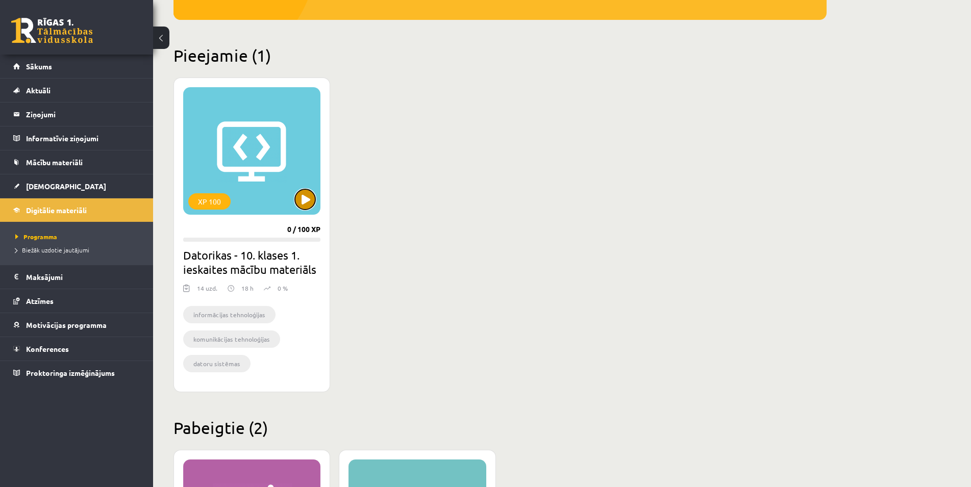
click at [305, 202] on button at bounding box center [305, 199] width 20 height 20
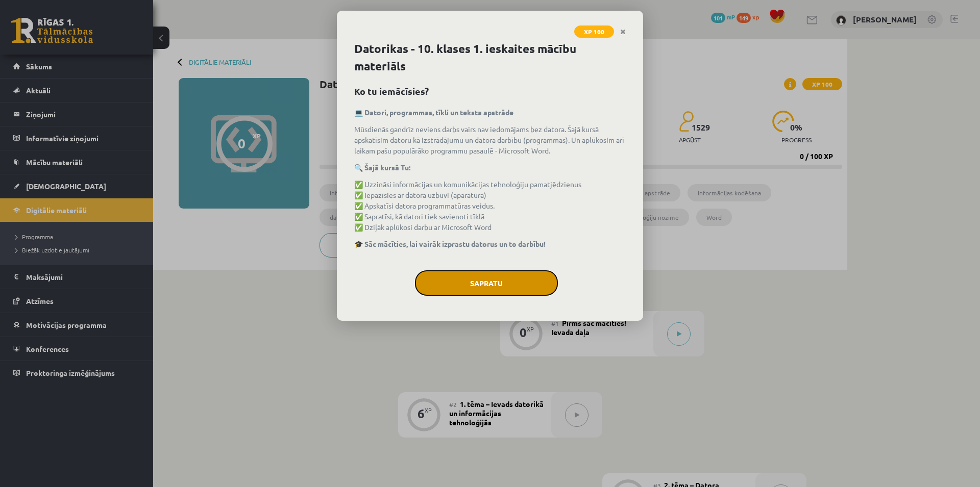
click at [505, 281] on button "Sapratu" at bounding box center [486, 284] width 143 height 26
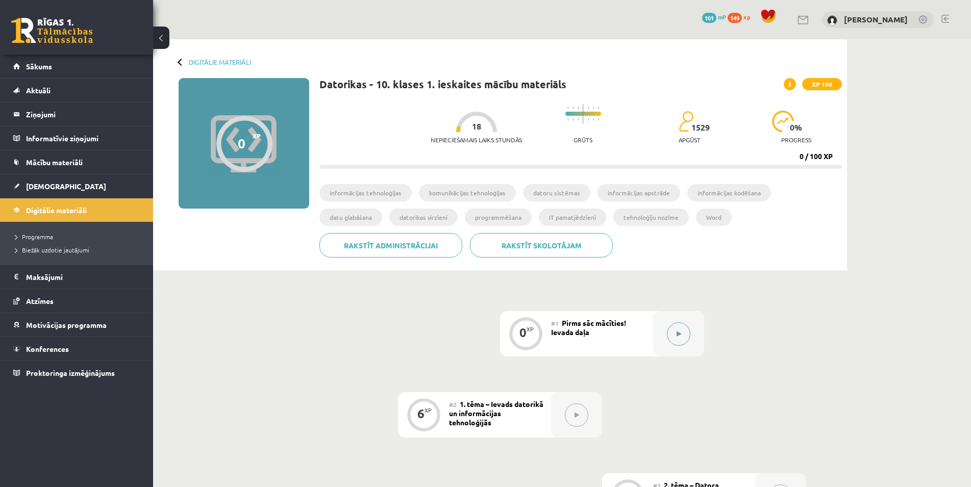
click at [684, 335] on button at bounding box center [678, 334] width 23 height 23
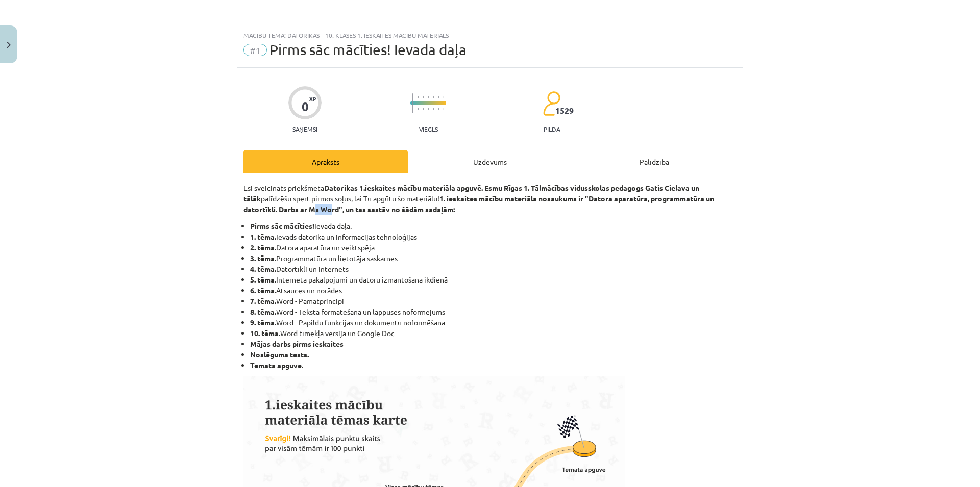
drag, startPoint x: 311, startPoint y: 211, endPoint x: 365, endPoint y: 224, distance: 56.1
click at [330, 212] on strong "1. ieskaites mācību materiāla nosaukums ir "Datora aparatūra, programmatūra un …" at bounding box center [478, 204] width 471 height 20
click at [681, 280] on li "5. tēma. Interneta pakalpojumi un datoru izmantošana ikdienā" at bounding box center [493, 280] width 486 height 11
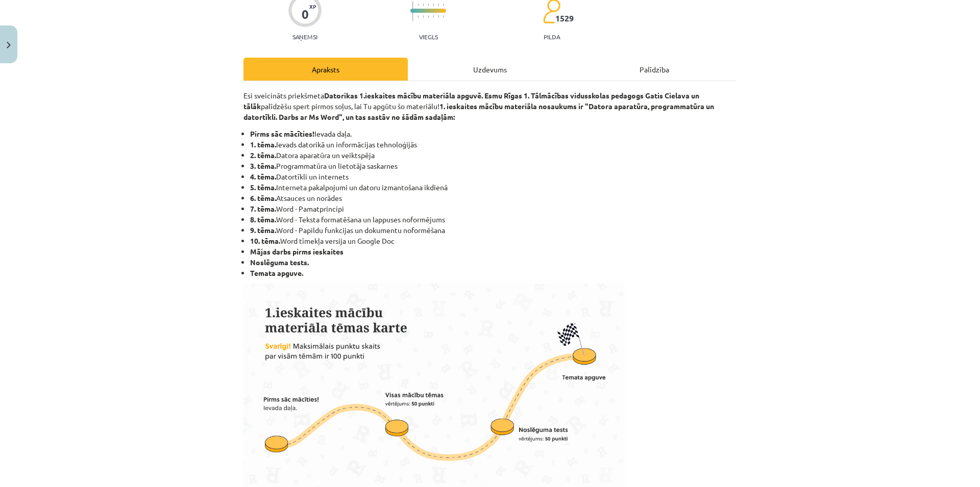
scroll to position [147, 0]
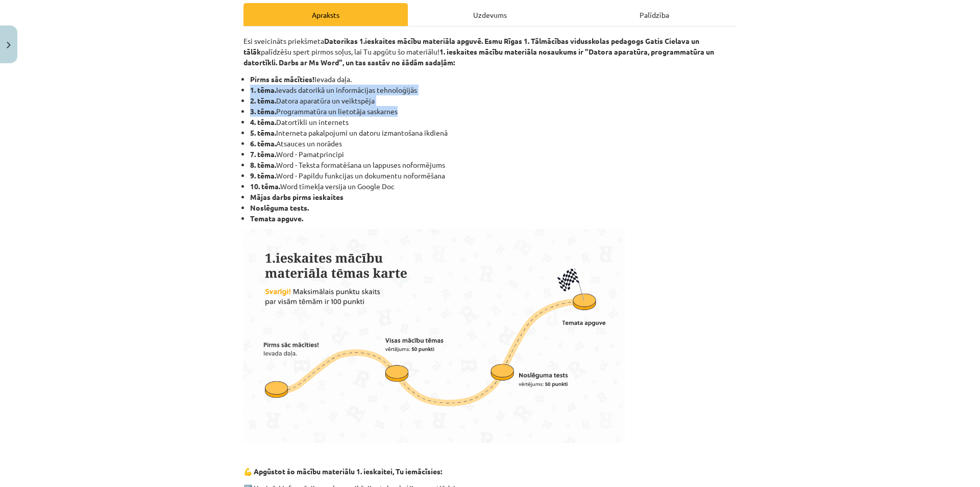
drag, startPoint x: 251, startPoint y: 87, endPoint x: 530, endPoint y: 106, distance: 279.9
click at [530, 106] on div "0 XP Saņemsi Viegls 1529 pilda Apraksts Uzdevums Palīdzība Esi sveicināts priek…" at bounding box center [489, 415] width 505 height 989
click at [530, 106] on li "3. tēma. Programmatūra un lietotāja saskarnes" at bounding box center [493, 111] width 486 height 11
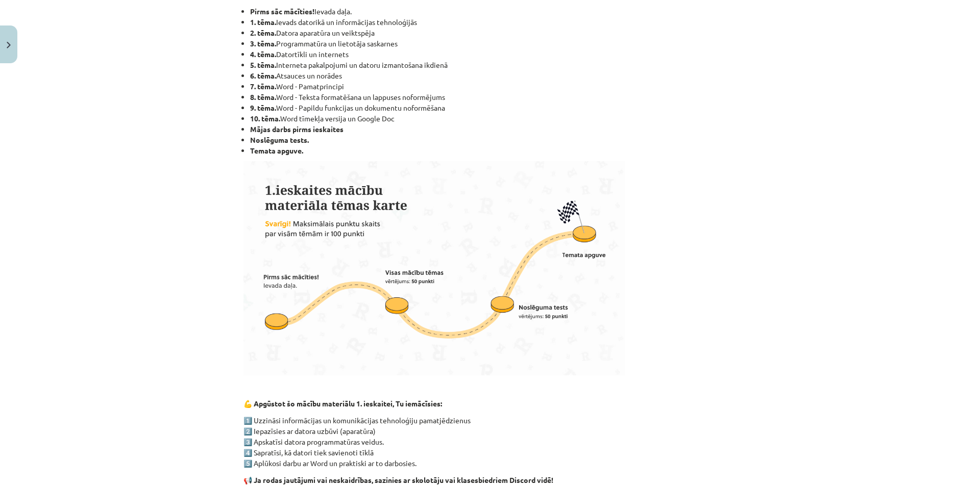
scroll to position [294, 0]
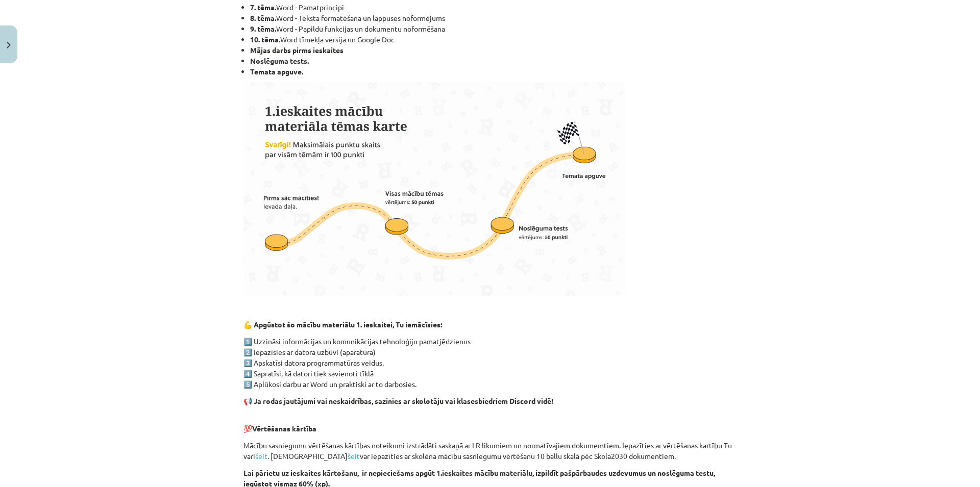
drag, startPoint x: 219, startPoint y: 102, endPoint x: 363, endPoint y: 118, distance: 144.3
click at [350, 116] on div "Mācību tēma: Datorikas - 10. klases 1. ieskaites mācību materiāls #1 Pirms sāc …" at bounding box center [490, 243] width 980 height 487
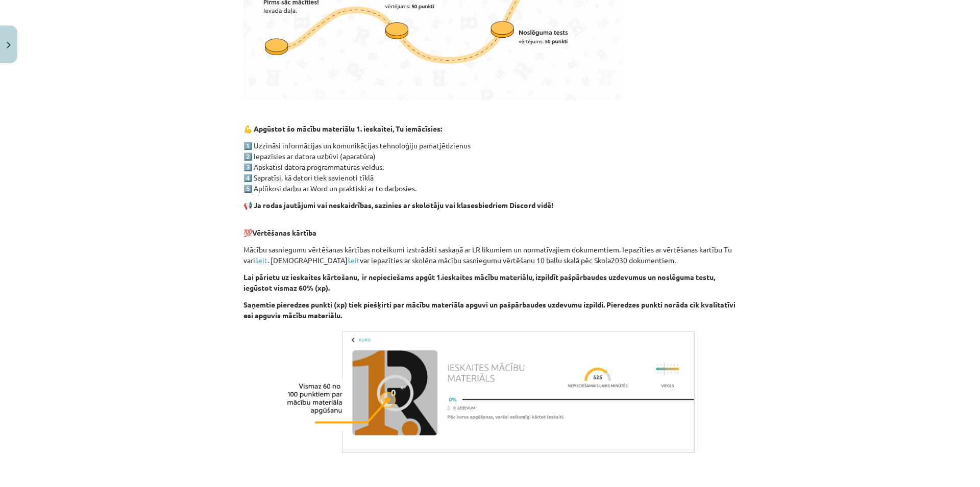
scroll to position [595, 0]
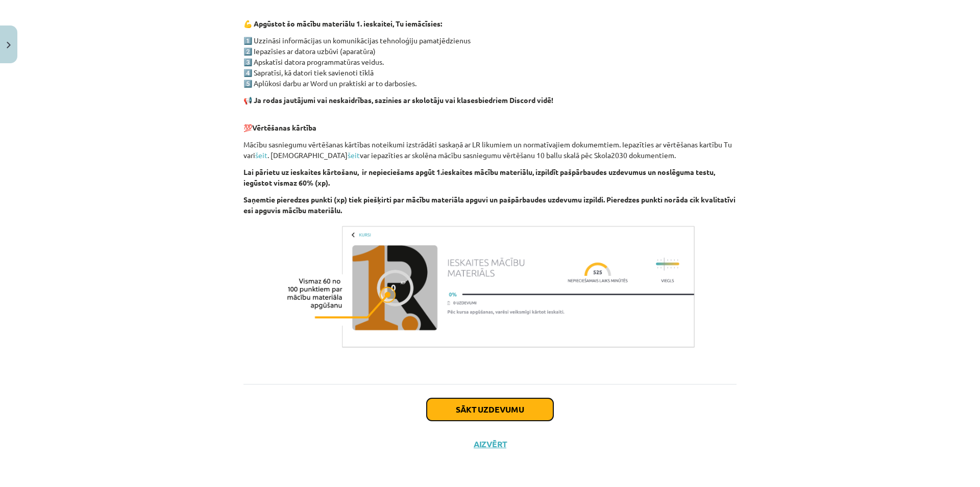
click at [502, 416] on button "Sākt uzdevumu" at bounding box center [490, 410] width 127 height 22
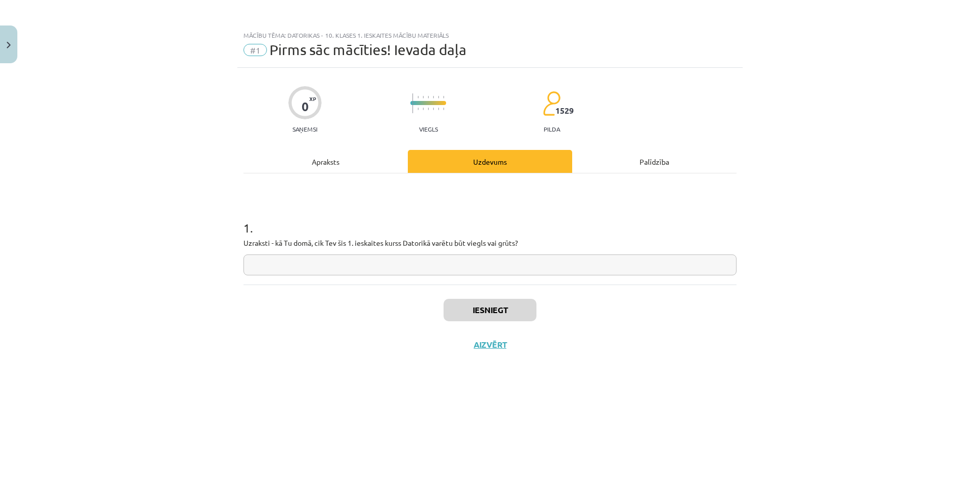
click at [382, 271] on input "text" at bounding box center [489, 265] width 493 height 21
click at [234, 308] on div "Mācību tēma: Datorikas - 10. klases 1. ieskaites mācību materiāls #1 Pirms sāc …" at bounding box center [490, 243] width 980 height 487
click at [288, 264] on input "text" at bounding box center [489, 265] width 493 height 21
type input "**********"
click at [523, 300] on button "Iesniegt" at bounding box center [490, 310] width 93 height 22
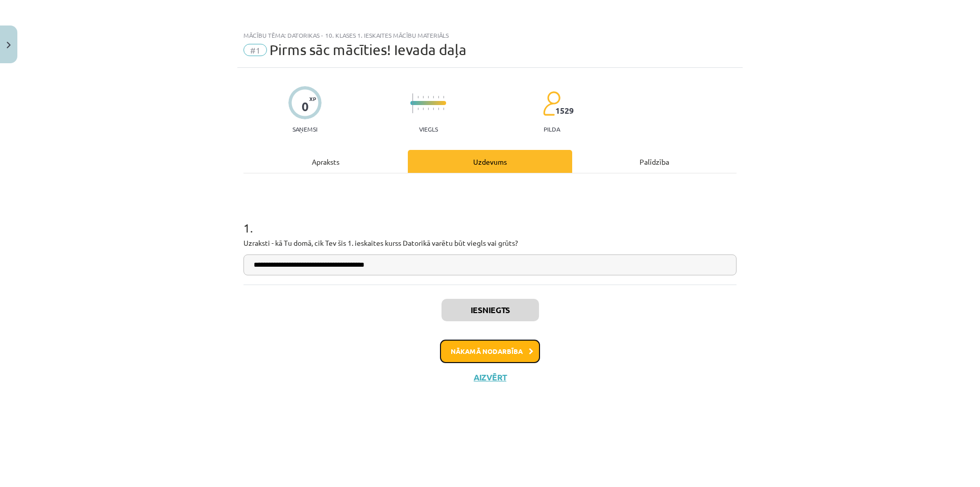
click at [491, 350] on button "Nākamā nodarbība" at bounding box center [490, 351] width 100 height 23
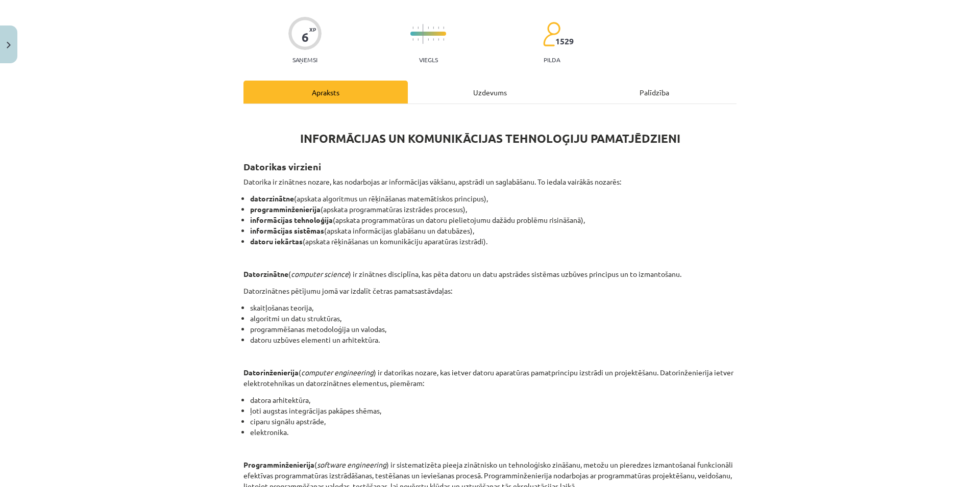
scroll to position [147, 0]
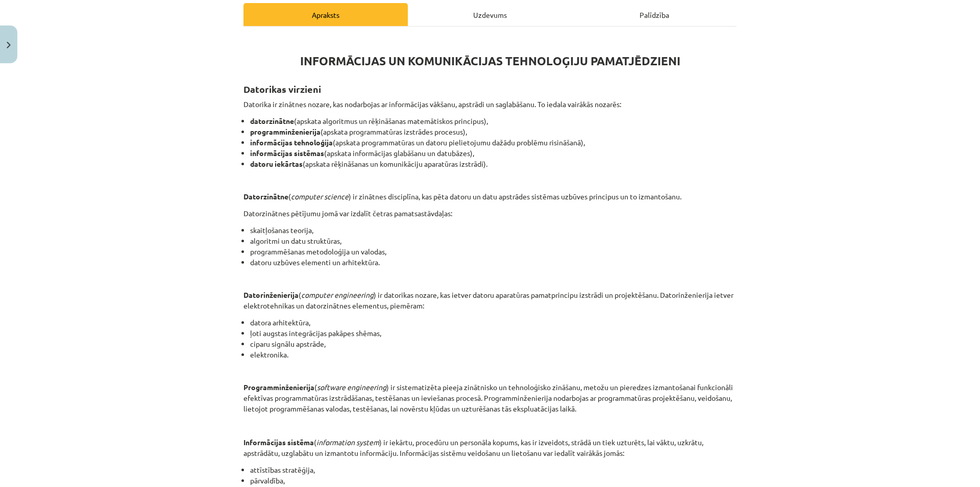
drag, startPoint x: 247, startPoint y: 117, endPoint x: 161, endPoint y: 116, distance: 85.8
click at [161, 116] on div "Mācību tēma: Datorikas - 10. klases 1. ieskaites mācību materiāls #2 1. tēma – …" at bounding box center [490, 243] width 980 height 487
drag, startPoint x: 161, startPoint y: 116, endPoint x: 874, endPoint y: 118, distance: 712.5
click at [874, 118] on div "Mācību tēma: Datorikas - 10. klases 1. ieskaites mācību materiāls #2 1. tēma – …" at bounding box center [490, 243] width 980 height 487
drag, startPoint x: 805, startPoint y: 133, endPoint x: 164, endPoint y: 127, distance: 641.1
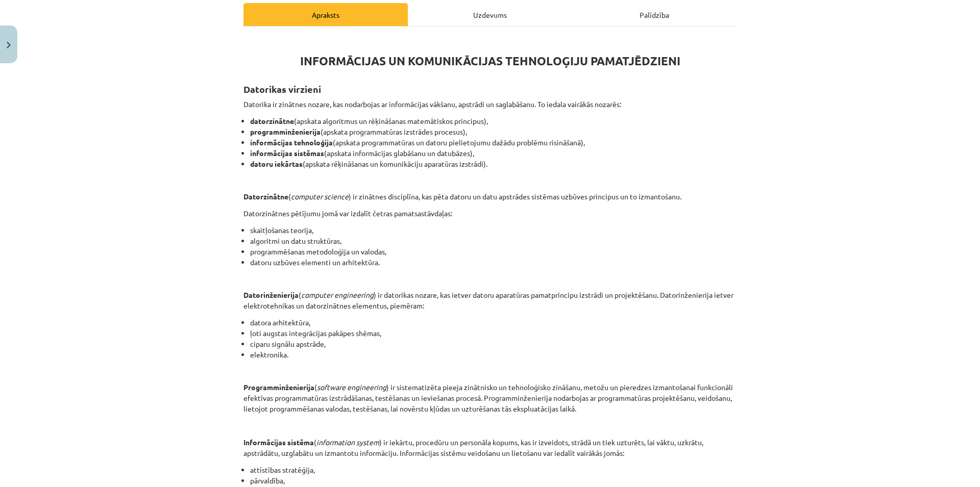
click at [164, 127] on div "Mācību tēma: Datorikas - 10. klases 1. ieskaites mācību materiāls #2 1. tēma – …" at bounding box center [490, 243] width 980 height 487
drag, startPoint x: 164, startPoint y: 127, endPoint x: 740, endPoint y: 146, distance: 575.5
click at [740, 146] on div "Mācību tēma: Datorikas - 10. klases 1. ieskaites mācību materiāls #2 1. tēma – …" at bounding box center [490, 243] width 980 height 487
drag, startPoint x: 740, startPoint y: 146, endPoint x: 107, endPoint y: 142, distance: 632.9
click at [107, 142] on div "Mācību tēma: Datorikas - 10. klases 1. ieskaites mācību materiāls #2 1. tēma – …" at bounding box center [490, 243] width 980 height 487
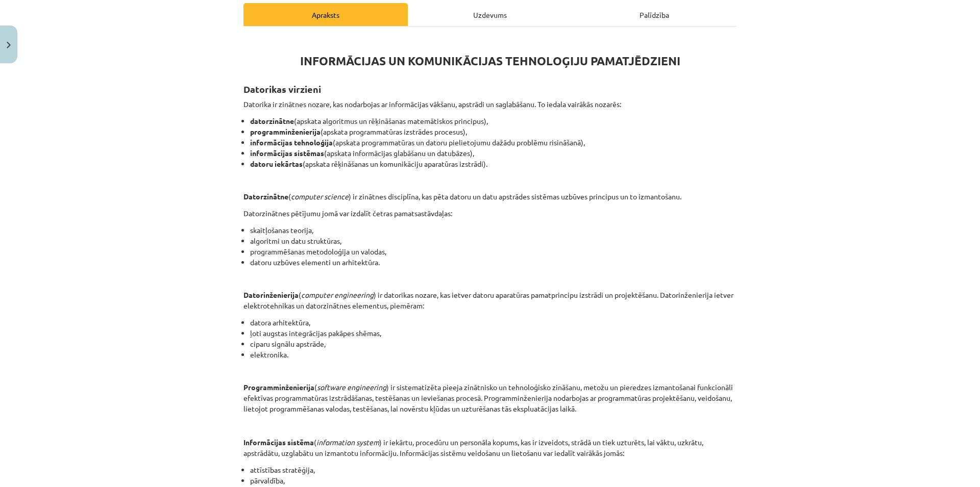
drag, startPoint x: 107, startPoint y: 142, endPoint x: 661, endPoint y: 151, distance: 554.9
click at [661, 151] on div "Mācību tēma: Datorikas - 10. klases 1. ieskaites mācību materiāls #2 1. tēma – …" at bounding box center [490, 243] width 980 height 487
drag, startPoint x: 675, startPoint y: 157, endPoint x: 44, endPoint y: 171, distance: 631.0
click at [44, 171] on div "Mācību tēma: Datorikas - 10. klases 1. ieskaites mācību materiāls #2 1. tēma – …" at bounding box center [490, 243] width 980 height 487
drag, startPoint x: 403, startPoint y: 145, endPoint x: 637, endPoint y: 145, distance: 234.3
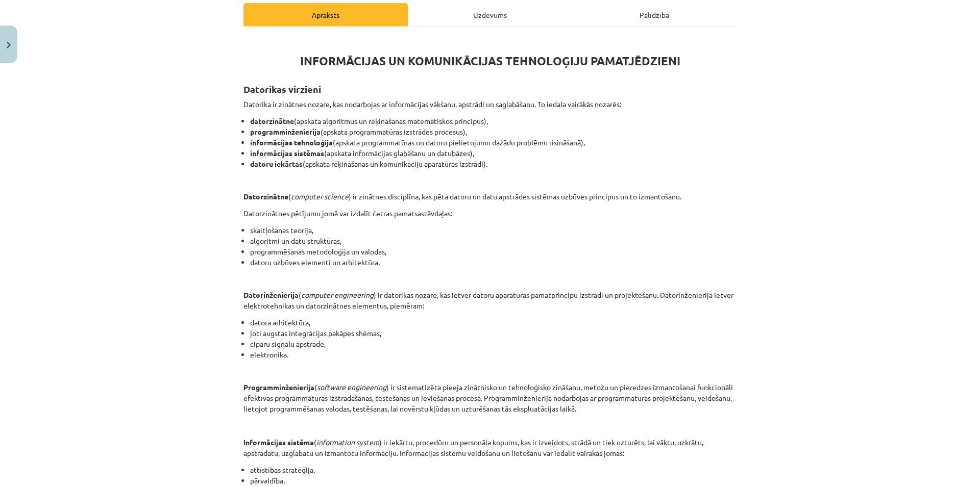
click at [637, 145] on div "Mācību tēma: Datorikas - 10. klases 1. ieskaites mācību materiāls #2 1. tēma – …" at bounding box center [490, 243] width 980 height 487
click at [656, 160] on li "datoru iekārtas (apskata rēķināšanas un komunikāciju aparatūras izstrādi)." at bounding box center [493, 164] width 486 height 11
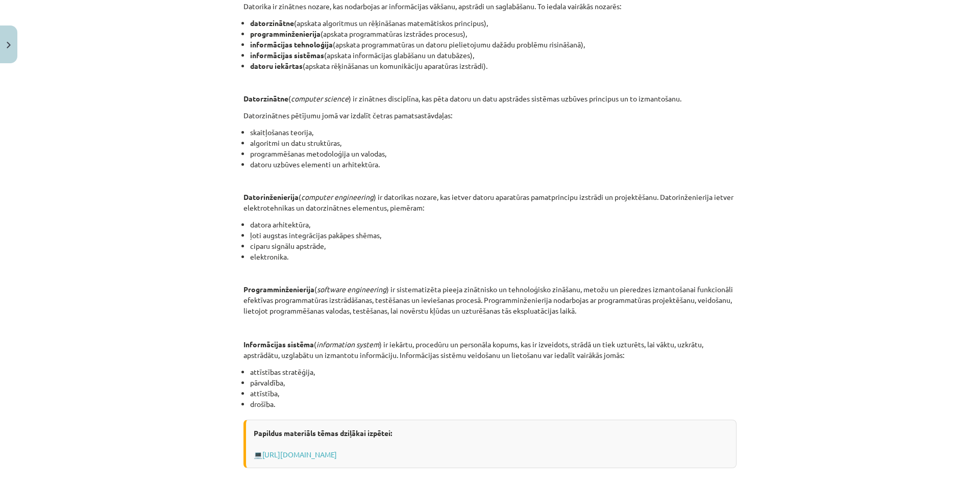
scroll to position [294, 0]
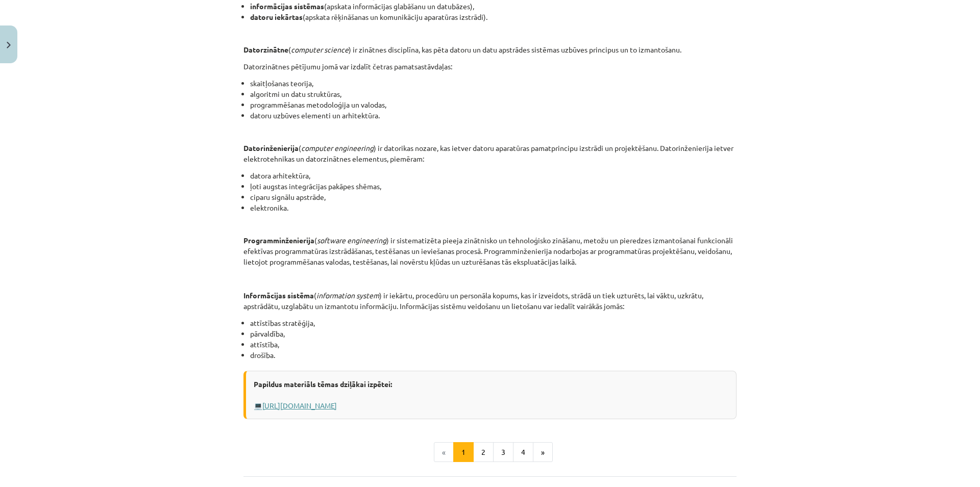
click at [337, 409] on link "[URL][DOMAIN_NAME]" at bounding box center [299, 405] width 75 height 9
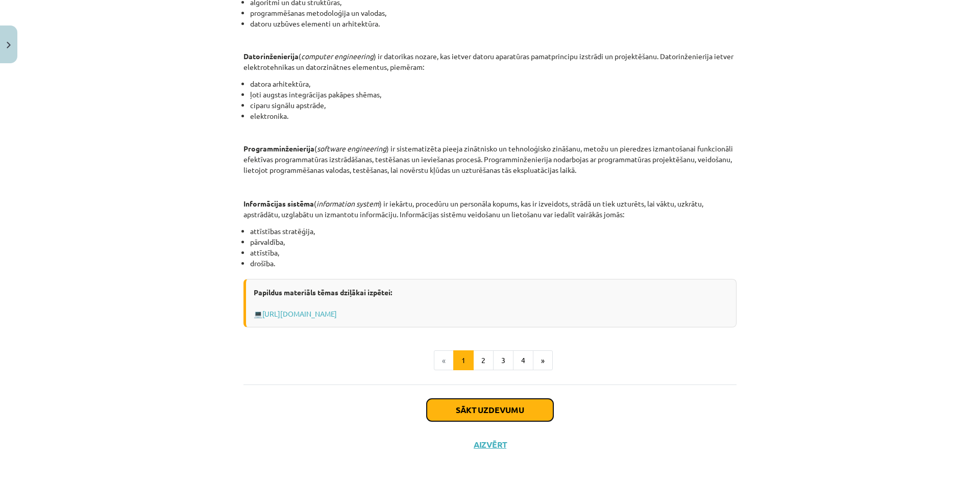
click at [477, 406] on button "Sākt uzdevumu" at bounding box center [490, 410] width 127 height 22
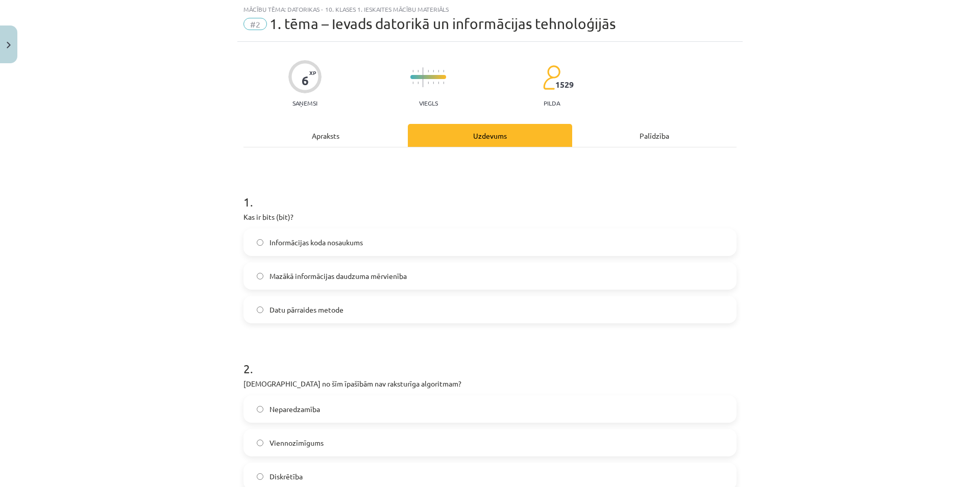
scroll to position [26, 0]
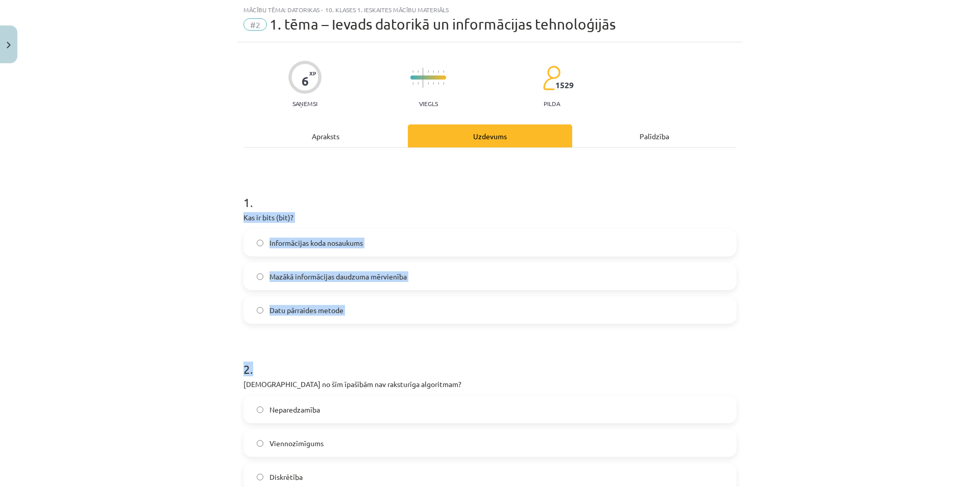
drag, startPoint x: 238, startPoint y: 216, endPoint x: 837, endPoint y: 336, distance: 610.6
click at [837, 336] on div "Mācību tēma: Datorikas - 10. klases 1. ieskaites mācību materiāls #2 1. tēma – …" at bounding box center [490, 243] width 980 height 487
drag, startPoint x: 77, startPoint y: 215, endPoint x: 826, endPoint y: 299, distance: 753.4
click at [826, 299] on div "Mācību tēma: Datorikas - 10. klases 1. ieskaites mācību materiāls #2 1. tēma – …" at bounding box center [490, 243] width 980 height 487
copy div "Kas ir bits (bit)? Informācijas koda nosaukums Mazākā informācijas daudzuma mēr…"
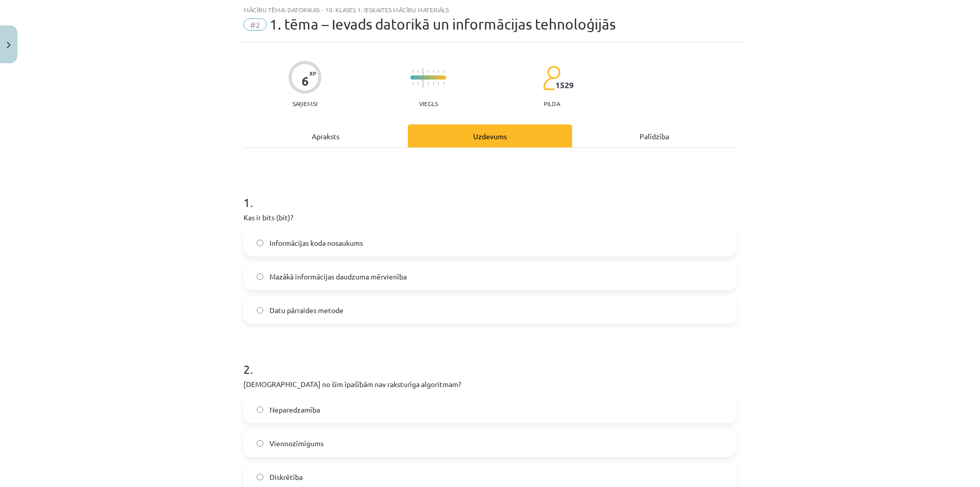
click at [111, 256] on div "Mācību tēma: Datorikas - 10. klases 1. ieskaites mācību materiāls #2 1. tēma – …" at bounding box center [490, 243] width 980 height 487
click at [399, 276] on span "Mazākā informācijas daudzuma mērvienība" at bounding box center [337, 277] width 137 height 11
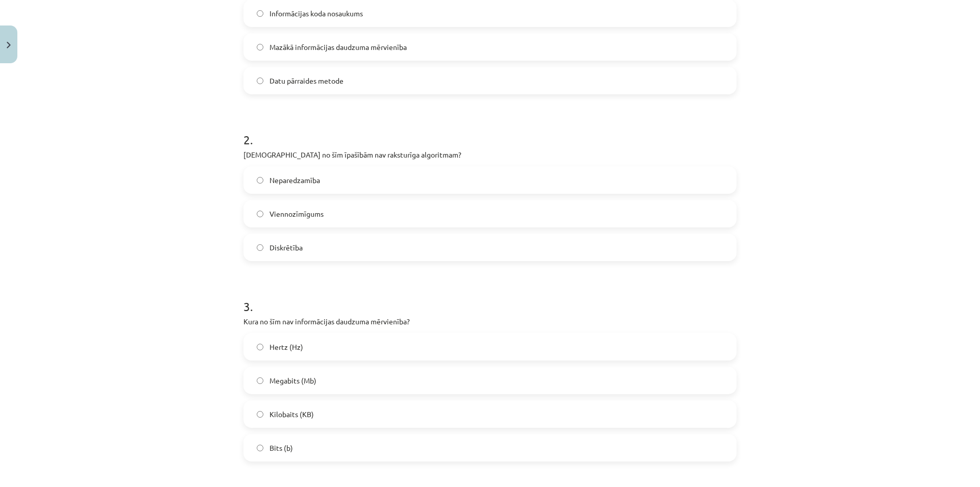
scroll to position [271, 0]
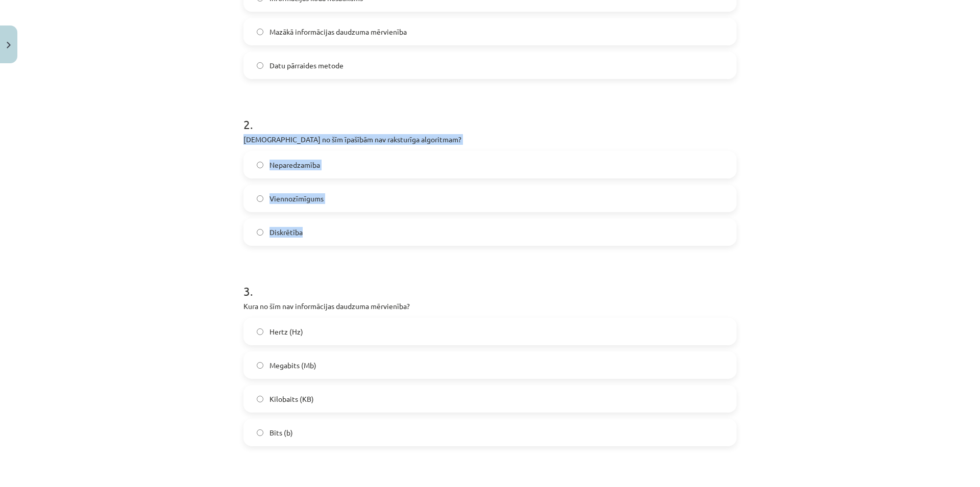
drag, startPoint x: 234, startPoint y: 139, endPoint x: 964, endPoint y: 229, distance: 734.8
click at [964, 229] on div "Mācību tēma: Datorikas - 10. klases 1. ieskaites mācību materiāls #2 1. tēma – …" at bounding box center [490, 243] width 980 height 487
copy div "[DEMOGRAPHIC_DATA] no šīm īpašībām nav raksturīga algoritmam? Neparedzamība Vie…"
click at [287, 156] on label "Neparedzamība" at bounding box center [489, 165] width 491 height 26
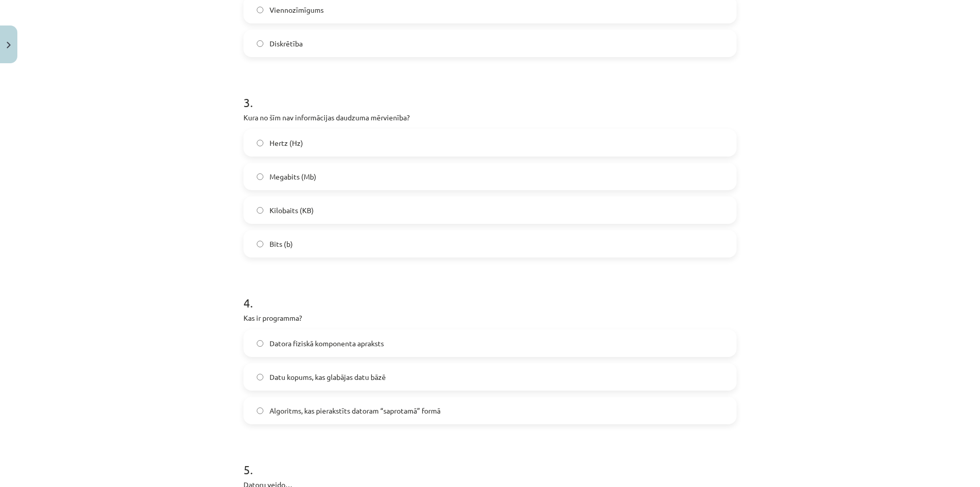
scroll to position [515, 0]
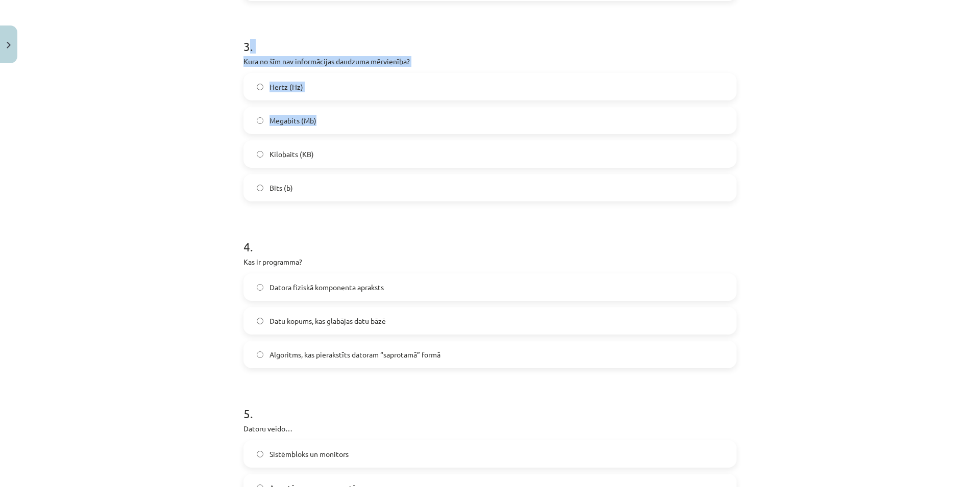
drag, startPoint x: 286, startPoint y: 46, endPoint x: 802, endPoint y: 105, distance: 519.3
click at [802, 105] on div "Mācību tēma: Datorikas - 10. klases 1. ieskaites mācību materiāls #2 1. tēma – …" at bounding box center [490, 243] width 980 height 487
click at [893, 101] on div "Mācību tēma: Datorikas - 10. klases 1. ieskaites mācību materiāls #2 1. tēma – …" at bounding box center [490, 243] width 980 height 487
drag, startPoint x: 212, startPoint y: 65, endPoint x: 833, endPoint y: 192, distance: 634.5
click at [833, 192] on div "Mācību tēma: Datorikas - 10. klases 1. ieskaites mācību materiāls #2 1. tēma – …" at bounding box center [490, 243] width 980 height 487
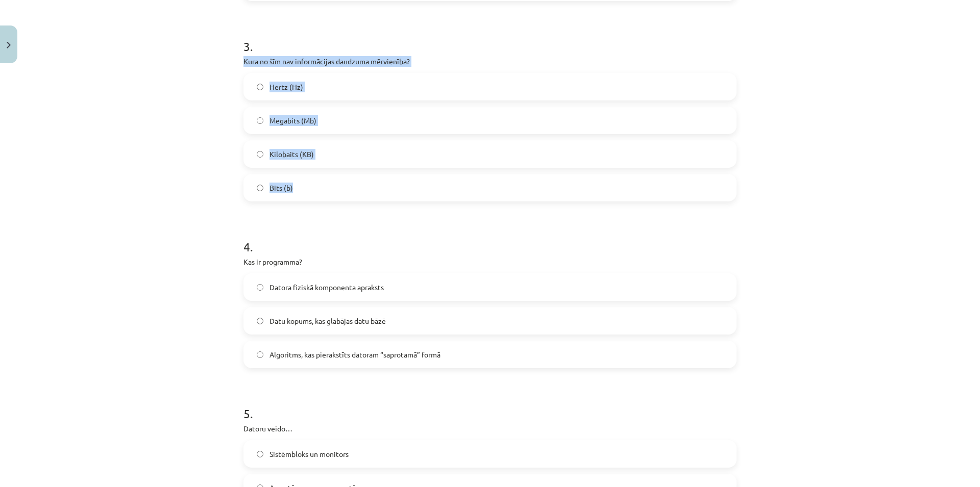
copy div "Kura no šīm nav informācijas daudzuma mērvienība? Hertz (Hz) Megabits (Mb) Kilo…"
click at [103, 117] on div "Mācību tēma: Datorikas - 10. klases 1. ieskaites mācību materiāls #2 1. tēma – …" at bounding box center [490, 243] width 980 height 487
click at [288, 93] on label "Hertz (Hz)" at bounding box center [489, 87] width 491 height 26
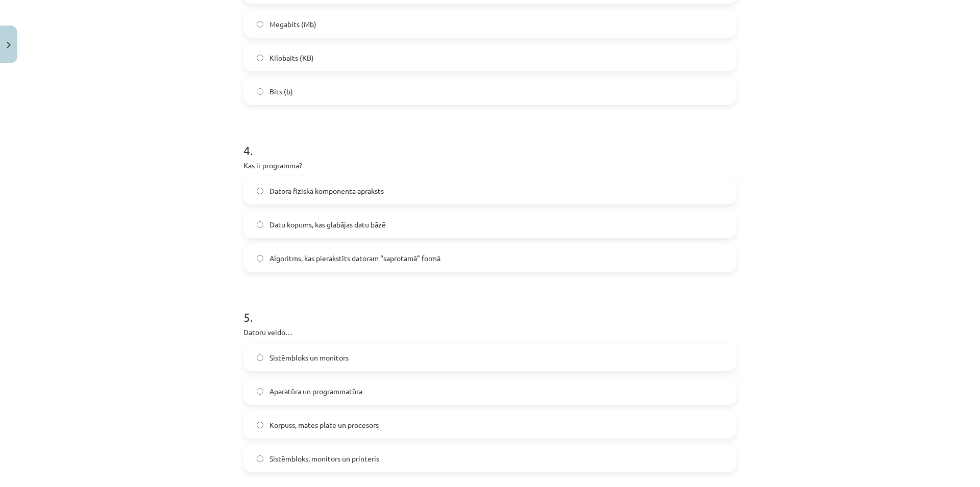
scroll to position [613, 0]
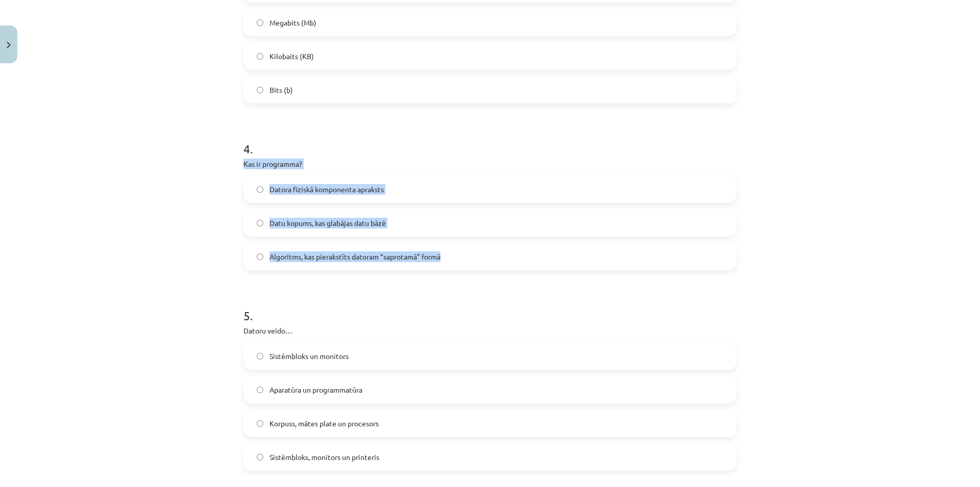
drag, startPoint x: 230, startPoint y: 162, endPoint x: 876, endPoint y: 263, distance: 653.9
click at [876, 263] on div "Mācību tēma: Datorikas - 10. klases 1. ieskaites mācību materiāls #2 1. tēma – …" at bounding box center [490, 243] width 980 height 487
copy div "Kas ir programma? Datora fiziskā komponenta apraksts Datu kopums, kas glabājas …"
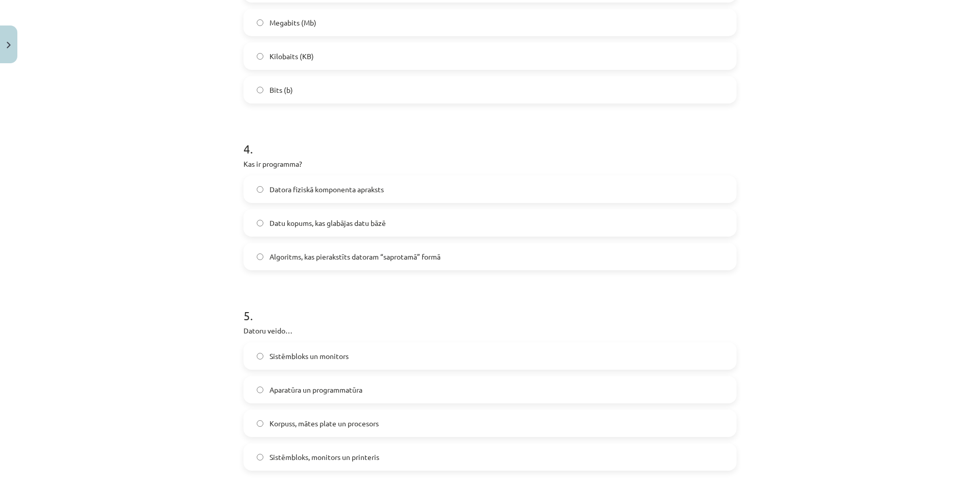
click at [89, 139] on div "Mācību tēma: Datorikas - 10. klases 1. ieskaites mācību materiāls #2 1. tēma – …" at bounding box center [490, 243] width 980 height 487
click at [418, 219] on label "Datu kopums, kas glabājas datu bāzē" at bounding box center [489, 223] width 491 height 26
click at [195, 244] on div "Mācību tēma: Datorikas - 10. klases 1. ieskaites mācību materiāls #2 1. tēma – …" at bounding box center [490, 243] width 980 height 487
click at [419, 193] on label "Datora fiziskā komponenta apraksts" at bounding box center [489, 190] width 491 height 26
click at [432, 255] on span "Algoritms, kas pierakstīts datoram “saprotamā” formā" at bounding box center [354, 257] width 171 height 11
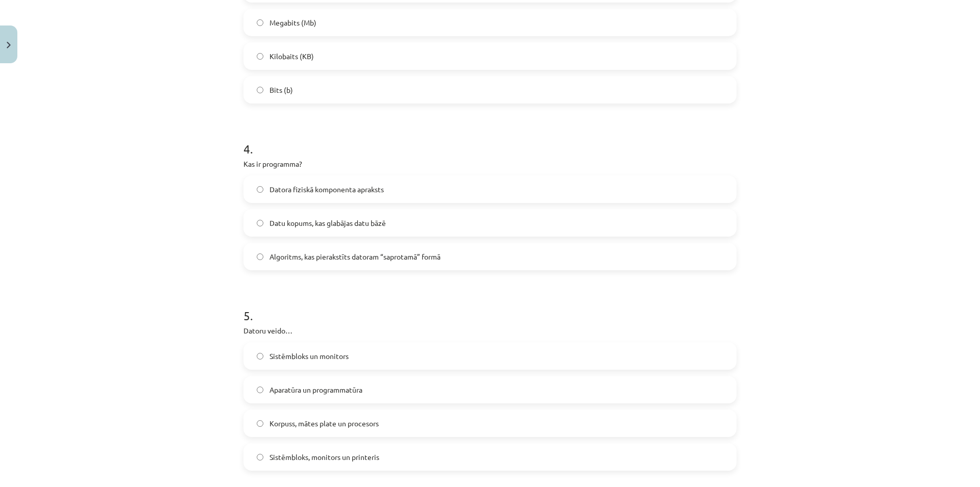
scroll to position [809, 0]
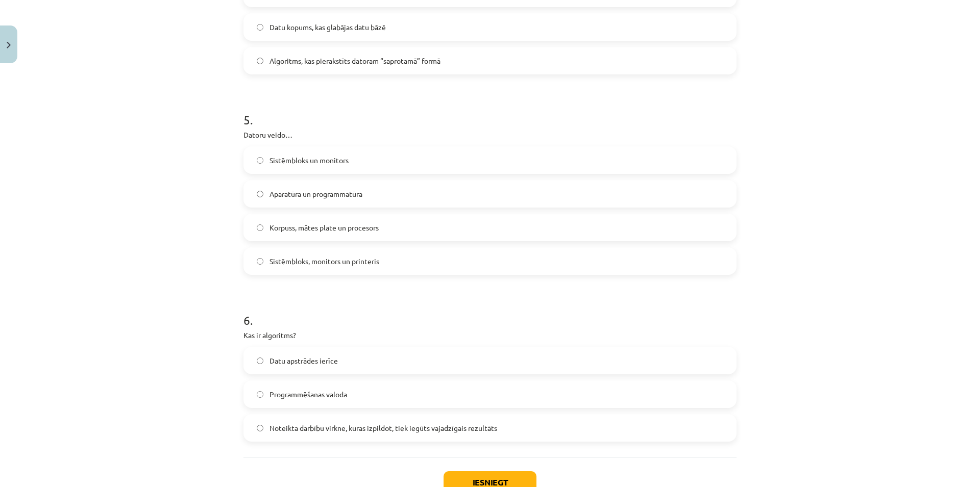
click at [383, 230] on label "Korpuss, mātes plate un procesors" at bounding box center [489, 228] width 491 height 26
click at [321, 261] on span "Sistēmbloks, monitors un printeris" at bounding box center [324, 261] width 110 height 11
click at [418, 152] on label "Sistēmbloks un monitors" at bounding box center [489, 161] width 491 height 26
click at [402, 194] on label "Aparatūra un programmatūra" at bounding box center [489, 194] width 491 height 26
click at [376, 234] on label "Korpuss, mātes plate un procesors" at bounding box center [489, 228] width 491 height 26
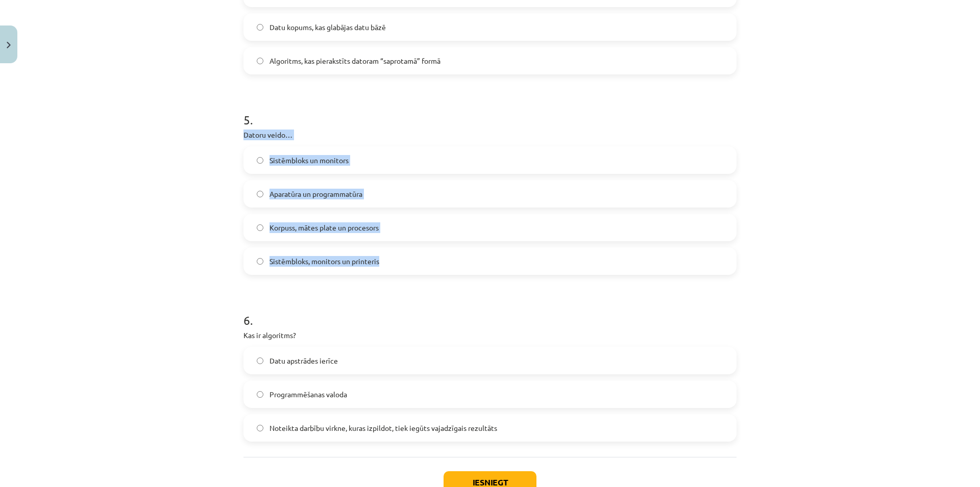
drag, startPoint x: 278, startPoint y: 133, endPoint x: 824, endPoint y: 256, distance: 560.3
click at [824, 256] on div "Mācību tēma: Datorikas - 10. klases 1. ieskaites mācību materiāls #2 1. tēma – …" at bounding box center [490, 243] width 980 height 487
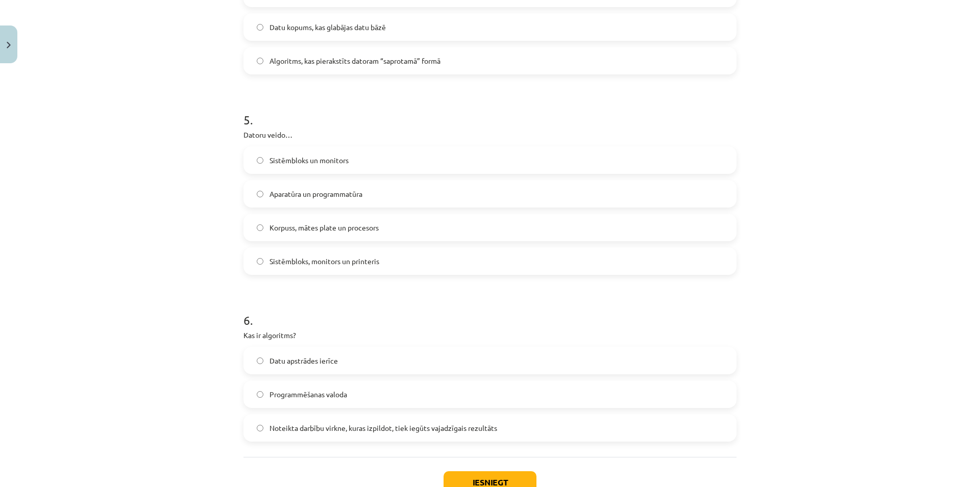
click at [824, 256] on div "Mācību tēma: Datorikas - 10. klases 1. ieskaites mācību materiāls #2 1. tēma – …" at bounding box center [490, 243] width 980 height 487
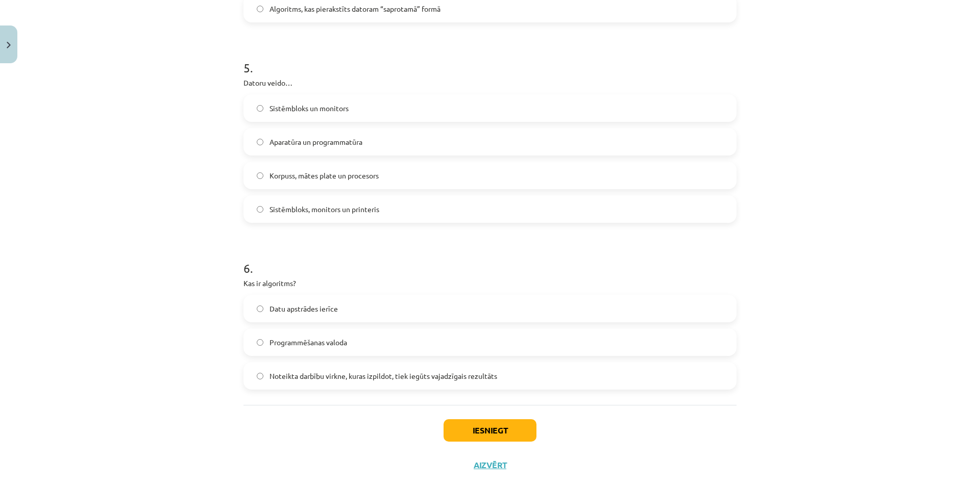
scroll to position [882, 0]
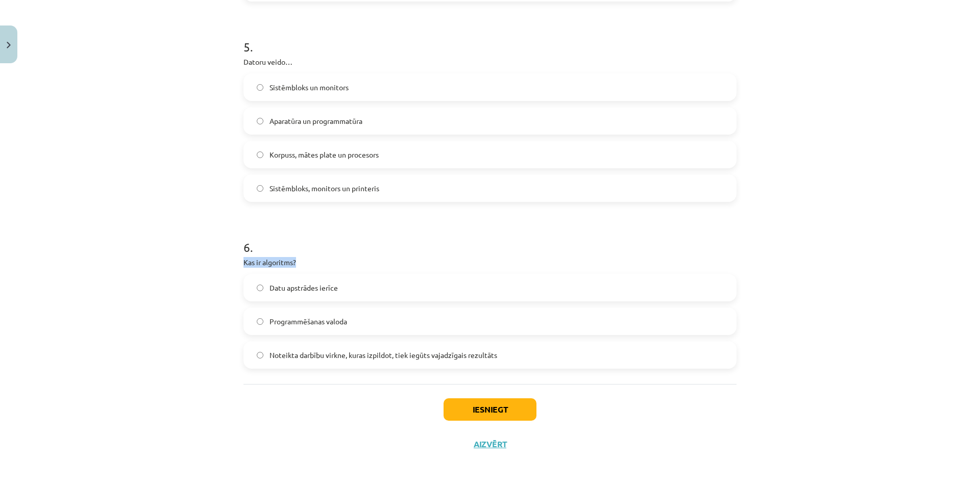
drag, startPoint x: 265, startPoint y: 250, endPoint x: 324, endPoint y: 256, distance: 58.5
click at [324, 256] on div "6 . Kas ir algoritms? Datu apstrādes ierīce Programmēšanas valoda Noteikta darb…" at bounding box center [489, 296] width 493 height 146
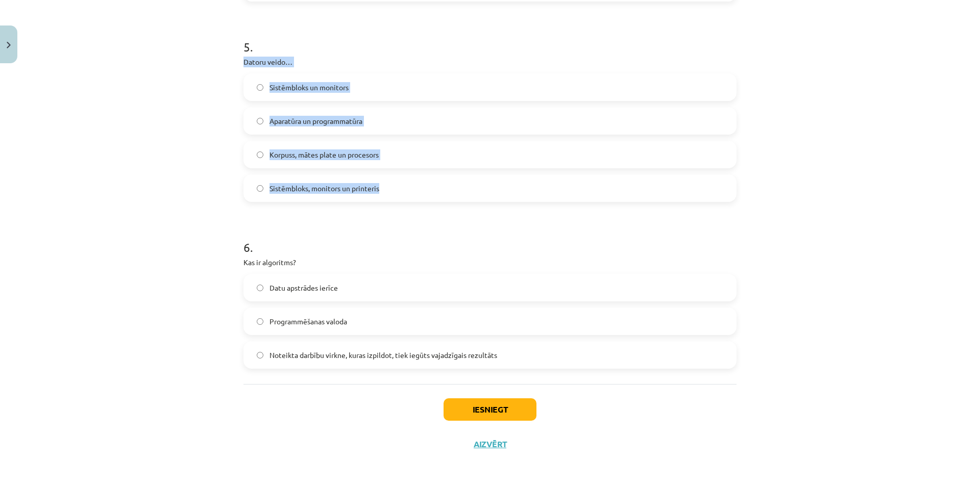
drag, startPoint x: 223, startPoint y: 56, endPoint x: 833, endPoint y: 197, distance: 627.0
click at [833, 197] on div "Mācību tēma: Datorikas - 10. klases 1. ieskaites mācību materiāls #2 1. tēma – …" at bounding box center [490, 243] width 980 height 487
copy div "Datoru veido… Sistēmbloks un monitors Aparatūra un programmatūra Korpuss, mātes…"
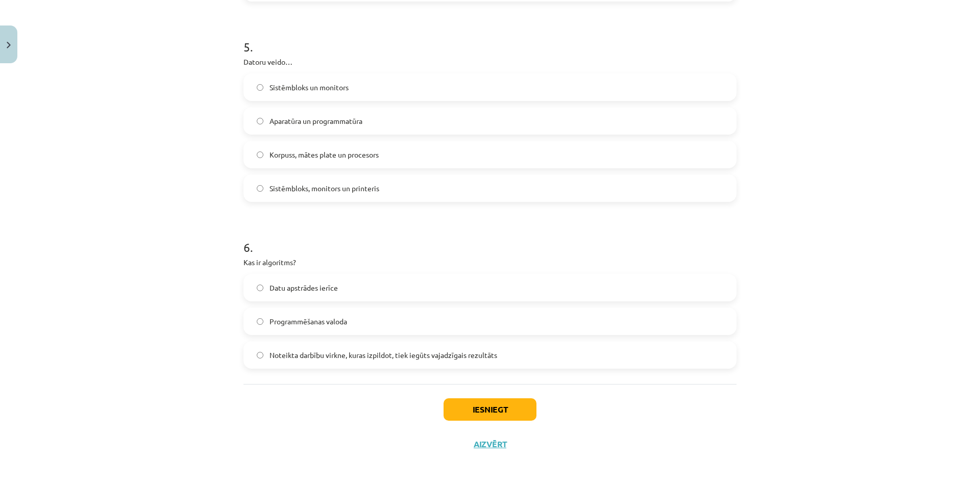
click at [102, 128] on div "Mācību tēma: Datorikas - 10. klases 1. ieskaites mācību materiāls #2 1. tēma – …" at bounding box center [490, 243] width 980 height 487
click at [290, 187] on span "Sistēmbloks, monitors un printeris" at bounding box center [324, 188] width 110 height 11
drag, startPoint x: 301, startPoint y: 161, endPoint x: 302, endPoint y: 176, distance: 14.3
click at [302, 161] on label "Korpuss, mātes plate un procesors" at bounding box center [489, 155] width 491 height 26
click at [302, 201] on label "Sistēmbloks, monitors un printeris" at bounding box center [489, 189] width 491 height 26
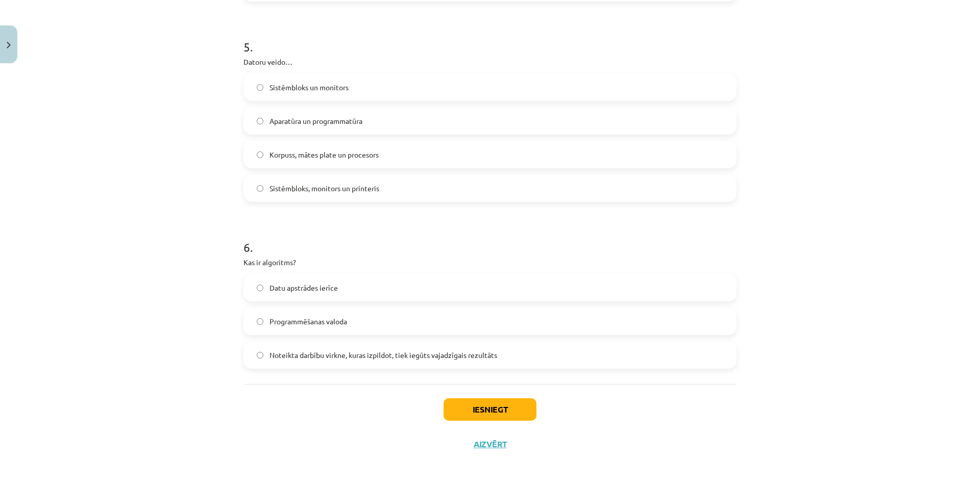
click at [322, 153] on span "Korpuss, mātes plate un procesors" at bounding box center [323, 155] width 109 height 11
click at [330, 200] on label "Sistēmbloks, monitors un printeris" at bounding box center [489, 189] width 491 height 26
click at [314, 118] on span "Aparatūra un programmatūra" at bounding box center [315, 121] width 93 height 11
click at [323, 160] on span "Korpuss, mātes plate un procesors" at bounding box center [323, 155] width 109 height 11
click at [331, 120] on span "Aparatūra un programmatūra" at bounding box center [315, 121] width 93 height 11
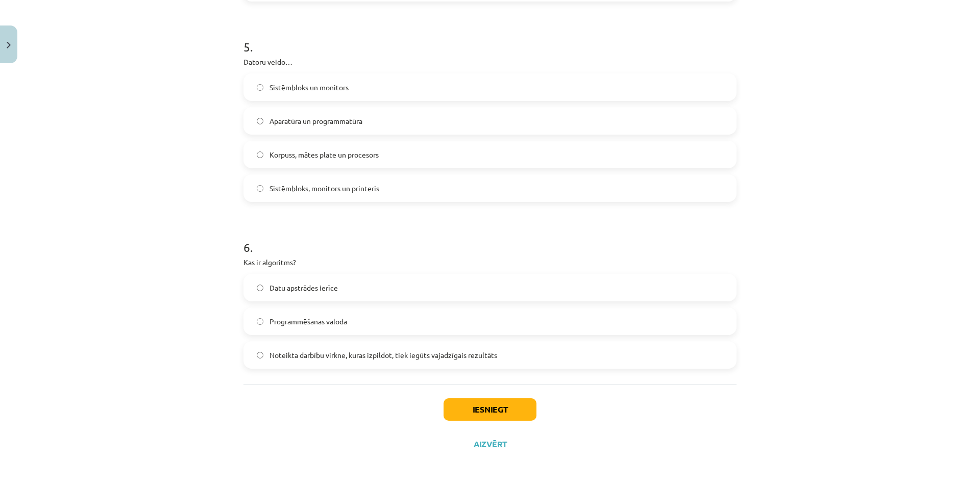
drag, startPoint x: 333, startPoint y: 154, endPoint x: 332, endPoint y: 142, distance: 11.8
click at [332, 153] on span "Korpuss, mātes plate un procesors" at bounding box center [323, 155] width 109 height 11
click at [332, 121] on span "Aparatūra un programmatūra" at bounding box center [315, 121] width 93 height 11
drag, startPoint x: 237, startPoint y: 262, endPoint x: 488, endPoint y: 261, distance: 251.6
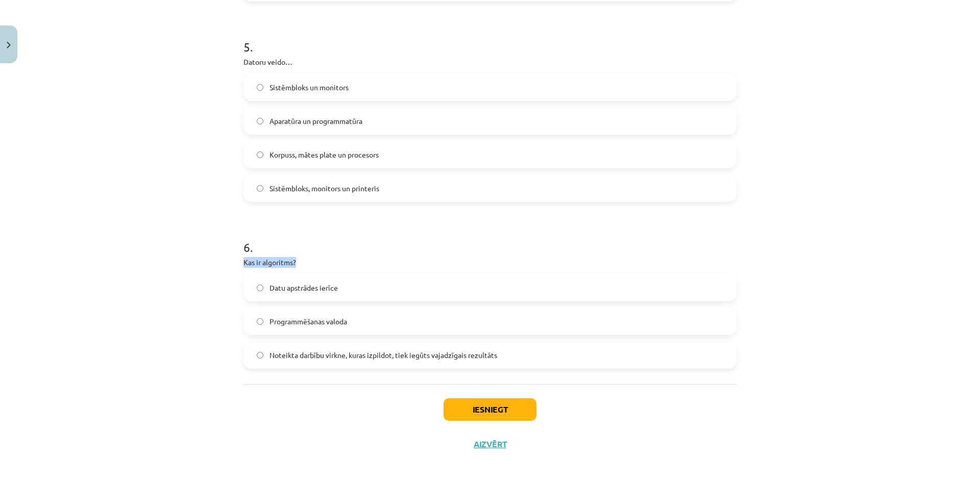
click at [250, 260] on p "Kas ir algoritms?" at bounding box center [489, 262] width 493 height 11
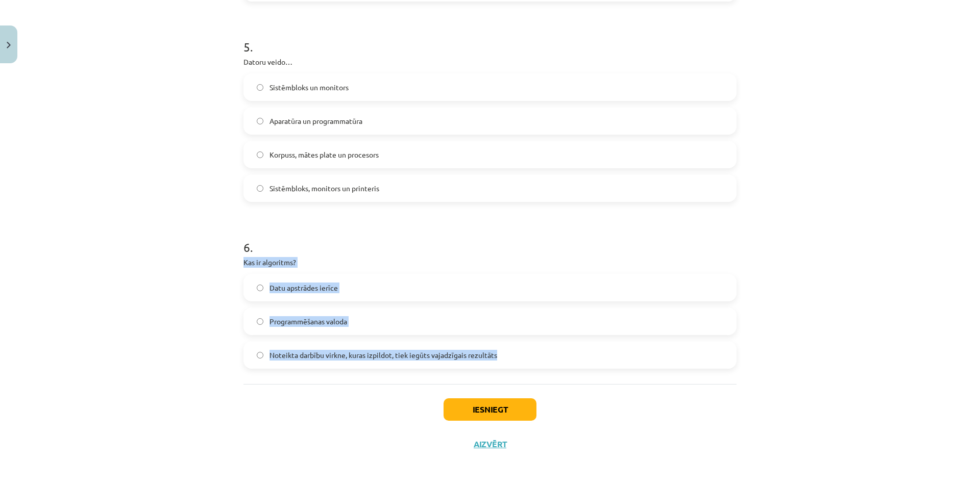
drag, startPoint x: 237, startPoint y: 258, endPoint x: 859, endPoint y: 359, distance: 629.7
click at [859, 359] on div "Mācību tēma: Datorikas - 10. klases 1. ieskaites mācību materiāls #2 1. tēma – …" at bounding box center [490, 243] width 980 height 487
copy div "Kas ir algoritms? Datu apstrādes ierīce Programmēšanas valoda Noteikta darbību …"
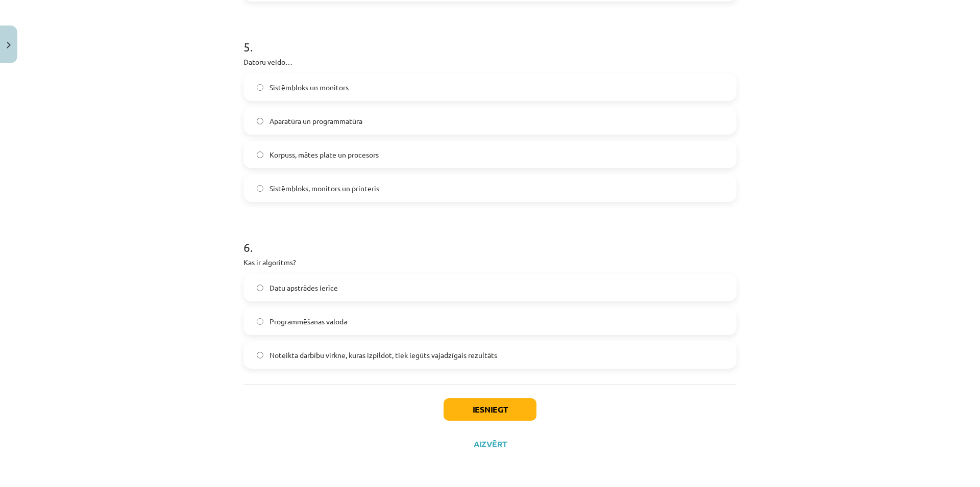
click at [154, 313] on div "Mācību tēma: Datorikas - 10. klases 1. ieskaites mācību materiāls #2 1. tēma – …" at bounding box center [490, 243] width 980 height 487
click at [276, 360] on span "Noteikta darbību virkne, kuras izpildot, tiek iegūts vajadzīgais rezultāts" at bounding box center [383, 355] width 228 height 11
click at [346, 291] on label "Datu apstrādes ierīce" at bounding box center [489, 288] width 491 height 26
click at [432, 338] on div "Datu apstrādes ierīce Programmēšanas valoda Noteikta darbību virkne, kuras izpi…" at bounding box center [489, 321] width 493 height 95
click at [427, 364] on label "Noteikta darbību virkne, kuras izpildot, tiek iegūts vajadzīgais rezultāts" at bounding box center [489, 355] width 491 height 26
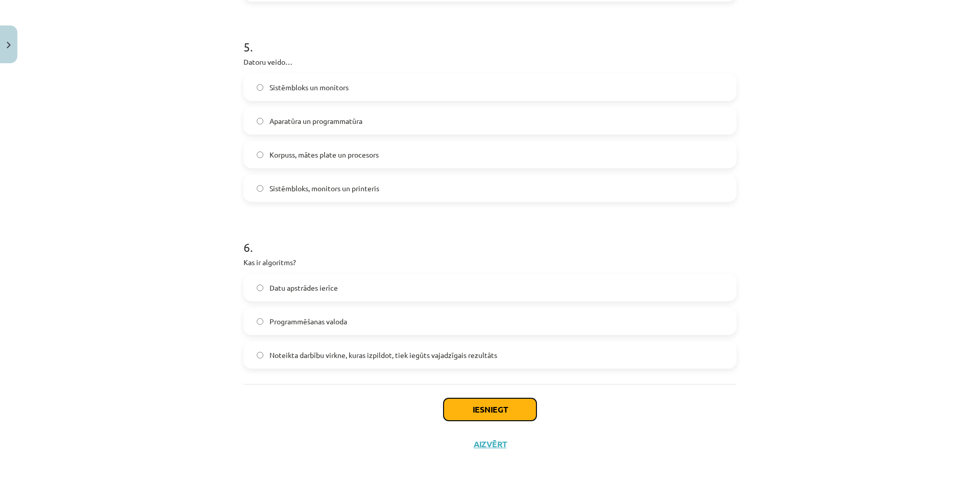
click at [454, 405] on button "Iesniegt" at bounding box center [490, 410] width 93 height 22
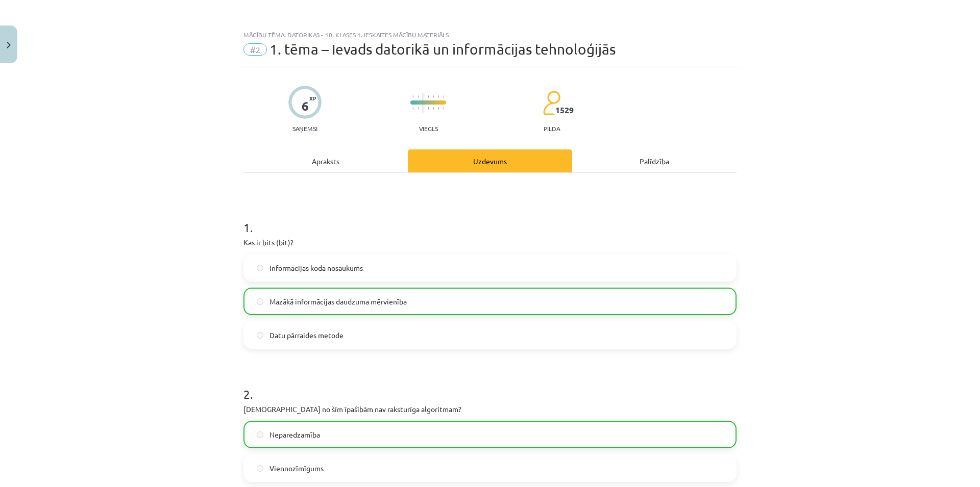
scroll to position [0, 0]
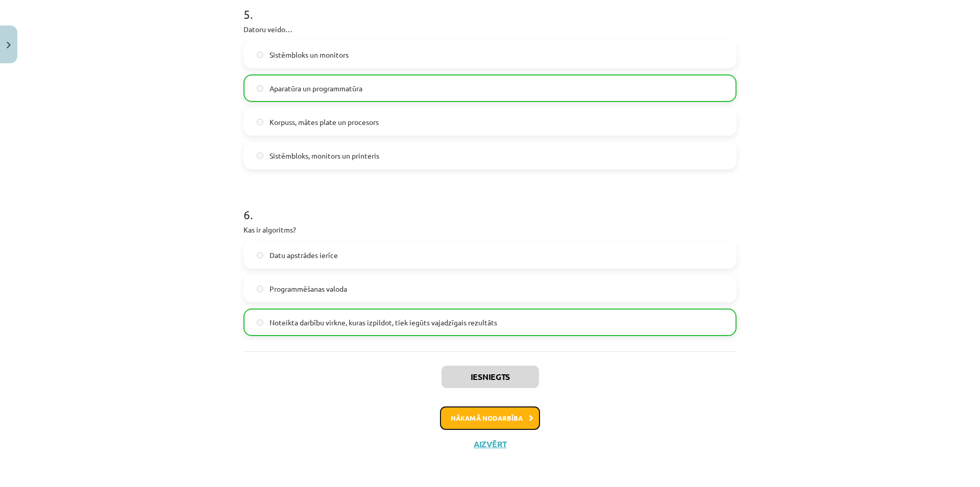
click at [472, 412] on button "Nākamā nodarbība" at bounding box center [490, 418] width 100 height 23
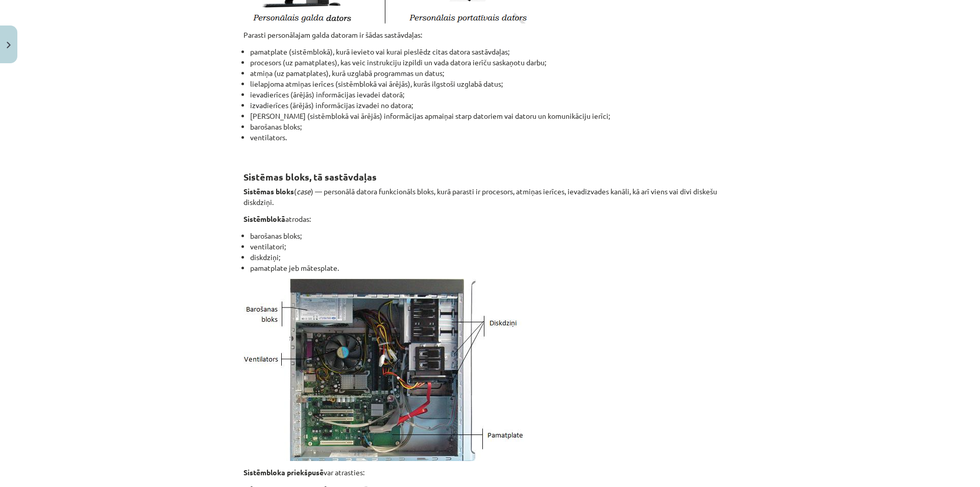
scroll to position [467, 0]
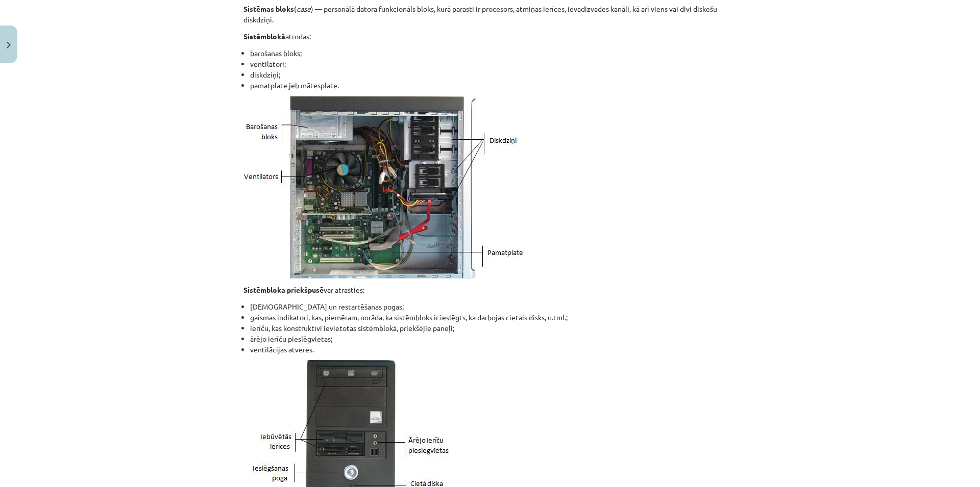
drag, startPoint x: 220, startPoint y: 121, endPoint x: 746, endPoint y: 211, distance: 532.8
click at [749, 211] on div "Mācību tēma: Datorikas - 10. klases 1. ieskaites mācību materiāls #3 2. tēma – …" at bounding box center [490, 243] width 980 height 487
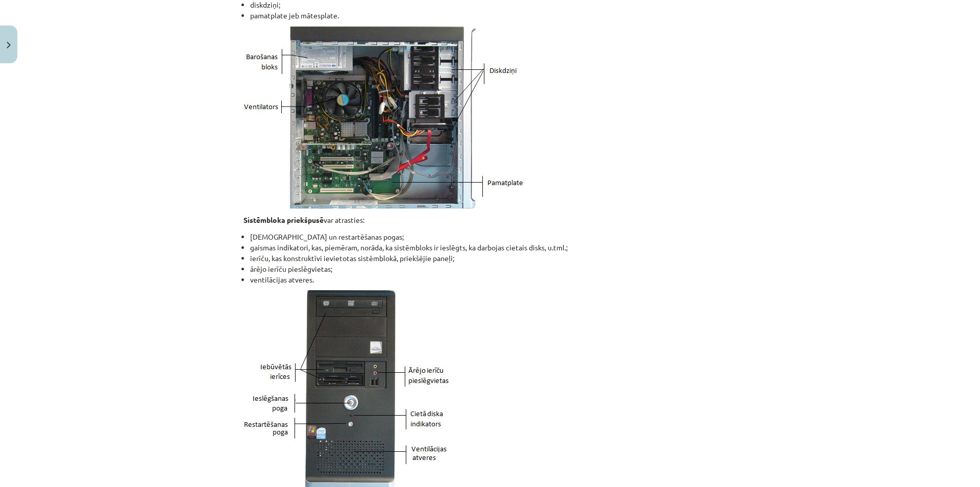
scroll to position [613, 0]
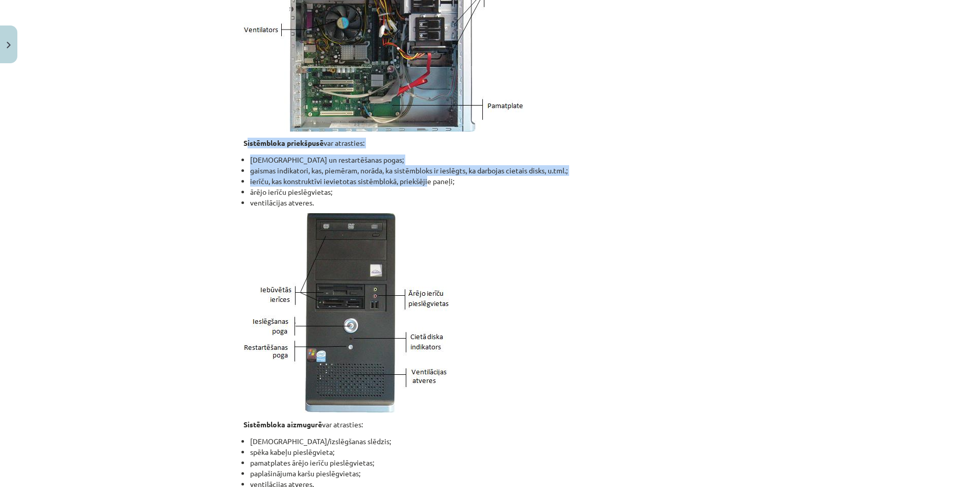
drag, startPoint x: 244, startPoint y: 150, endPoint x: 419, endPoint y: 204, distance: 183.2
click at [421, 192] on div "Aparatūra Datora aparatūra Parasti personālajam galda datoram ir šādas sastāvda…" at bounding box center [489, 490] width 493 height 1843
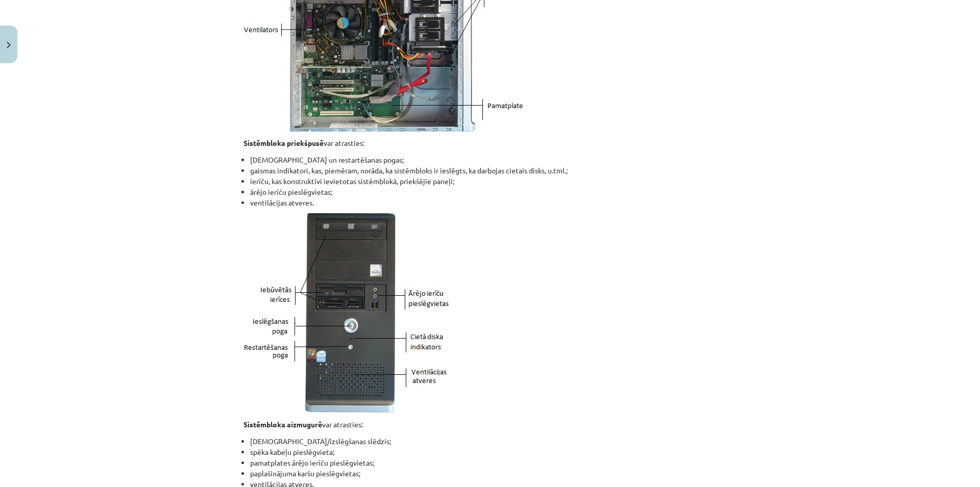
click at [419, 204] on li "ventilācijas atveres." at bounding box center [493, 203] width 486 height 11
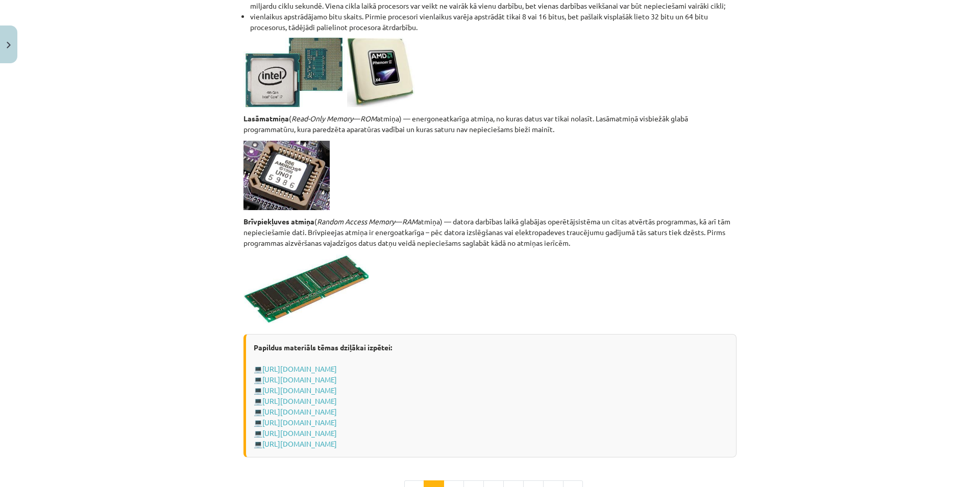
scroll to position [1699, 0]
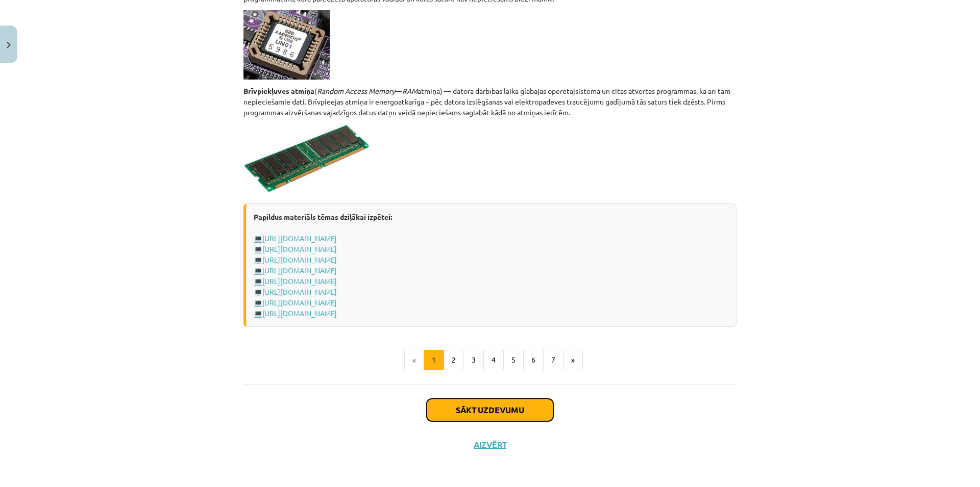
click at [509, 406] on button "Sākt uzdevumu" at bounding box center [490, 410] width 127 height 22
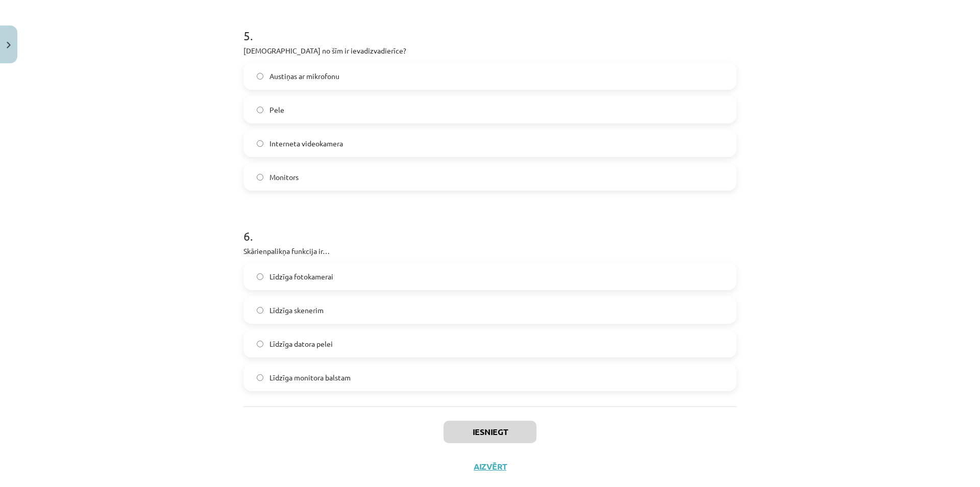
scroll to position [1017, 0]
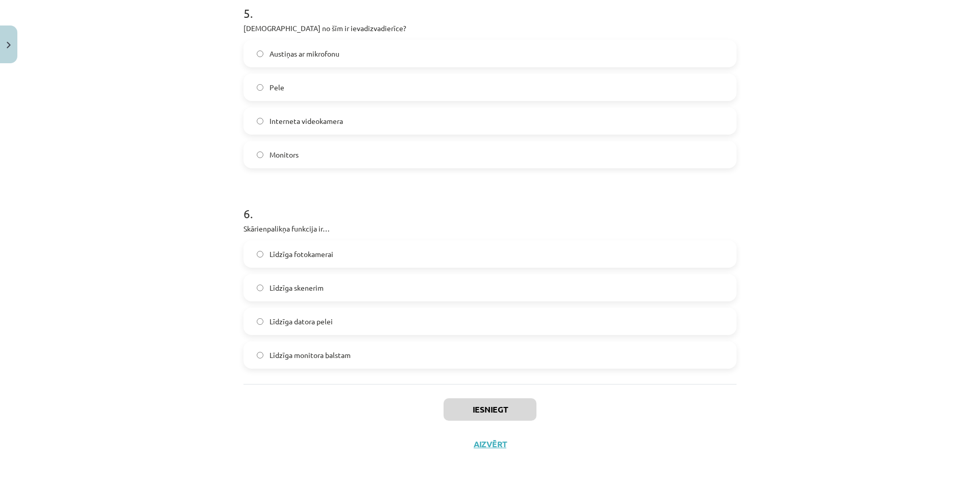
drag, startPoint x: 236, startPoint y: 228, endPoint x: 883, endPoint y: 374, distance: 663.4
click at [883, 374] on div "Mācību tēma: Datorikas - 10. klases 1. ieskaites mācību materiāls #3 2. tēma – …" at bounding box center [490, 243] width 980 height 487
copy form "1 . Kura ir visietilpīgākā atmiņas ierīce? Pusvadītāju disks (solid-state drive…"
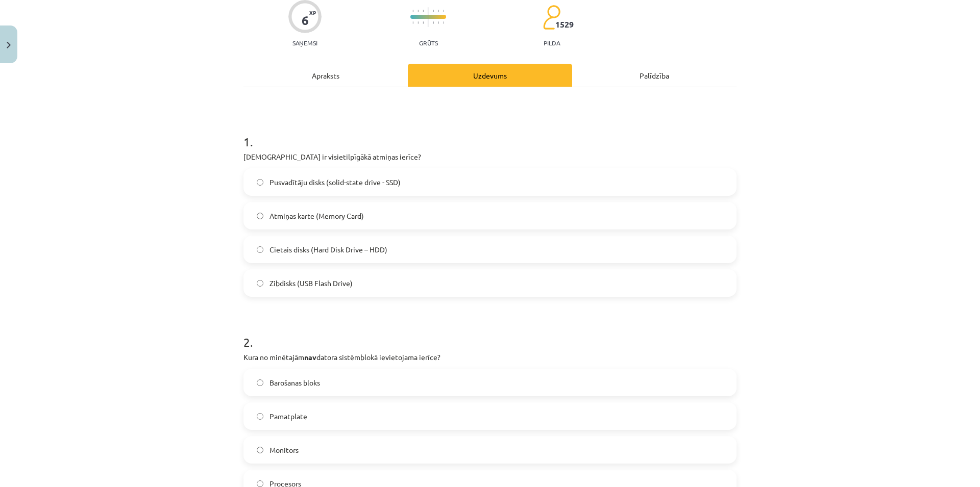
scroll to position [0, 0]
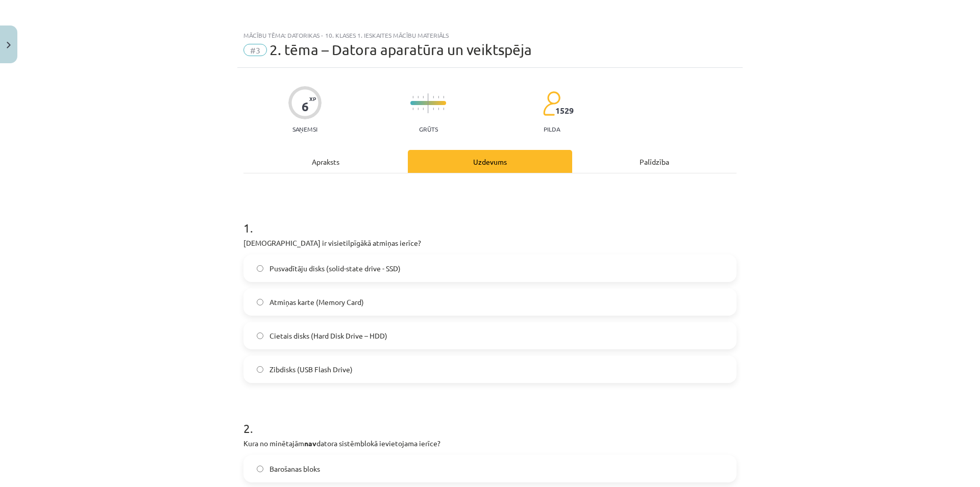
click at [151, 284] on div "Mācību tēma: Datorikas - 10. klases 1. ieskaites mācību materiāls #3 2. tēma – …" at bounding box center [490, 243] width 980 height 487
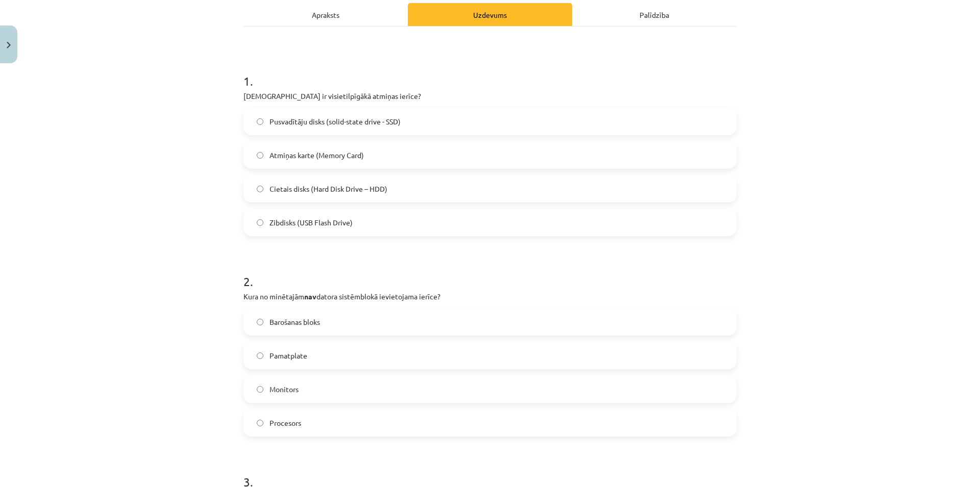
scroll to position [196, 0]
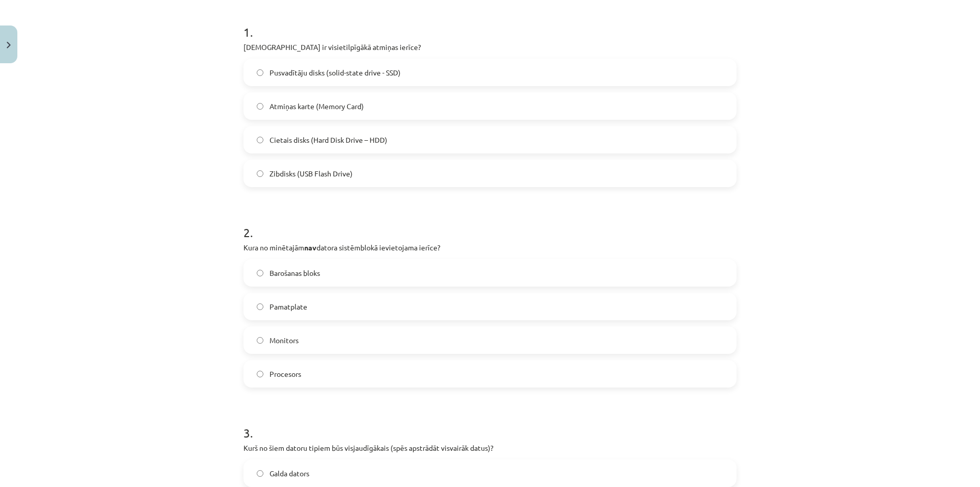
click at [301, 278] on span "Barošanas bloks" at bounding box center [294, 273] width 51 height 11
click at [323, 336] on label "Monitors" at bounding box center [489, 341] width 491 height 26
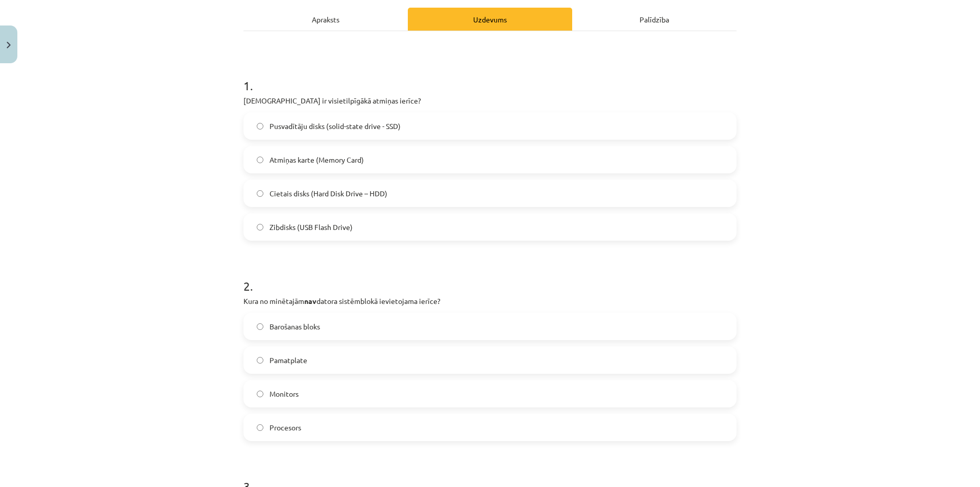
scroll to position [98, 0]
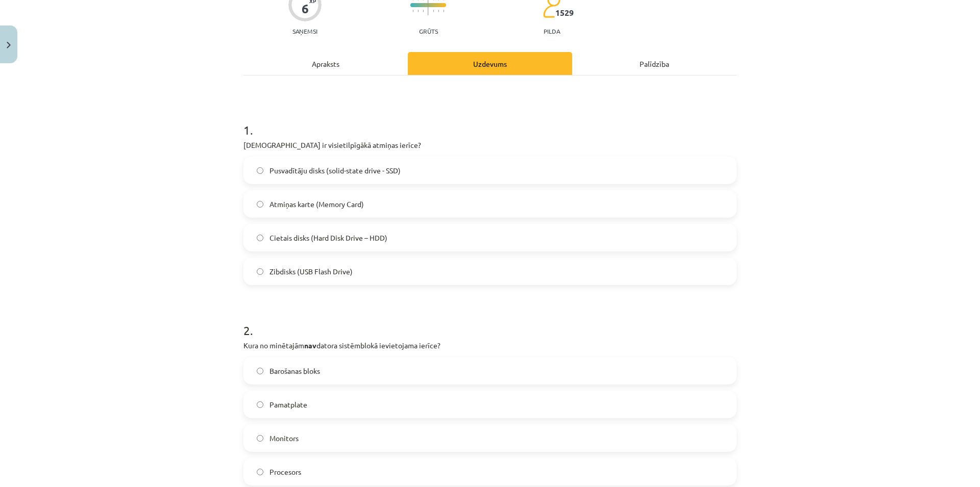
click at [376, 241] on span "Cietais disks (Hard Disk Drive – HDD)" at bounding box center [328, 238] width 118 height 11
drag, startPoint x: 406, startPoint y: 150, endPoint x: 234, endPoint y: 150, distance: 172.5
click at [647, 122] on h1 "1 ." at bounding box center [489, 121] width 493 height 32
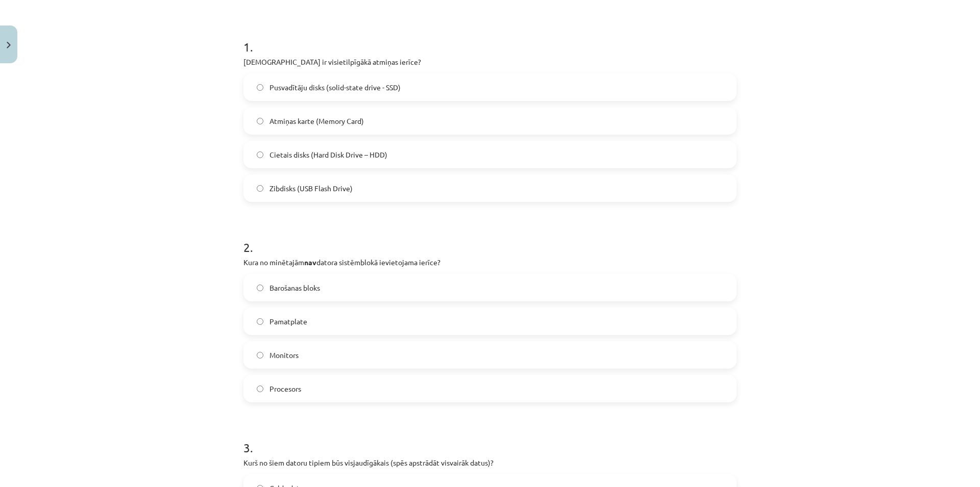
scroll to position [343, 0]
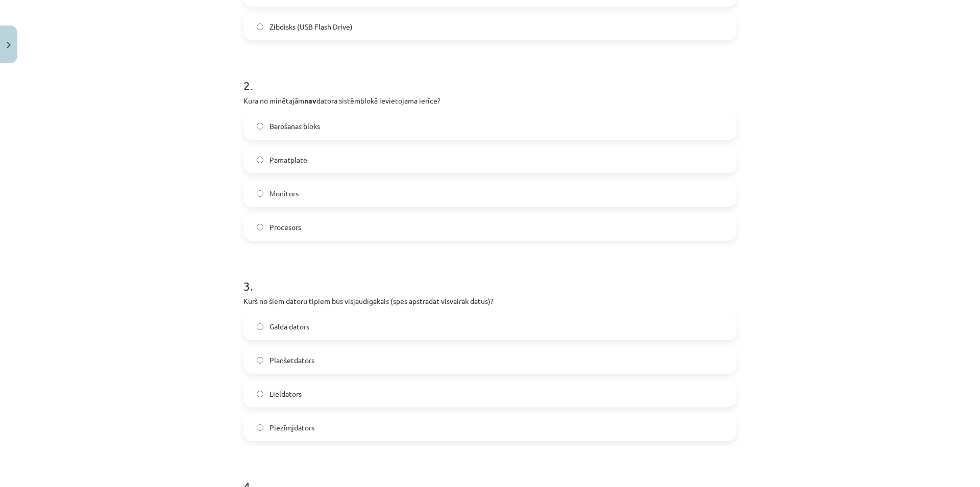
click at [351, 342] on div "Galda dators Planšetdators Lieldators Piezīmjdators" at bounding box center [489, 377] width 493 height 129
click at [351, 324] on label "Galda dators" at bounding box center [489, 327] width 491 height 26
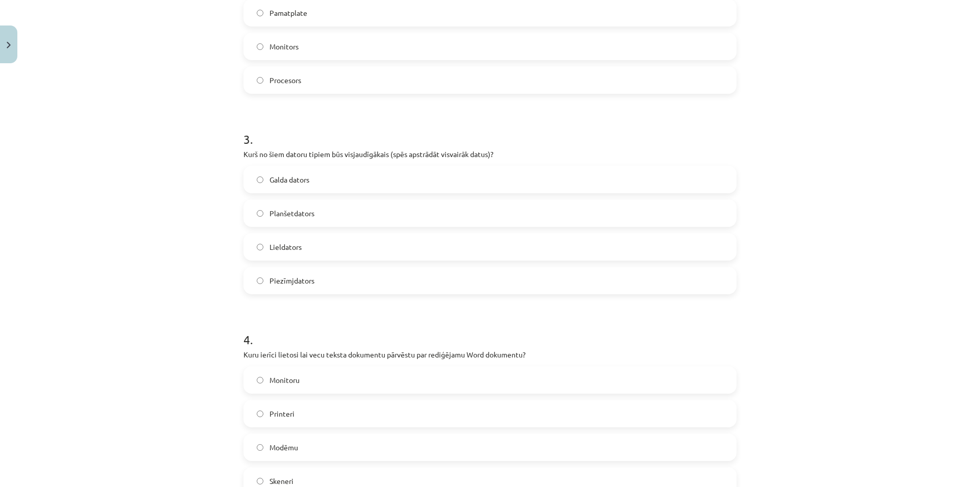
scroll to position [686, 0]
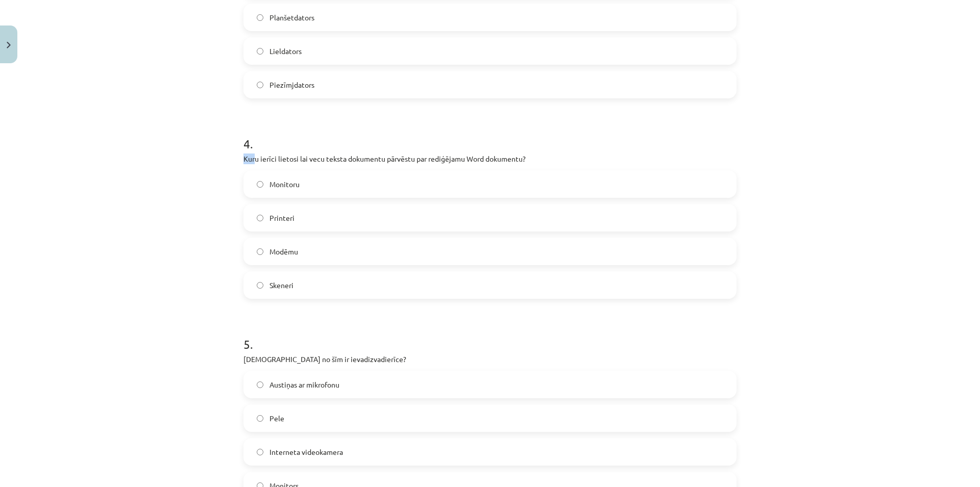
drag, startPoint x: 252, startPoint y: 163, endPoint x: 345, endPoint y: 146, distance: 94.9
click at [345, 146] on div "4 . Kuru ierīci lietosi lai vecu teksta dokumentu pārvēstu par rediģējamu Word …" at bounding box center [489, 209] width 493 height 180
click at [345, 146] on h1 "4 ." at bounding box center [489, 135] width 493 height 32
drag, startPoint x: 445, startPoint y: 161, endPoint x: 532, endPoint y: 151, distance: 87.9
click at [530, 151] on div "4 . Kuru ierīci lietosi lai vecu teksta dokumentu pārvēstu par rediģējamu Word …" at bounding box center [489, 209] width 493 height 180
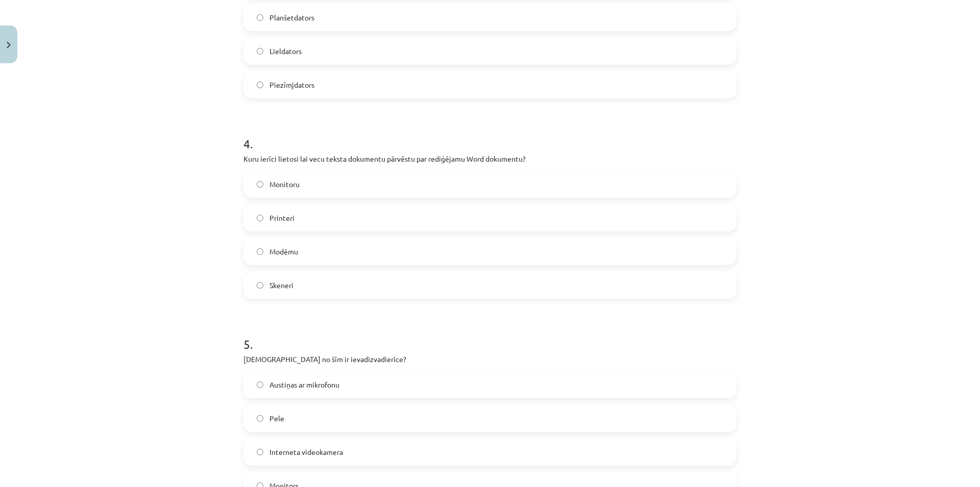
click at [537, 152] on div "4 . Kuru ierīci lietosi lai vecu teksta dokumentu pārvēstu par rediģējamu Word …" at bounding box center [489, 209] width 493 height 180
click at [337, 298] on label "Skeneri" at bounding box center [489, 286] width 491 height 26
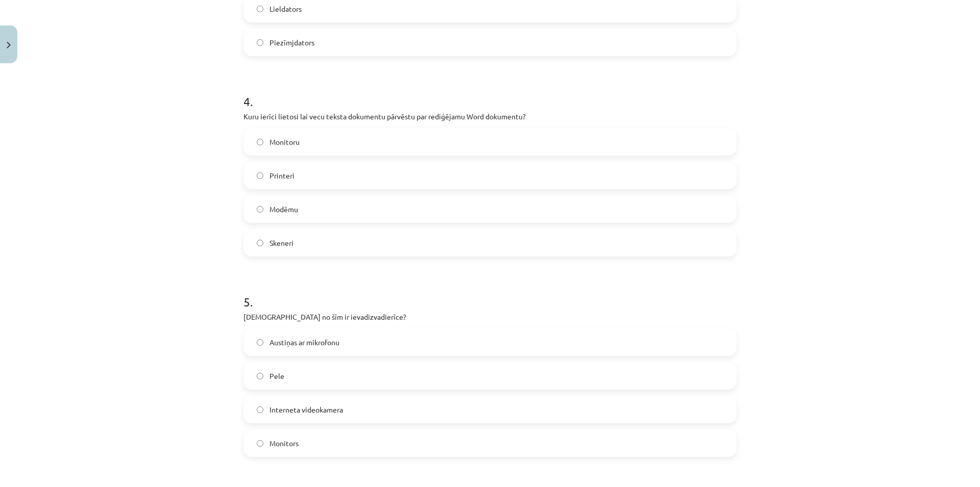
scroll to position [784, 0]
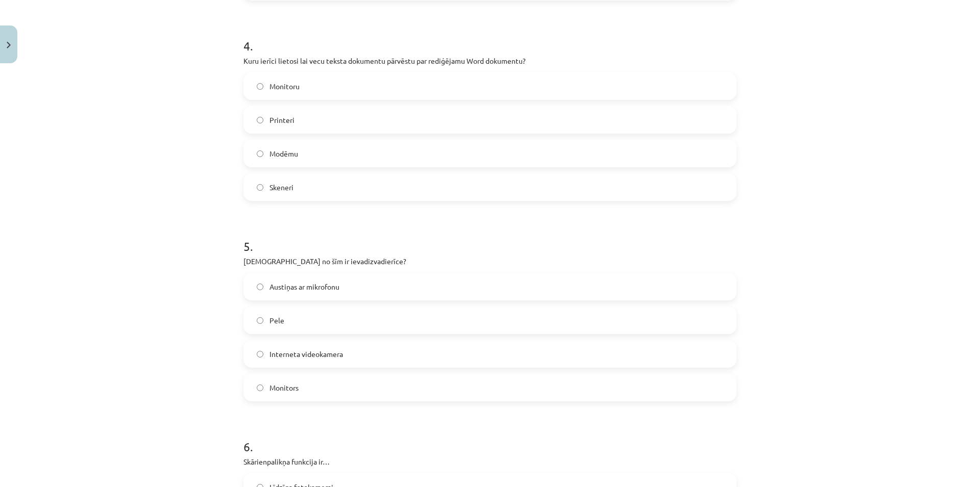
click at [287, 325] on label "Pele" at bounding box center [489, 321] width 491 height 26
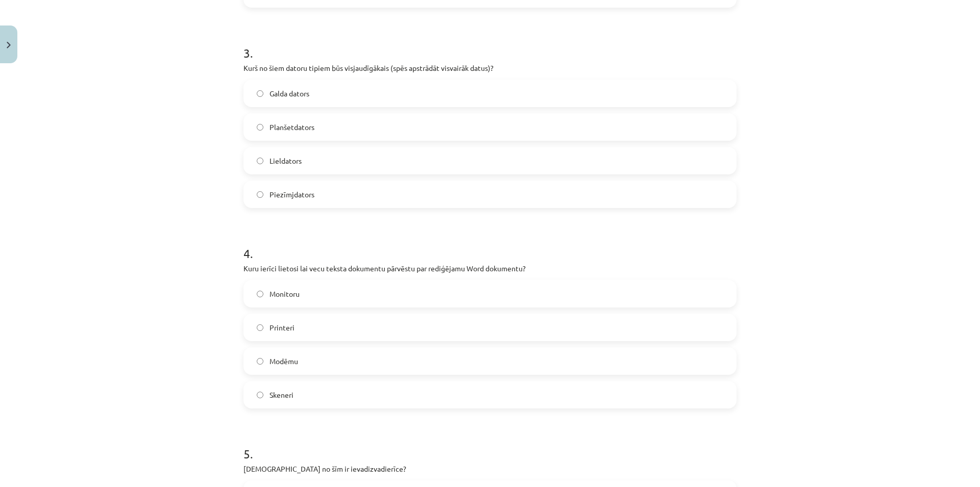
scroll to position [870, 0]
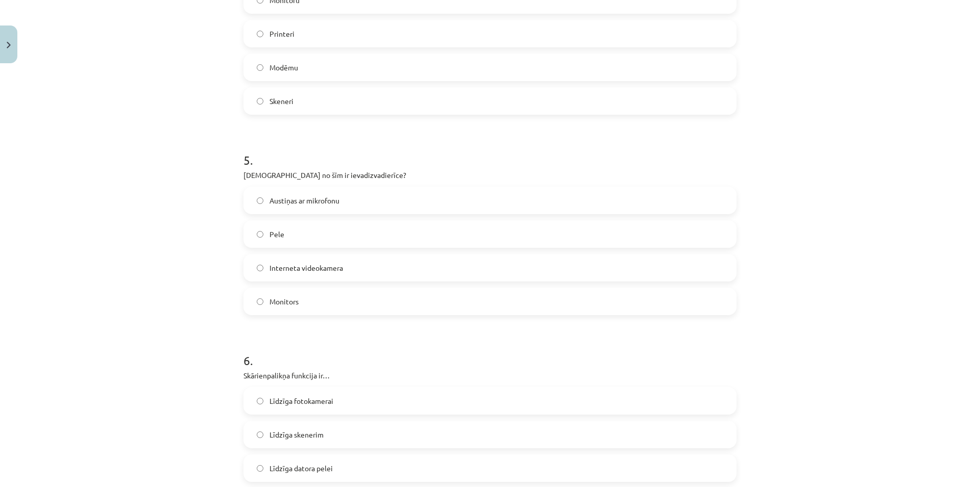
click at [341, 195] on label "Austiņas ar mikrofonu" at bounding box center [489, 201] width 491 height 26
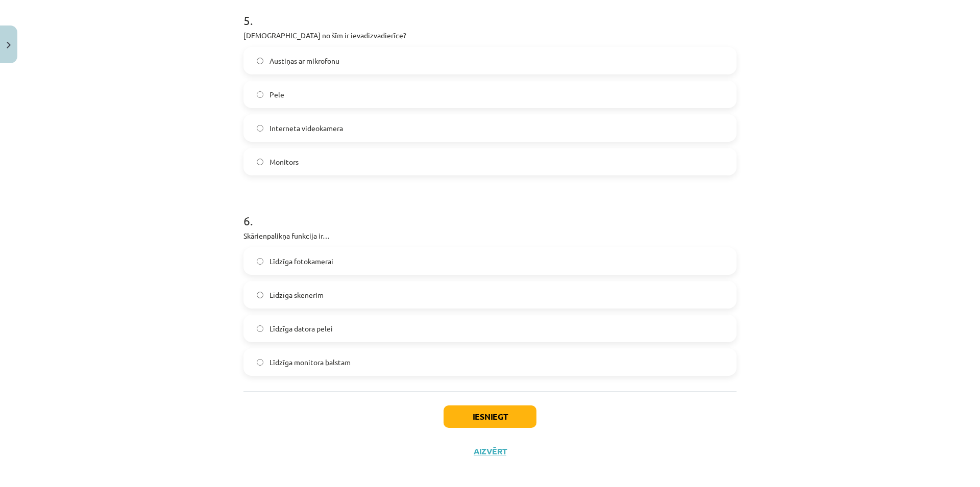
scroll to position [1017, 0]
